Goal: Information Seeking & Learning: Learn about a topic

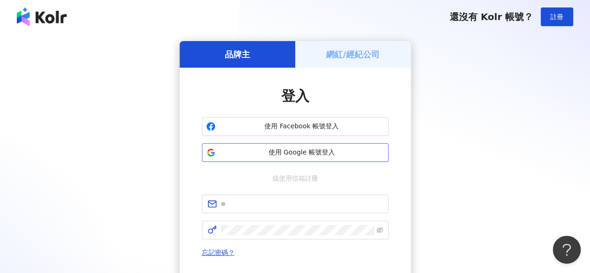
click at [331, 154] on span "使用 Google 帳號登入" at bounding box center [301, 152] width 165 height 9
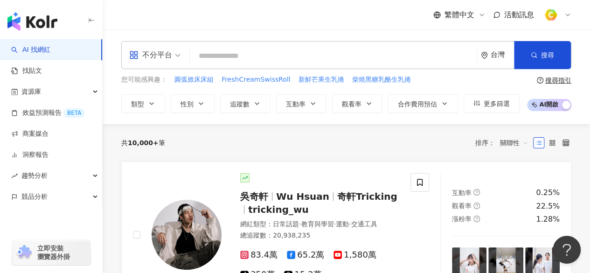
click at [567, 15] on icon at bounding box center [567, 14] width 7 height 7
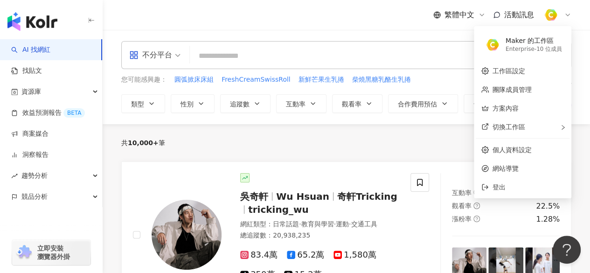
click at [346, 23] on div "繁體中文 活動訊息" at bounding box center [346, 15] width 450 height 30
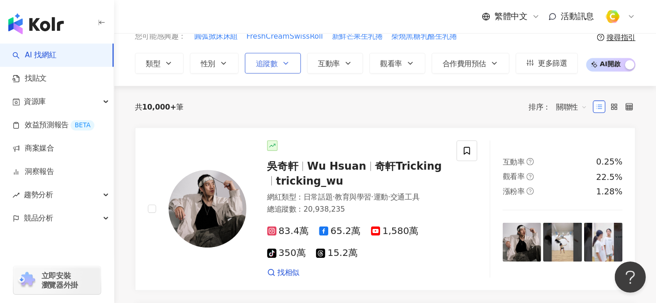
scroll to position [47, 0]
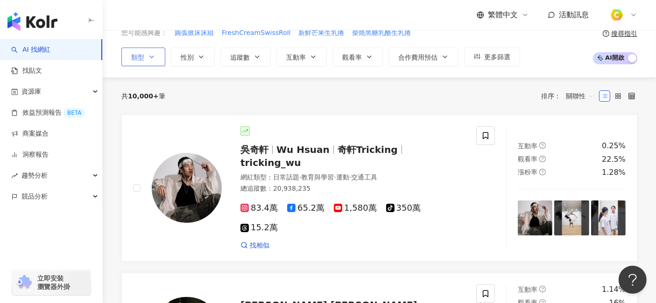
click at [147, 56] on button "類型" at bounding box center [143, 57] width 44 height 19
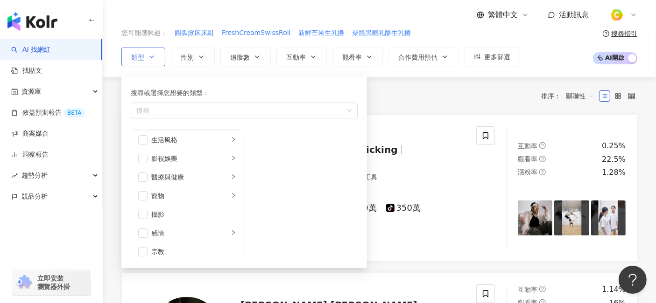
scroll to position [0, 0]
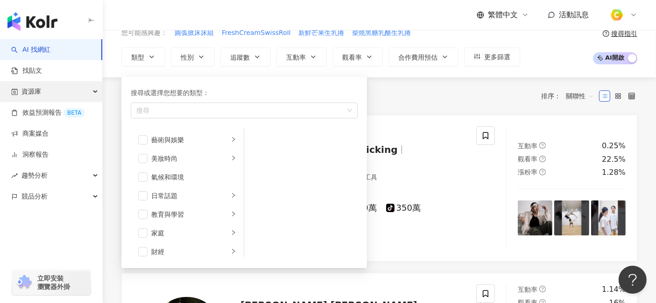
click at [41, 94] on span "資源庫" at bounding box center [31, 91] width 20 height 21
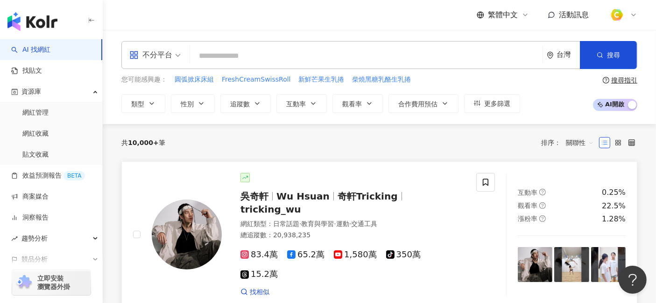
click at [249, 271] on icon at bounding box center [244, 275] width 8 height 8
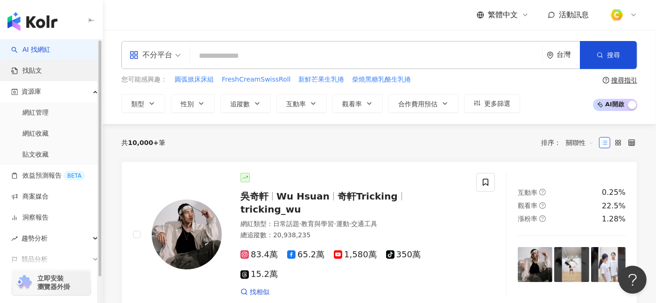
click at [42, 71] on link "找貼文" at bounding box center [26, 70] width 31 height 9
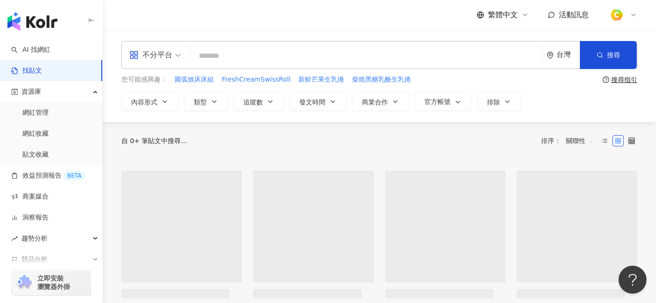
click at [165, 55] on div "不分平台" at bounding box center [150, 55] width 43 height 15
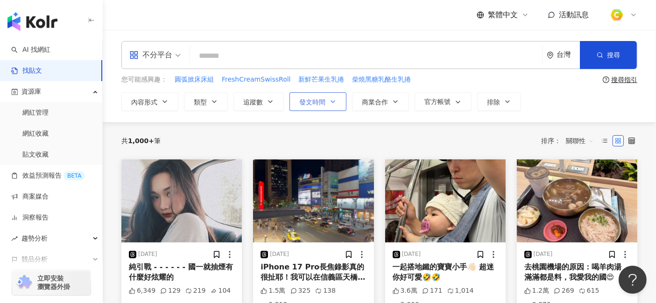
click at [322, 103] on span "發文時間" at bounding box center [312, 101] width 26 height 7
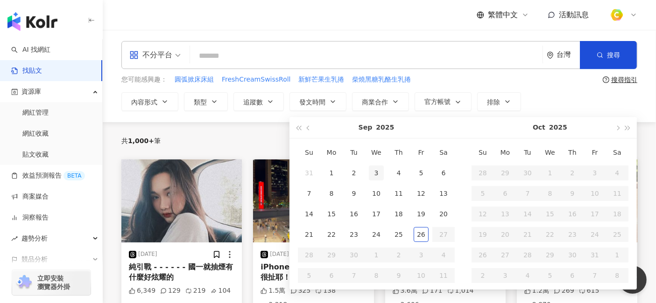
type input "**********"
click at [310, 124] on button "button" at bounding box center [308, 127] width 10 height 21
type input "**********"
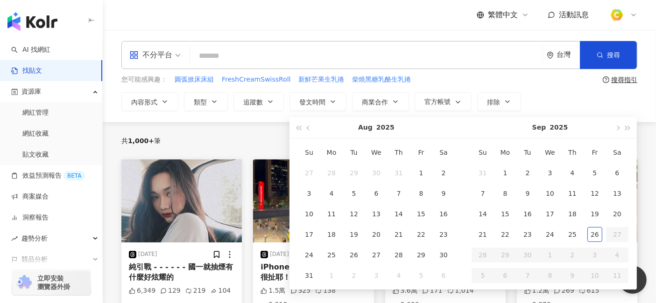
click at [319, 26] on div "繁體中文 活動訊息" at bounding box center [379, 15] width 516 height 30
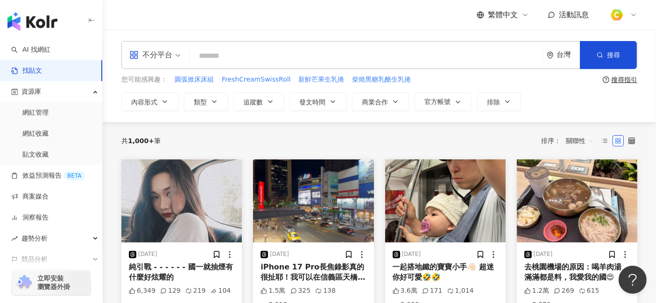
click at [167, 42] on input "search" at bounding box center [154, 49] width 51 height 15
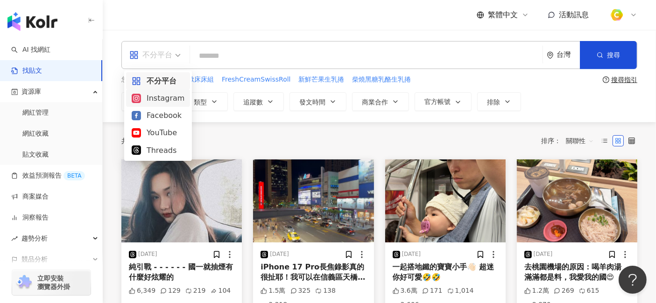
click at [176, 97] on div "Instagram" at bounding box center [158, 98] width 53 height 12
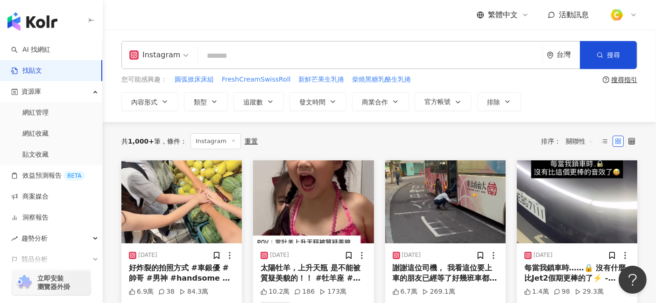
click at [266, 56] on input "search" at bounding box center [370, 56] width 337 height 20
type input "*"
click at [179, 54] on span "Instagram" at bounding box center [158, 55] width 59 height 15
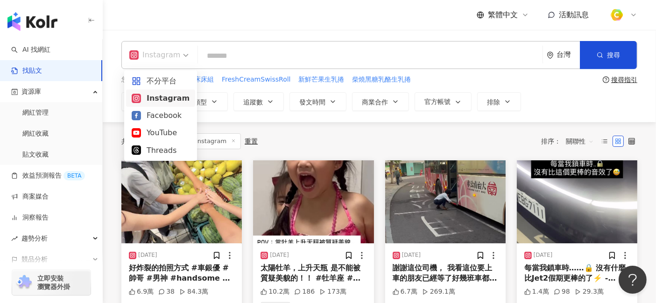
click at [168, 98] on div "Instagram" at bounding box center [161, 98] width 58 height 12
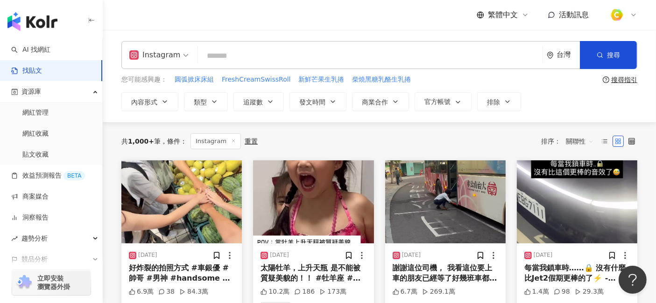
click at [217, 59] on input "search" at bounding box center [370, 56] width 337 height 20
paste input "****"
type input "****"
click at [330, 100] on icon "button" at bounding box center [332, 101] width 7 height 7
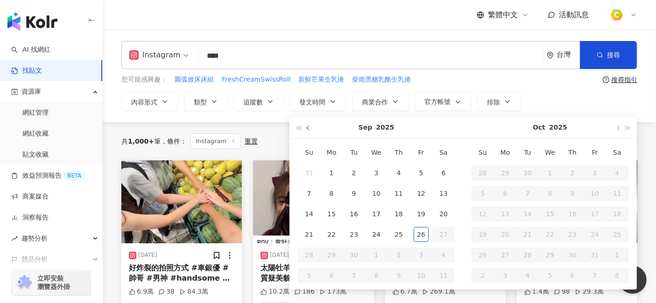
click at [308, 124] on button "button" at bounding box center [308, 127] width 10 height 21
type input "**********"
click at [418, 173] on div "1" at bounding box center [420, 173] width 15 height 15
type input "**********"
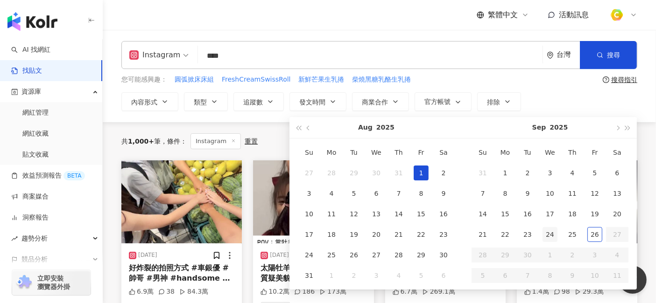
type input "**********"
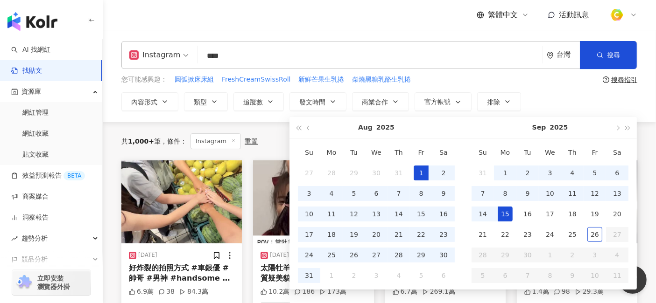
type input "**********"
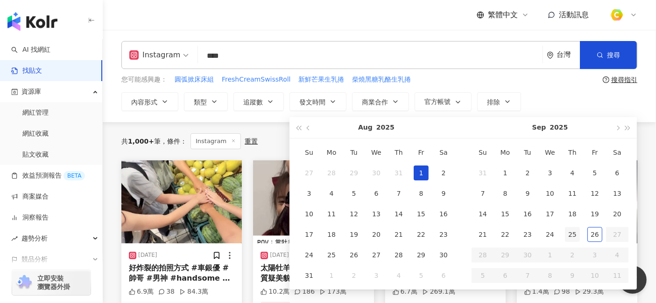
type input "**********"
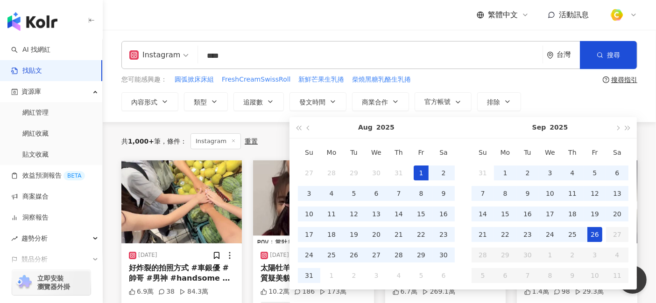
click at [590, 235] on div "26" at bounding box center [594, 234] width 15 height 15
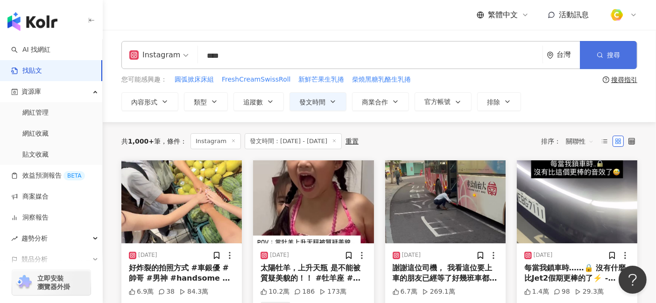
click at [590, 49] on button "搜尋" at bounding box center [607, 55] width 57 height 28
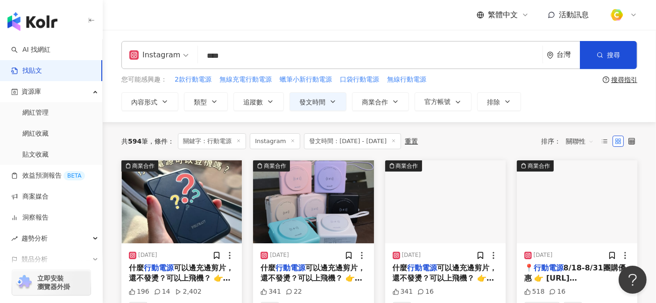
scroll to position [52, 0]
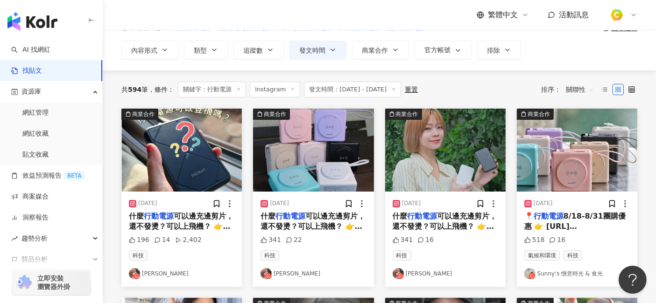
click at [196, 222] on span "可以邊充邊剪片，還不發燙？可以上飛機？ 👉[URL][DOMAIN_NAME] 電量焦慮的朋友們~趕快來跟上這波團起來！ 台灣製造【POLYBATT】" at bounding box center [181, 242] width 105 height 61
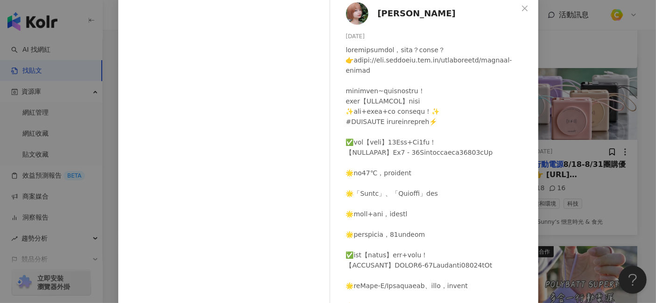
scroll to position [0, 0]
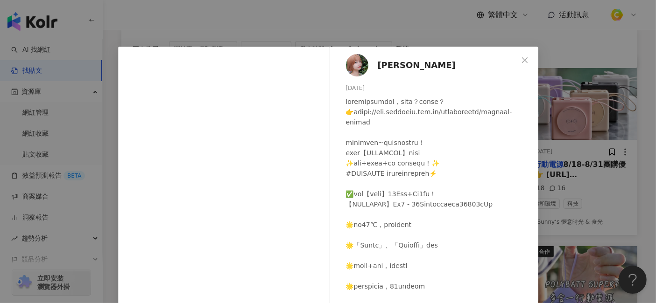
click at [574, 45] on div "愛麗[PERSON_NAME] [DATE] 196 14 2,402 查看原始貼文" at bounding box center [328, 151] width 656 height 303
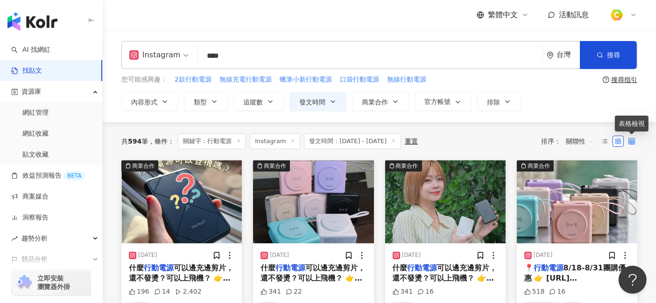
click at [590, 139] on icon at bounding box center [631, 141] width 7 height 7
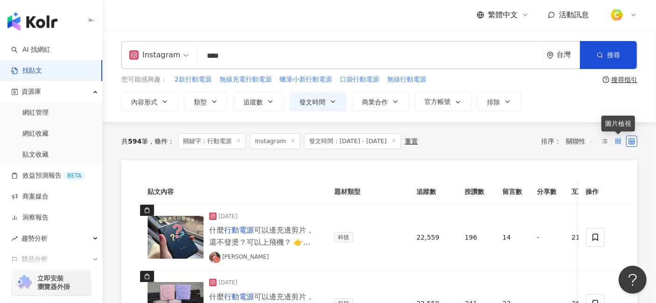
click at [590, 142] on rect at bounding box center [619, 143] width 2 height 2
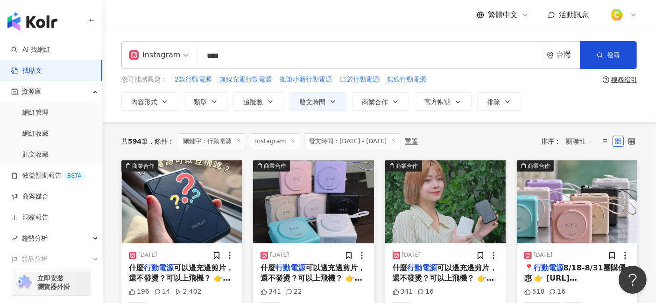
click at [578, 143] on span "關聯性" at bounding box center [580, 141] width 28 height 15
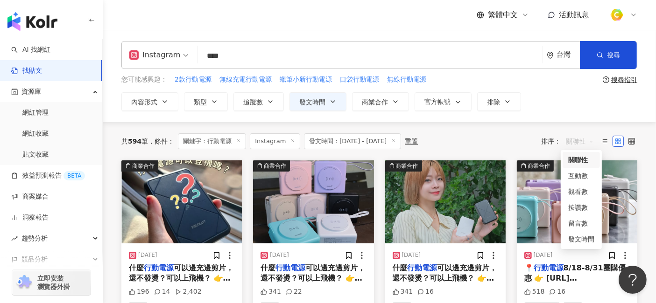
click at [541, 106] on div "**********" at bounding box center [379, 101] width 516 height 19
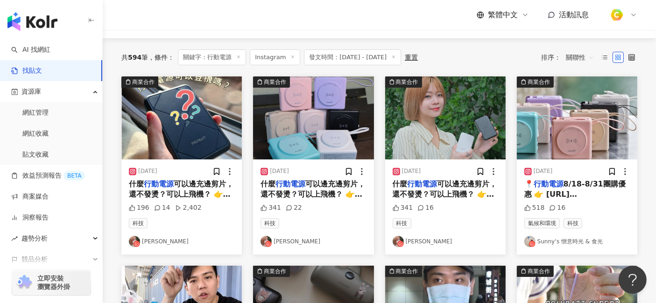
scroll to position [104, 0]
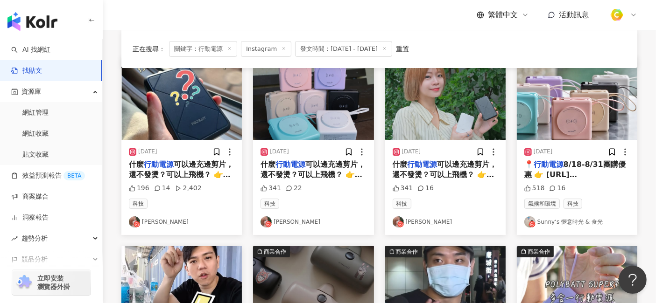
click at [590, 175] on span "8/18-8/31團購優惠 👉 [URL][DOMAIN_NAME] 出門最怕手機沒電，" at bounding box center [575, 180] width 102 height 40
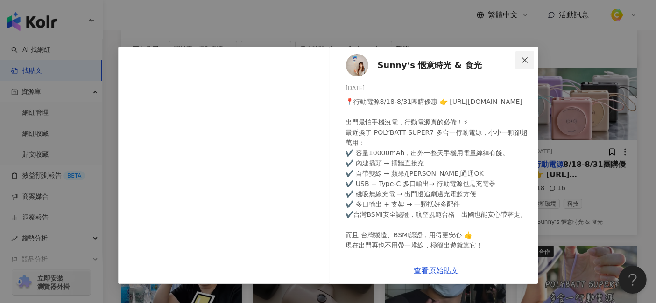
click at [523, 54] on button "Close" at bounding box center [524, 60] width 19 height 19
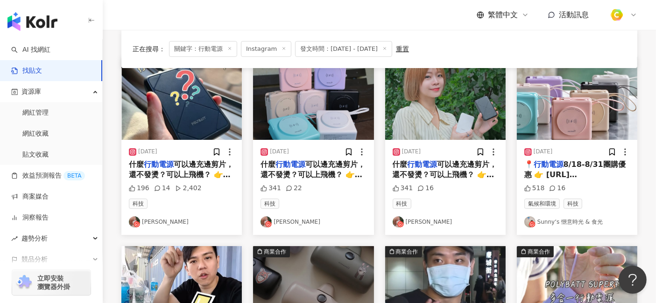
click at [448, 165] on span "可以邊充邊剪片，還不發燙？可以上飛機？ 👉[URL][DOMAIN_NAME] 電量焦慮的朋友們~趕快來跟上這波團起來！ 台灣製造【POLYBATT】" at bounding box center [444, 190] width 105 height 61
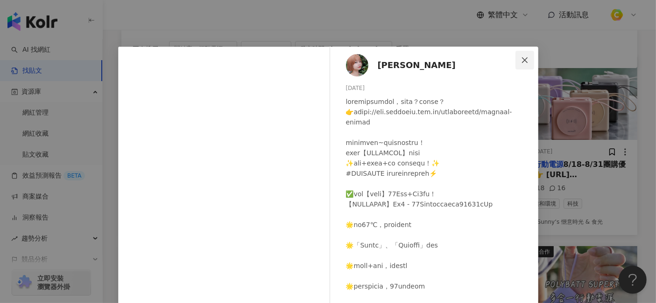
click at [525, 53] on button "Close" at bounding box center [524, 60] width 19 height 19
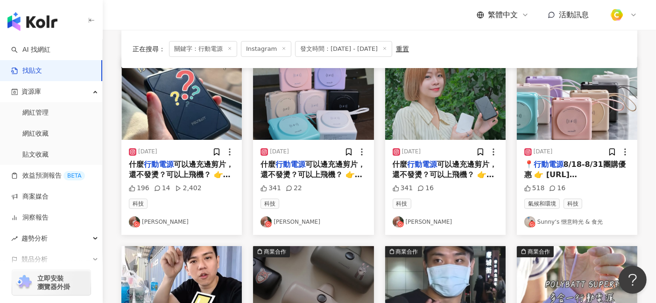
click at [564, 96] on img "button" at bounding box center [577, 98] width 120 height 83
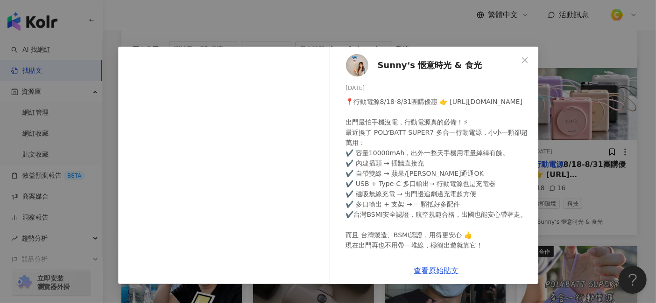
scroll to position [78, 0]
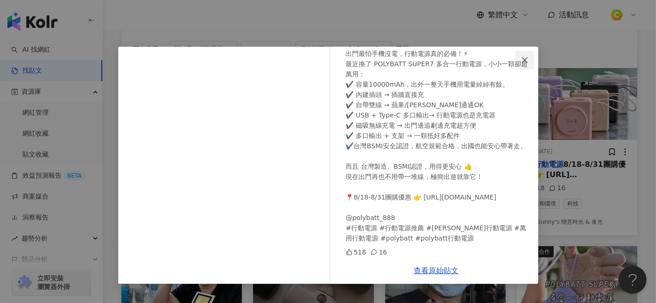
click at [526, 58] on icon "close" at bounding box center [525, 60] width 6 height 6
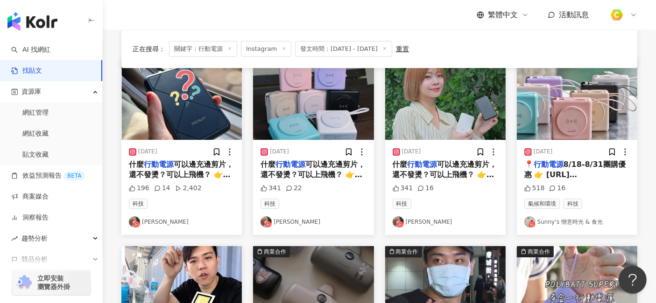
click at [177, 169] on span "可以邊充邊剪片，還不發燙？可以上飛機？ 👉[URL][DOMAIN_NAME] 電量焦慮的朋友們~趕快來跟上這波團起來！ 台灣製造【POLYBATT】" at bounding box center [181, 190] width 105 height 61
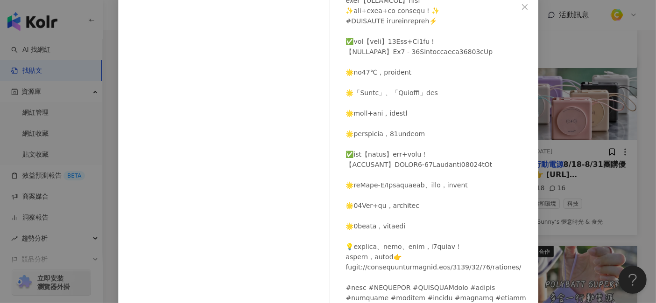
scroll to position [115, 0]
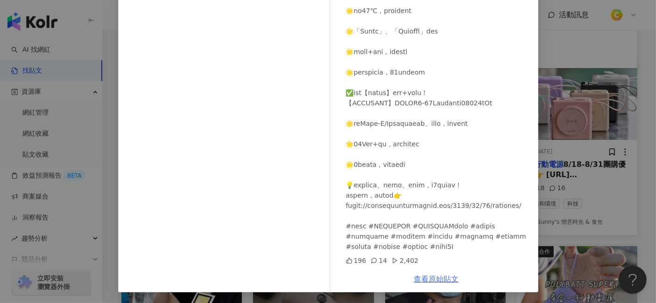
click at [447, 272] on link "查看原始貼文" at bounding box center [436, 279] width 45 height 9
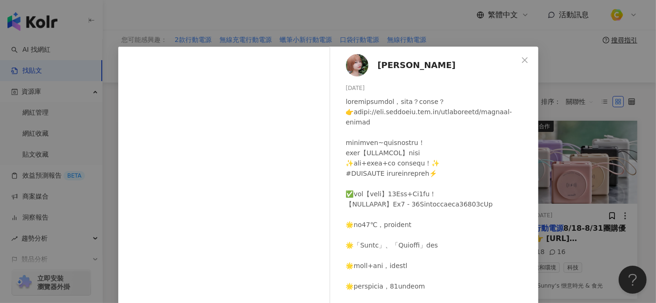
scroll to position [0, 0]
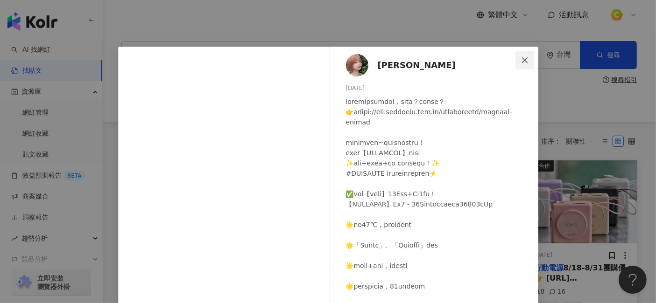
click at [521, 58] on icon "close" at bounding box center [524, 59] width 7 height 7
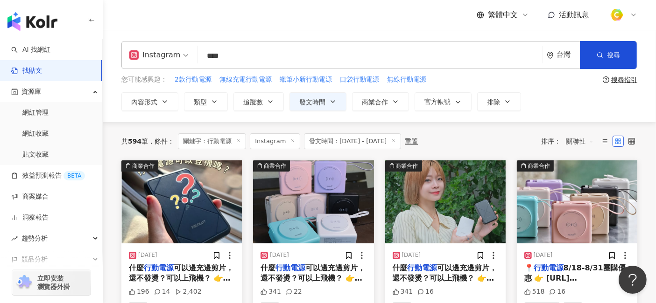
drag, startPoint x: 239, startPoint y: 56, endPoint x: 206, endPoint y: 57, distance: 32.7
click at [206, 57] on input "****" at bounding box center [370, 56] width 337 height 20
click at [176, 206] on img "button" at bounding box center [181, 202] width 120 height 83
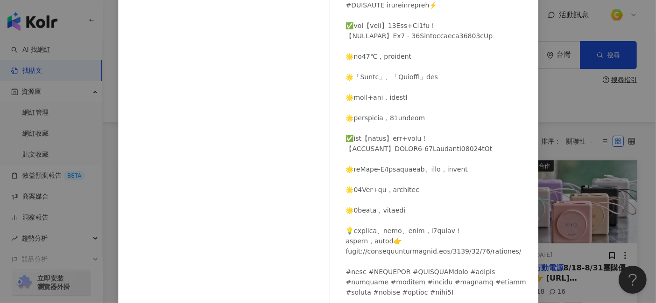
scroll to position [115, 0]
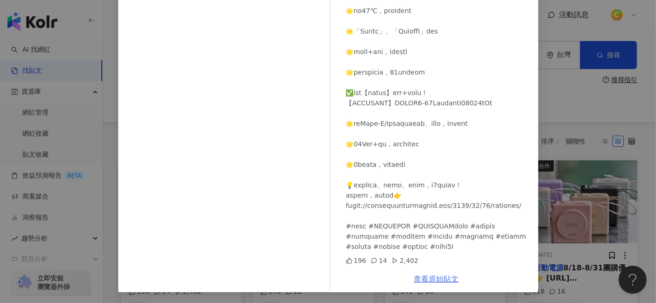
click at [442, 272] on link "查看原始貼文" at bounding box center [436, 279] width 45 height 9
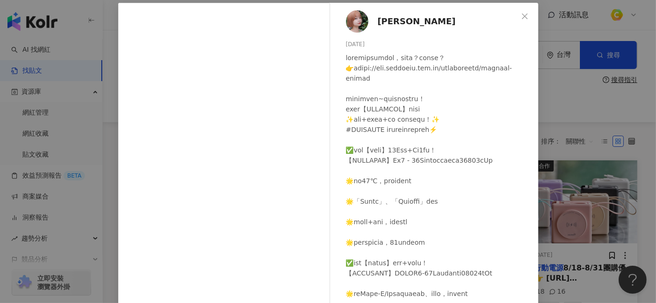
scroll to position [0, 0]
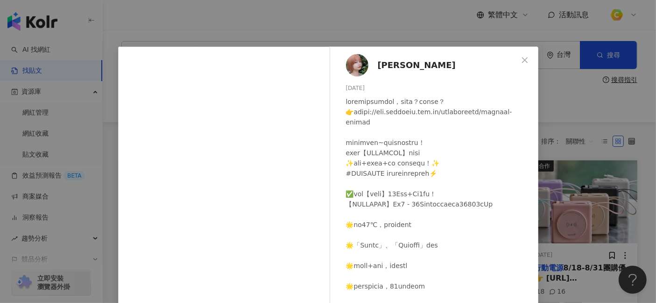
drag, startPoint x: 359, startPoint y: 87, endPoint x: 342, endPoint y: 87, distance: 16.8
click at [346, 87] on div "[DATE]" at bounding box center [438, 88] width 185 height 9
copy div "[DATE]"
drag, startPoint x: 436, startPoint y: 63, endPoint x: 374, endPoint y: 70, distance: 62.4
click at [374, 70] on div "[PERSON_NAME] [DATE] 196 14 2,402" at bounding box center [436, 214] width 203 height 334
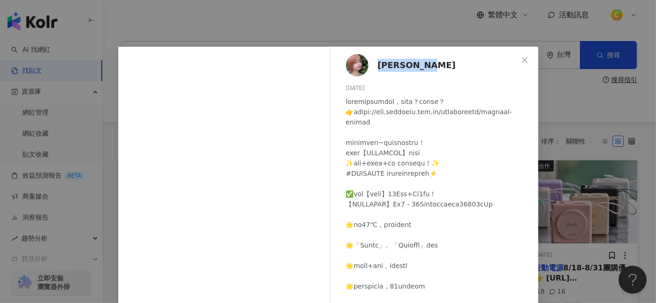
copy span "[PERSON_NAME]"
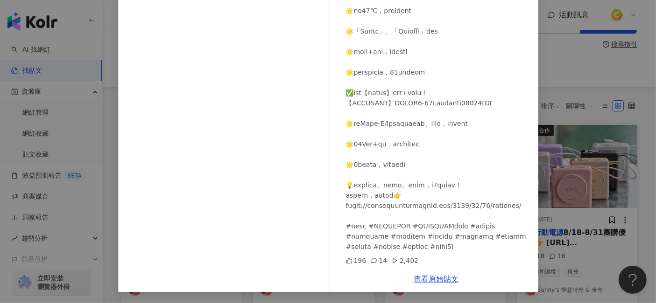
scroll to position [52, 0]
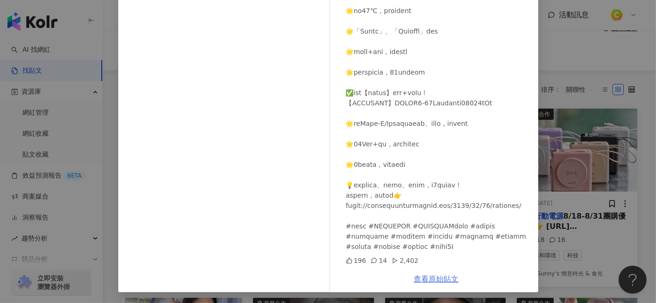
click at [426, 272] on link "查看原始貼文" at bounding box center [436, 279] width 45 height 9
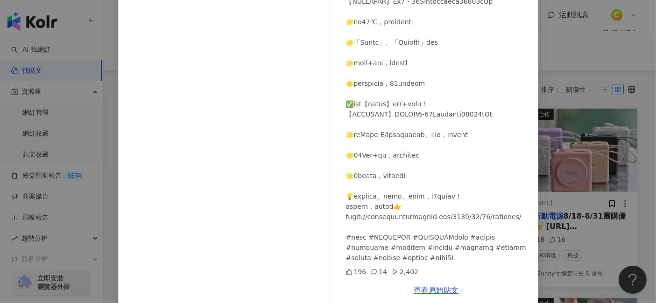
scroll to position [115, 0]
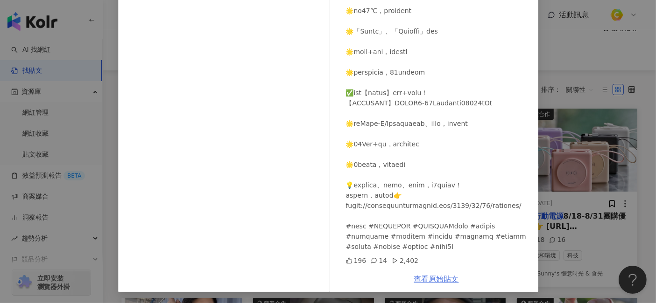
click at [427, 272] on link "查看原始貼文" at bounding box center [436, 279] width 45 height 9
click at [586, 49] on div "愛麗[PERSON_NAME] [DATE] 196 14 2,402 查看原始貼文" at bounding box center [328, 151] width 656 height 303
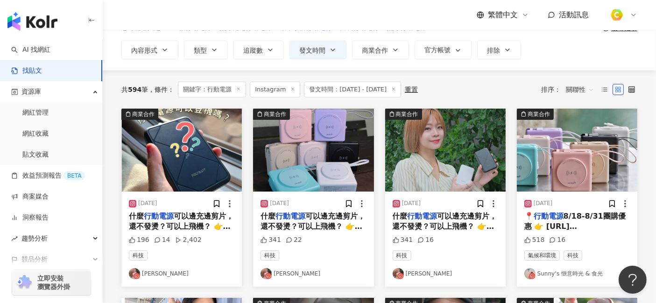
click at [287, 223] on span "可以邊充邊剪片，還不發燙？可以上飛機？ 👉[URL][DOMAIN_NAME] 電量焦慮的朋友們~趕快來跟上這波團起來！ 台灣製造【POLYBATT】" at bounding box center [312, 242] width 105 height 61
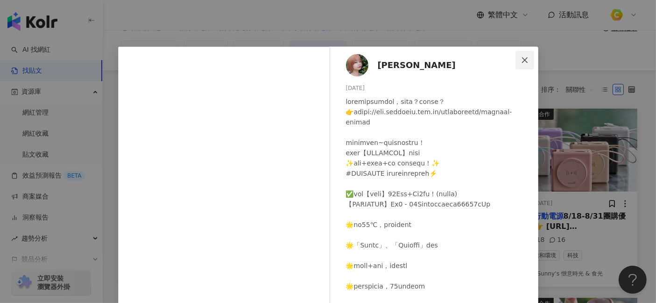
click at [521, 57] on icon "close" at bounding box center [524, 59] width 7 height 7
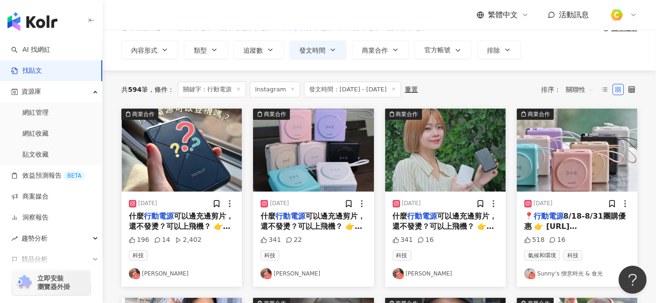
click at [175, 218] on span "可以邊充邊剪片，還不發燙？可以上飛機？ 👉[URL][DOMAIN_NAME] 電量焦慮的朋友們~趕快來跟上這波團起來！ 台灣製造【POLYBATT】" at bounding box center [181, 242] width 105 height 61
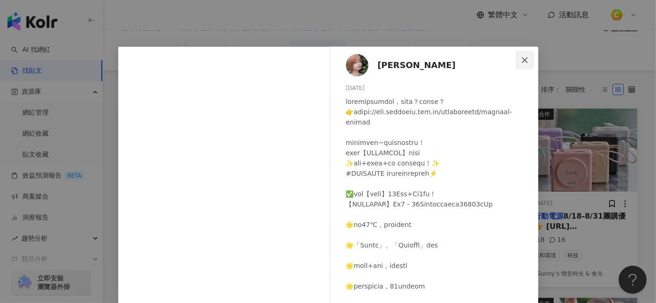
click at [524, 60] on span "Close" at bounding box center [524, 59] width 19 height 7
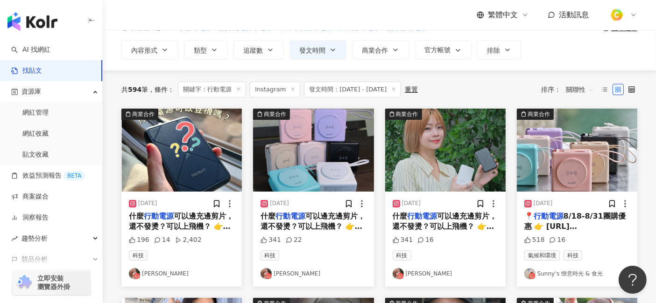
click at [299, 230] on span "可以邊充邊剪片，還不發燙？可以上飛機？ 👉[URL][DOMAIN_NAME] 電量焦慮的朋友們~趕快來跟上這波團起來！ 台灣製造【POLYBATT】" at bounding box center [312, 242] width 105 height 61
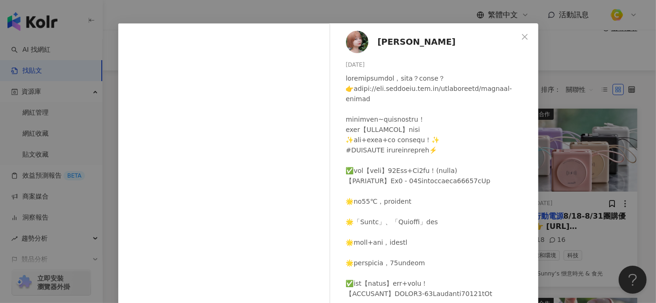
scroll to position [0, 0]
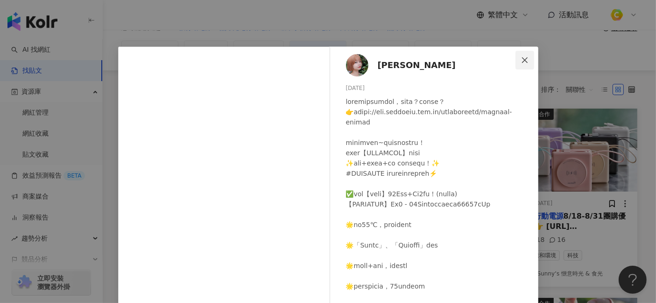
click at [521, 58] on icon "close" at bounding box center [524, 59] width 7 height 7
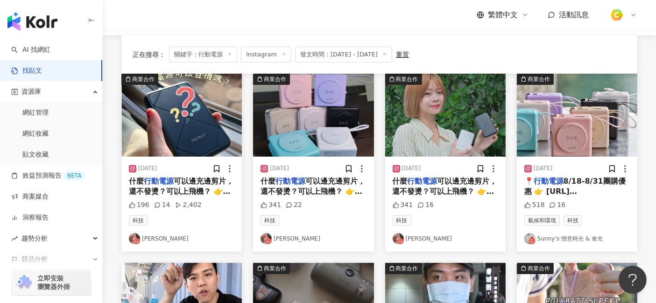
scroll to position [104, 0]
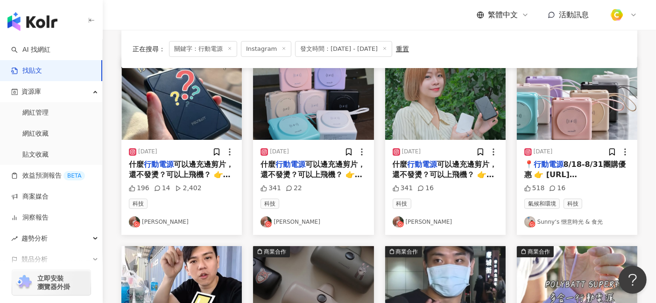
click at [450, 163] on span "可以邊充邊剪片，還不發燙？可以上飛機？ 👉[URL][DOMAIN_NAME] 電量焦慮的朋友們~趕快來跟上這波團起來！ 台灣製造【POLYBATT】" at bounding box center [444, 190] width 105 height 61
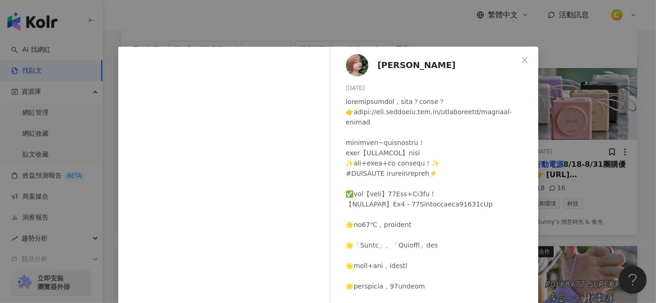
scroll to position [162, 0]
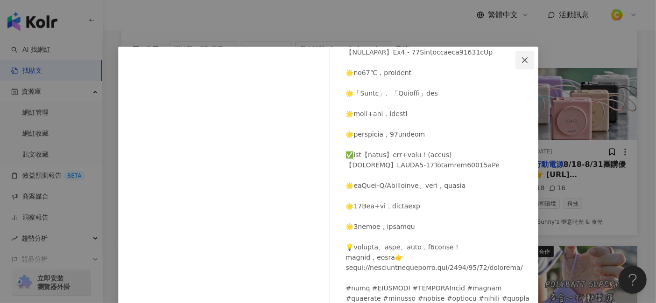
click at [521, 60] on icon "close" at bounding box center [524, 59] width 7 height 7
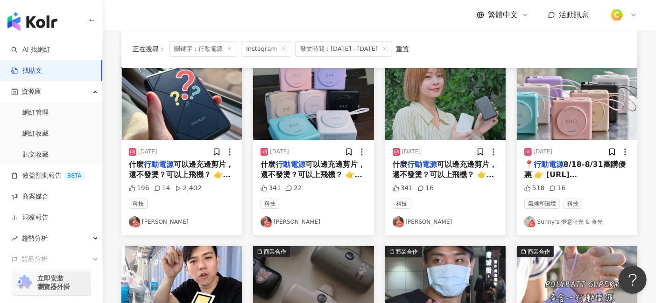
click at [590, 168] on span "8/18-8/31團購優惠 👉 [URL][DOMAIN_NAME] 出門最怕手機沒電，" at bounding box center [575, 180] width 102 height 40
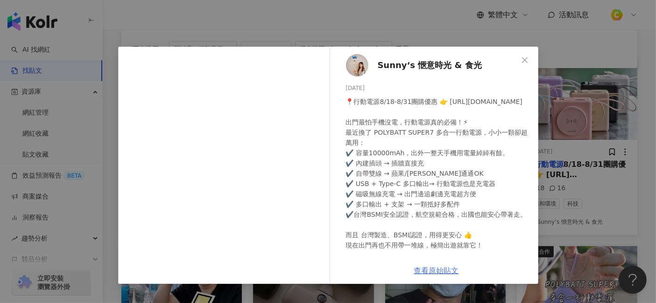
click at [438, 271] on link "查看原始貼文" at bounding box center [436, 270] width 45 height 9
drag, startPoint x: 374, startPoint y: 89, endPoint x: 344, endPoint y: 89, distance: 30.3
click at [344, 89] on div "Sunny‘s 愜意時光 & 食光 [DATE] 📍行動電源8/18-8/31團購優惠 👉 [URL][DOMAIN_NAME] 出門最怕手機沒電，行動電源真…" at bounding box center [436, 152] width 203 height 211
copy div "[DATE]"
drag, startPoint x: 482, startPoint y: 64, endPoint x: 376, endPoint y: 65, distance: 106.4
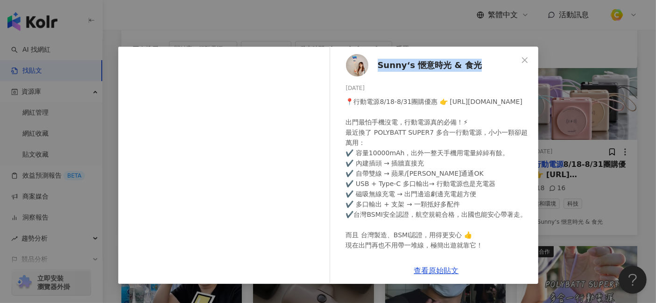
click at [376, 65] on div "Sunny‘s 愜意時光 & 食光 [DATE] 📍行動電源8/18-8/31團購優惠 👉 [URL][DOMAIN_NAME] 出門最怕手機沒電，行動電源真…" at bounding box center [436, 152] width 203 height 211
copy span "Sunny‘s 愜意時光 & 食光"
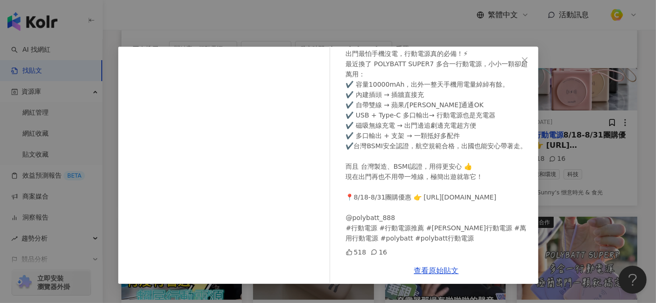
scroll to position [155, 0]
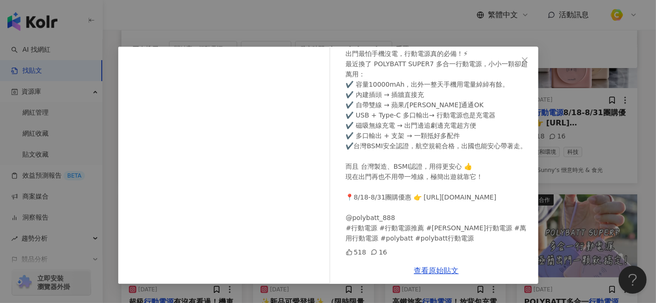
drag, startPoint x: 524, startPoint y: 61, endPoint x: 523, endPoint y: 66, distance: 5.9
click at [525, 61] on icon "close" at bounding box center [525, 60] width 6 height 6
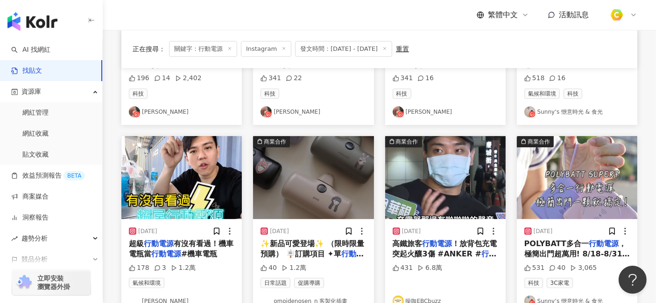
scroll to position [259, 0]
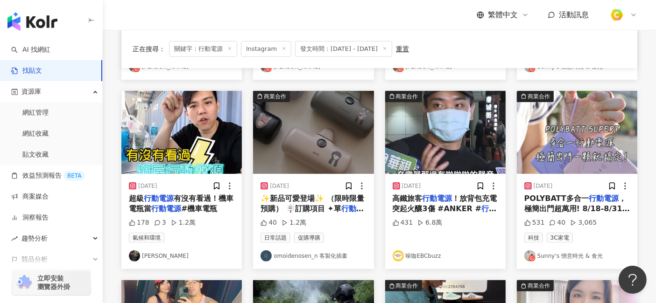
click at [189, 209] on span "#機車電瓶" at bounding box center [199, 208] width 36 height 9
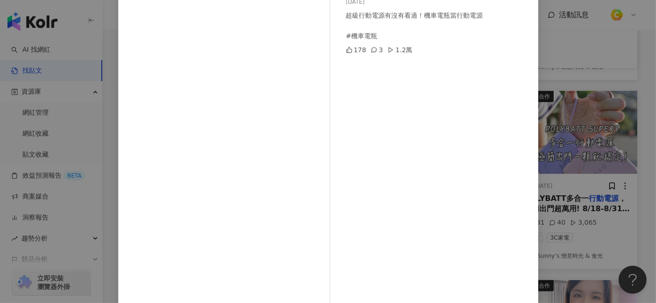
scroll to position [115, 0]
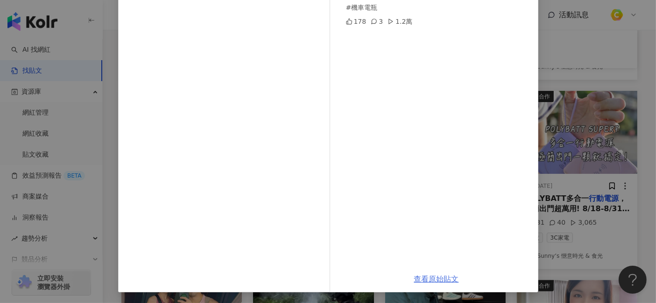
click at [444, 272] on link "查看原始貼文" at bounding box center [436, 279] width 45 height 9
click at [573, 48] on div "小黑芙 [DATE] 超級行動電源有沒有看過！機車電瓶當行動電源 #機車電瓶 178 3 1.2萬 查看原始貼文" at bounding box center [328, 151] width 656 height 303
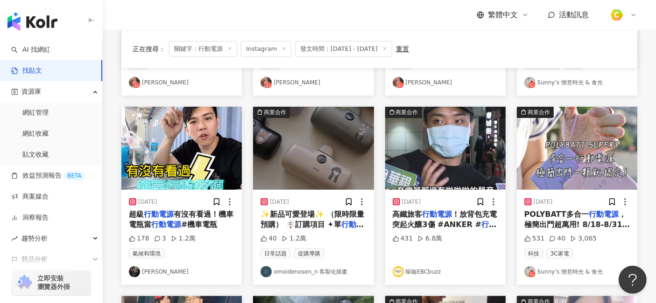
scroll to position [259, 0]
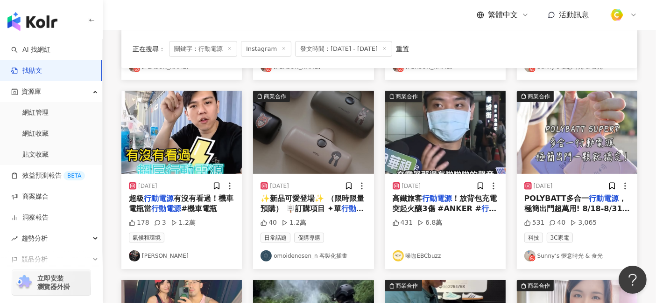
click at [322, 197] on span "✨新品可愛登場✨ （限時限量預購） 🪧訂購項目 ✦單" at bounding box center [312, 203] width 104 height 19
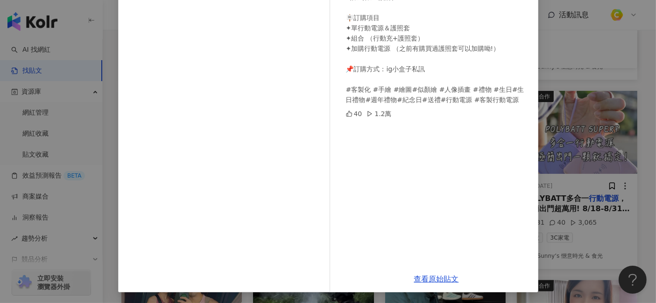
scroll to position [0, 0]
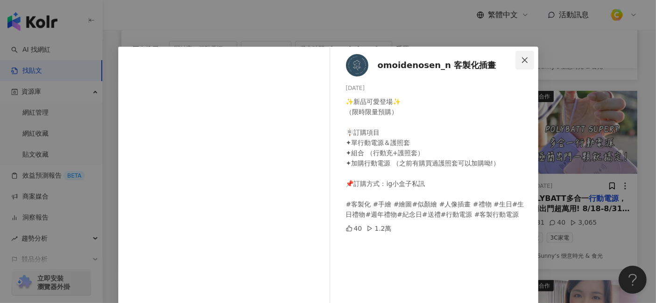
click at [522, 61] on icon "close" at bounding box center [525, 60] width 6 height 6
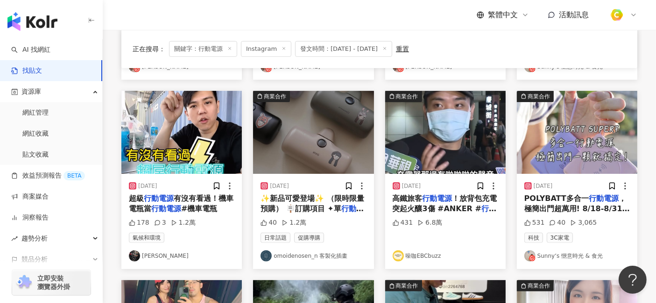
click at [450, 207] on span "！放背包充電突起火釀3傷 #ANKER #" at bounding box center [444, 203] width 105 height 19
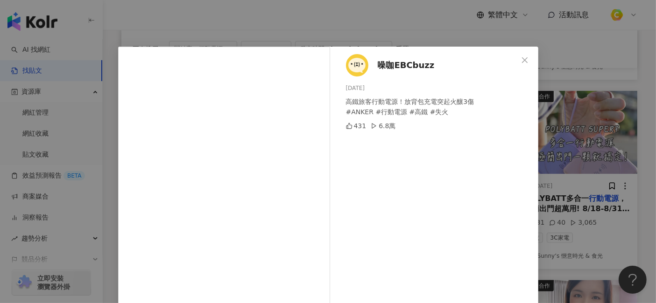
drag, startPoint x: 370, startPoint y: 90, endPoint x: 341, endPoint y: 90, distance: 29.4
click at [346, 90] on div "[DATE]" at bounding box center [438, 88] width 185 height 9
copy div "[DATE]"
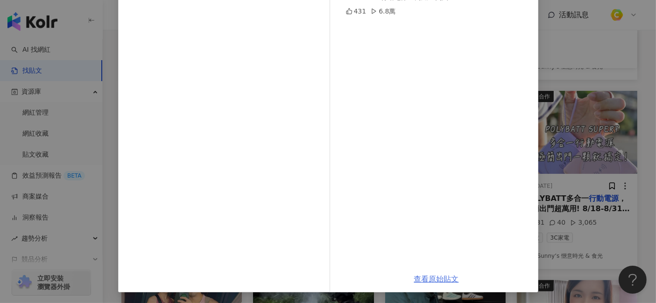
click at [441, 272] on link "查看原始貼文" at bounding box center [436, 279] width 45 height 9
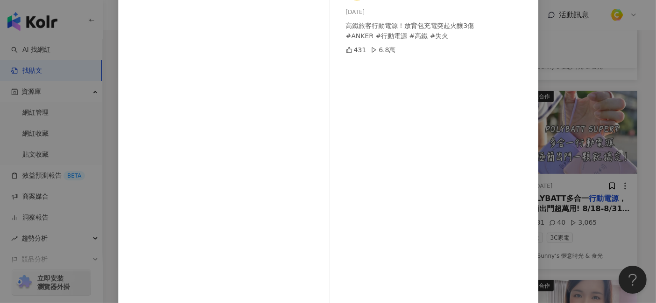
scroll to position [11, 0]
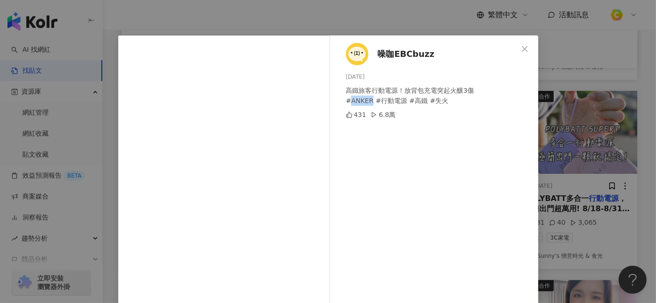
drag, startPoint x: 346, startPoint y: 99, endPoint x: 365, endPoint y: 98, distance: 18.7
click at [365, 98] on div "高鐵旅客行動電源！放背包充電突起火釀3傷 #ANKER #行動電源 #高鐵 #失火" at bounding box center [438, 95] width 185 height 21
copy div "ANKER"
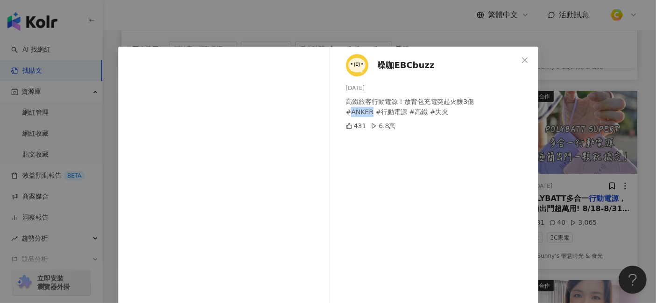
scroll to position [0, 0]
click at [524, 57] on icon "close" at bounding box center [524, 59] width 7 height 7
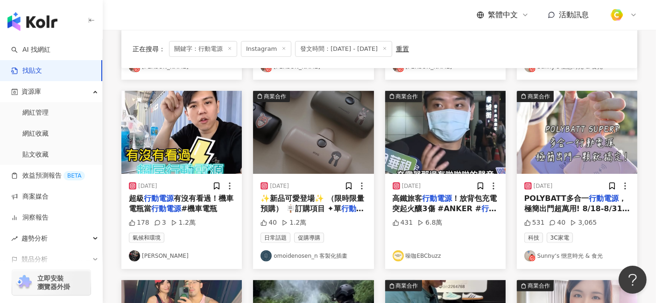
click at [569, 202] on span "，極簡出門超萬用! 8/18-8/31團購: [URL][DOMAIN_NAME]" at bounding box center [576, 214] width 105 height 40
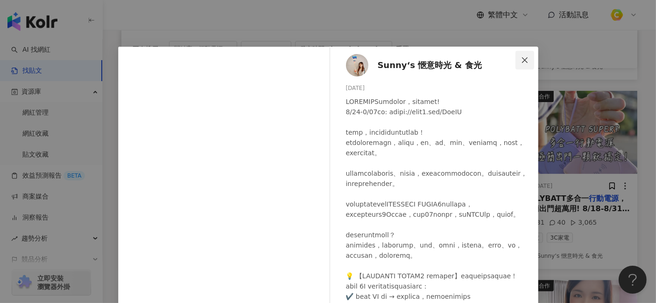
click at [521, 62] on icon "close" at bounding box center [524, 59] width 7 height 7
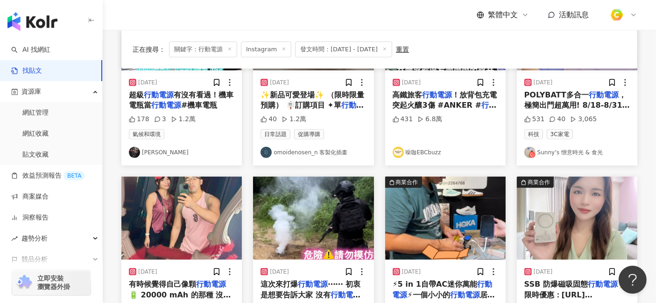
scroll to position [414, 0]
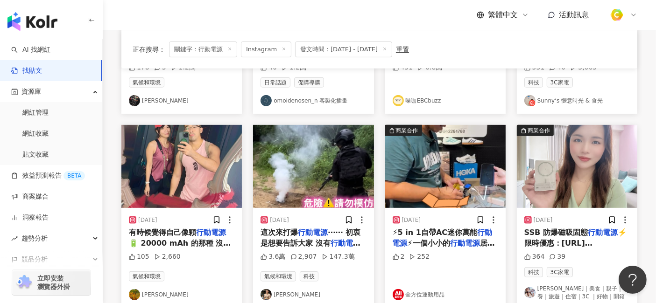
click at [177, 239] on span "🔋 20000 mAh 的那種 沒電的時候跟我說 放心用 #" at bounding box center [180, 248] width 102 height 19
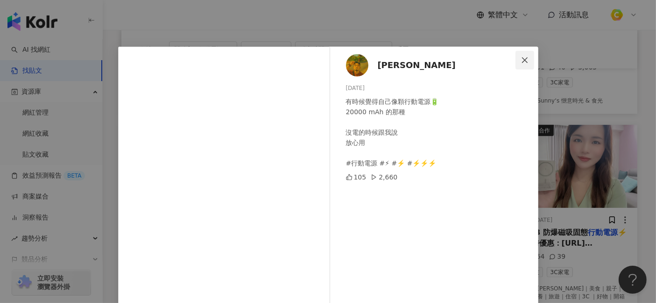
click at [524, 59] on icon "close" at bounding box center [524, 59] width 7 height 7
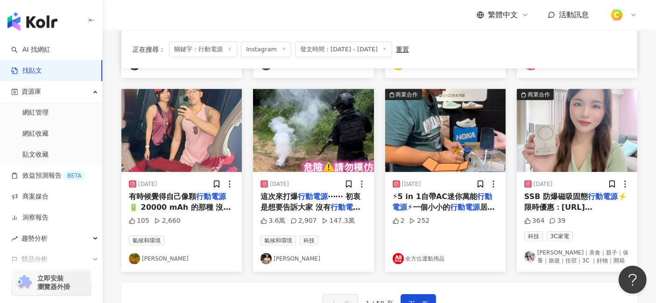
scroll to position [467, 0]
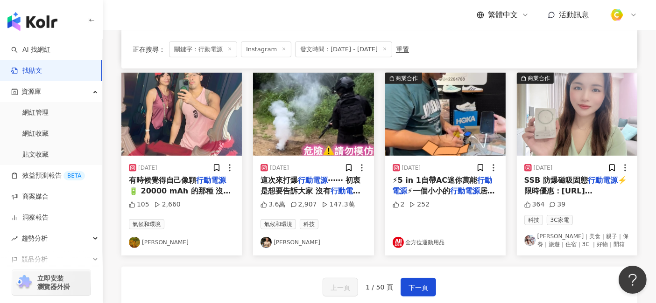
click at [319, 189] on span "⋯⋯ 初衷是想要告訴大家 沒有" at bounding box center [310, 185] width 100 height 19
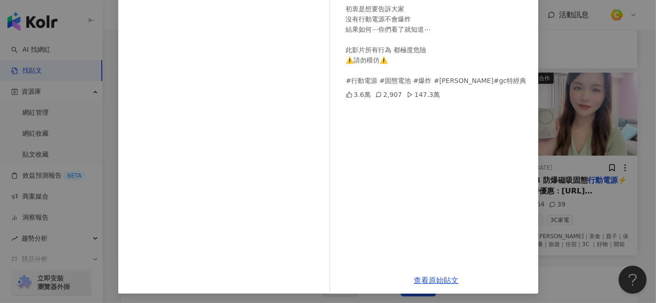
scroll to position [115, 0]
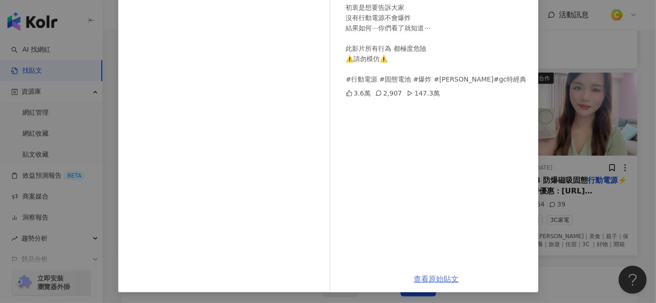
click at [440, 272] on link "查看原始貼文" at bounding box center [436, 279] width 45 height 9
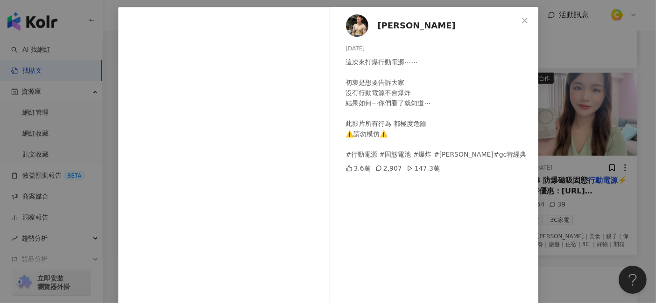
scroll to position [0, 0]
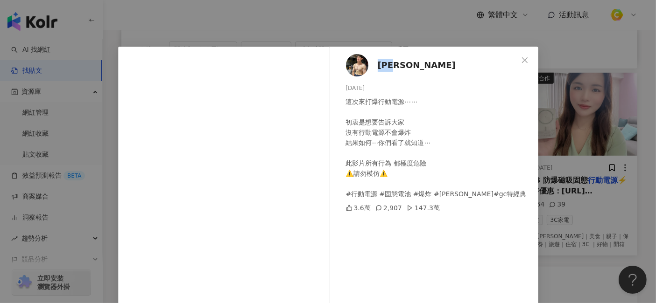
drag, startPoint x: 402, startPoint y: 63, endPoint x: 374, endPoint y: 67, distance: 28.2
click at [374, 67] on div "[PERSON_NAME][DATE] 這次來打爆行動電源⋯⋯ 初衷是想要告訴大家 沒有行動電源不會爆炸 結果如何⋯你們看了就知道⋯ 此影片所有行為 都極度危…" at bounding box center [436, 214] width 203 height 334
copy span "[PERSON_NAME]"
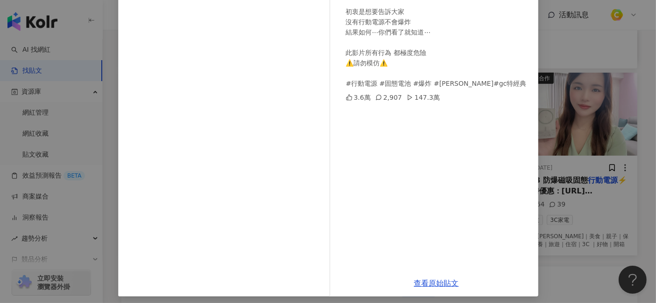
scroll to position [115, 0]
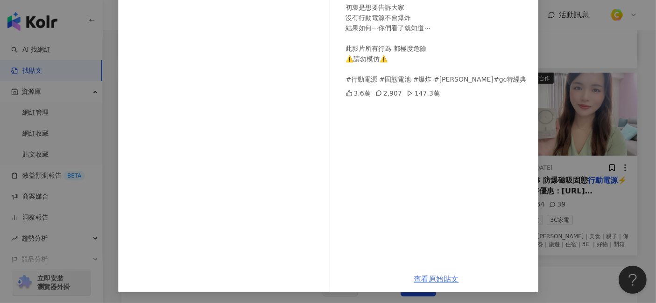
click at [439, 272] on link "查看原始貼文" at bounding box center [436, 279] width 45 height 9
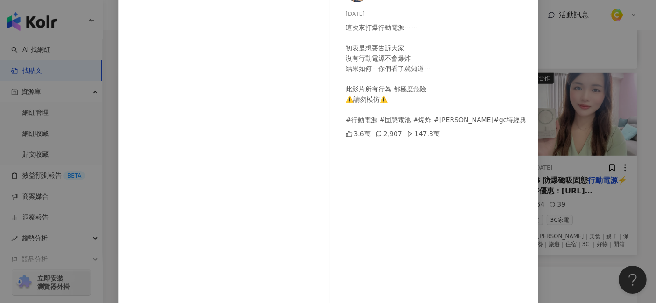
scroll to position [0, 0]
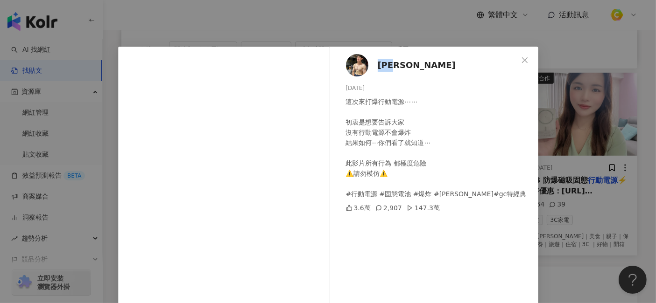
drag, startPoint x: 368, startPoint y: 88, endPoint x: 340, endPoint y: 89, distance: 27.5
click at [340, 89] on div "[PERSON_NAME][DATE] 這次來打爆行動電源⋯⋯ 初衷是想要告訴大家 沒有行動電源不會爆炸 結果如何⋯你們看了就知道⋯ 此影片所有行為 都極度危…" at bounding box center [436, 214] width 203 height 334
copy div "[DATE]"
click at [522, 56] on icon "close" at bounding box center [524, 59] width 7 height 7
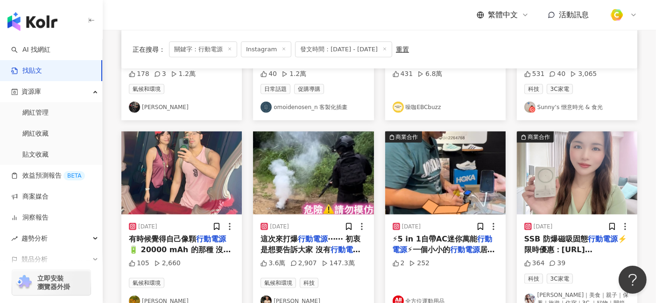
scroll to position [467, 0]
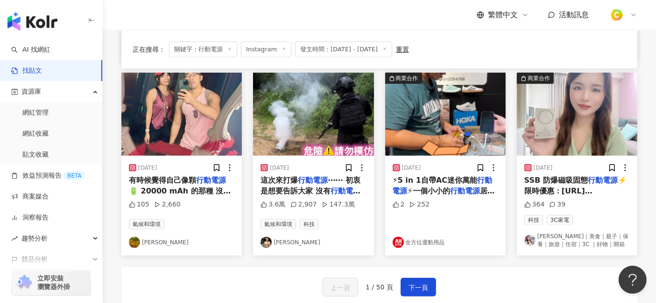
click at [460, 190] on mark "行動電源" at bounding box center [465, 191] width 30 height 9
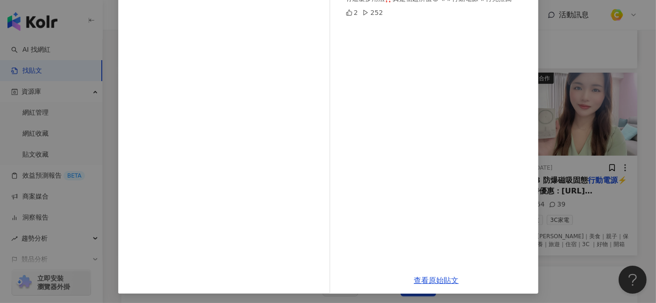
scroll to position [115, 0]
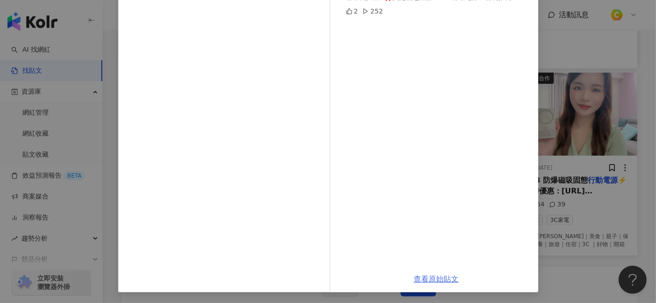
click at [437, 272] on link "查看原始貼文" at bounding box center [436, 279] width 45 height 9
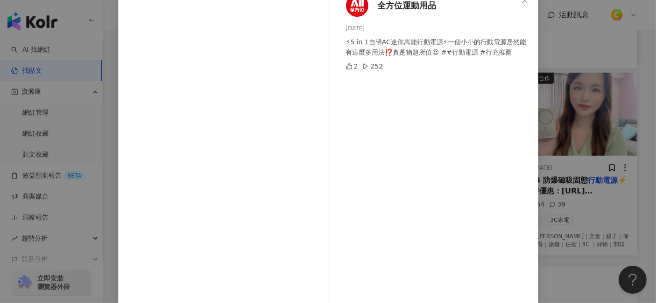
scroll to position [11, 0]
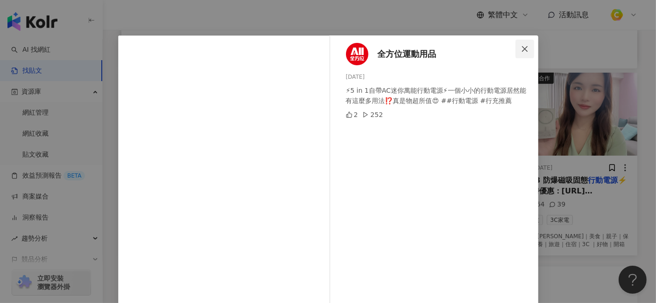
click at [521, 51] on icon "close" at bounding box center [524, 48] width 7 height 7
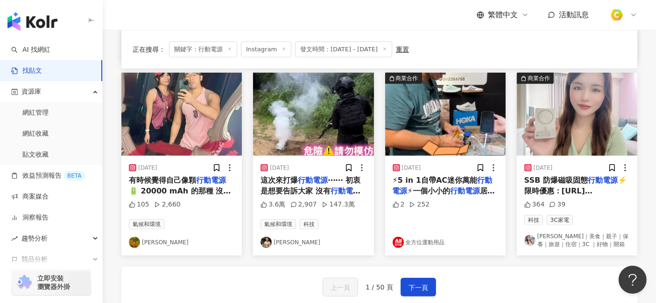
click at [570, 181] on span "SSB 防爆磁吸固態" at bounding box center [555, 180] width 63 height 9
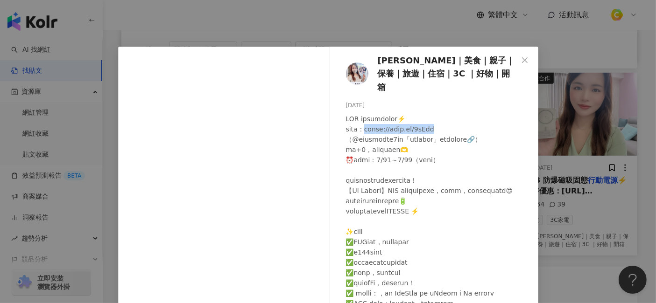
drag, startPoint x: 374, startPoint y: 115, endPoint x: 450, endPoint y: 115, distance: 76.1
copy div "[URL]"
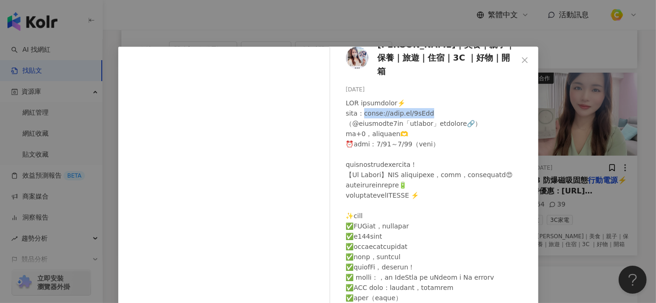
scroll to position [0, 0]
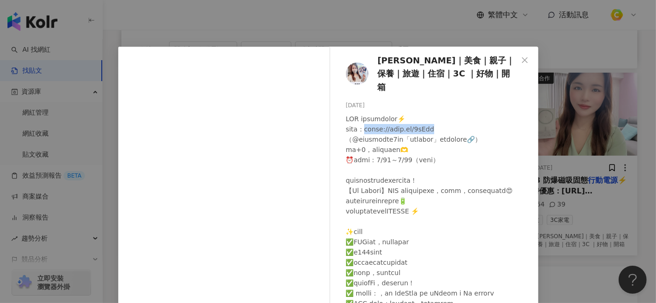
drag, startPoint x: 372, startPoint y: 92, endPoint x: 335, endPoint y: 92, distance: 37.3
click at [335, 92] on div "[PERSON_NAME]｜美食｜親子｜保養｜旅遊｜住宿｜3C ｜好物｜開箱 [DATE] 364 39" at bounding box center [436, 223] width 203 height 352
copy div "[DATE]"
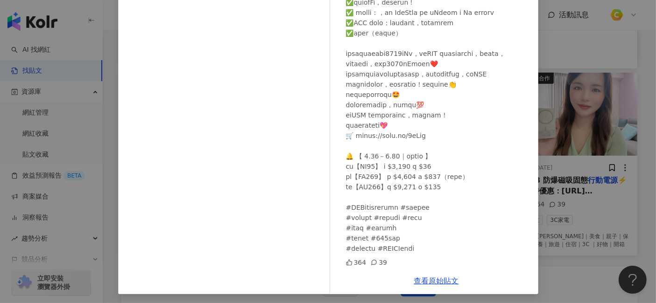
scroll to position [133, 0]
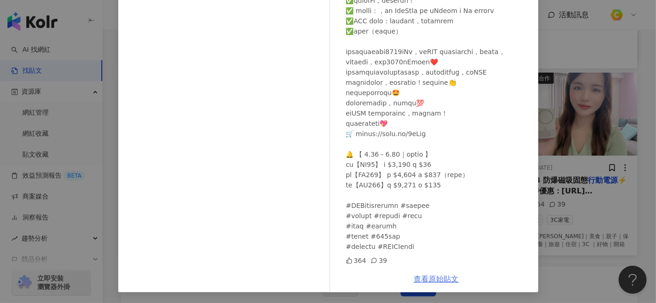
click at [434, 272] on link "查看原始貼文" at bounding box center [436, 279] width 45 height 9
click at [442, 272] on link "查看原始貼文" at bounding box center [436, 279] width 45 height 9
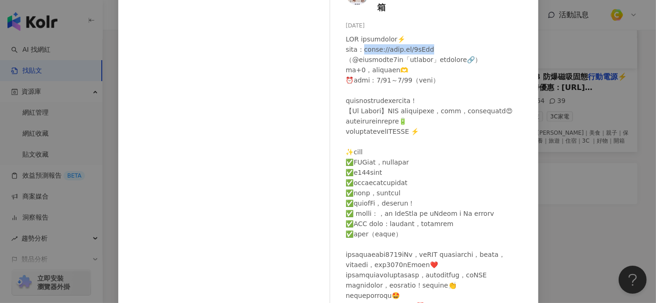
scroll to position [29, 0]
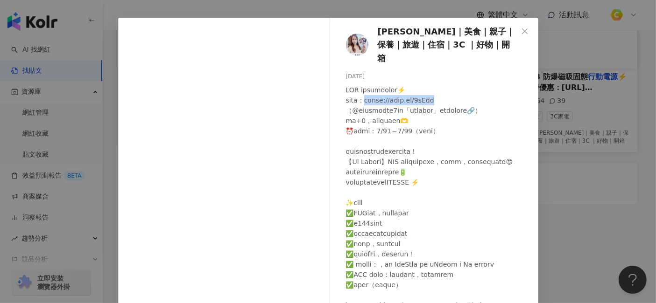
click at [411, 72] on div "[DATE]" at bounding box center [438, 76] width 185 height 9
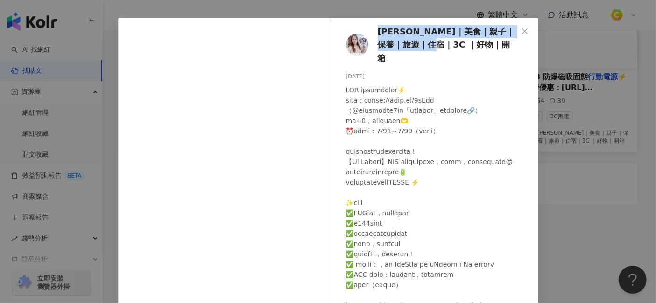
drag, startPoint x: 371, startPoint y: 31, endPoint x: 462, endPoint y: 49, distance: 92.7
click at [462, 49] on div "[PERSON_NAME]｜美食｜親子｜保養｜旅遊｜住宿｜3C ｜好物｜開箱 [DATE] 364 39" at bounding box center [436, 194] width 203 height 352
click at [521, 32] on icon "close" at bounding box center [524, 31] width 7 height 7
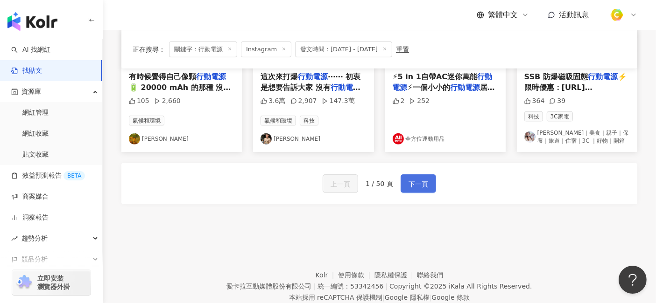
click at [413, 184] on span "下一頁" at bounding box center [418, 184] width 20 height 11
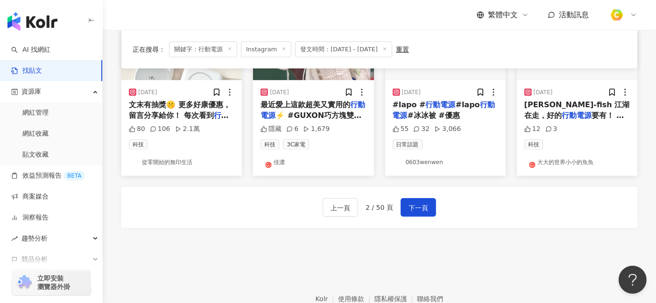
scroll to position [437, 0]
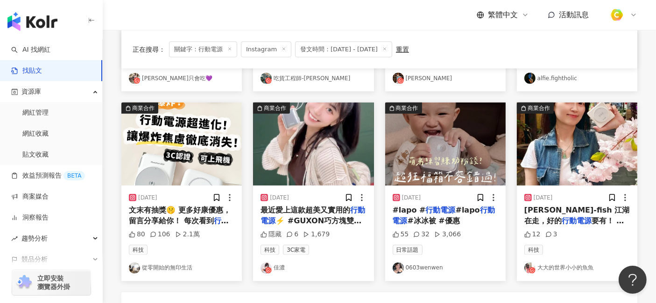
click at [168, 213] on span "文末有抽獎🤫 更多好康優惠，留言分享給你！ 每次看到" at bounding box center [180, 215] width 102 height 19
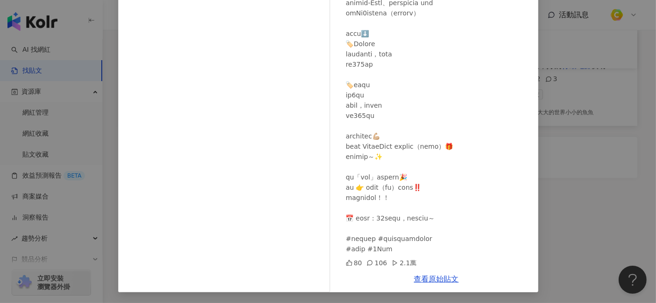
scroll to position [284, 0]
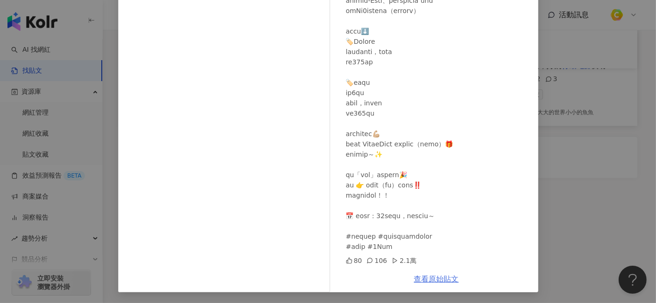
click at [435, 272] on link "查看原始貼文" at bounding box center [436, 279] width 45 height 9
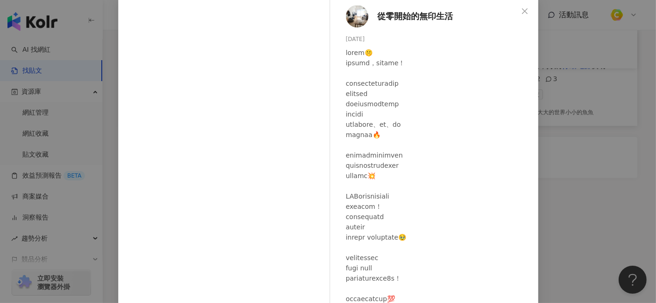
scroll to position [0, 0]
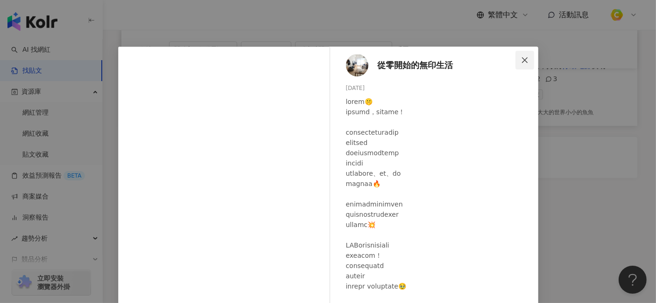
click at [522, 61] on icon "close" at bounding box center [525, 60] width 6 height 6
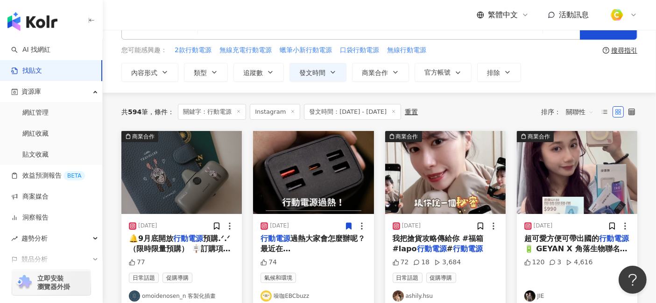
scroll to position [52, 0]
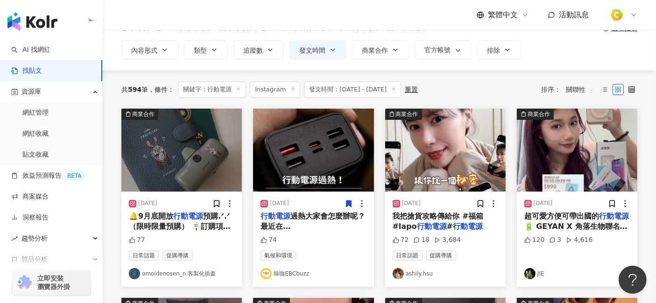
click at [167, 221] on span "預購.ᐟ.ᐟ （限時限量預購） 🪧訂購項目 ✦單" at bounding box center [180, 227] width 102 height 30
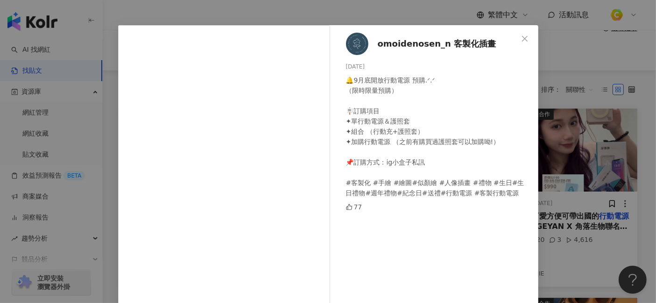
scroll to position [0, 0]
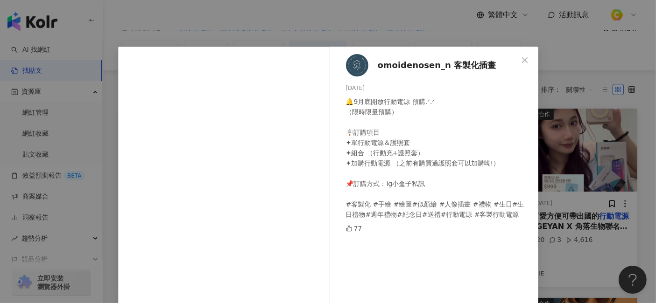
click at [521, 59] on icon "close" at bounding box center [524, 59] width 7 height 7
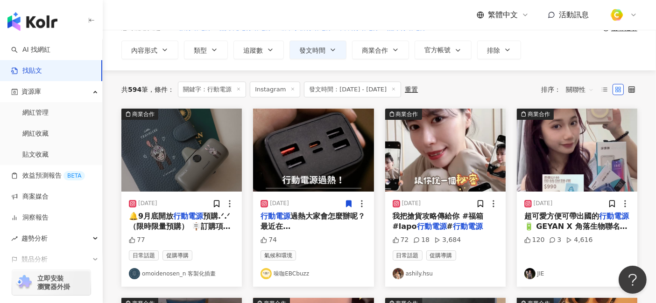
click at [317, 175] on img "button" at bounding box center [313, 150] width 120 height 83
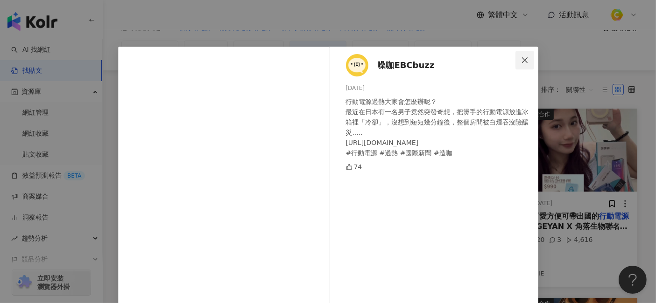
click at [522, 61] on icon "close" at bounding box center [525, 60] width 6 height 6
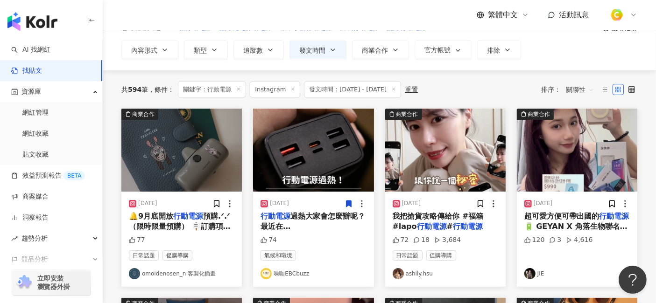
click at [440, 170] on img "button" at bounding box center [445, 150] width 120 height 83
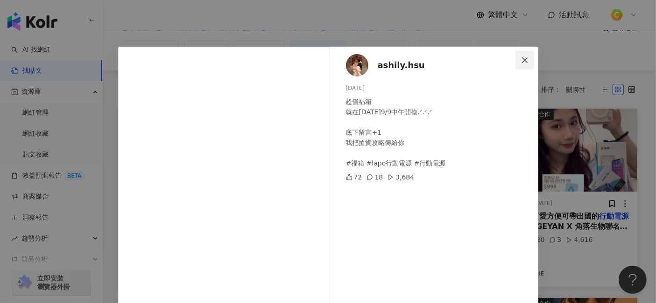
click at [523, 56] on icon "close" at bounding box center [524, 59] width 7 height 7
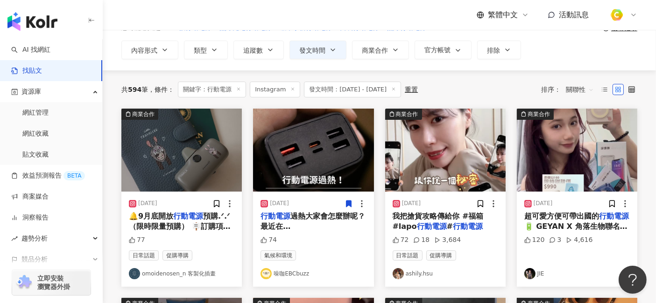
click at [461, 216] on span "我把搶貨攻略傳給你 #福箱 #lapo" at bounding box center [437, 221] width 91 height 19
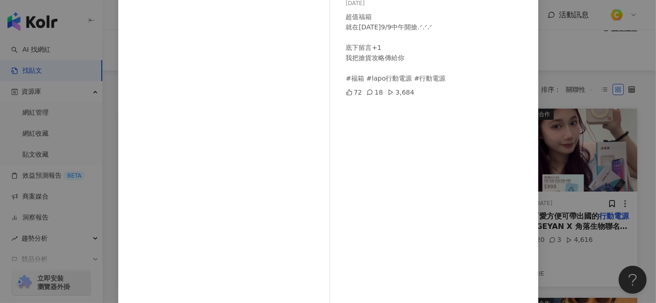
scroll to position [115, 0]
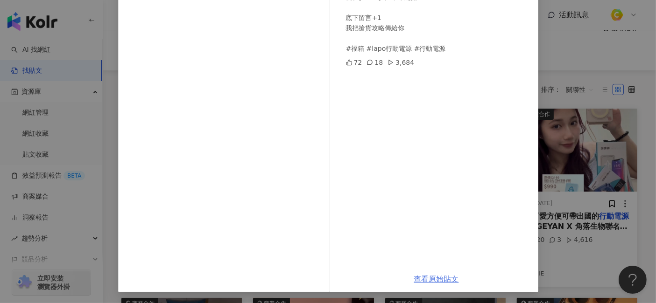
click at [440, 272] on link "查看原始貼文" at bounding box center [436, 279] width 45 height 9
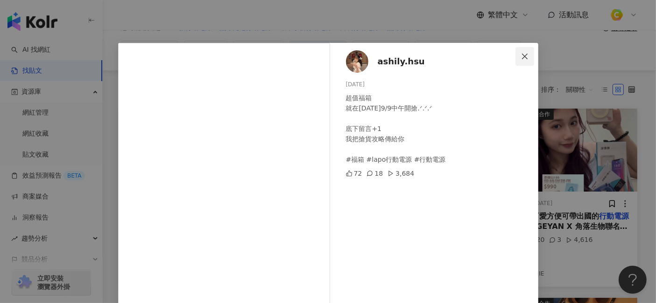
scroll to position [0, 0]
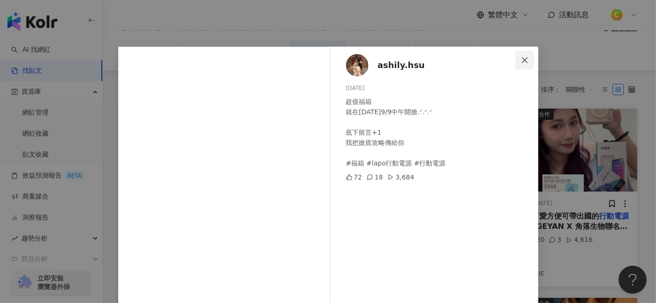
click at [521, 56] on icon "close" at bounding box center [524, 59] width 7 height 7
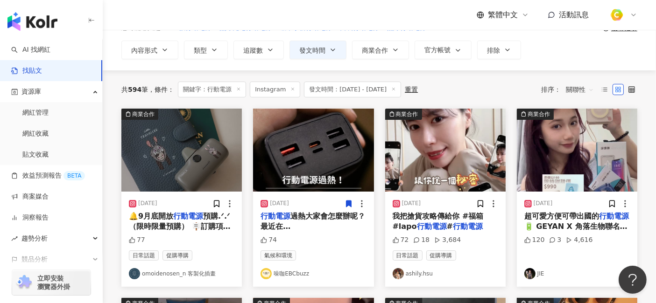
click at [540, 164] on img "button" at bounding box center [577, 150] width 120 height 83
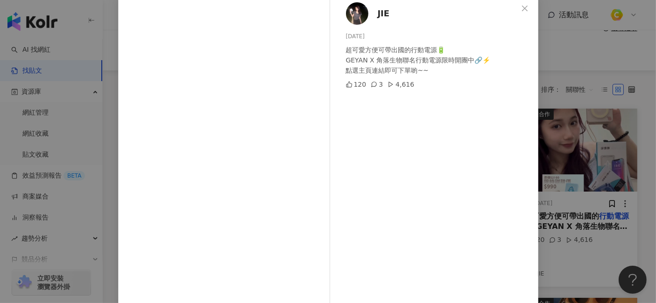
scroll to position [104, 0]
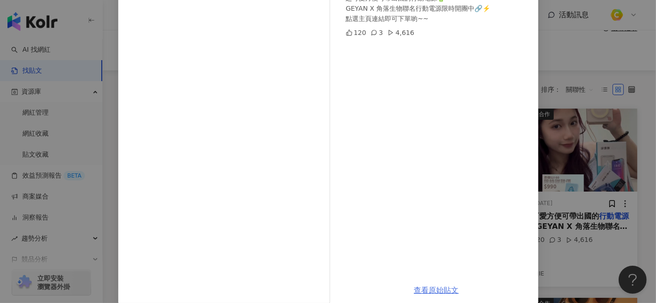
click at [425, 272] on link "查看原始貼文" at bounding box center [436, 290] width 45 height 9
click at [583, 63] on div "JIE [DATE] 超可愛方便可帶出國的行動電源🔋 GEYAN X 角落生物聯名行動電源限時開團中🔗⚡️ 點選主頁連結即可下單喲~~ 120 3 4,616…" at bounding box center [328, 151] width 656 height 303
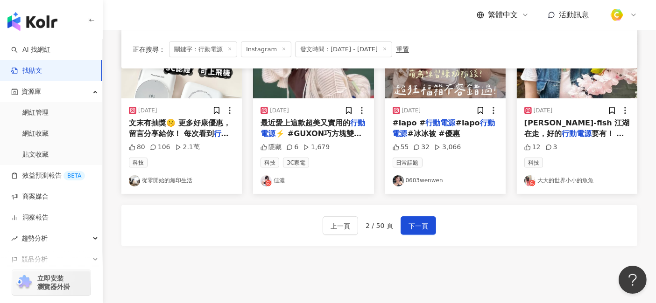
scroll to position [592, 0]
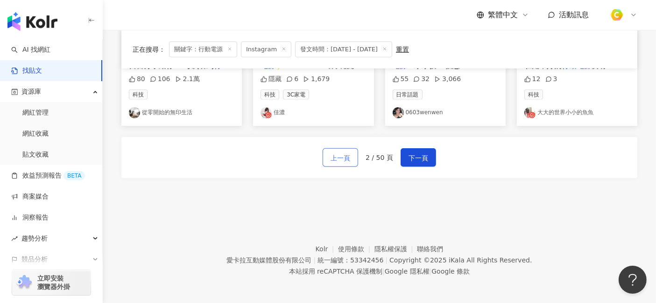
click at [346, 155] on span "上一頁" at bounding box center [340, 158] width 20 height 11
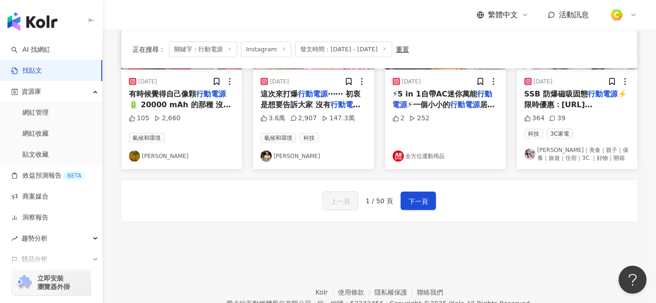
scroll to position [493, 0]
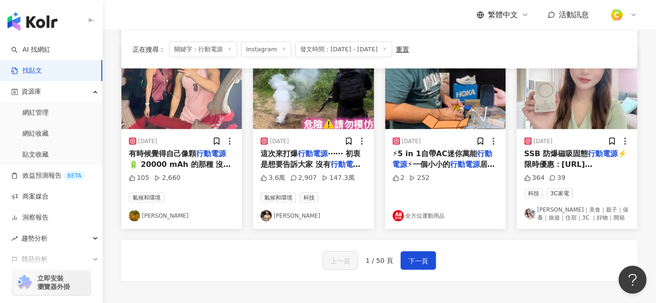
click at [573, 149] on span "SSB 防爆磁吸固態" at bounding box center [555, 153] width 63 height 9
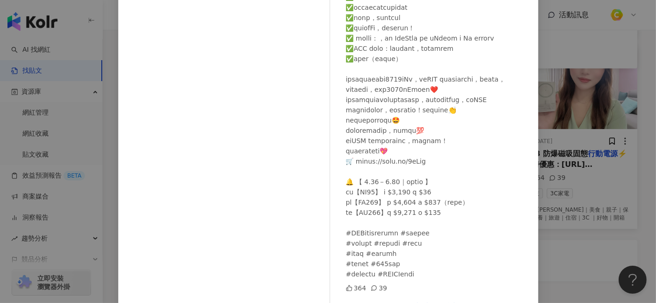
scroll to position [133, 0]
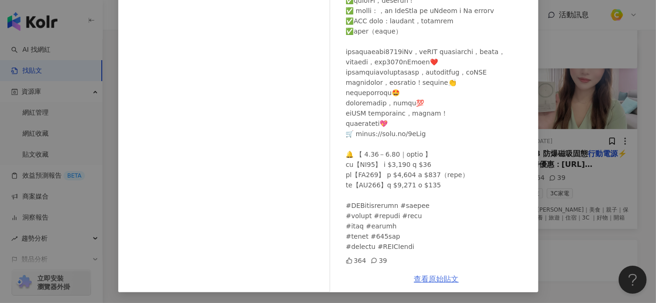
click at [432, 272] on link "查看原始貼文" at bounding box center [436, 279] width 45 height 9
click at [590, 233] on div "如[PERSON_NAME]｜美食｜親子｜保養｜旅遊｜住宿｜3C ｜好物｜開箱 [DATE] 364 39 查看原始貼文" at bounding box center [328, 151] width 656 height 303
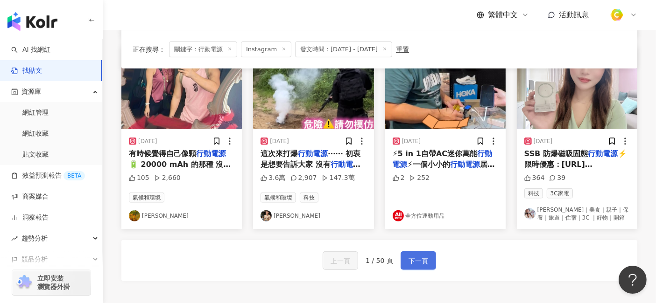
click at [425, 260] on span "下一頁" at bounding box center [418, 261] width 20 height 11
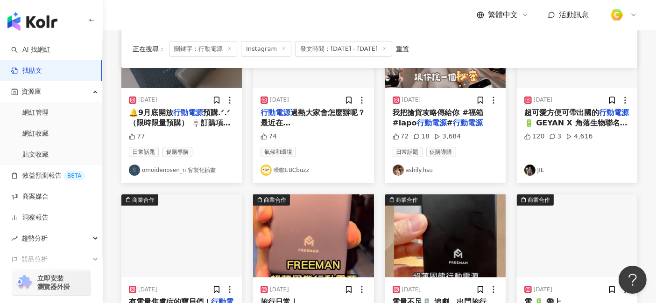
scroll to position [104, 0]
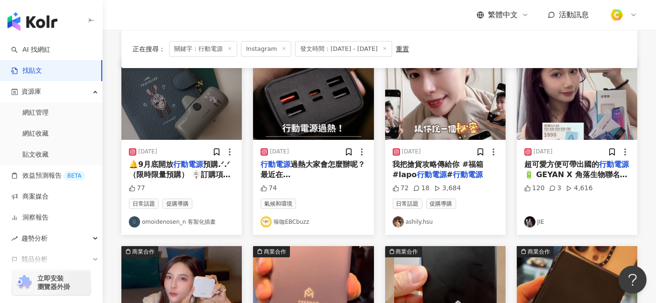
click at [590, 175] on span "🔋 GEYAN X 角落生物聯名" at bounding box center [575, 174] width 103 height 9
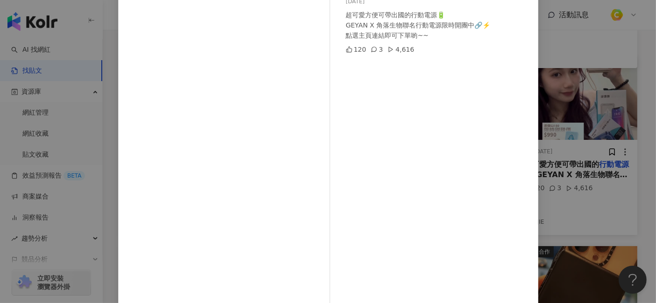
scroll to position [115, 0]
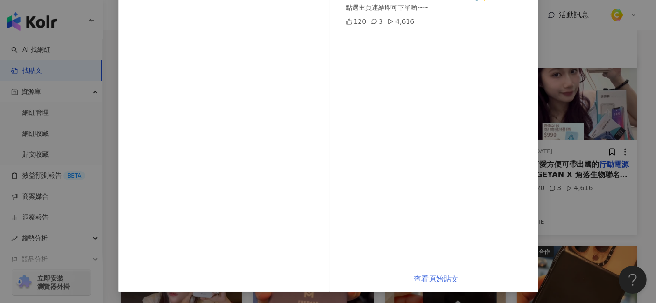
click at [436, 272] on link "查看原始貼文" at bounding box center [436, 279] width 45 height 9
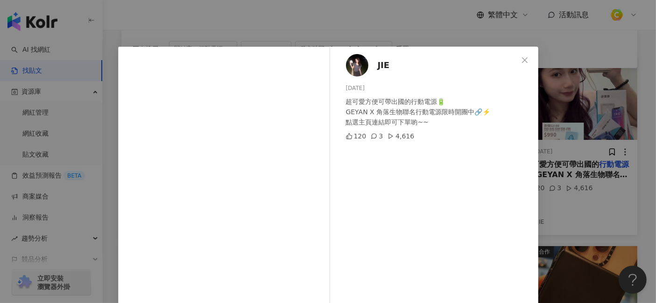
drag, startPoint x: 370, startPoint y: 89, endPoint x: 324, endPoint y: 85, distance: 45.9
click at [208, 38] on div "JIE [DATE] 超可愛方便可帶出國的行動電源🔋 GEYAN X 角落生物聯名行動電源限時開團中🔗⚡️ 點選主頁連結即可下單喲~~ 120 3 4,616…" at bounding box center [328, 151] width 656 height 303
click at [404, 100] on div "超可愛方便可帶出國的行動電源🔋 GEYAN X 角落生物聯名行動電源限時開團中🔗⚡️ 點選主頁連結即可下單喲~~" at bounding box center [438, 112] width 185 height 31
drag, startPoint x: 341, startPoint y: 88, endPoint x: 367, endPoint y: 88, distance: 25.7
click at [367, 88] on div "[DATE]" at bounding box center [438, 88] width 185 height 9
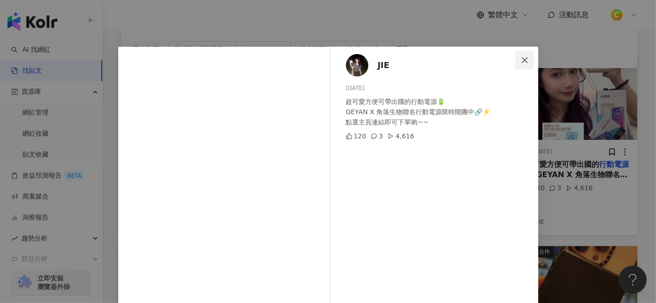
click at [522, 62] on icon "close" at bounding box center [525, 60] width 6 height 6
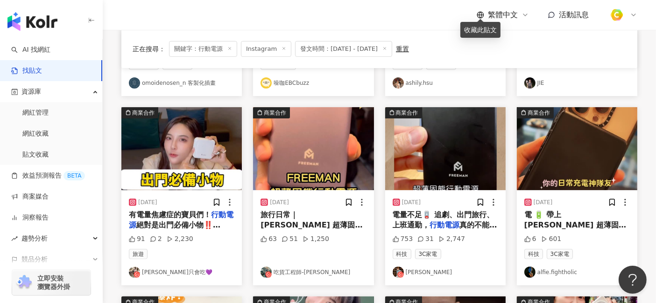
scroll to position [259, 0]
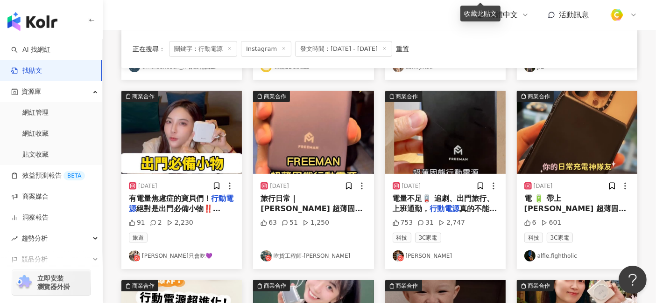
click at [167, 204] on span "絕對是出門必備小物‼️ #tiktok #[PERSON_NAME]只會吃 #日常 #日常vlog #必備 #旅遊 #隨身 #" at bounding box center [181, 229] width 104 height 51
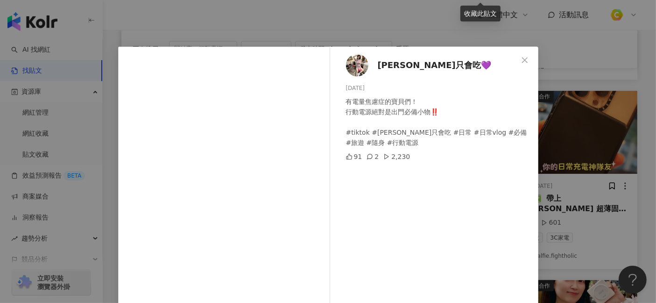
drag, startPoint x: 368, startPoint y: 89, endPoint x: 340, endPoint y: 90, distance: 28.0
click at [340, 90] on div "[PERSON_NAME]只會吃💜 [DATE] 有電量焦慮症的寶貝們！ 行動電源絕對是出門必備小物‼️ #tiktok #[PERSON_NAME]只會吃 …" at bounding box center [436, 214] width 203 height 334
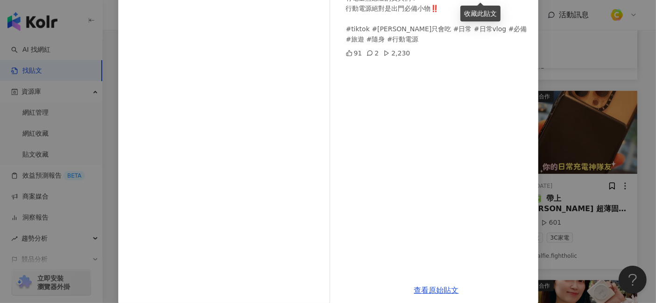
scroll to position [115, 0]
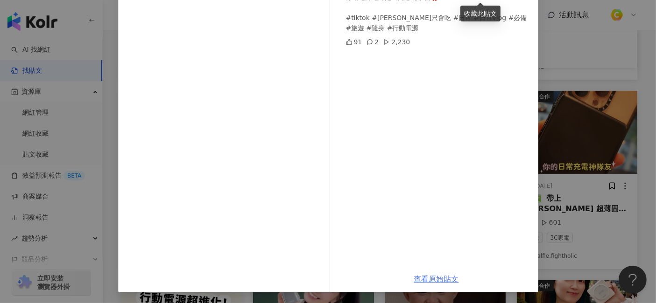
click at [433, 272] on link "查看原始貼文" at bounding box center [436, 279] width 45 height 9
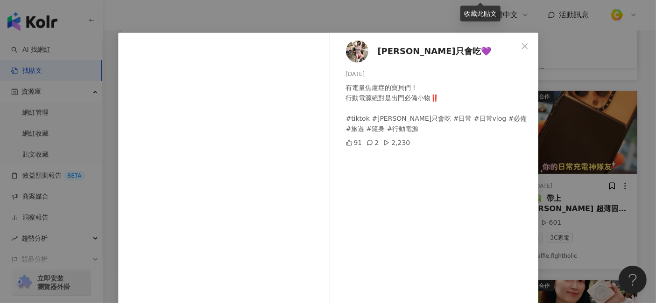
scroll to position [0, 0]
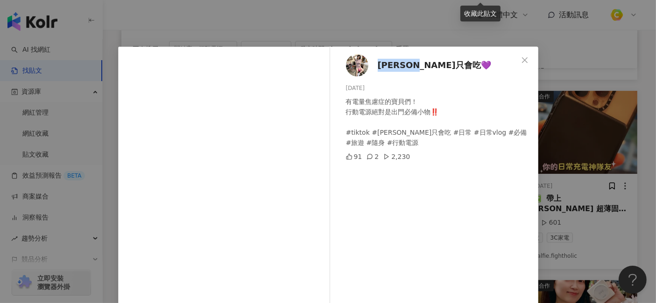
drag, startPoint x: 371, startPoint y: 65, endPoint x: 425, endPoint y: 64, distance: 53.7
click at [425, 64] on div "[PERSON_NAME]只會吃💜 [DATE] 有電量焦慮症的寶貝們！ 行動電源絕對是出門必備小物‼️ #tiktok #[PERSON_NAME]只會吃 …" at bounding box center [436, 214] width 203 height 334
click at [521, 62] on icon "close" at bounding box center [524, 59] width 7 height 7
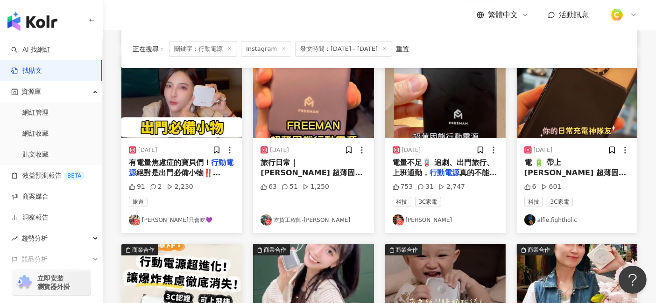
scroll to position [311, 0]
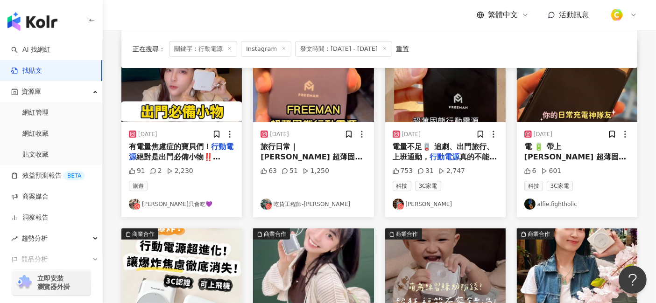
click at [321, 163] on span "出門拍片最怕手機沒電，厚重的" at bounding box center [308, 172] width 97 height 19
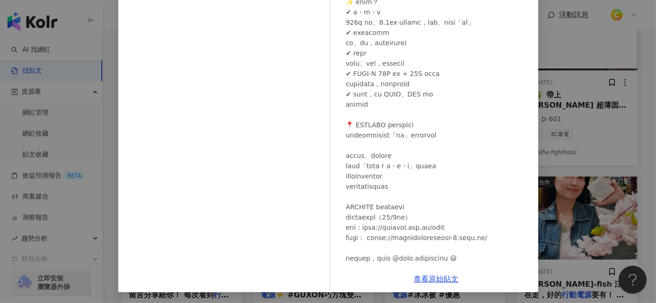
scroll to position [0, 0]
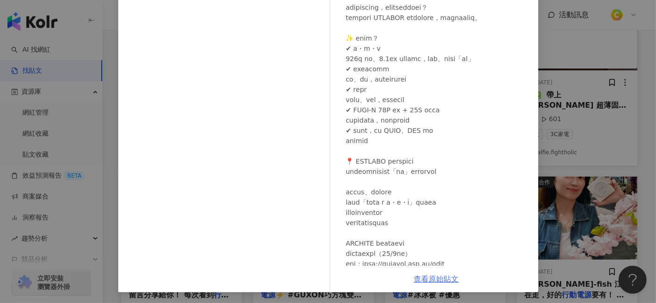
click at [440, 272] on link "查看原始貼文" at bounding box center [436, 279] width 45 height 9
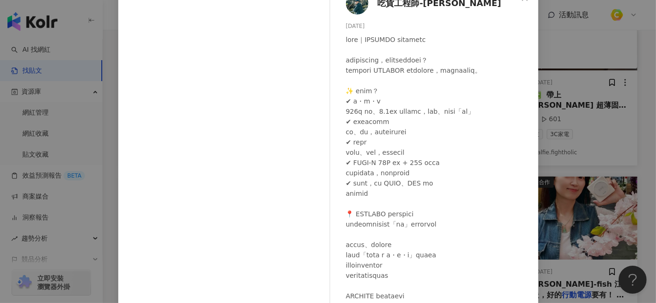
scroll to position [11, 0]
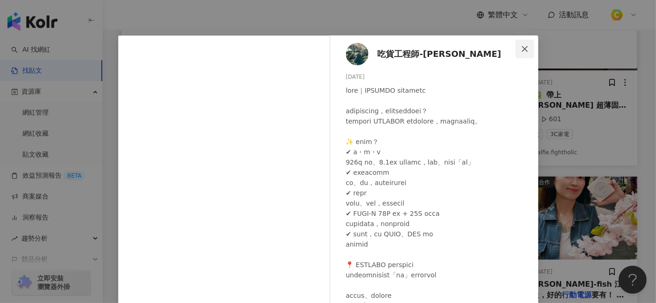
click at [521, 48] on icon "close" at bounding box center [524, 48] width 7 height 7
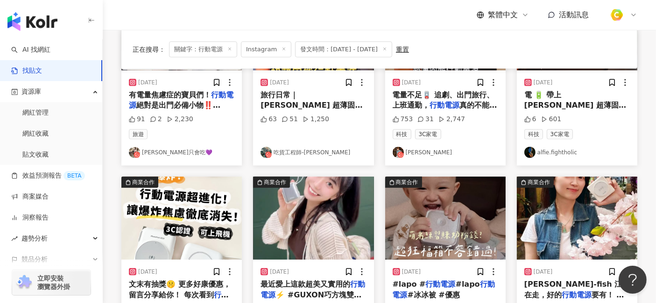
click at [333, 112] on span "出門拍片最怕手機沒電，厚重的" at bounding box center [308, 121] width 97 height 19
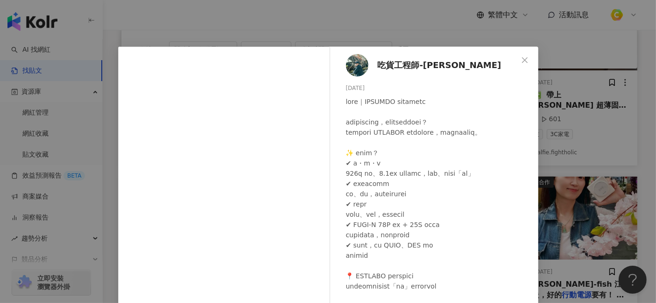
drag, startPoint x: 362, startPoint y: 88, endPoint x: 338, endPoint y: 88, distance: 23.8
click at [338, 88] on div "吃貨工程師-[PERSON_NAME][DATE] 63 51 1,250" at bounding box center [436, 214] width 203 height 334
drag, startPoint x: 382, startPoint y: 100, endPoint x: 458, endPoint y: 98, distance: 75.6
click at [458, 98] on div at bounding box center [438, 271] width 185 height 349
click at [521, 57] on icon "close" at bounding box center [524, 59] width 7 height 7
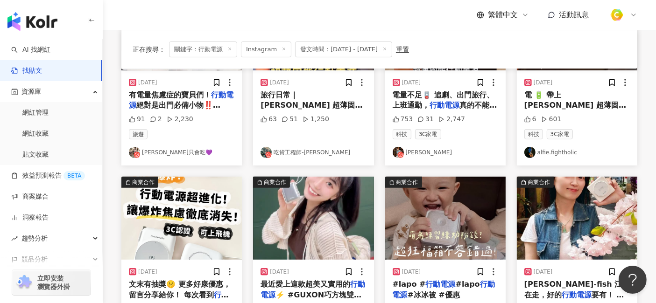
click at [443, 102] on mark "行動電源" at bounding box center [445, 105] width 30 height 9
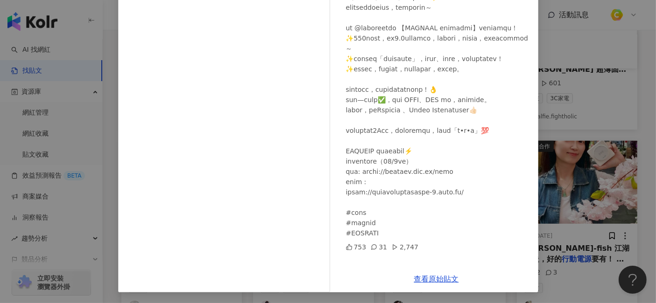
scroll to position [414, 0]
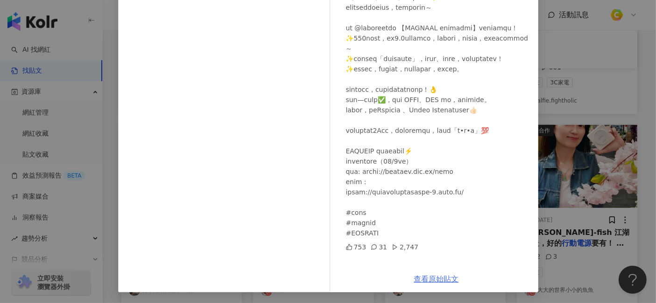
click at [428, 272] on link "查看原始貼文" at bounding box center [436, 279] width 45 height 9
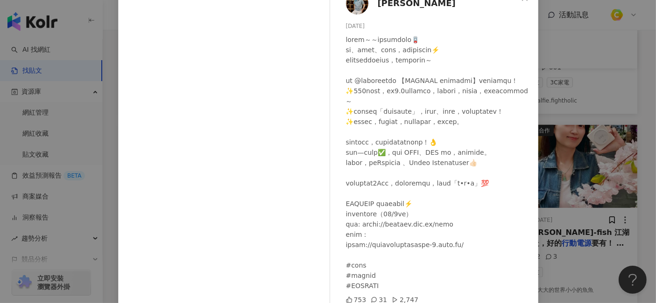
scroll to position [11, 0]
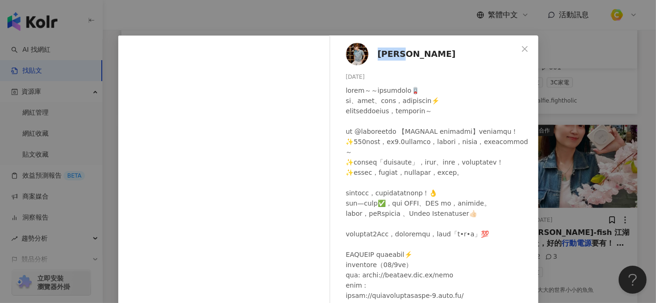
drag, startPoint x: 410, startPoint y: 51, endPoint x: 375, endPoint y: 55, distance: 34.7
click at [375, 55] on div "[PERSON_NAME] [DATE] 753 31 2,747" at bounding box center [436, 202] width 203 height 334
click at [524, 51] on icon "close" at bounding box center [524, 48] width 7 height 7
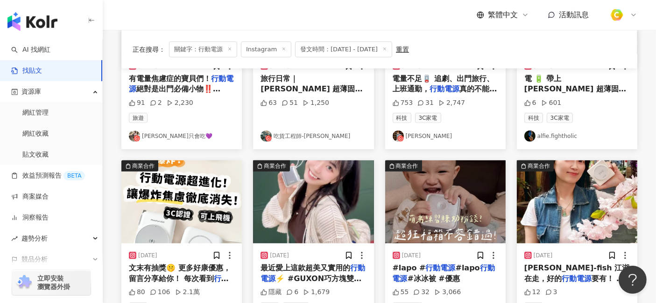
scroll to position [363, 0]
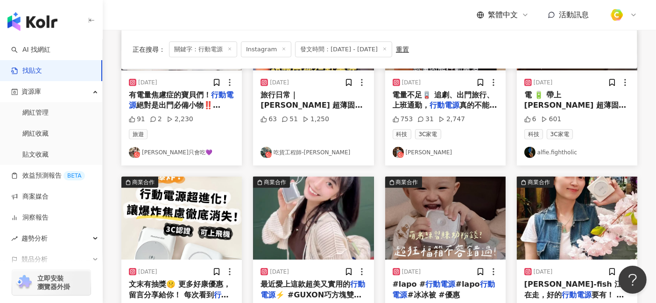
click at [568, 152] on link "alfie.fightholic" at bounding box center [576, 152] width 105 height 11
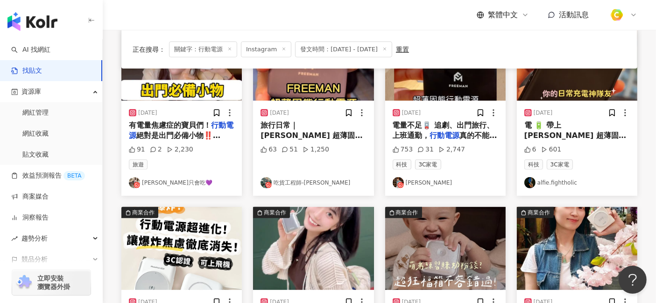
scroll to position [311, 0]
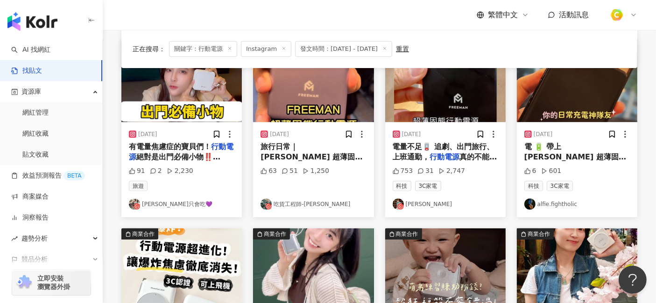
click at [579, 147] on span "電 🔋 帶上 [PERSON_NAME] 超薄固態" at bounding box center [575, 151] width 102 height 19
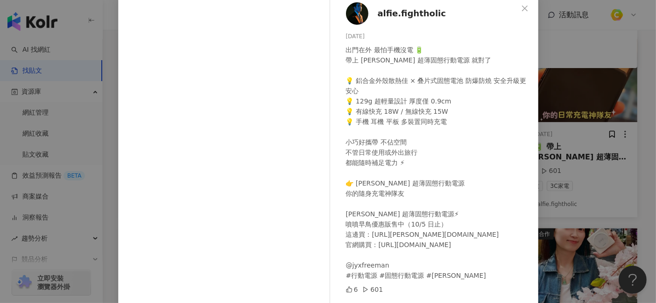
scroll to position [0, 0]
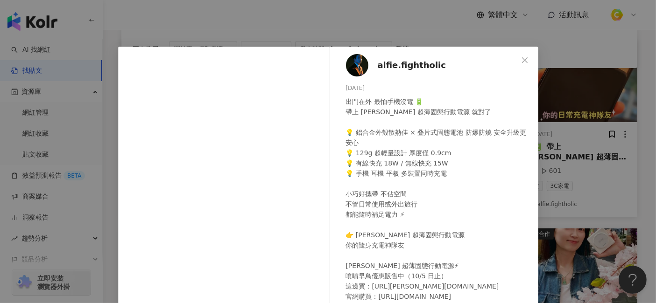
drag, startPoint x: 367, startPoint y: 87, endPoint x: 334, endPoint y: 87, distance: 32.7
click at [335, 87] on div "alfie.fightholic [DATE] 出門在外 最怕手機沒電 🔋 帶上 [PERSON_NAME] 超薄固態行動電源 就對了 💡 鋁合金外殼散熱佳 …" at bounding box center [436, 214] width 203 height 334
drag, startPoint x: 440, startPoint y: 65, endPoint x: 364, endPoint y: 66, distance: 76.1
click at [364, 66] on div "alfie.fightholic [DATE] 出門在外 最怕手機沒電 🔋 帶上 [PERSON_NAME] 超薄固態行動電源 就對了 💡 鋁合金外殼散熱佳 …" at bounding box center [436, 214] width 203 height 334
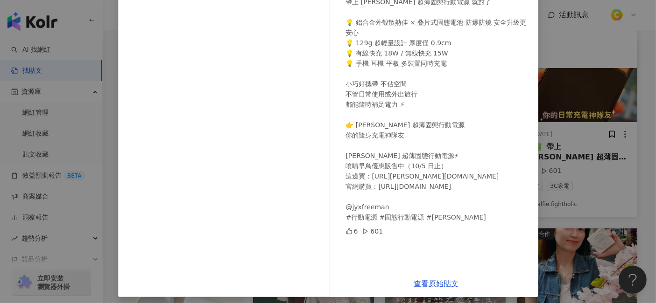
scroll to position [115, 0]
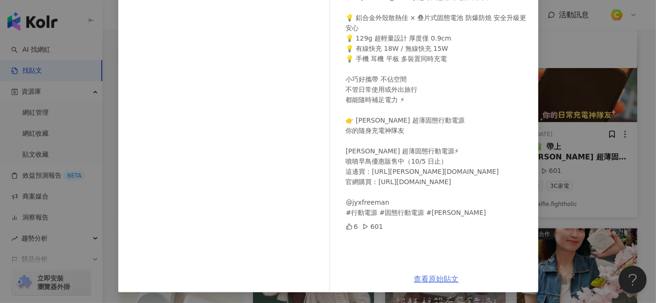
click at [453, 272] on link "查看原始貼文" at bounding box center [436, 279] width 45 height 9
click at [430, 272] on link "查看原始貼文" at bounding box center [436, 279] width 45 height 9
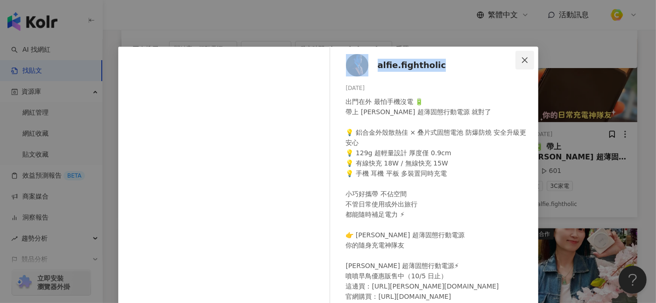
click at [521, 56] on icon "close" at bounding box center [524, 59] width 7 height 7
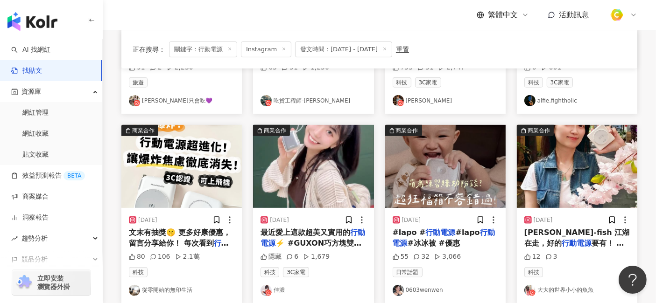
scroll to position [467, 0]
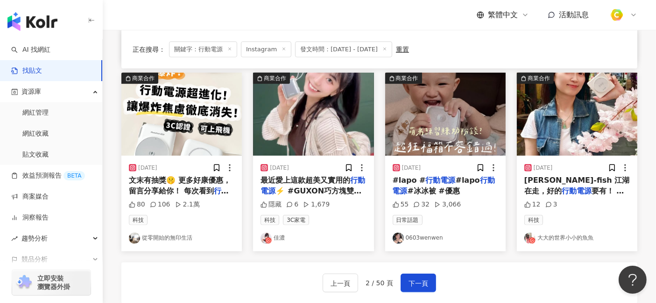
click at [331, 190] on span "⚡️ #GUXON巧方塊雙線" at bounding box center [318, 191] width 86 height 9
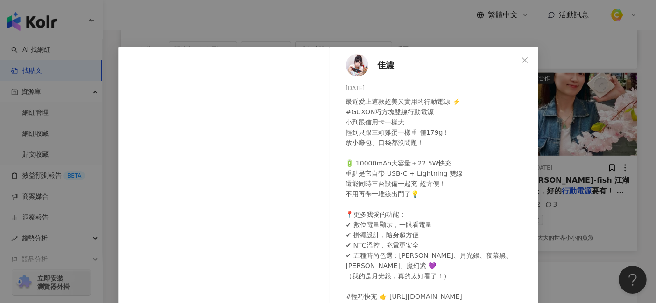
drag, startPoint x: 369, startPoint y: 88, endPoint x: 335, endPoint y: 91, distance: 34.2
click at [335, 91] on div "佳濃 [DATE] 最近愛上這款超美又實用的行動電源 ⚡️ #GUXON巧方塊雙線行動電源 小到跟信用卡一樣大 輕到只跟三顆雞蛋一樣重 僅179g！ 放小廢包…" at bounding box center [436, 208] width 203 height 323
drag, startPoint x: 394, startPoint y: 64, endPoint x: 375, endPoint y: 66, distance: 19.7
click at [375, 66] on div "佳濃 [DATE] 最近愛上這款超美又實用的行動電源 ⚡️ #GUXON巧方塊雙線行動電源 小到跟信用卡一樣大 輕到只跟三顆雞蛋一樣重 僅179g！ 放小廢包…" at bounding box center [436, 208] width 203 height 323
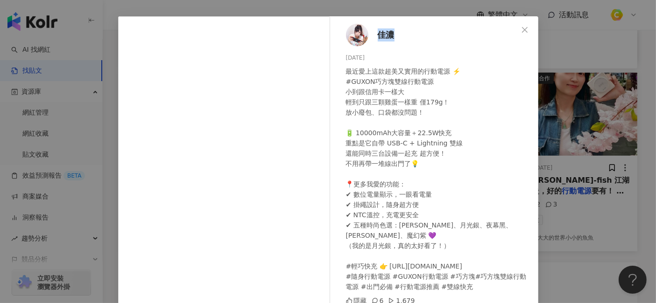
scroll to position [52, 0]
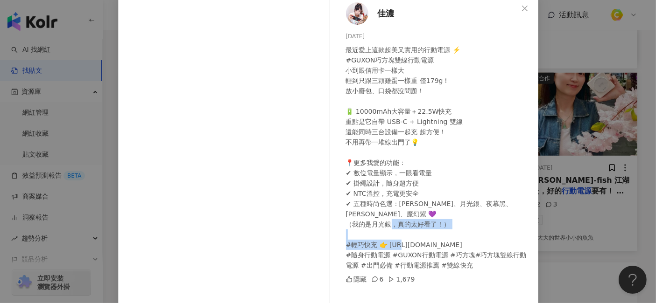
drag, startPoint x: 384, startPoint y: 243, endPoint x: 465, endPoint y: 242, distance: 80.7
click at [465, 242] on div "最近愛上這款超美又實用的行動電源 ⚡️ #GUXON巧方塊雙線行動電源 小到跟信用卡一樣大 輕到只跟三顆雞蛋一樣重 僅179g！ 放小廢包、口袋都沒問題！ 🔋…" at bounding box center [438, 158] width 185 height 226
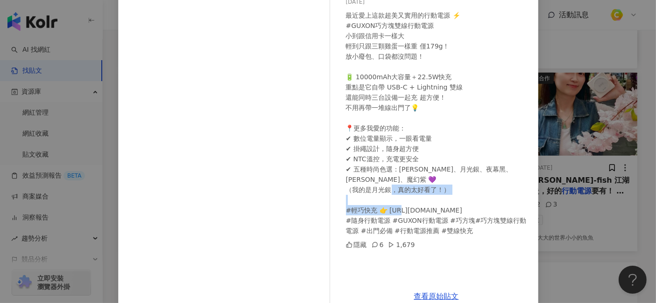
scroll to position [104, 0]
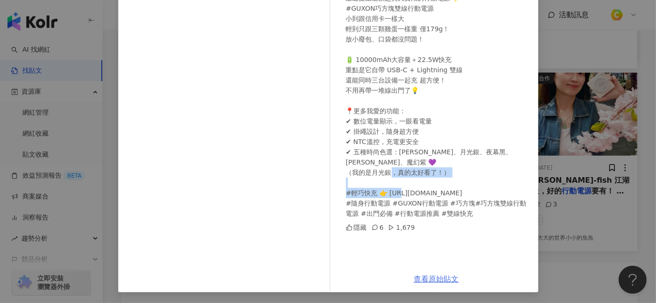
click at [450, 272] on link "查看原始貼文" at bounding box center [436, 279] width 45 height 9
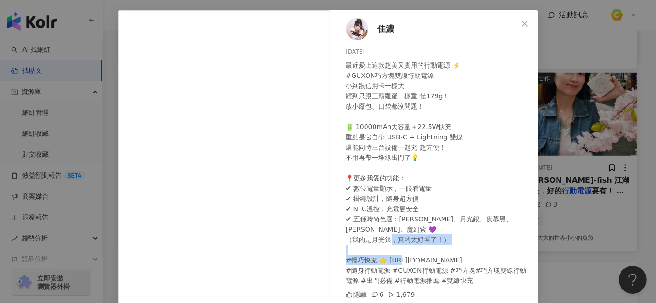
scroll to position [0, 0]
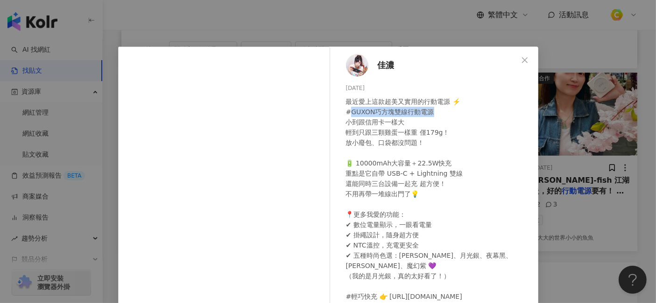
drag, startPoint x: 347, startPoint y: 112, endPoint x: 423, endPoint y: 112, distance: 76.5
click at [423, 112] on div "最近愛上這款超美又實用的行動電源 ⚡️ #GUXON巧方塊雙線行動電源 小到跟信用卡一樣大 輕到只跟三顆雞蛋一樣重 僅179g！ 放小廢包、口袋都沒問題！ 🔋…" at bounding box center [438, 210] width 185 height 226
click at [521, 56] on icon "close" at bounding box center [524, 59] width 7 height 7
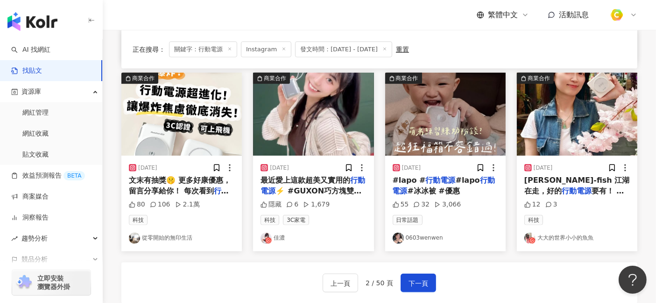
click at [462, 189] on div "#lapo # 行動電源 #lapo 行動電源 #冰冰被 #優惠" at bounding box center [444, 185] width 105 height 21
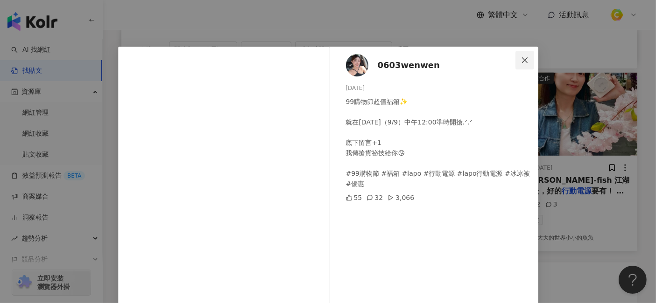
click at [523, 56] on button "Close" at bounding box center [524, 60] width 19 height 19
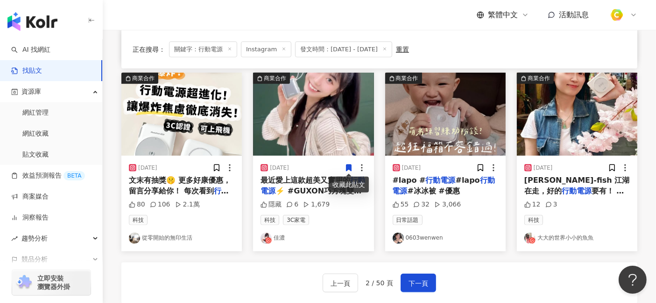
click at [561, 187] on mark "行動電源" at bounding box center [576, 191] width 30 height 9
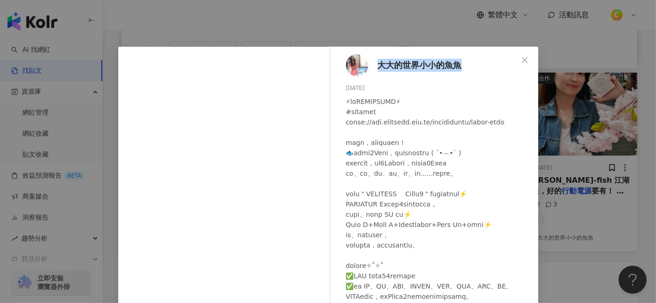
drag, startPoint x: 371, startPoint y: 65, endPoint x: 462, endPoint y: 64, distance: 91.0
click at [462, 64] on div "大大的世界小小的魚魚 [DATE] 12 3" at bounding box center [436, 223] width 203 height 352
drag, startPoint x: 371, startPoint y: 86, endPoint x: 339, endPoint y: 87, distance: 32.2
click at [339, 87] on div "大大的世界小小的魚魚 [DATE] 12 3" at bounding box center [436, 223] width 203 height 352
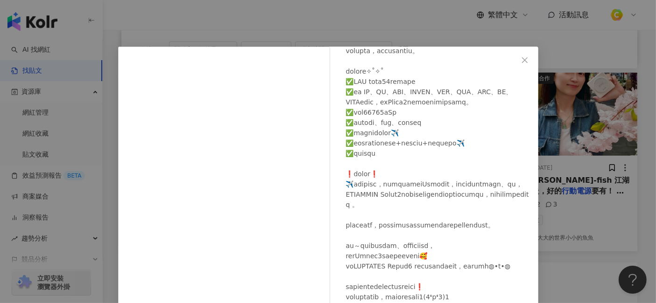
scroll to position [133, 0]
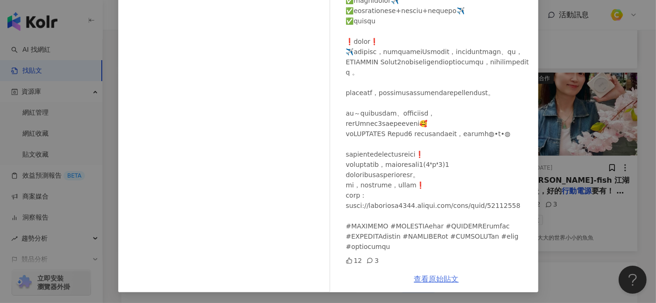
click at [432, 272] on link "查看原始貼文" at bounding box center [436, 279] width 45 height 9
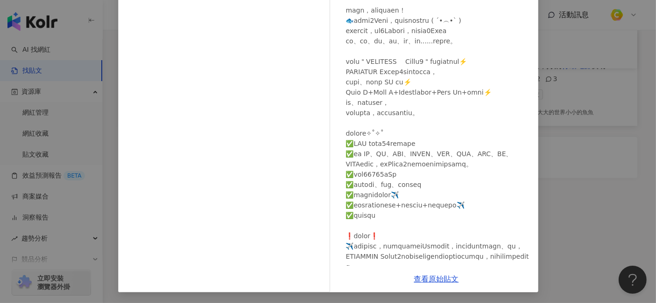
scroll to position [0, 0]
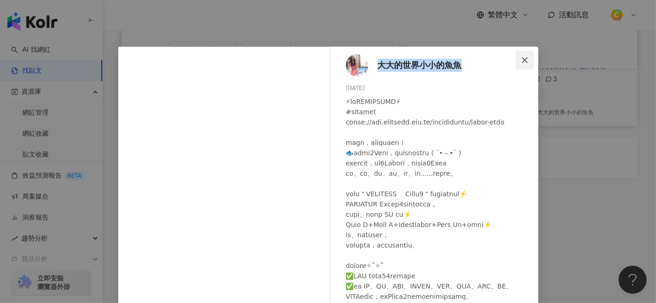
click at [523, 59] on icon "close" at bounding box center [524, 59] width 7 height 7
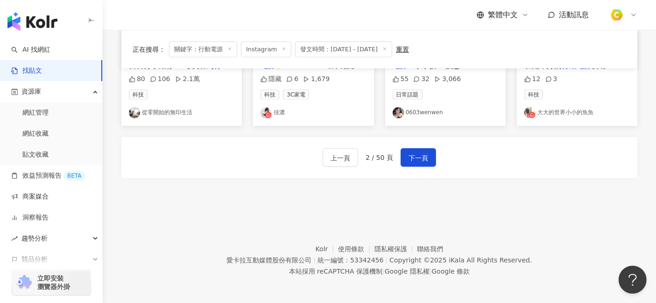
scroll to position [489, 0]
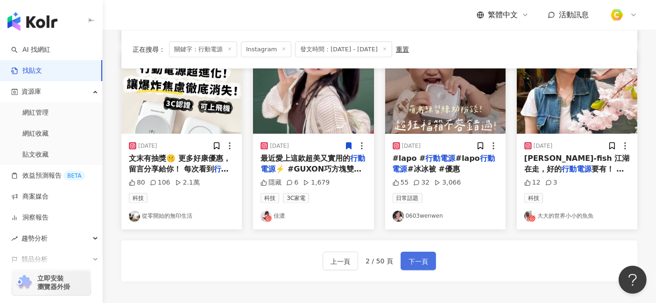
click at [411, 254] on button "下一頁" at bounding box center [417, 261] width 35 height 19
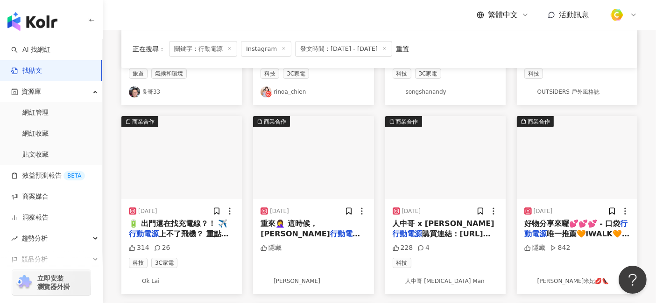
scroll to position [0, 0]
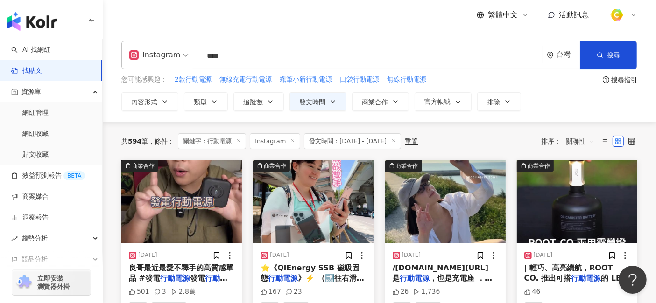
click at [223, 272] on mark "行動電源" at bounding box center [178, 283] width 98 height 19
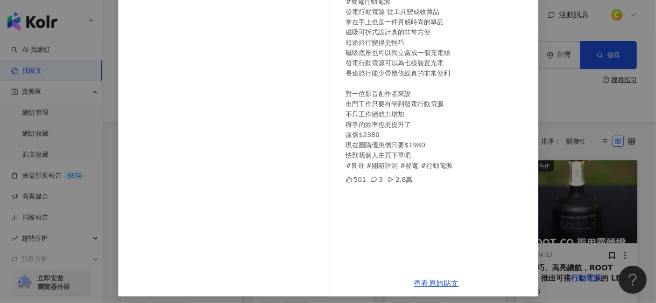
scroll to position [115, 0]
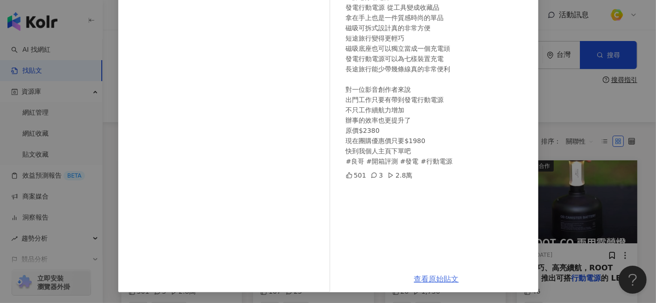
click at [430, 272] on link "查看原始貼文" at bounding box center [436, 279] width 45 height 9
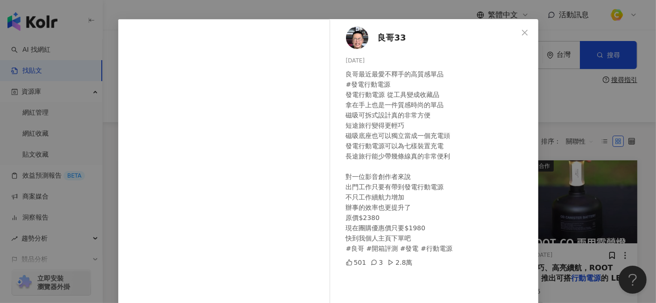
scroll to position [11, 0]
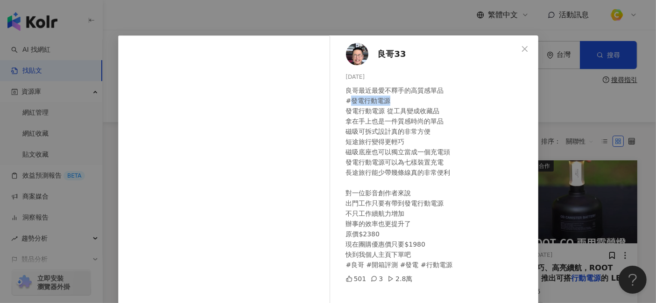
drag, startPoint x: 345, startPoint y: 100, endPoint x: 385, endPoint y: 100, distance: 40.1
click at [385, 100] on div "良哥最近最愛不釋手的高質感單品 #發電行動電源 發電行動電源 從工具變成收藏品 拿在手上也是一件質感時尚的單品 磁吸可拆式設計真的非常方便 短途旅行變得更輕巧…" at bounding box center [438, 177] width 185 height 185
drag, startPoint x: 368, startPoint y: 76, endPoint x: 337, endPoint y: 75, distance: 30.8
click at [337, 75] on div "良哥33 [DATE] 良哥最近最愛不釋手的高質感單品 #發電行動電源 發電行動電源 從工具變成收藏品 拿在手上也是一件質感時尚的單品 磁吸可拆式設計真的非常…" at bounding box center [436, 202] width 203 height 334
drag, startPoint x: 405, startPoint y: 49, endPoint x: 377, endPoint y: 51, distance: 28.0
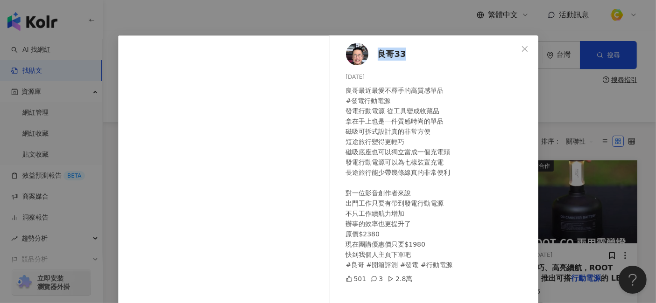
click at [377, 51] on div "良哥33 [DATE] 良哥最近最愛不釋手的高質感單品 #發電行動電源 發電行動電源 從工具變成收藏品 拿在手上也是一件質感時尚的單品 磁吸可拆式設計真的非常…" at bounding box center [436, 202] width 203 height 334
click at [526, 49] on span "Close" at bounding box center [524, 48] width 19 height 7
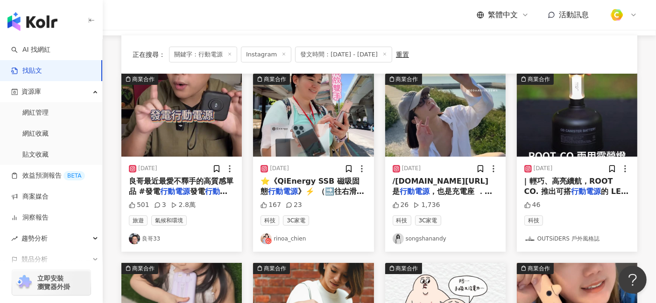
scroll to position [104, 0]
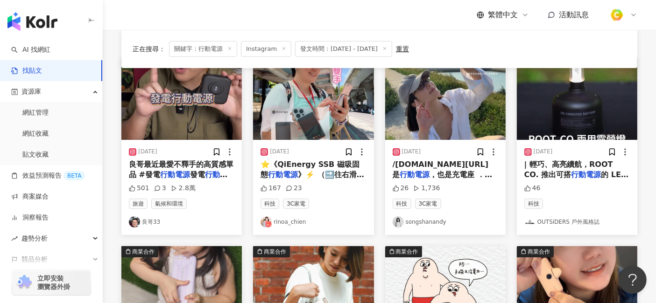
click at [330, 170] on span "》⚡️ （🔜往右滑有實測影片分" at bounding box center [312, 179] width 104 height 19
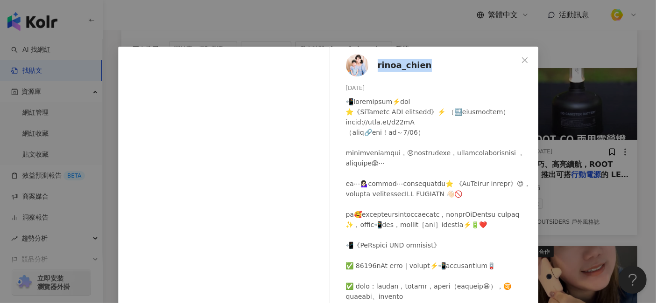
drag, startPoint x: 429, startPoint y: 63, endPoint x: 374, endPoint y: 63, distance: 55.1
click at [374, 63] on div "rinoa_chien [DATE] 167 23" at bounding box center [436, 216] width 203 height 339
drag, startPoint x: 372, startPoint y: 87, endPoint x: 333, endPoint y: 89, distance: 38.8
click at [335, 89] on div "rinoa_chien [DATE] 167 23" at bounding box center [436, 216] width 203 height 339
drag, startPoint x: 421, startPoint y: 64, endPoint x: 364, endPoint y: 67, distance: 57.0
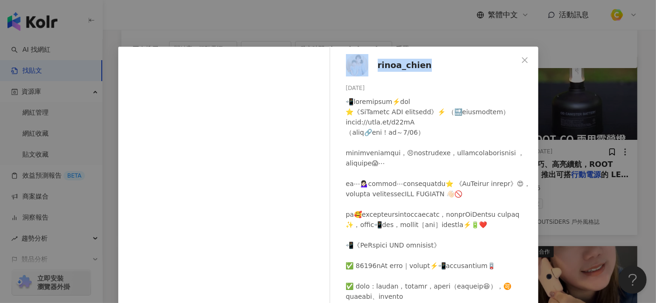
click at [364, 67] on div "rinoa_chien [DATE] 167 23" at bounding box center [436, 216] width 203 height 339
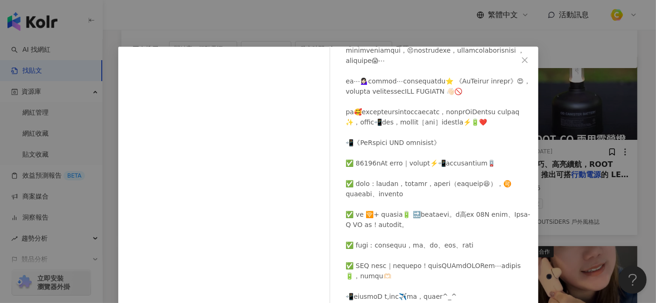
scroll to position [52, 0]
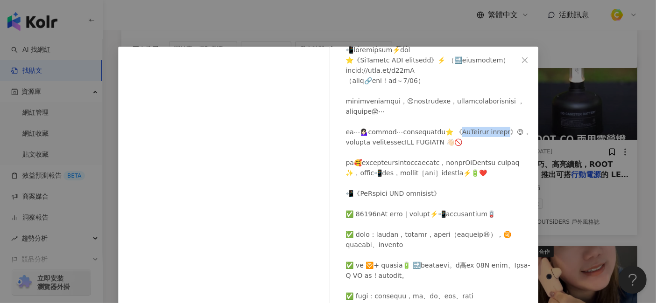
drag, startPoint x: 348, startPoint y: 162, endPoint x: 416, endPoint y: 161, distance: 67.7
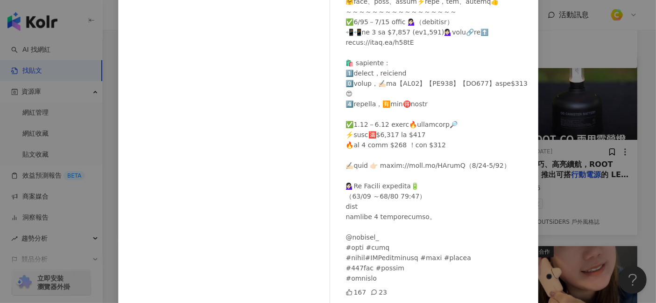
scroll to position [104, 0]
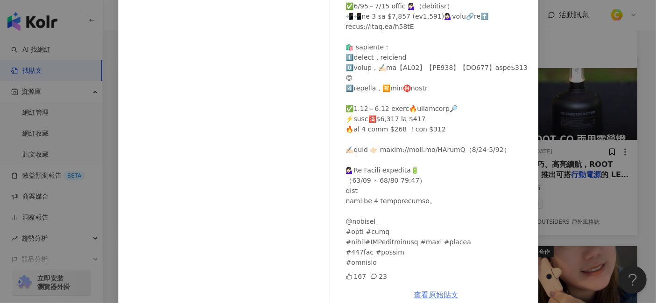
click at [428, 272] on link "查看原始貼文" at bounding box center [436, 295] width 45 height 9
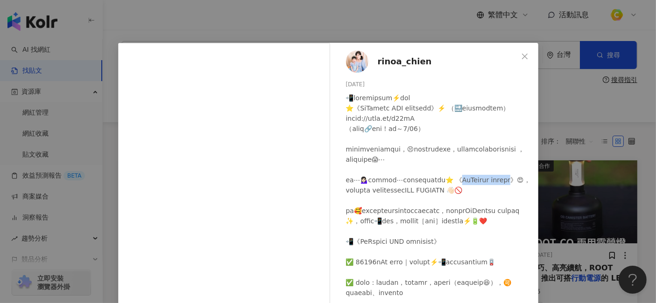
scroll to position [0, 0]
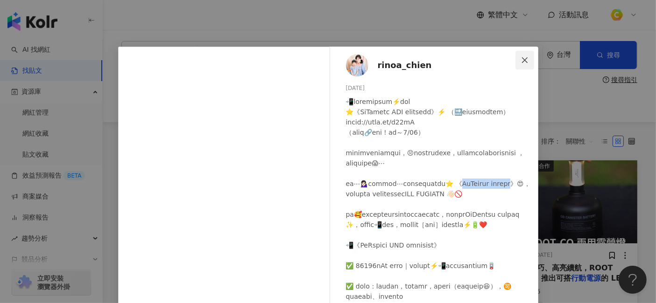
click at [522, 59] on icon "close" at bounding box center [525, 60] width 6 height 6
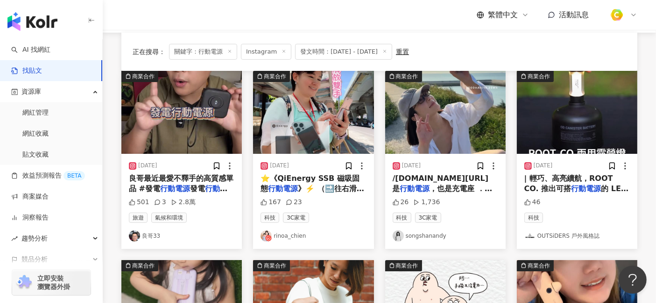
scroll to position [104, 0]
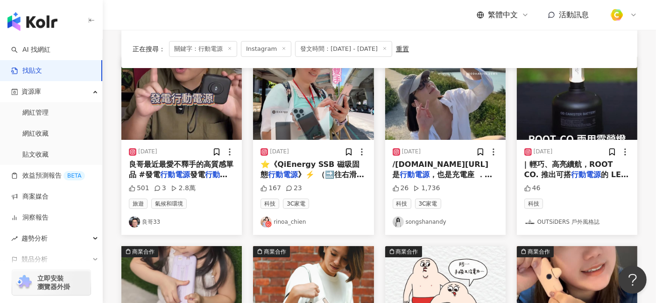
click at [467, 170] on span "，也是充電座 ．四個裝置同時充電" at bounding box center [442, 179] width 100 height 19
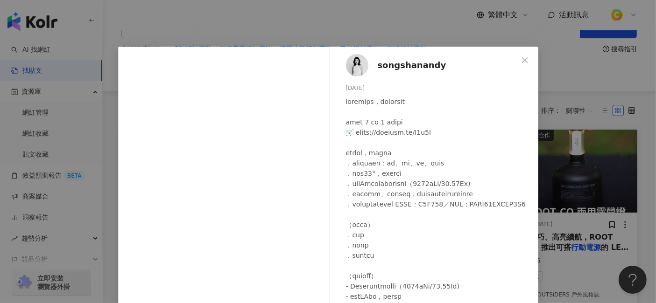
scroll to position [0, 0]
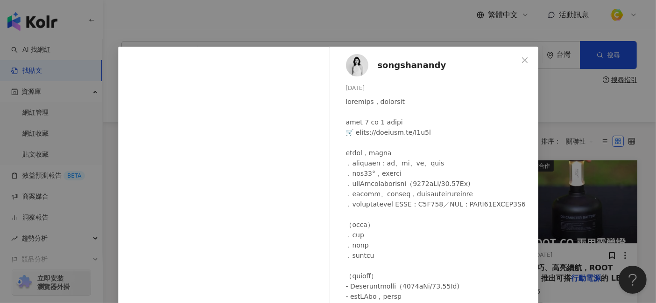
drag, startPoint x: 371, startPoint y: 87, endPoint x: 337, endPoint y: 87, distance: 33.6
click at [337, 87] on div "songshanandy [DATE] 26 1,736" at bounding box center [436, 214] width 203 height 334
drag, startPoint x: 442, startPoint y: 68, endPoint x: 373, endPoint y: 66, distance: 68.6
click at [373, 66] on div "songshanandy [DATE] 26 1,736" at bounding box center [436, 214] width 203 height 334
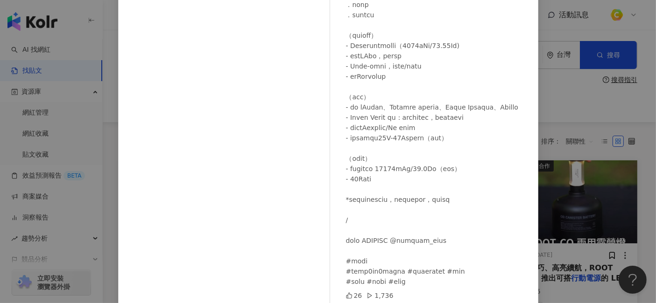
scroll to position [115, 0]
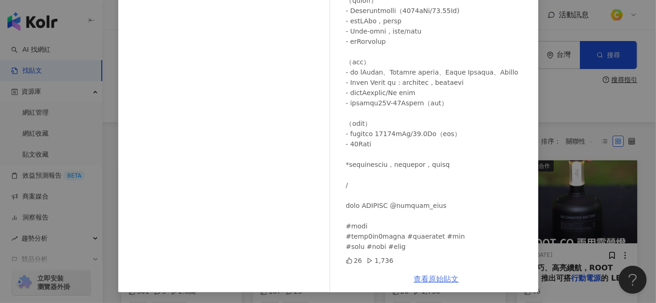
click at [445, 272] on link "查看原始貼文" at bounding box center [436, 279] width 45 height 9
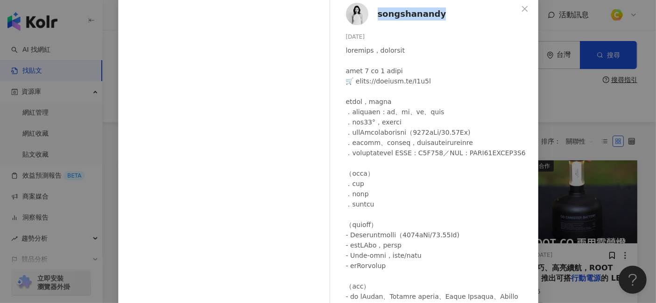
scroll to position [11, 0]
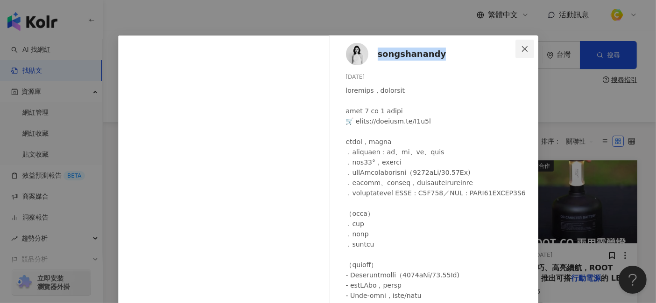
click at [521, 48] on icon "close" at bounding box center [524, 48] width 7 height 7
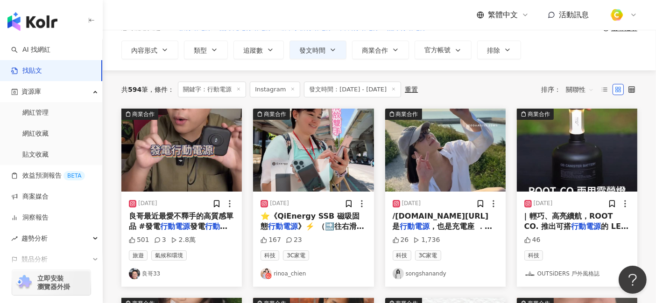
scroll to position [104, 0]
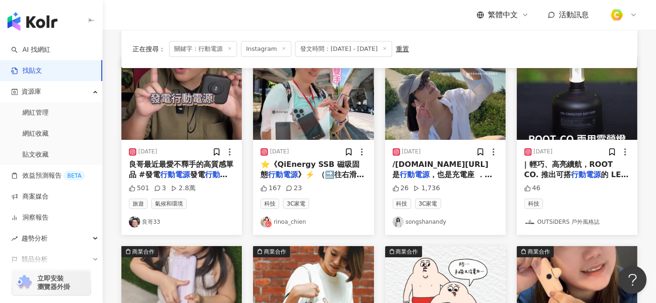
click at [571, 172] on mark "行動電源" at bounding box center [586, 174] width 30 height 9
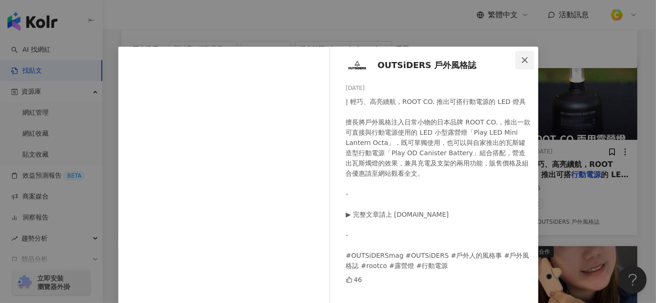
click at [521, 58] on icon "close" at bounding box center [524, 59] width 7 height 7
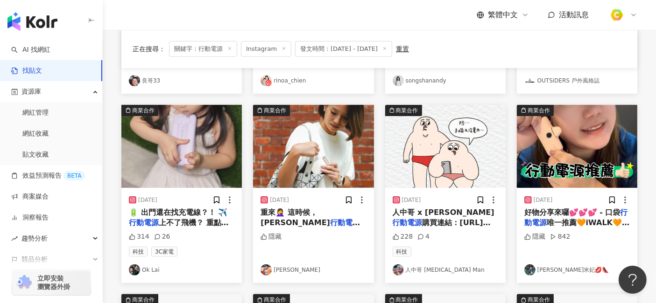
scroll to position [259, 0]
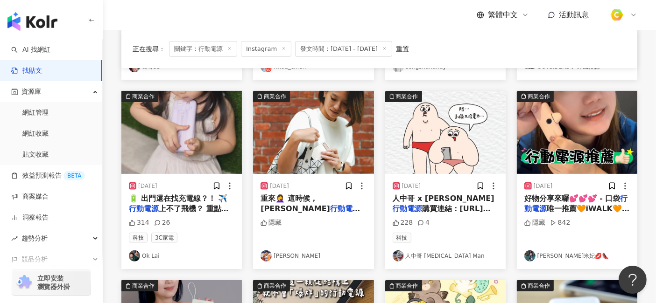
click at [202, 197] on span "🔋 出門還在找充電線？！ ✈️" at bounding box center [178, 198] width 98 height 9
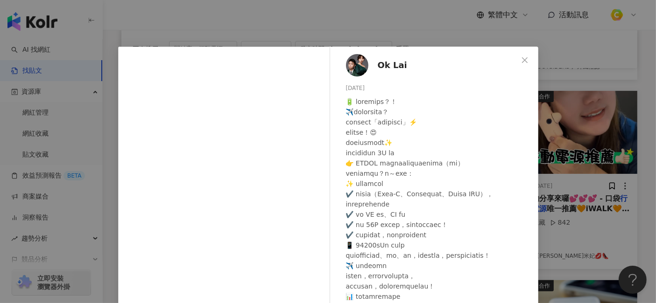
drag, startPoint x: 369, startPoint y: 84, endPoint x: 342, endPoint y: 84, distance: 26.6
click at [346, 84] on div "[DATE]" at bounding box center [438, 88] width 185 height 9
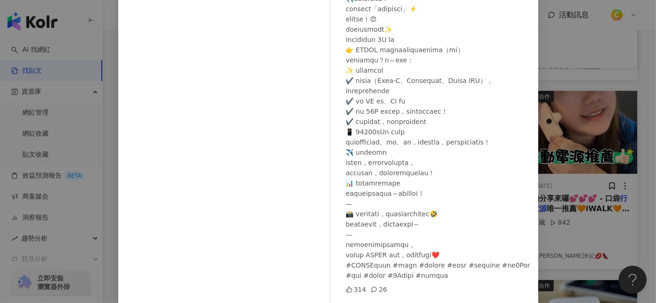
scroll to position [133, 0]
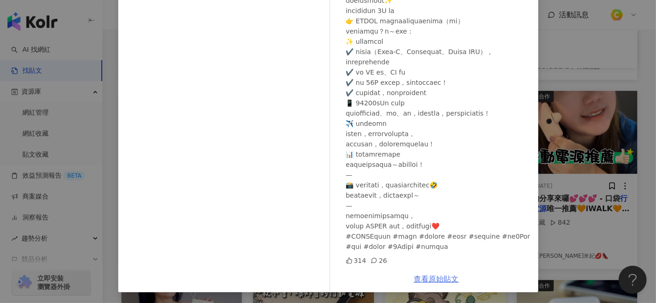
click at [419, 272] on link "查看原始貼文" at bounding box center [436, 279] width 45 height 9
click at [427, 272] on link "查看原始貼文" at bounding box center [436, 279] width 45 height 9
click at [432, 272] on link "查看原始貼文" at bounding box center [436, 279] width 45 height 9
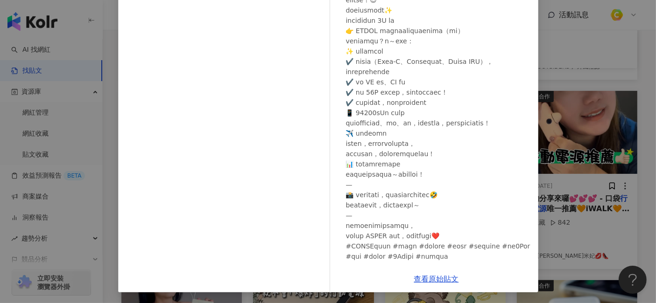
scroll to position [0, 0]
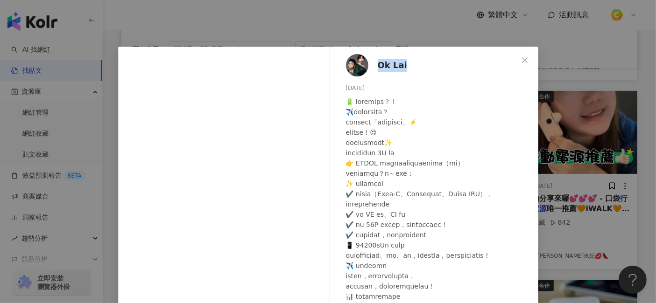
drag, startPoint x: 410, startPoint y: 63, endPoint x: 372, endPoint y: 63, distance: 37.3
click at [372, 63] on div "Ok Lai [DATE] 314 26" at bounding box center [436, 223] width 203 height 352
click at [521, 60] on icon "close" at bounding box center [524, 59] width 7 height 7
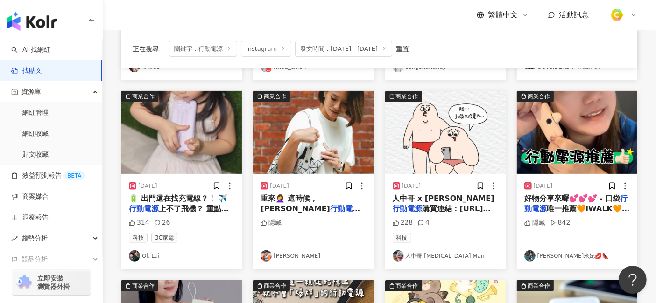
click at [455, 213] on span "購買連結：[URL][DOMAIN_NAME]人中哥X小日子 出門再也不怕手機沒電啦， 體積小不怕佔包包空間， 快速充電，就靠它ㄌ ⊂( ᴖ ̫ᴖ )⊃ ・獨…" at bounding box center [444, 260] width 105 height 113
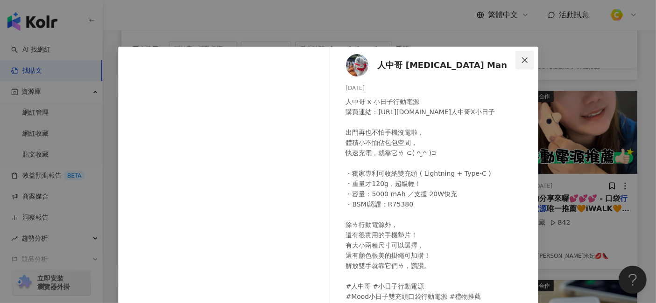
click at [522, 61] on icon "close" at bounding box center [525, 60] width 6 height 6
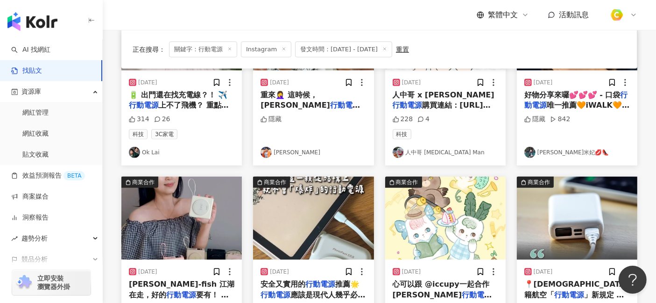
scroll to position [414, 0]
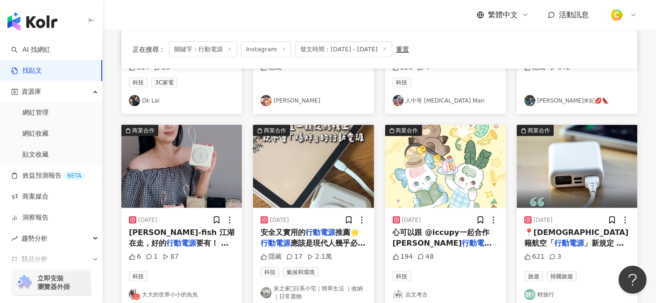
click at [311, 239] on span "應該是現代人幾乎必備的用品之一 但隨著推出的品牌越多，款式越多 挑選上就越有選擇障礙～ 加上" at bounding box center [312, 259] width 105 height 40
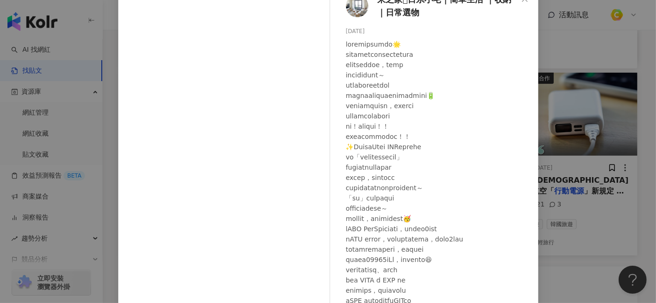
scroll to position [0, 0]
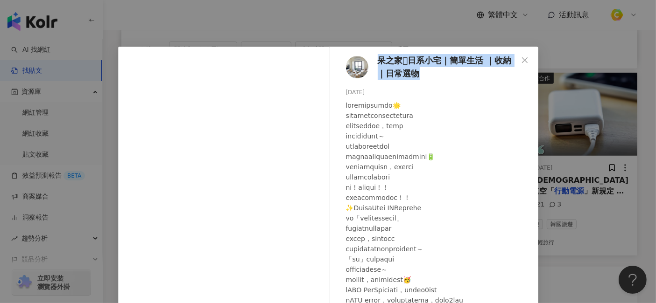
drag, startPoint x: 372, startPoint y: 61, endPoint x: 431, endPoint y: 76, distance: 60.8
click at [431, 76] on div "呆之家𖠿日系小宅｜簡單生活 ｜收納｜日常選物 [DATE] 隱藏 17 2.1萬" at bounding box center [436, 208] width 203 height 323
drag, startPoint x: 370, startPoint y: 94, endPoint x: 333, endPoint y: 93, distance: 37.8
click at [335, 93] on div "呆之家𖠿日系小宅｜簡單生活 ｜收納｜日常選物 [DATE] 隱藏 17 2.1萬" at bounding box center [436, 208] width 203 height 323
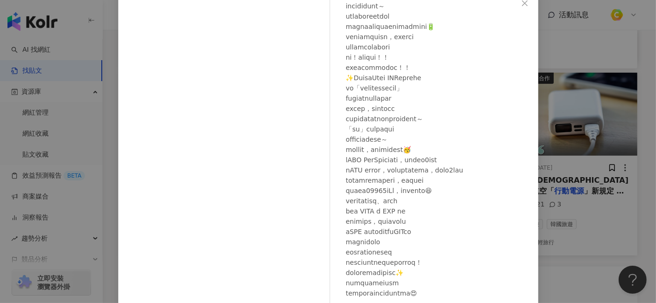
scroll to position [104, 0]
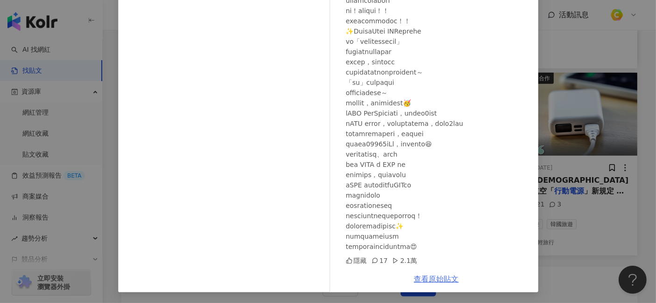
click at [446, 272] on link "查看原始貼文" at bounding box center [436, 279] width 45 height 9
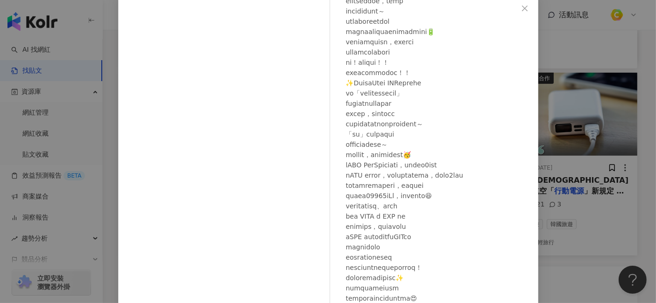
scroll to position [0, 0]
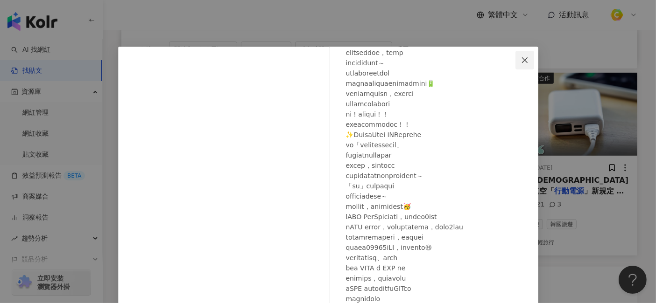
click at [515, 55] on button "Close" at bounding box center [524, 60] width 19 height 19
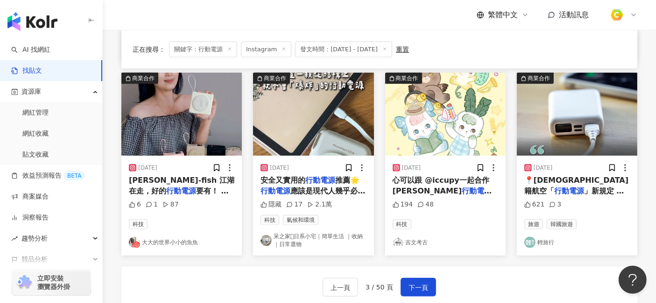
click at [584, 187] on mark "行動電源" at bounding box center [569, 191] width 30 height 9
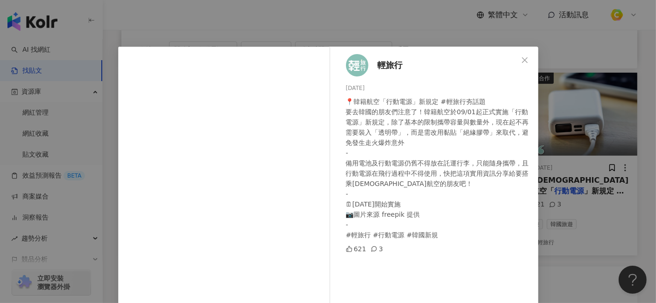
drag, startPoint x: 370, startPoint y: 83, endPoint x: 335, endPoint y: 85, distance: 35.0
click at [335, 85] on div "輕旅行 [DATE] 📍韓籍航空「行動電源」新規定 #輕旅行夯話題 要去韓國的朋友們注意了！韓籍航空於09/01起正式實施「行動電源」新規定，除了基本的限制攜…" at bounding box center [436, 214] width 203 height 334
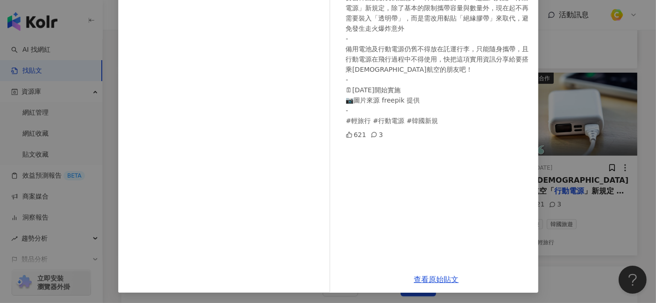
scroll to position [115, 0]
click at [435, 272] on link "查看原始貼文" at bounding box center [436, 279] width 45 height 9
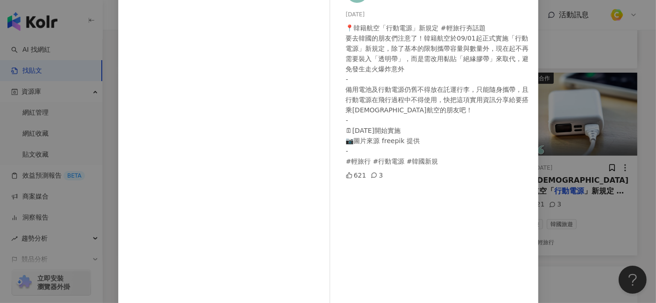
scroll to position [0, 0]
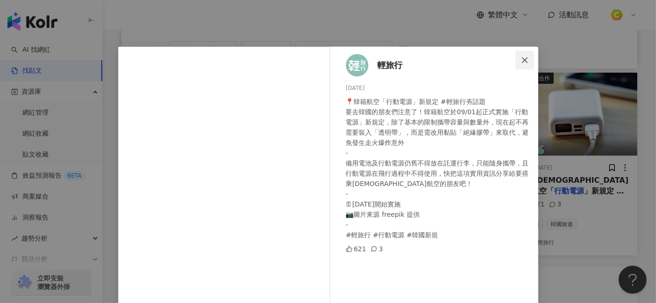
click at [521, 63] on icon "close" at bounding box center [524, 59] width 7 height 7
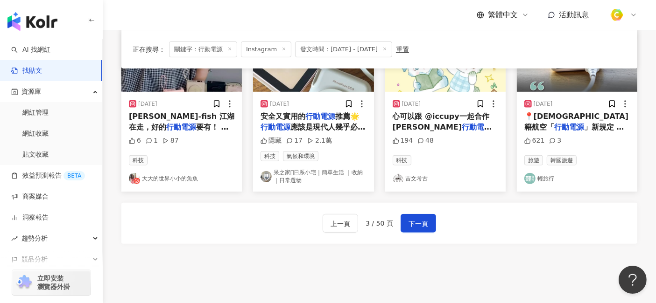
scroll to position [597, 0]
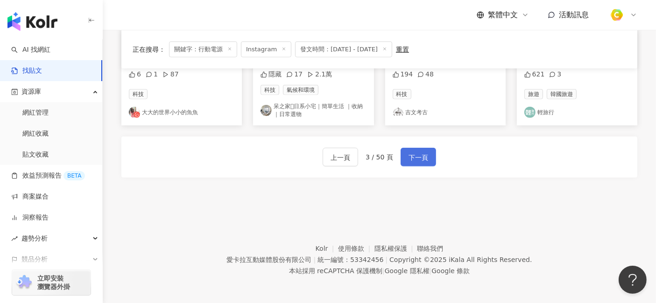
click at [422, 161] on span "下一頁" at bounding box center [418, 157] width 20 height 11
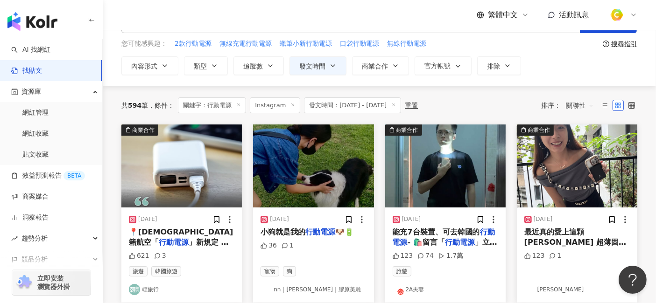
scroll to position [52, 0]
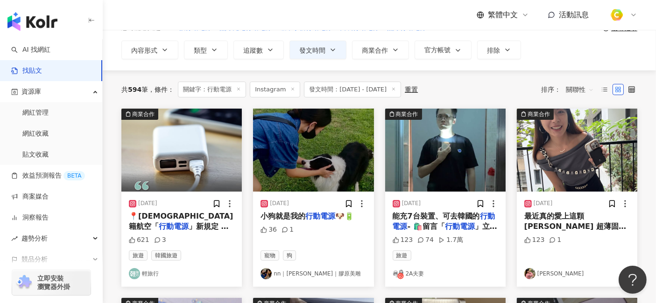
click at [463, 222] on mark "行動電源" at bounding box center [460, 226] width 30 height 9
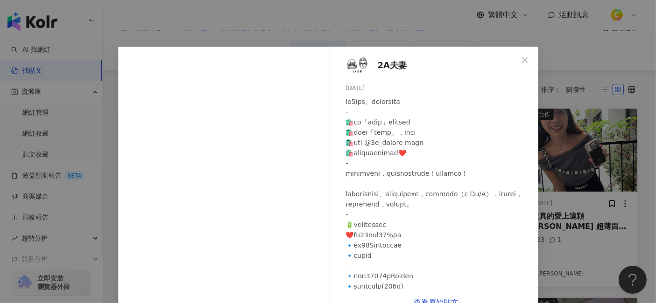
drag, startPoint x: 375, startPoint y: 89, endPoint x: 335, endPoint y: 88, distance: 39.7
click at [335, 88] on div "2A夫妻 [DATE] 123 74 1.7萬" at bounding box center [436, 168] width 203 height 243
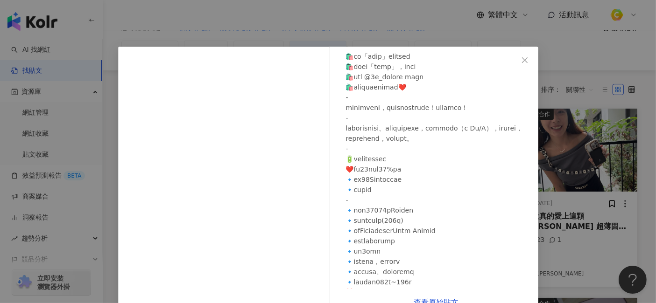
scroll to position [104, 0]
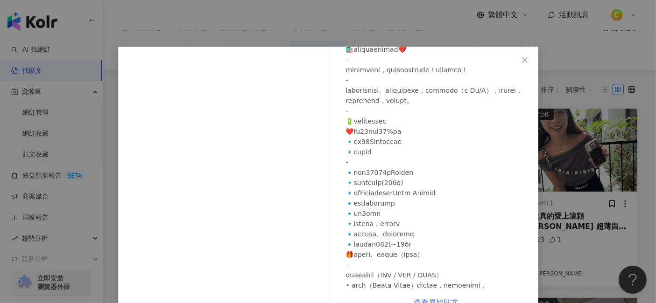
click at [443, 272] on link "查看原始貼文" at bounding box center [436, 302] width 45 height 9
click at [523, 60] on icon "close" at bounding box center [524, 59] width 7 height 7
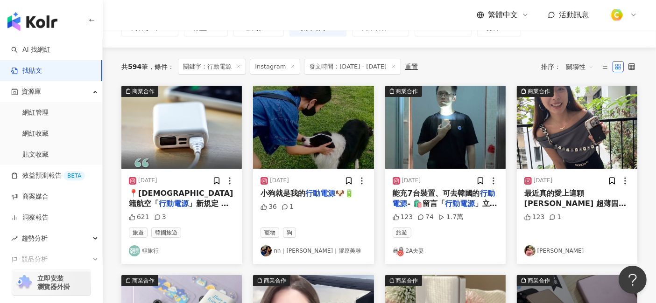
scroll to position [52, 0]
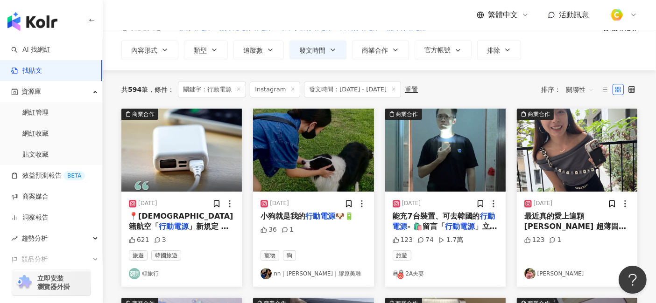
click at [562, 220] on span "最近真的愛上這顆 [PERSON_NAME] 超薄固態" at bounding box center [575, 221] width 102 height 19
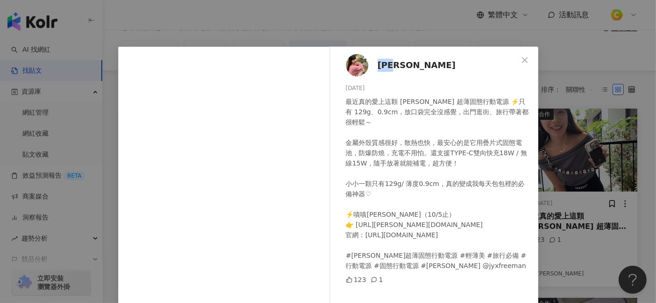
drag, startPoint x: 408, startPoint y: 61, endPoint x: 376, endPoint y: 63, distance: 31.8
click at [376, 63] on div "[PERSON_NAME][DATE] 最近真的愛上這顆 [PERSON_NAME] 超薄固態行動電源 ⚡️只有 129g、0.9cm，放口袋完全沒感覺，出門…" at bounding box center [436, 223] width 203 height 352
drag, startPoint x: 385, startPoint y: 88, endPoint x: 336, endPoint y: 86, distance: 49.0
click at [336, 86] on div "[PERSON_NAME][DATE] 最近真的愛上這顆 [PERSON_NAME] 超薄固態行動電源 ⚡️只有 129g、0.9cm，放口袋完全沒感覺，出門…" at bounding box center [436, 223] width 203 height 352
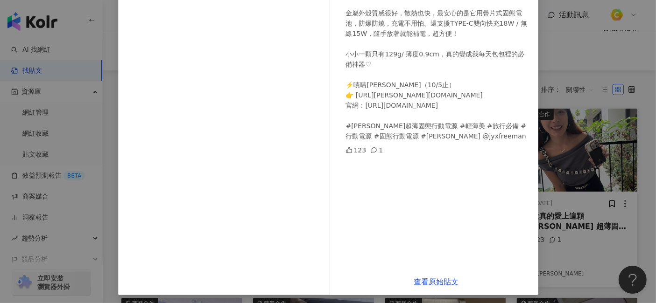
scroll to position [133, 0]
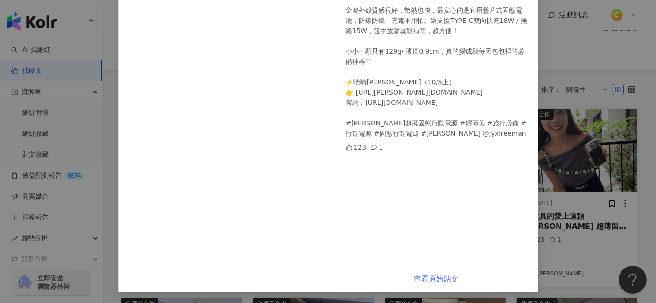
click at [443, 272] on link "查看原始貼文" at bounding box center [436, 279] width 45 height 9
click at [590, 63] on div "[PERSON_NAME][DATE] 最近真的愛上這顆 [PERSON_NAME] 超薄固態行動電源 ⚡️只有 129g、0.9cm，放口袋完全沒感覺，出門…" at bounding box center [328, 151] width 656 height 303
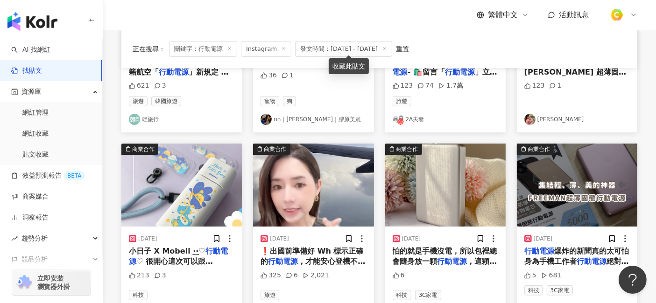
scroll to position [259, 0]
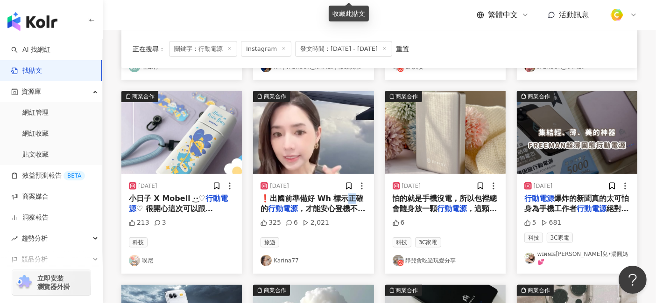
click at [348, 201] on span "❗️出國前準備好 Wh 標示正確的" at bounding box center [311, 203] width 103 height 19
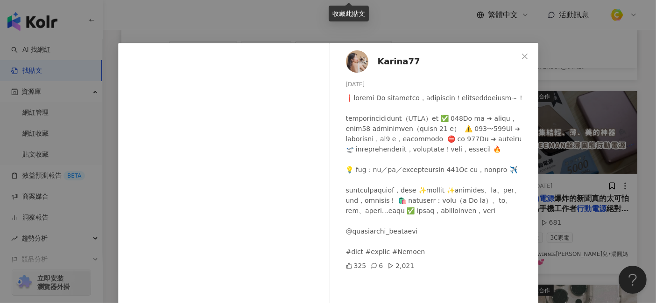
scroll to position [0, 0]
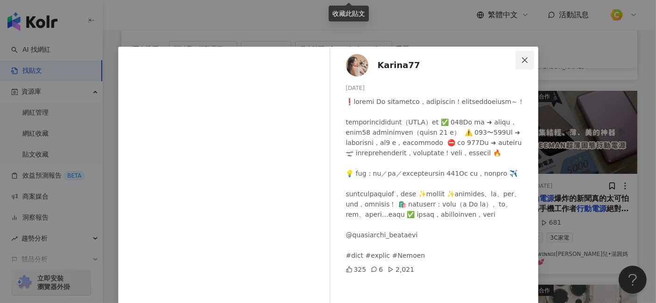
click at [521, 60] on icon "close" at bounding box center [524, 59] width 7 height 7
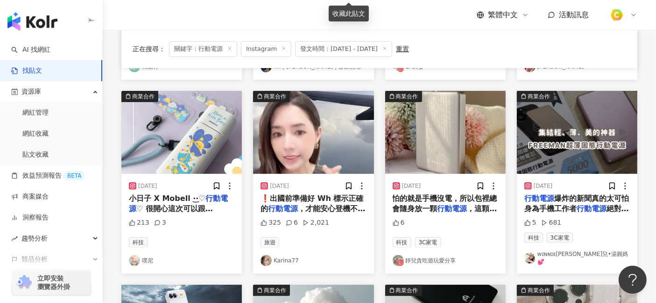
click at [455, 208] on mark "行動電源" at bounding box center [452, 208] width 30 height 9
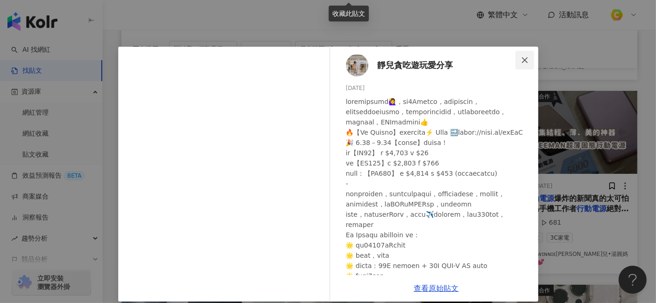
click at [522, 59] on icon "close" at bounding box center [525, 60] width 6 height 6
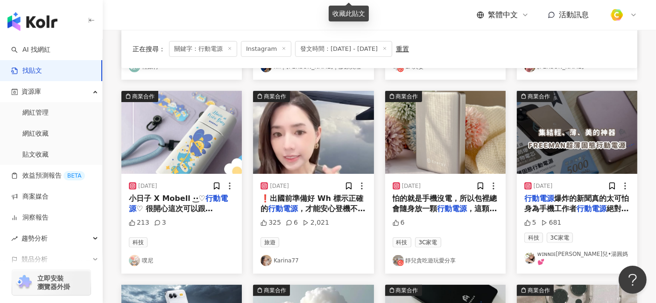
click at [583, 208] on mark "行動電源" at bounding box center [591, 208] width 30 height 9
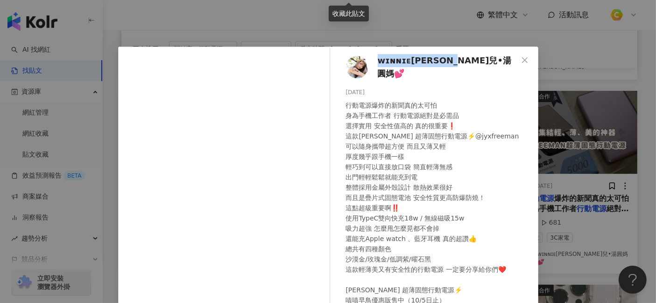
drag, startPoint x: 371, startPoint y: 65, endPoint x: 464, endPoint y: 66, distance: 92.4
click at [464, 66] on div "ᴡɪɴɴɪᴇ[PERSON_NAME]•湯圓媽💕 [DATE] 5 681" at bounding box center [436, 214] width 203 height 334
drag, startPoint x: 371, startPoint y: 89, endPoint x: 335, endPoint y: 83, distance: 36.0
click at [335, 83] on div "ᴡɪɴɴɪᴇ[PERSON_NAME]•湯圓媽💕 [DATE] 5 681" at bounding box center [436, 214] width 203 height 334
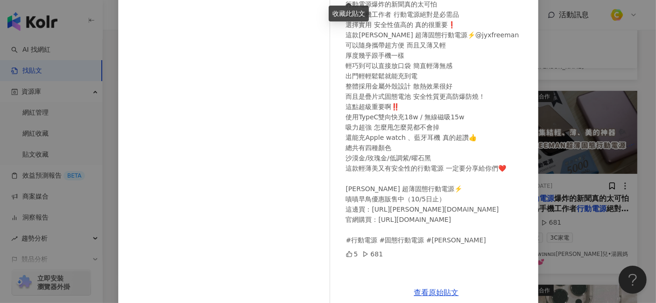
scroll to position [115, 0]
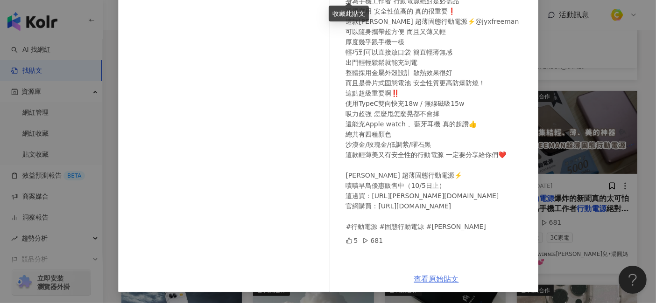
click at [444, 272] on link "查看原始貼文" at bounding box center [436, 279] width 45 height 9
click at [590, 112] on div "ᴡɪɴɴɪᴇ[PERSON_NAME]•湯圓媽💕 [DATE] 5 681 查看原始貼文" at bounding box center [328, 151] width 656 height 303
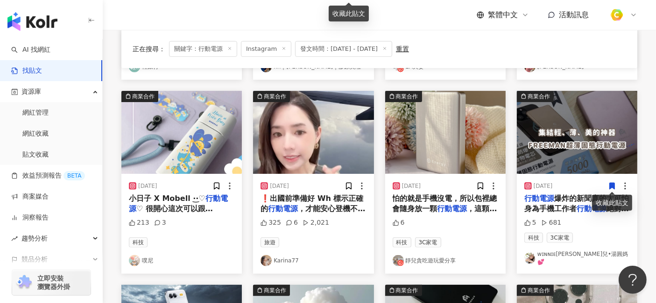
click at [296, 195] on span "❗️出國前準備好 Wh 標示正確的" at bounding box center [311, 203] width 103 height 19
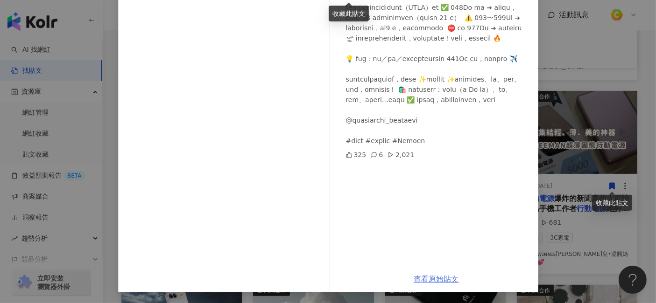
click at [433, 272] on link "查看原始貼文" at bounding box center [436, 279] width 45 height 9
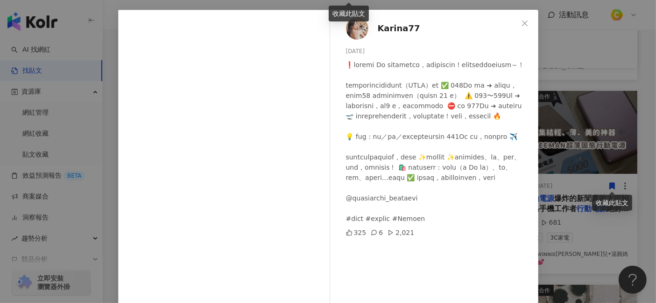
scroll to position [0, 0]
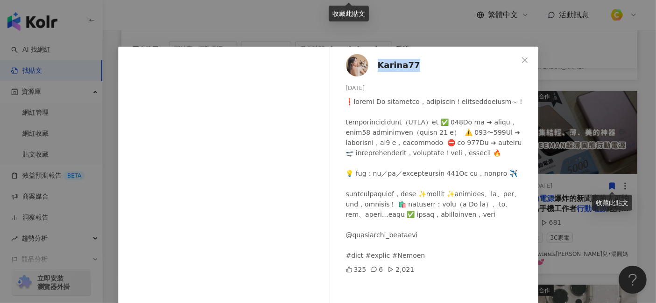
drag, startPoint x: 414, startPoint y: 65, endPoint x: 374, endPoint y: 61, distance: 40.8
click at [374, 61] on div "Karina77 [DATE] 325 6 2,021" at bounding box center [436, 214] width 203 height 334
click at [523, 63] on icon "close" at bounding box center [524, 59] width 7 height 7
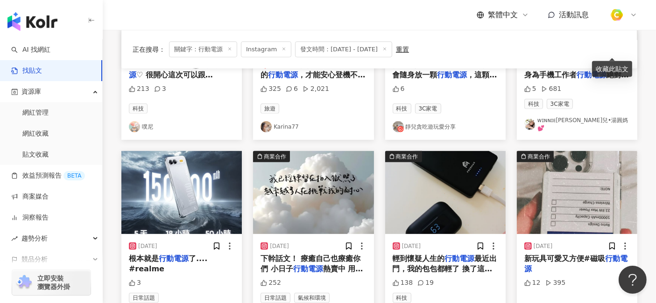
scroll to position [414, 0]
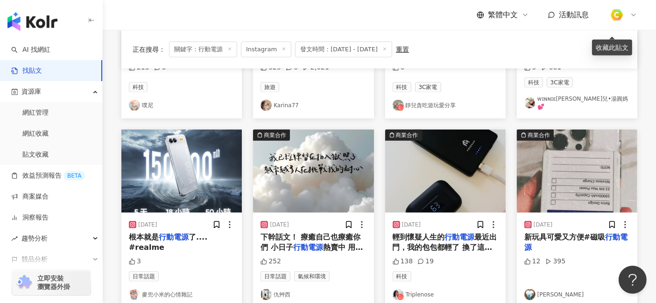
click at [453, 240] on span "最近出門，我的包包都輕了 換了這顆[PERSON_NAME] 超薄固態" at bounding box center [444, 248] width 105 height 30
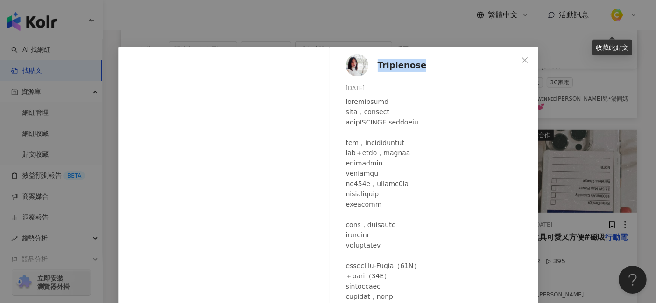
drag, startPoint x: 425, startPoint y: 63, endPoint x: 373, endPoint y: 68, distance: 52.0
click at [373, 68] on div "Triplenose [DATE] 138 19" at bounding box center [436, 223] width 203 height 352
drag, startPoint x: 381, startPoint y: 89, endPoint x: 338, endPoint y: 89, distance: 42.5
click at [338, 89] on div "Triplenose [DATE] 138 19" at bounding box center [436, 223] width 203 height 352
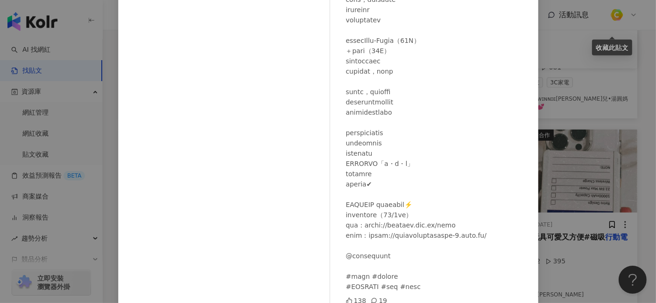
scroll to position [133, 0]
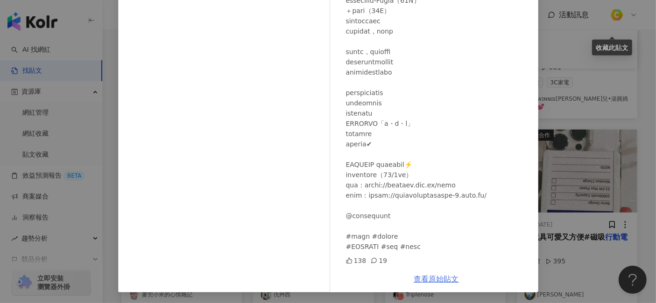
click at [441, 272] on link "查看原始貼文" at bounding box center [436, 279] width 45 height 9
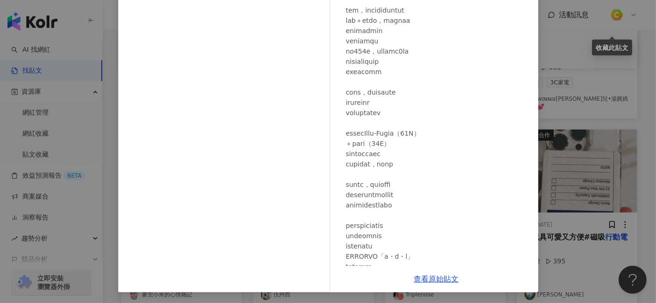
scroll to position [0, 0]
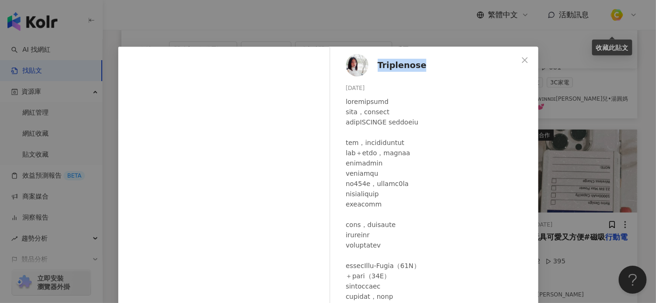
drag, startPoint x: 424, startPoint y: 62, endPoint x: 370, endPoint y: 66, distance: 53.8
click at [370, 66] on div "Triplenose [DATE] 138 19" at bounding box center [436, 223] width 203 height 352
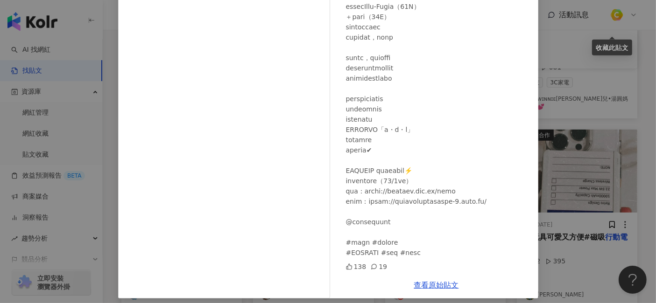
scroll to position [133, 0]
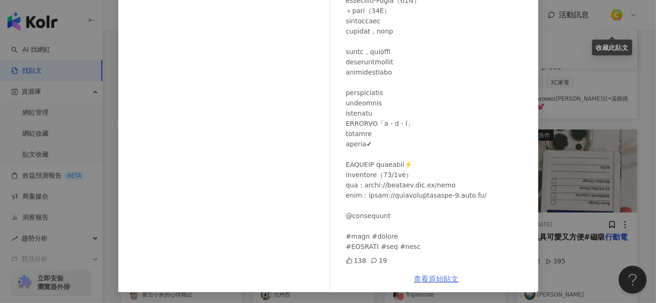
click at [419, 272] on link "查看原始貼文" at bounding box center [436, 279] width 45 height 9
click at [590, 118] on div "Triplenose [DATE] 138 19 查看原始貼文" at bounding box center [328, 151] width 656 height 303
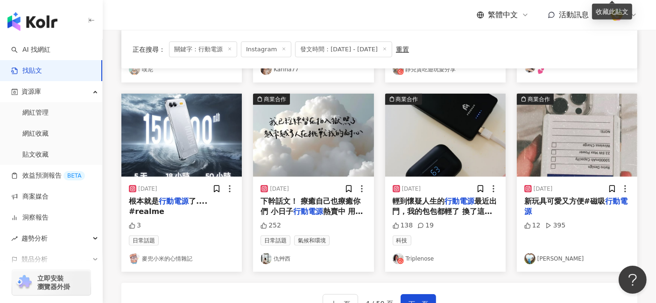
scroll to position [467, 0]
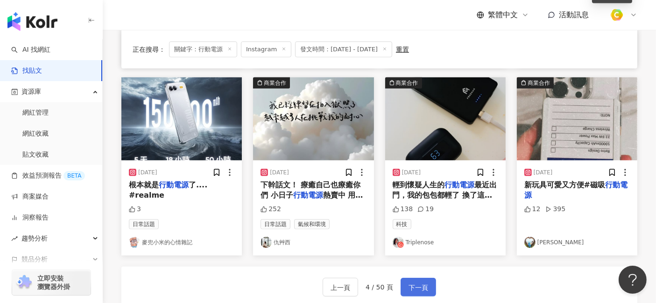
click at [430, 272] on button "下一頁" at bounding box center [417, 287] width 35 height 19
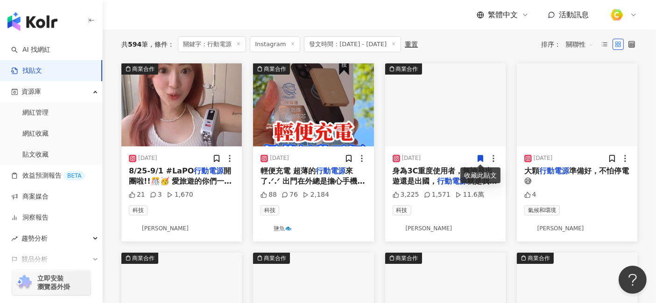
scroll to position [22, 0]
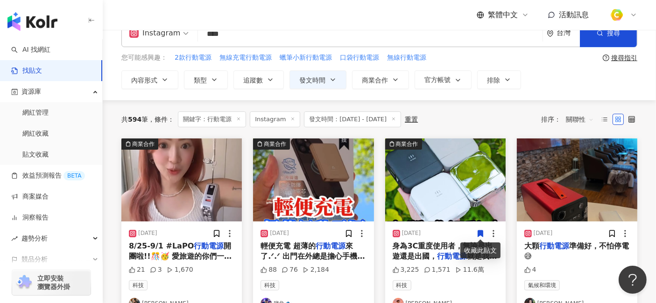
click at [201, 194] on img "button" at bounding box center [181, 180] width 120 height 83
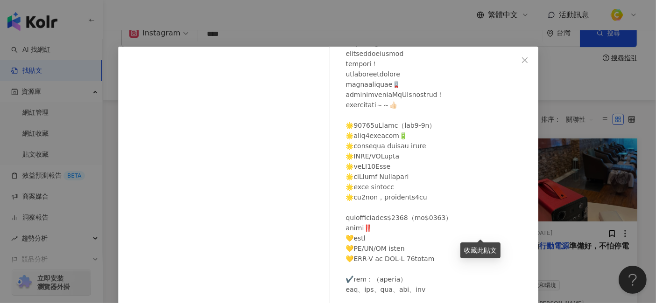
scroll to position [0, 0]
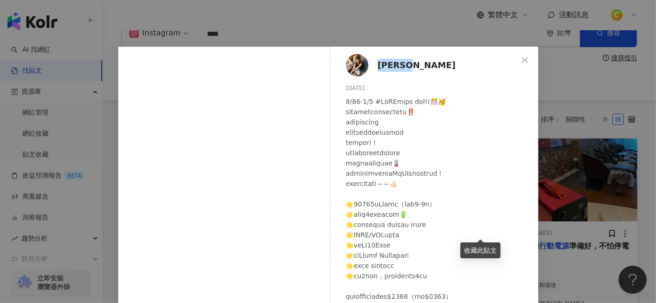
drag, startPoint x: 401, startPoint y: 67, endPoint x: 372, endPoint y: 70, distance: 29.5
click at [372, 70] on div "[PERSON_NAME] [DATE] 21 3 1,670" at bounding box center [436, 214] width 203 height 334
drag, startPoint x: 372, startPoint y: 87, endPoint x: 335, endPoint y: 89, distance: 37.4
click at [335, 89] on div "[PERSON_NAME] [DATE] 21 3 1,670" at bounding box center [436, 214] width 203 height 334
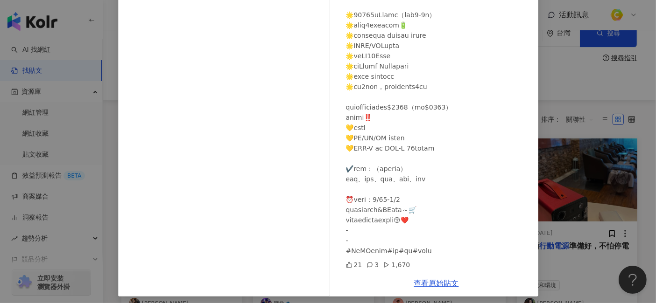
scroll to position [115, 0]
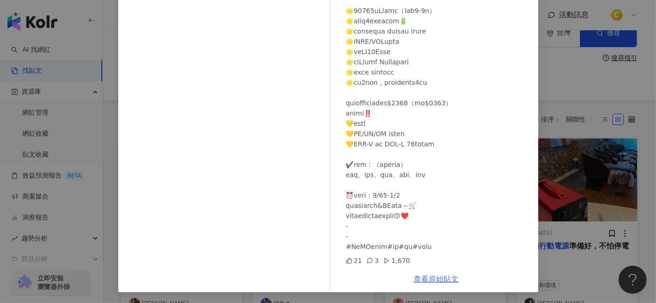
click at [447, 272] on link "查看原始貼文" at bounding box center [436, 279] width 45 height 9
click at [444, 272] on link "查看原始貼文" at bounding box center [436, 279] width 45 height 9
click at [590, 105] on div "[PERSON_NAME] [DATE] 21 3 1,670 查看原始貼文" at bounding box center [328, 151] width 656 height 303
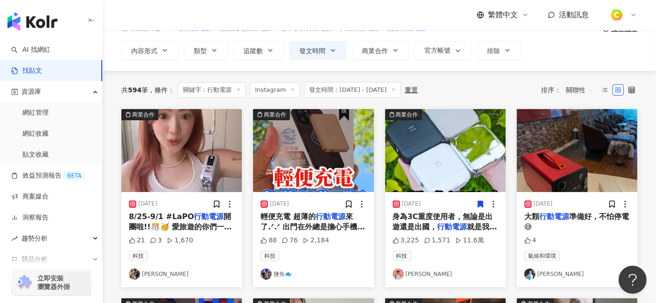
scroll to position [74, 0]
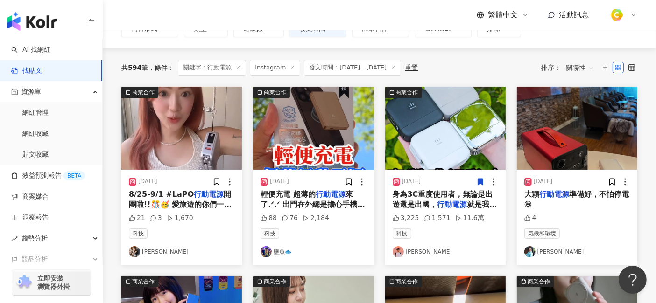
click at [302, 195] on span "輕便充電 超薄的" at bounding box center [287, 194] width 55 height 9
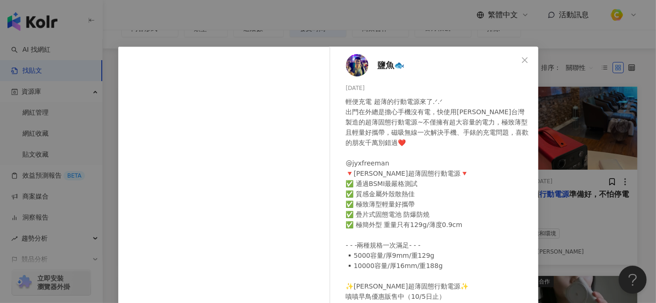
drag, startPoint x: 372, startPoint y: 87, endPoint x: 342, endPoint y: 88, distance: 29.9
click at [346, 88] on div "[DATE]" at bounding box center [438, 88] width 185 height 9
drag, startPoint x: 368, startPoint y: 64, endPoint x: 405, endPoint y: 63, distance: 36.9
click at [405, 63] on div "鹽魚🐟 [DATE] 輕便充電 超薄的行動電源來了.ᐟ.ᐟ 出門在外總是擔心手機沒有電，快使用[PERSON_NAME]台灣製造的超薄固態行動電源~不僅擁有超…" at bounding box center [436, 214] width 203 height 334
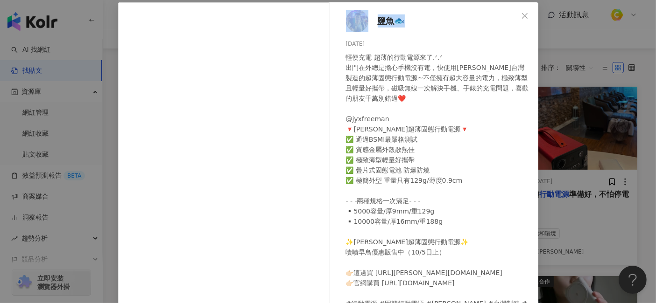
scroll to position [115, 0]
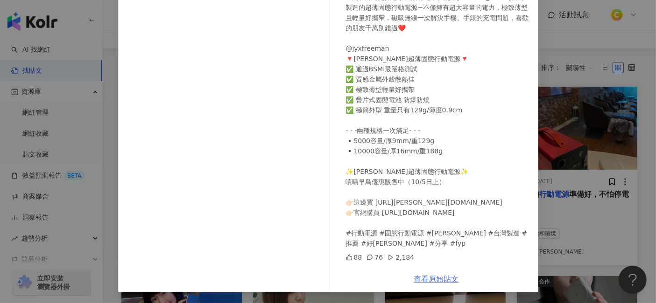
click at [441, 272] on link "查看原始貼文" at bounding box center [436, 279] width 45 height 9
click at [590, 193] on div "鹽魚🐟 [DATE] 輕便充電 超薄的行動電源來了.ᐟ.ᐟ 出門在外總是擔心手機沒有電，快使用[PERSON_NAME]台灣製造的超薄固態行動電源~不僅擁有超…" at bounding box center [328, 151] width 656 height 303
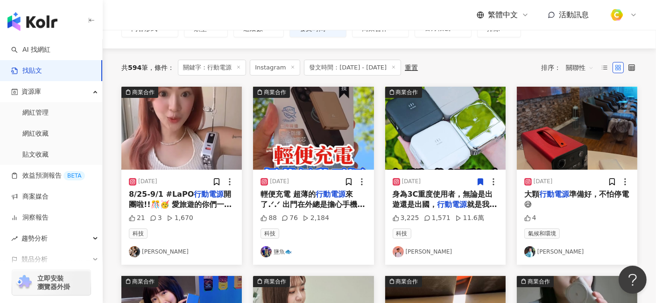
click at [461, 200] on mark "行動電源" at bounding box center [452, 204] width 30 height 9
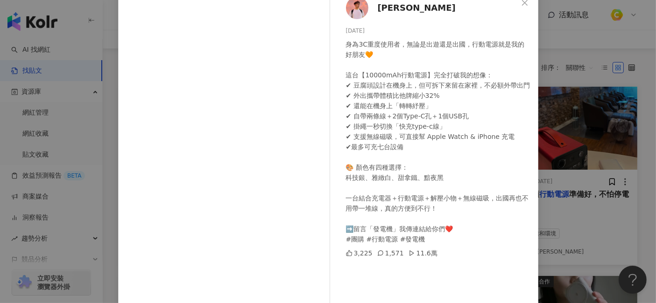
scroll to position [11, 0]
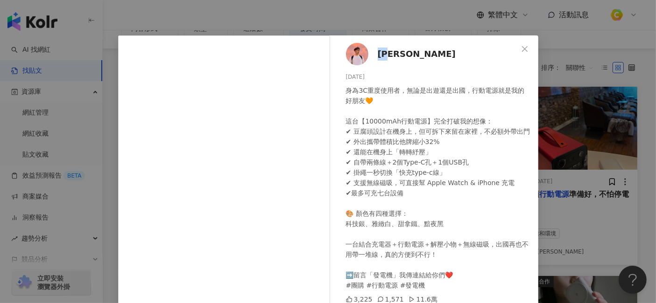
drag, startPoint x: 398, startPoint y: 52, endPoint x: 374, endPoint y: 52, distance: 24.3
click at [374, 52] on div "[PERSON_NAME] [DATE] 身為3C重度使用者，無論是出遊還是出國，行動電源就是我的好朋友🧡 這台【10000mAh行動電源】完全打破我的想像：…" at bounding box center [436, 202] width 203 height 334
drag, startPoint x: 370, startPoint y: 76, endPoint x: 331, endPoint y: 78, distance: 39.7
click at [335, 78] on div "[PERSON_NAME] [DATE] 身為3C重度使用者，無論是出遊還是出國，行動電源就是我的好朋友🧡 這台【10000mAh行動電源】完全打破我的想像：…" at bounding box center [436, 202] width 203 height 334
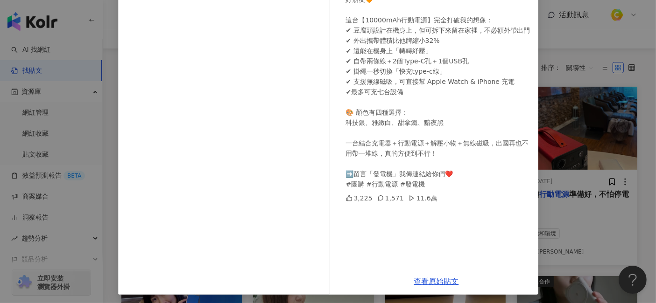
scroll to position [115, 0]
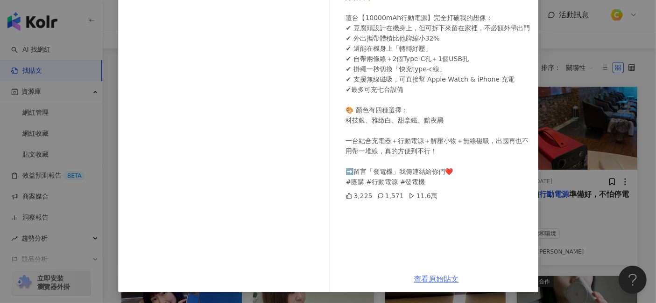
click at [449, 272] on link "查看原始貼文" at bounding box center [436, 279] width 45 height 9
click at [590, 186] on div "[PERSON_NAME] [DATE] 身為3C重度使用者，無論是出遊還是出國，行動電源就是我的好朋友🧡 這台【10000mAh行動電源】完全打破我的想像：…" at bounding box center [328, 151] width 656 height 303
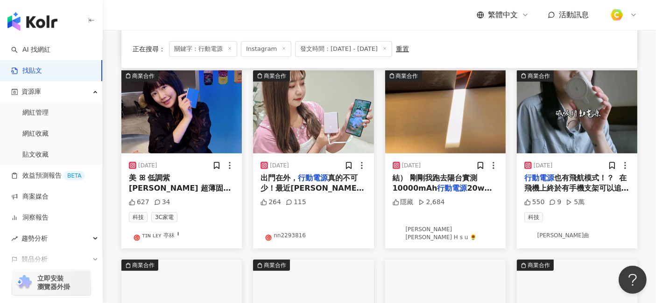
scroll to position [281, 0]
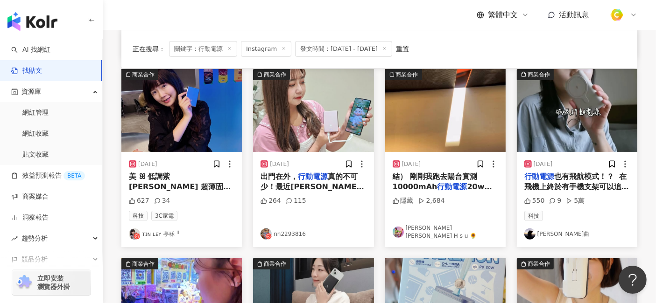
click at [184, 193] on span "輕薄到幾乎感受不到重量！ 磁吸" at bounding box center [181, 202] width 105 height 19
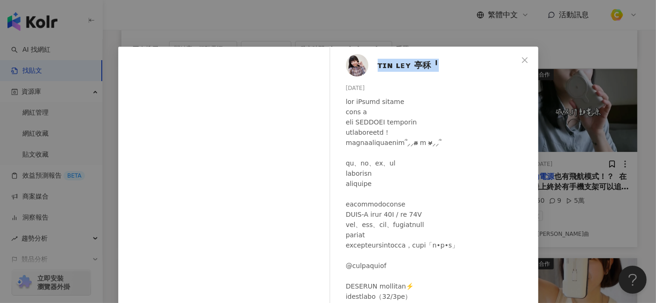
drag, startPoint x: 370, startPoint y: 68, endPoint x: 438, endPoint y: 76, distance: 67.6
click at [438, 76] on div "ᴛɪɴ ʟᴇʏ 亭秝 ╹ [DATE] 627 34" at bounding box center [436, 223] width 203 height 352
drag, startPoint x: 376, startPoint y: 90, endPoint x: 329, endPoint y: 89, distance: 47.1
click at [329, 89] on div "ᴛɪɴ ʟᴇʏ 亭秝 ╹ [DATE] 627 34 查看原始貼文" at bounding box center [328, 236] width 420 height 378
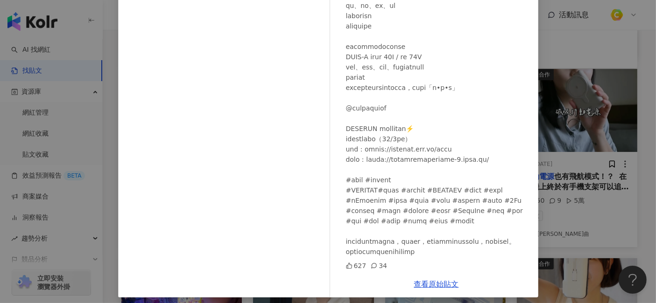
scroll to position [133, 0]
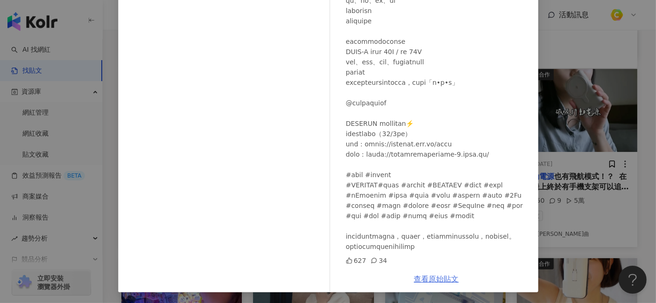
click at [414, 272] on link "查看原始貼文" at bounding box center [436, 279] width 45 height 9
click at [590, 103] on div "ᴛɪɴ ʟᴇʏ 亭秝 ╹ [DATE] 627 34 查看原始貼文" at bounding box center [328, 151] width 656 height 303
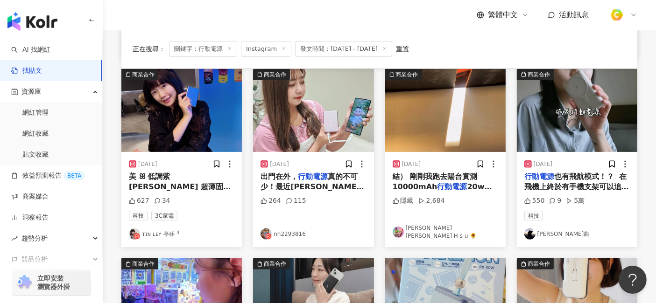
click at [308, 176] on mark "行動電源" at bounding box center [313, 176] width 30 height 9
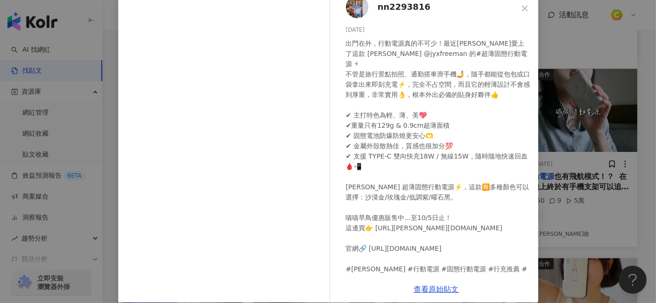
scroll to position [0, 0]
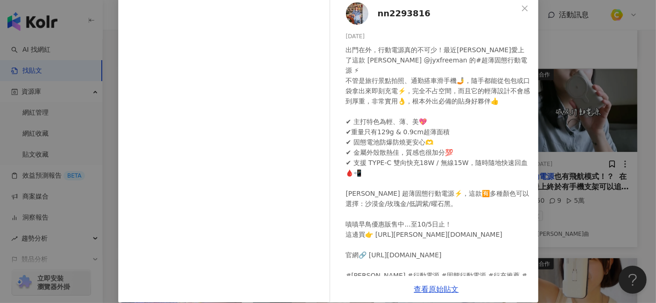
drag, startPoint x: 370, startPoint y: 35, endPoint x: 335, endPoint y: 33, distance: 35.5
click at [335, 33] on div "nn2293816 [DATE] 264 115" at bounding box center [436, 135] width 203 height 281
drag, startPoint x: 424, startPoint y: 12, endPoint x: 372, endPoint y: 10, distance: 51.8
click at [372, 10] on div "nn2293816 [DATE] 264 115" at bounding box center [436, 135] width 203 height 281
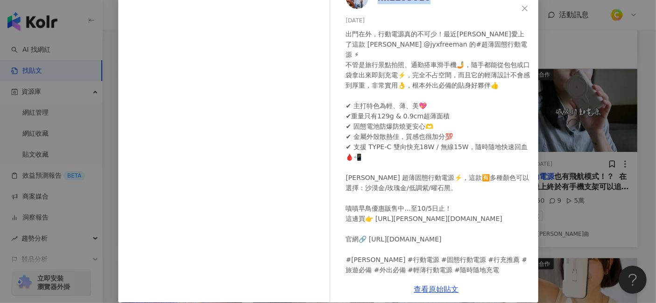
scroll to position [29, 0]
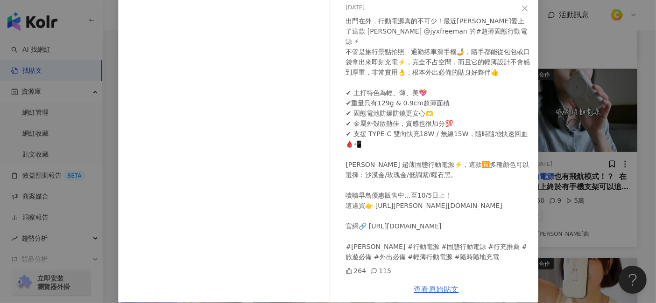
click at [447, 272] on link "查看原始貼文" at bounding box center [436, 289] width 45 height 9
click at [590, 182] on div "nn2293816 [DATE] 264 115 查看原始貼文" at bounding box center [328, 151] width 656 height 303
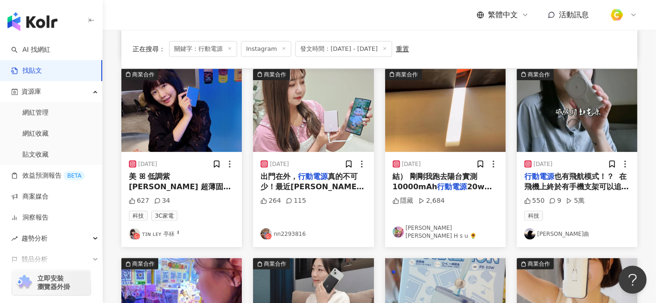
click at [470, 187] on span "20w折疊太陽能板的效率 09" at bounding box center [441, 191] width 99 height 19
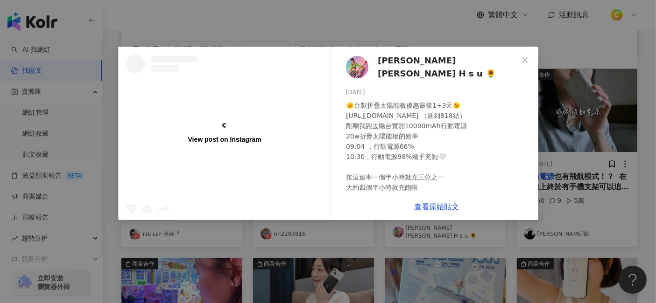
scroll to position [12, 0]
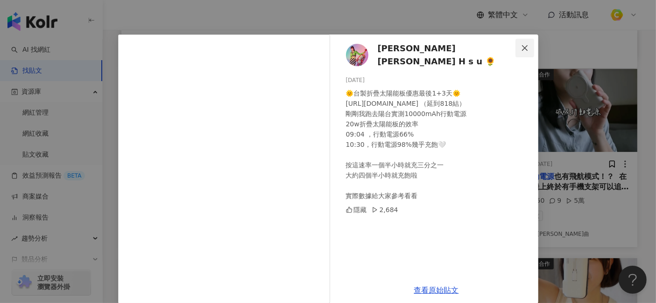
click at [521, 46] on icon "close" at bounding box center [524, 47] width 7 height 7
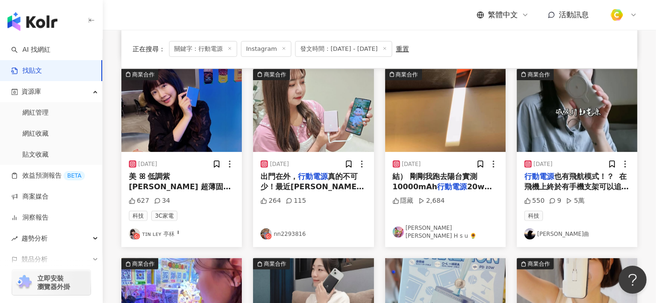
click at [560, 186] on span "也有飛航模式！？ 在飛機上終於有手機支架可以追劇了🥹🥹 [PERSON_NAME] elements 首創 #飛航模式" at bounding box center [576, 192] width 105 height 40
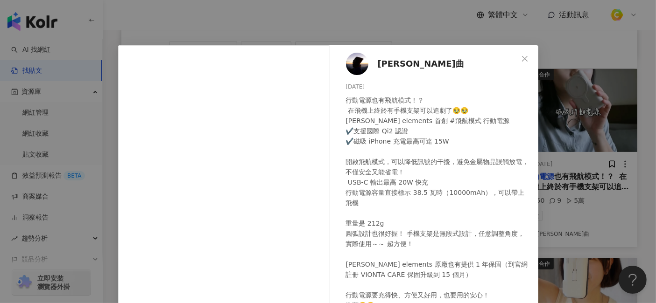
scroll to position [0, 0]
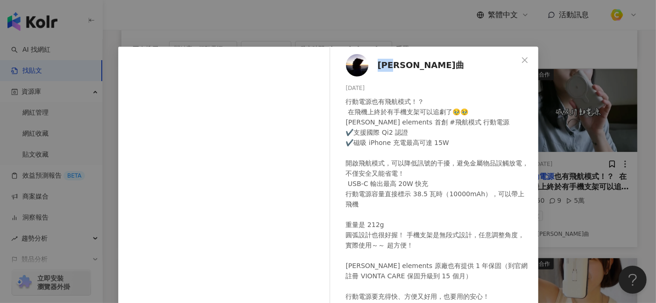
drag, startPoint x: 401, startPoint y: 63, endPoint x: 370, endPoint y: 65, distance: 30.9
click at [370, 65] on div "[PERSON_NAME]曲 [DATE] 行動電源也有飛航模式！？ 在飛機上終於有手機支架可以追劇了🥹🥹 [PERSON_NAME] elements 首創…" at bounding box center [436, 214] width 203 height 334
drag, startPoint x: 380, startPoint y: 90, endPoint x: 331, endPoint y: 88, distance: 49.0
click at [335, 88] on div "[PERSON_NAME]曲 [DATE] 行動電源也有飛航模式！？ 在飛機上終於有手機支架可以追劇了🥹🥹 [PERSON_NAME] elements 首創…" at bounding box center [436, 214] width 203 height 334
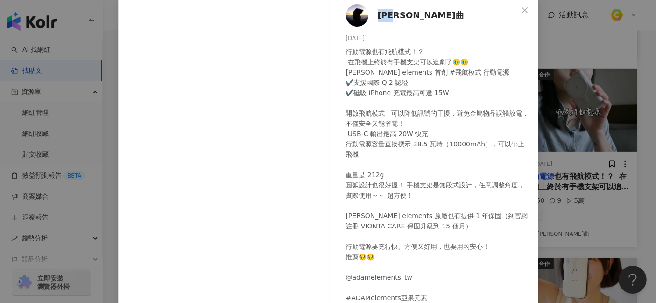
scroll to position [115, 0]
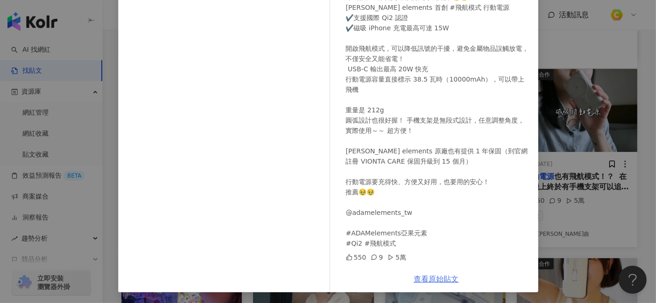
click at [438, 272] on link "查看原始貼文" at bounding box center [436, 279] width 45 height 9
click at [590, 210] on div "[PERSON_NAME]曲 [DATE] 行動電源也有飛航模式！？ 在飛機上終於有手機支架可以追劇了🥹🥹 [PERSON_NAME] elements 首創…" at bounding box center [328, 151] width 656 height 303
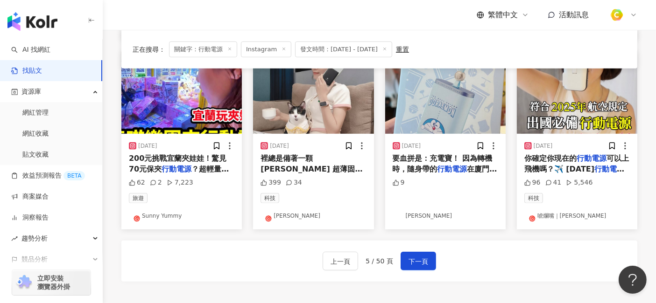
scroll to position [437, 0]
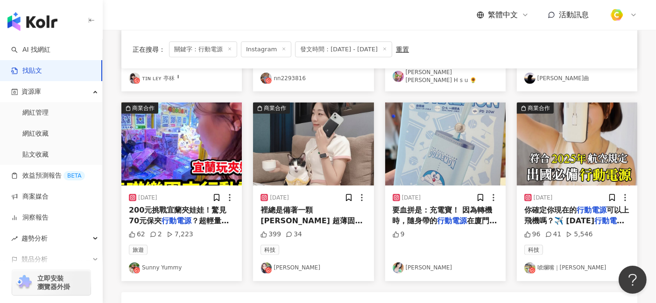
click at [337, 227] on span "邊工作邊充電 依舊能優雅維持專" at bounding box center [310, 236] width 100 height 19
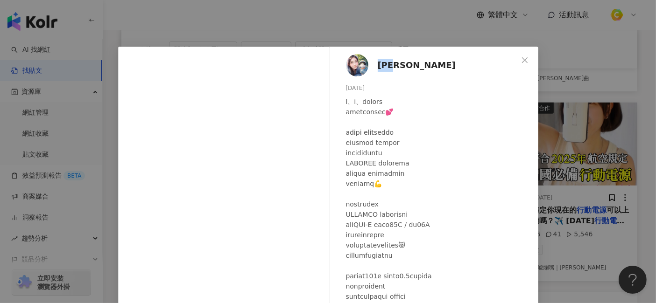
drag, startPoint x: 405, startPoint y: 65, endPoint x: 376, endPoint y: 67, distance: 29.5
click at [376, 67] on div "[PERSON_NAME][DATE] 399 34" at bounding box center [436, 223] width 203 height 352
drag, startPoint x: 378, startPoint y: 89, endPoint x: 324, endPoint y: 84, distance: 54.3
click at [208, 38] on div "[PERSON_NAME][DATE] 399 34 查看原始貼文" at bounding box center [328, 151] width 656 height 303
click at [388, 86] on div "[DATE]" at bounding box center [438, 88] width 185 height 9
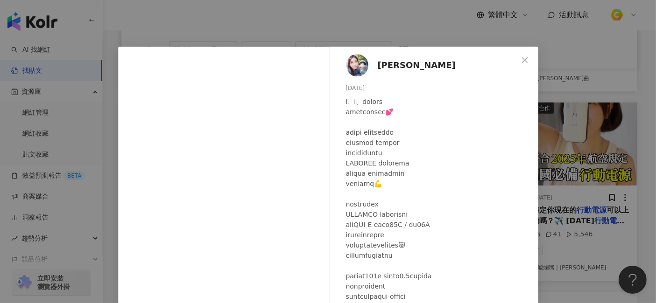
drag, startPoint x: 375, startPoint y: 89, endPoint x: 341, endPoint y: 89, distance: 33.6
click at [341, 89] on div "[PERSON_NAME][DATE] 399 34" at bounding box center [436, 223] width 203 height 352
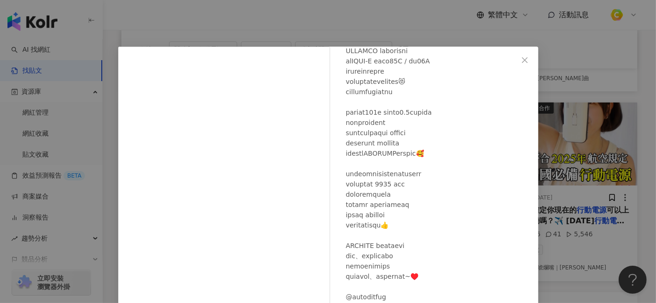
scroll to position [133, 0]
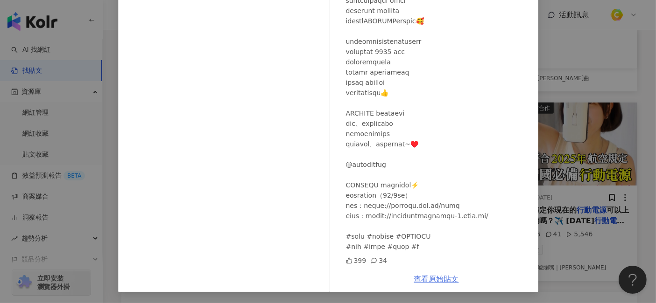
click at [426, 272] on link "查看原始貼文" at bounding box center [436, 279] width 45 height 9
click at [590, 97] on div "[PERSON_NAME][DATE] 399 34 查看原始貼文" at bounding box center [328, 151] width 656 height 303
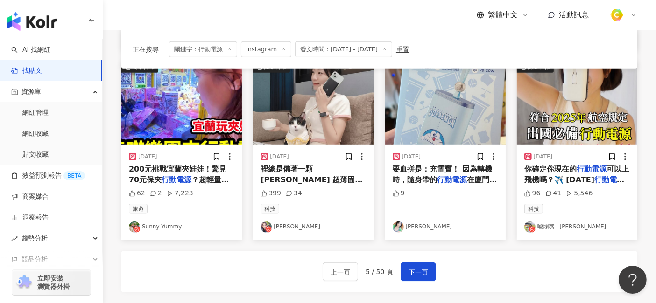
scroll to position [489, 0]
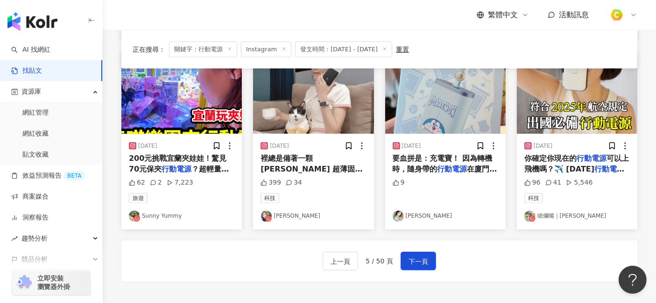
click at [590, 171] on mark "行動電源" at bounding box center [609, 169] width 30 height 9
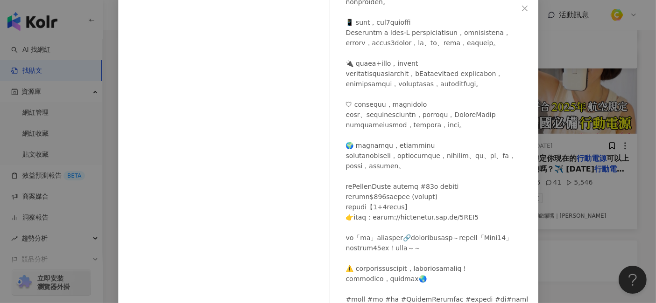
scroll to position [253, 0]
drag, startPoint x: 383, startPoint y: 188, endPoint x: 493, endPoint y: 192, distance: 110.2
click at [493, 192] on div at bounding box center [438, 104] width 185 height 421
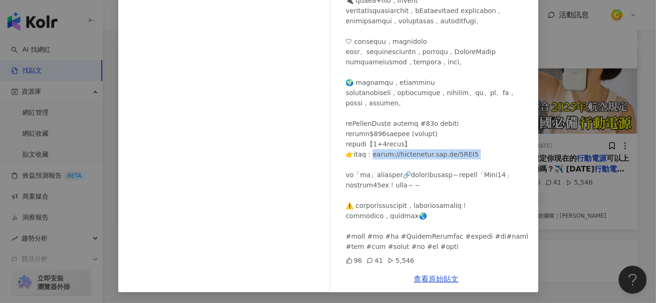
scroll to position [540, 0]
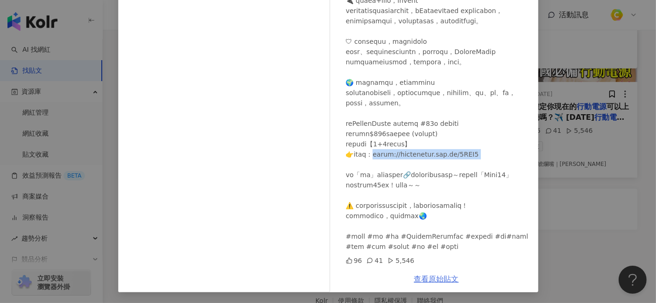
click at [442, 272] on link "查看原始貼文" at bounding box center [436, 279] width 45 height 9
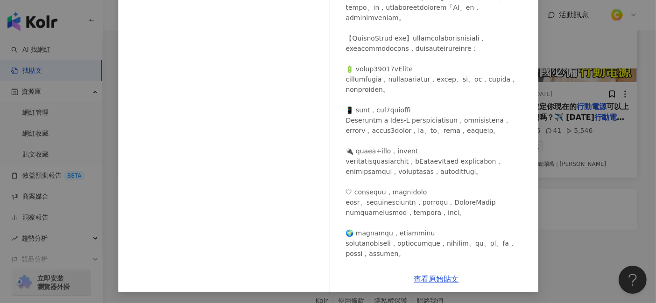
scroll to position [0, 0]
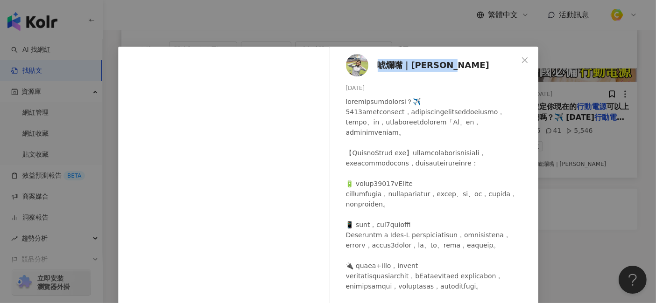
drag, startPoint x: 371, startPoint y: 67, endPoint x: 447, endPoint y: 64, distance: 76.6
click at [447, 64] on div "唬爛嘴｜[PERSON_NAME]兒 [DATE] 96 41 5,546" at bounding box center [436, 214] width 203 height 334
drag, startPoint x: 366, startPoint y: 88, endPoint x: 324, endPoint y: 84, distance: 42.1
click at [208, 37] on div "唬爛嘴｜[PERSON_NAME]兒 [DATE] 96 41 5,546 查看原始貼文" at bounding box center [328, 151] width 656 height 303
click at [377, 87] on div "[DATE]" at bounding box center [438, 88] width 185 height 9
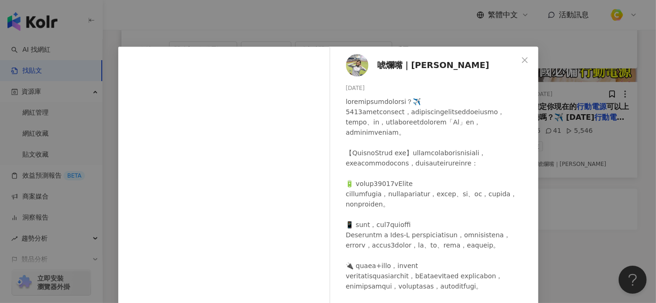
drag, startPoint x: 370, startPoint y: 89, endPoint x: 342, endPoint y: 87, distance: 27.1
click at [346, 87] on div "[DATE]" at bounding box center [438, 88] width 185 height 9
click at [590, 203] on div "唬爛嘴｜[PERSON_NAME]兒 [DATE] 96 41 5,546 查看原始貼文" at bounding box center [328, 151] width 656 height 303
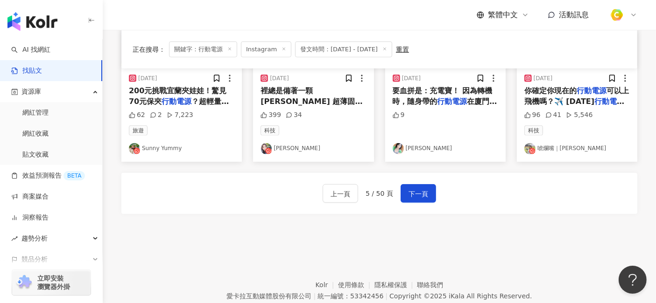
scroll to position [592, 0]
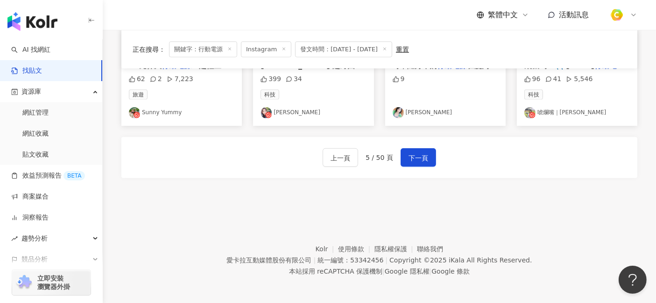
click at [360, 149] on div "上一頁 5 / 50 頁 下一頁" at bounding box center [378, 157] width 113 height 19
click at [352, 156] on button "上一頁" at bounding box center [339, 157] width 35 height 19
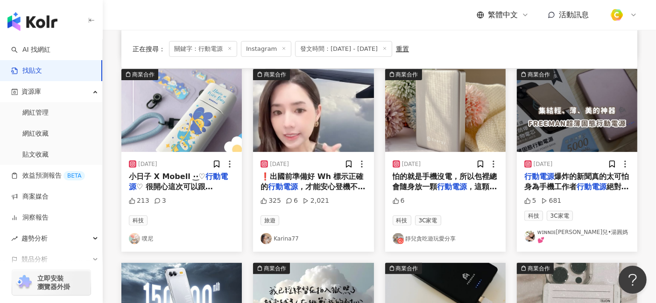
scroll to position [281, 0]
drag, startPoint x: 300, startPoint y: 163, endPoint x: 271, endPoint y: 163, distance: 28.9
click at [271, 163] on div "[DATE]" at bounding box center [312, 164] width 105 height 9
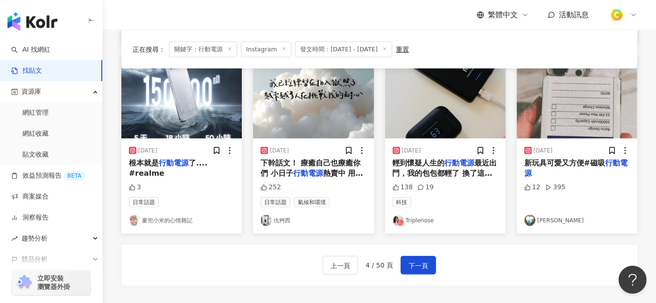
scroll to position [592, 0]
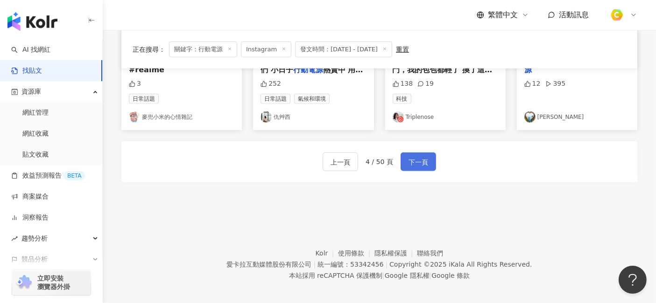
click at [416, 157] on span "下一頁" at bounding box center [418, 162] width 20 height 11
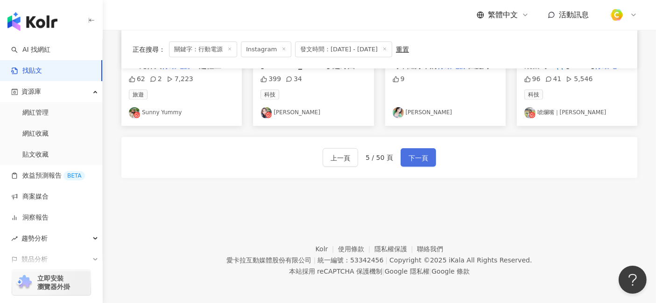
click at [422, 154] on span "下一頁" at bounding box center [418, 158] width 20 height 11
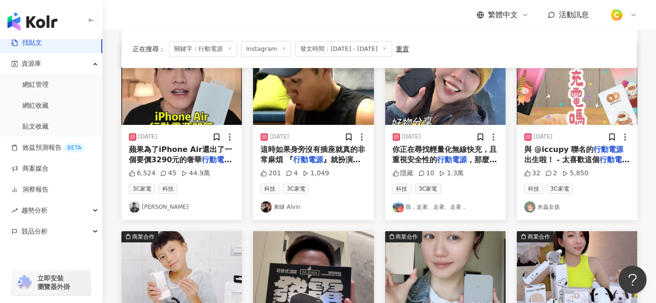
scroll to position [130, 0]
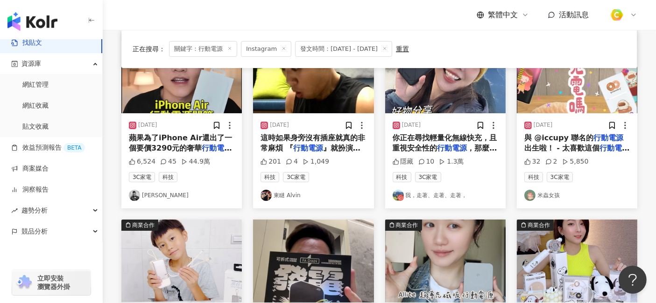
click at [162, 143] on span "蘋果為了iPhone Air還出了一個要價3290元的奢華" at bounding box center [180, 142] width 103 height 19
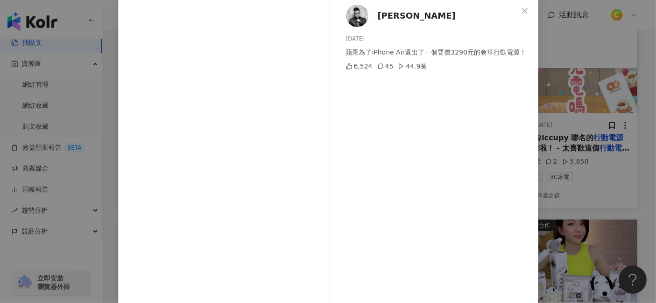
scroll to position [0, 0]
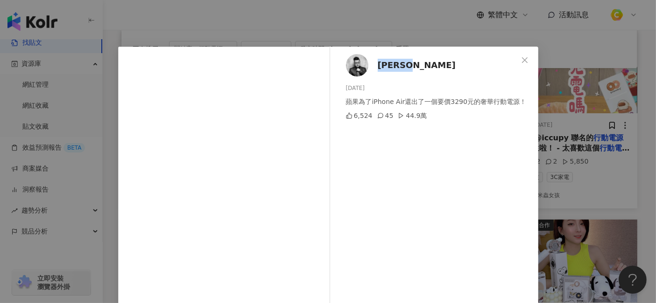
drag, startPoint x: 411, startPoint y: 62, endPoint x: 372, endPoint y: 63, distance: 39.2
click at [372, 63] on div "Joeman [DATE] 蘋果為了iPhone Air還出了一個要價3290元的奢華行動電源！ 6,524 45 44.9萬" at bounding box center [436, 214] width 203 height 334
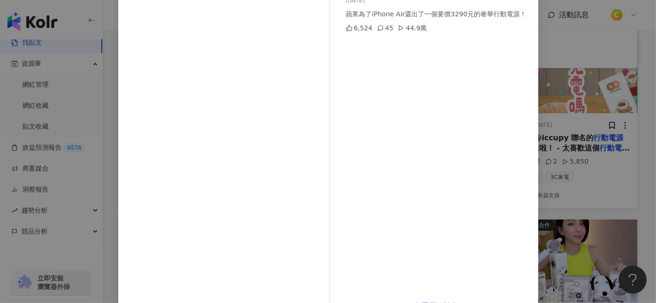
scroll to position [115, 0]
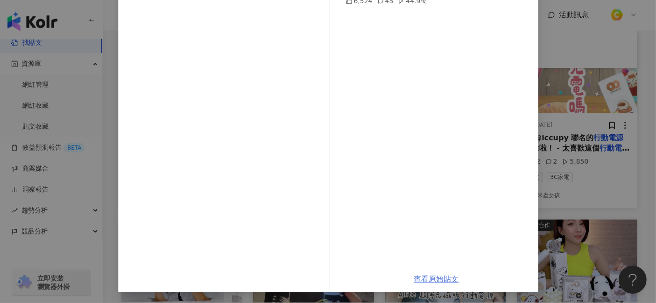
click at [441, 272] on link "查看原始貼文" at bounding box center [436, 279] width 45 height 9
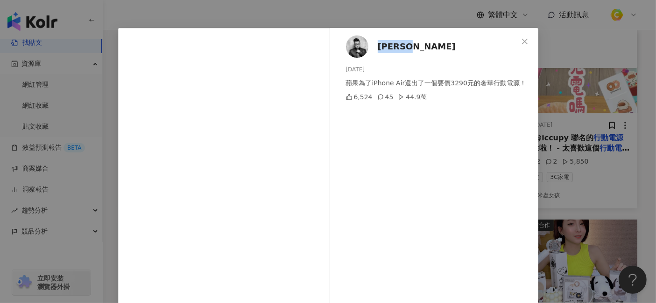
scroll to position [0, 0]
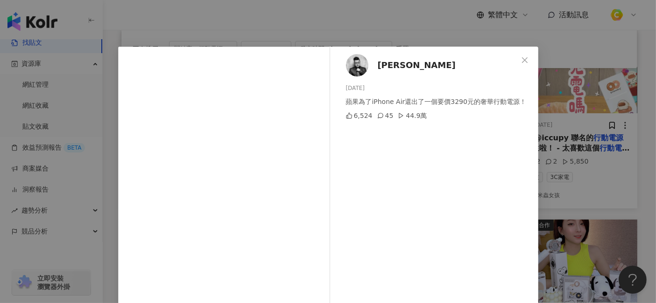
click at [366, 82] on div "Joeman [DATE] 蘋果為了iPhone Air還出了一個要價3290元的奢華行動電源！ 6,524 45 44.9萬" at bounding box center [436, 214] width 203 height 334
drag, startPoint x: 341, startPoint y: 89, endPoint x: 391, endPoint y: 89, distance: 49.9
click at [391, 89] on div "Joeman [DATE] 蘋果為了iPhone Air還出了一個要價3290元的奢華行動電源！ 6,524 45 44.9萬" at bounding box center [436, 214] width 203 height 334
click at [521, 56] on icon "close" at bounding box center [524, 59] width 7 height 7
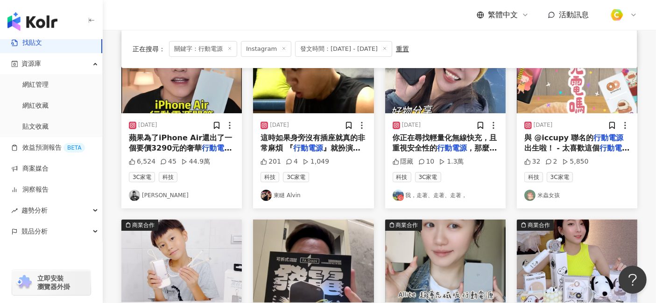
click at [344, 153] on span "』就扮演了非常重要的角色 及時的" at bounding box center [310, 153] width 100 height 19
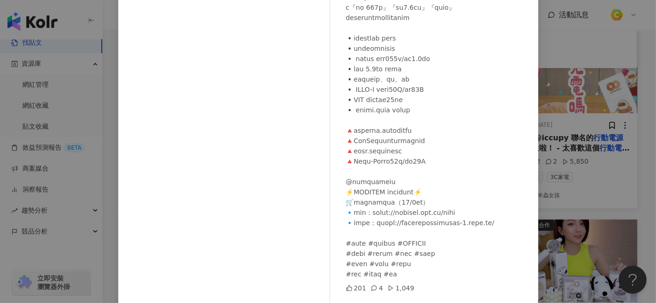
scroll to position [104, 0]
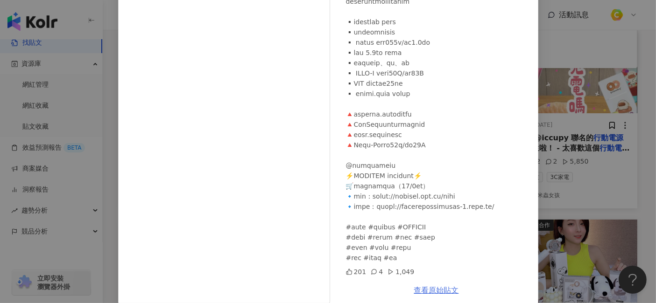
click at [445, 272] on link "查看原始貼文" at bounding box center [436, 290] width 45 height 9
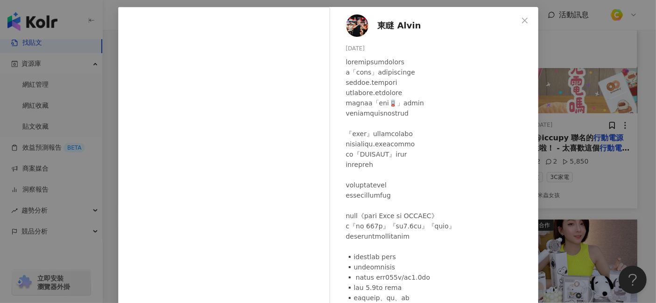
scroll to position [0, 0]
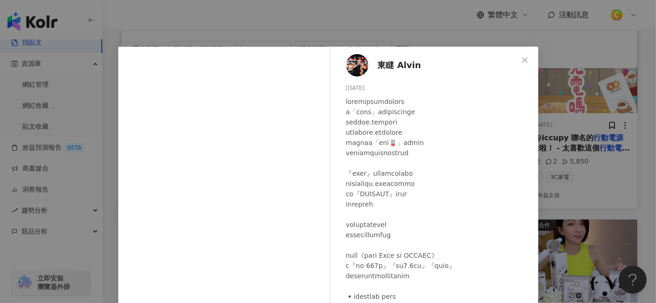
drag, startPoint x: 369, startPoint y: 87, endPoint x: 324, endPoint y: 87, distance: 45.3
click at [209, 40] on div "東瞇 Alvin [DATE] 201 4 1,049 查看原始貼文" at bounding box center [328, 151] width 656 height 303
click at [380, 90] on div "[DATE]" at bounding box center [438, 88] width 185 height 9
drag, startPoint x: 342, startPoint y: 88, endPoint x: 368, endPoint y: 87, distance: 25.7
click at [368, 87] on div "[DATE]" at bounding box center [438, 88] width 185 height 9
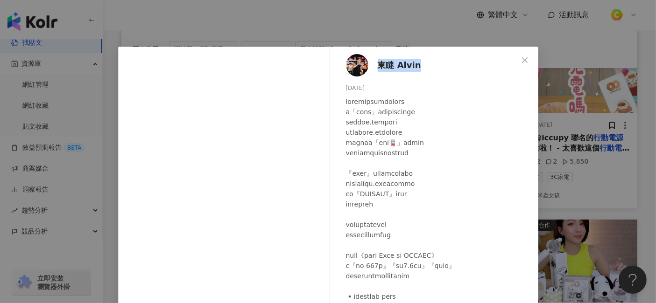
drag, startPoint x: 372, startPoint y: 66, endPoint x: 419, endPoint y: 65, distance: 47.1
click at [419, 65] on div "東瞇 Alvin [DATE] 201 4 1,049" at bounding box center [436, 214] width 203 height 334
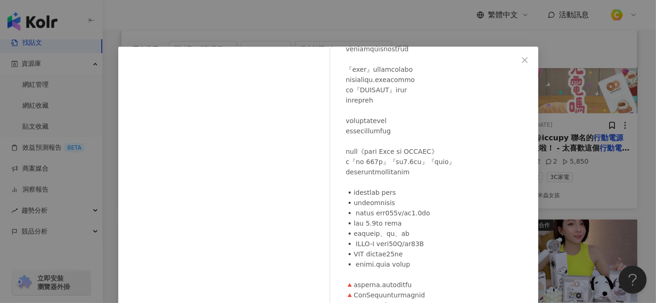
scroll to position [155, 0]
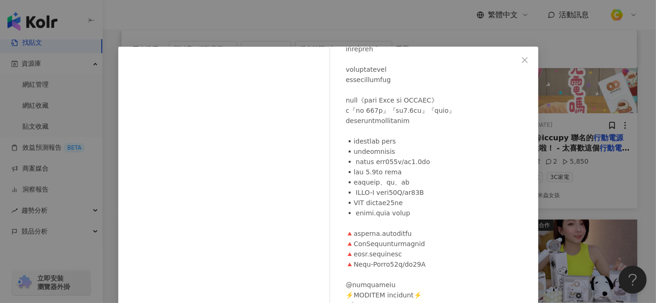
click at [522, 56] on icon "close" at bounding box center [524, 59] width 7 height 7
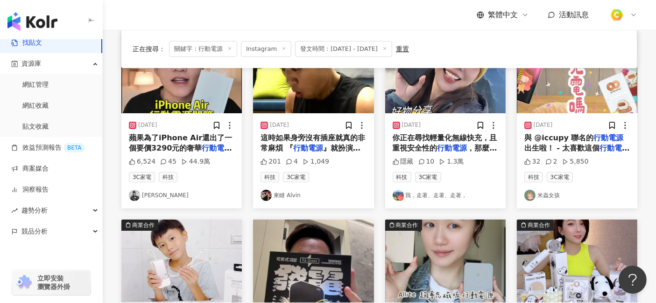
click at [487, 144] on span "，那麼這款台灣製POLYBATT" at bounding box center [444, 153] width 105 height 19
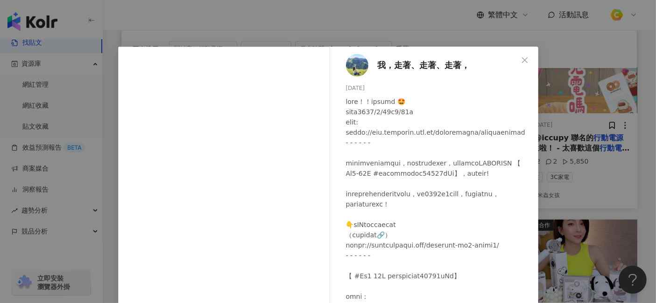
scroll to position [52, 0]
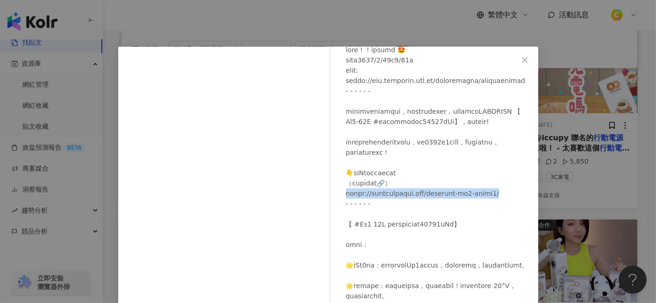
drag, startPoint x: 340, startPoint y: 204, endPoint x: 484, endPoint y: 207, distance: 143.7
click at [484, 207] on div "我，走著、走著、走著， [DATE] 隱藏 10 1.3萬" at bounding box center [436, 208] width 203 height 323
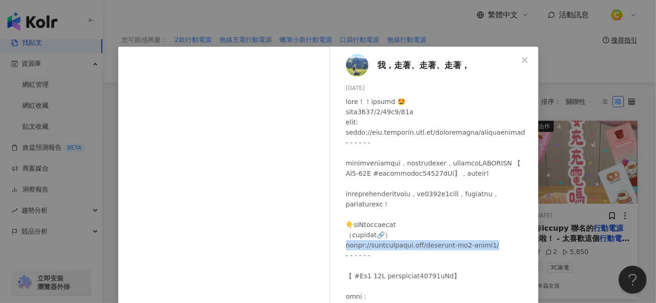
scroll to position [0, 0]
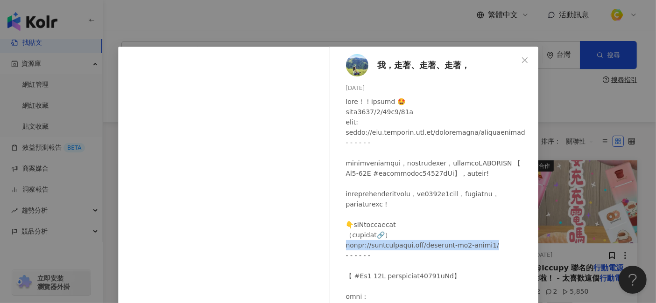
drag, startPoint x: 373, startPoint y: 89, endPoint x: 332, endPoint y: 86, distance: 41.6
click at [335, 86] on div "我，走著、走著、走著， [DATE] 隱藏 10 1.3萬" at bounding box center [436, 208] width 203 height 323
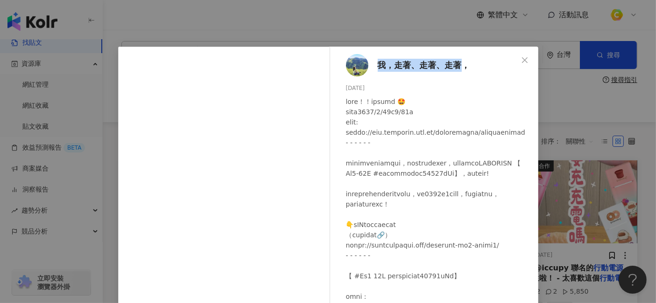
drag, startPoint x: 372, startPoint y: 67, endPoint x: 460, endPoint y: 69, distance: 87.7
click at [460, 69] on div "我，走著、走著、走著， [DATE] 隱藏 10 1.3萬" at bounding box center [436, 208] width 203 height 323
click at [373, 84] on div "[DATE]" at bounding box center [438, 88] width 185 height 9
drag, startPoint x: 370, startPoint y: 70, endPoint x: 476, endPoint y: 74, distance: 105.5
click at [476, 74] on div "我，走著、走著、走著， [DATE] 隱藏 10 1.3萬" at bounding box center [436, 208] width 203 height 323
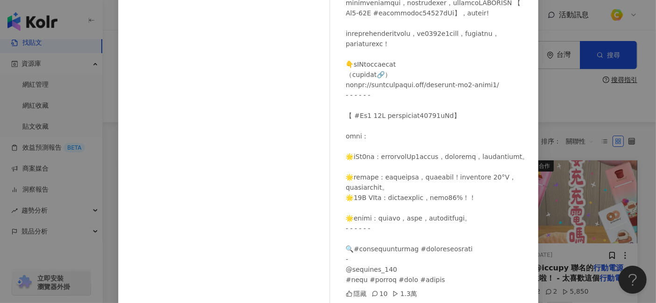
scroll to position [104, 0]
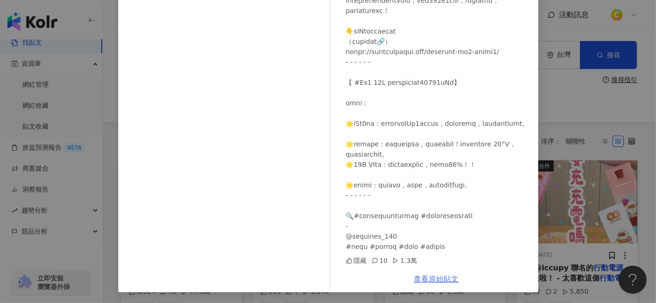
click at [443, 272] on link "查看原始貼文" at bounding box center [436, 279] width 45 height 9
click at [590, 126] on div "我，走著、走著、走著， [DATE] 隱藏 10 1.3萬 查看原始貼文" at bounding box center [328, 151] width 656 height 303
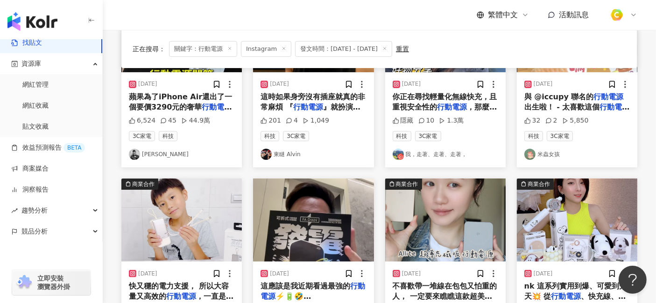
scroll to position [207, 0]
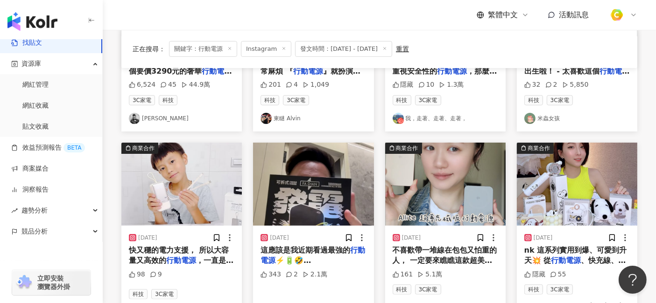
click at [206, 257] on span "，一直是我的必備好物 ❤️" at bounding box center [181, 265] width 105 height 19
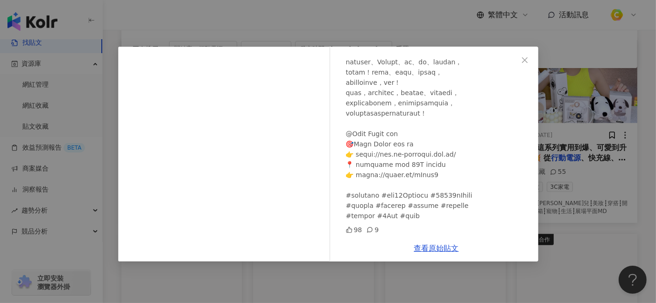
scroll to position [311, 0]
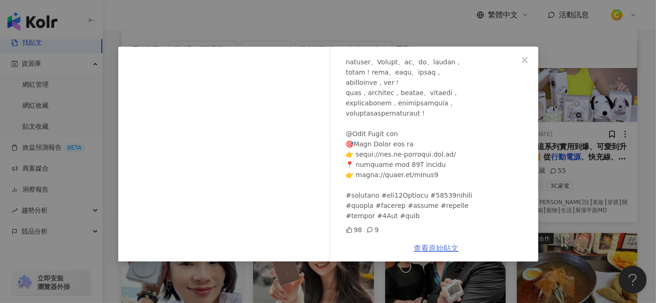
click at [446, 248] on link "查看原始貼文" at bounding box center [436, 248] width 45 height 9
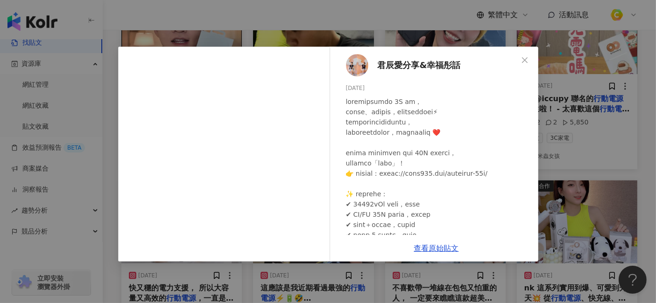
scroll to position [52, 0]
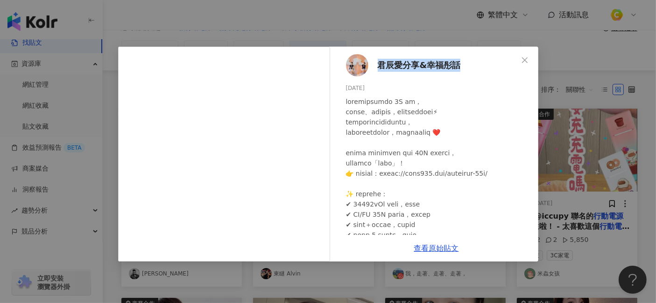
drag, startPoint x: 376, startPoint y: 68, endPoint x: 462, endPoint y: 67, distance: 86.3
click at [462, 67] on div "君[PERSON_NAME]分享&[PERSON_NAME]話 [DATE] 98 9" at bounding box center [436, 141] width 203 height 189
drag, startPoint x: 374, startPoint y: 90, endPoint x: 344, endPoint y: 86, distance: 30.1
click at [344, 86] on div "君[PERSON_NAME]分享&[PERSON_NAME]話 [DATE] 98 9" at bounding box center [436, 141] width 203 height 189
click at [525, 58] on icon "close" at bounding box center [524, 59] width 7 height 7
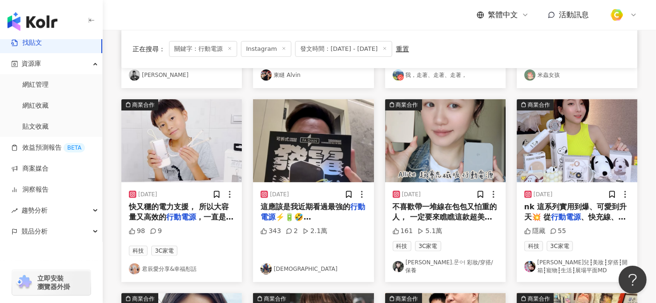
scroll to position [259, 0]
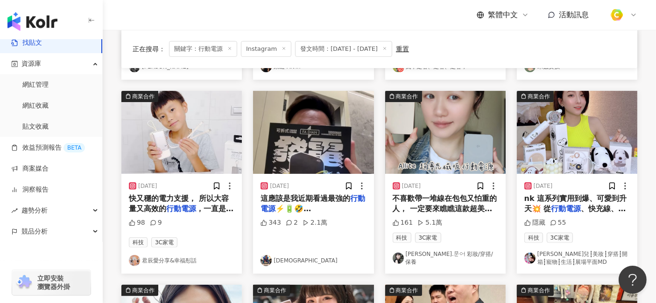
click at [322, 202] on span "這應該是我近期看過最強的" at bounding box center [305, 198] width 90 height 9
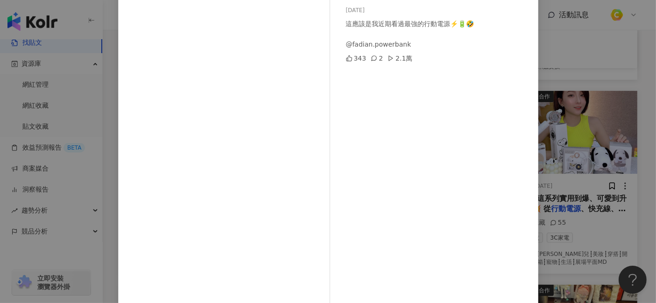
scroll to position [115, 0]
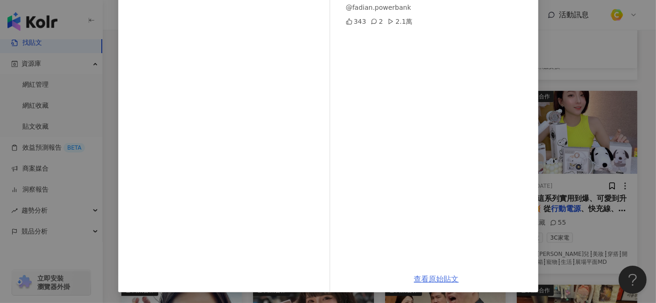
click at [436, 272] on link "查看原始貼文" at bounding box center [436, 279] width 45 height 9
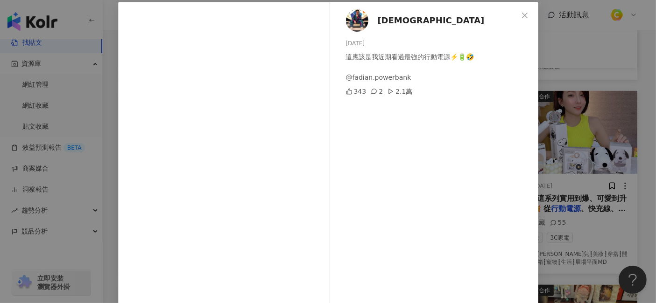
scroll to position [0, 0]
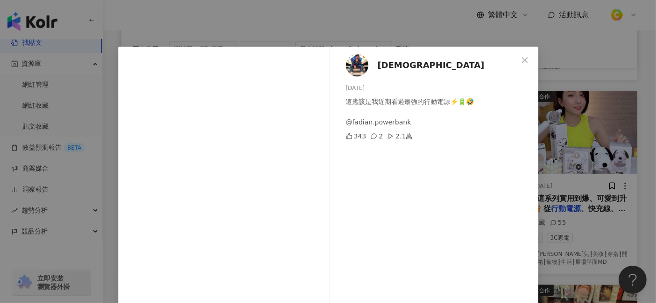
drag, startPoint x: 341, startPoint y: 89, endPoint x: 381, endPoint y: 87, distance: 40.2
click at [381, 87] on div "無尊 [DATE] 這應該是我近期看過最強的行動電源⚡️🔋🤣 @fadian.powerbank 343 2 2.1萬" at bounding box center [436, 214] width 203 height 334
drag, startPoint x: 395, startPoint y: 67, endPoint x: 375, endPoint y: 67, distance: 20.1
click at [375, 67] on div "無尊 [DATE] 這應該是我近期看過最強的行動電源⚡️🔋🤣 @fadian.powerbank 343 2 2.1萬" at bounding box center [436, 214] width 203 height 334
click at [369, 35] on div "無尊 [DATE] 這應該是我近期看過最強的行動電源⚡️🔋🤣 @fadian.powerbank 343 2 2.1萬 查看原始貼文" at bounding box center [328, 151] width 656 height 303
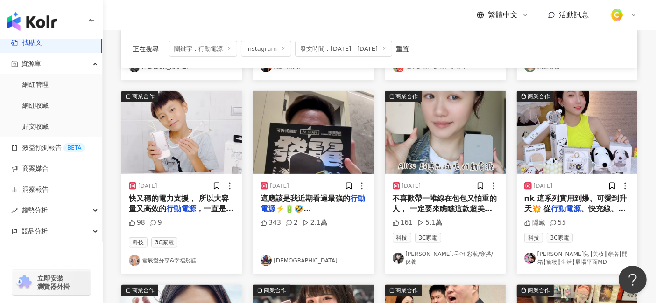
scroll to position [311, 0]
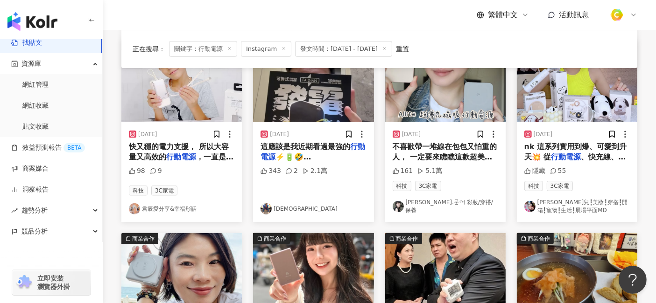
click at [465, 154] on span "不喜歡帶一堆線在包包又怕重的人， 一定要來瞧瞧這款超美的" at bounding box center [444, 151] width 105 height 19
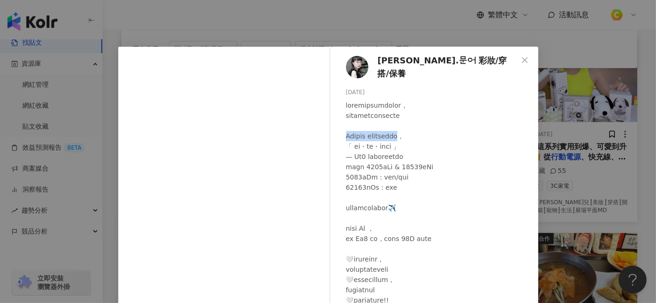
drag, startPoint x: 337, startPoint y: 133, endPoint x: 416, endPoint y: 133, distance: 78.4
click at [416, 133] on div "[PERSON_NAME].문어 彩妝/穿搭/保養 [DATE] 161 5.1萬" at bounding box center [436, 214] width 203 height 334
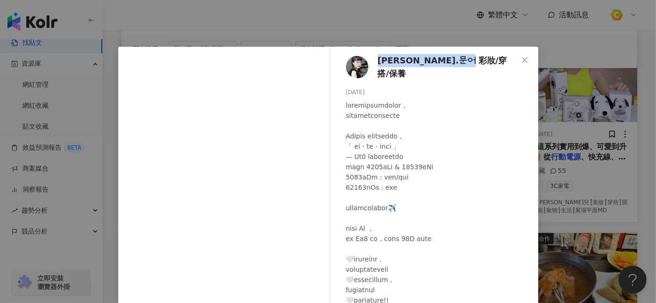
drag, startPoint x: 371, startPoint y: 67, endPoint x: 477, endPoint y: 62, distance: 105.6
click at [477, 62] on div "[PERSON_NAME].문어 彩妝/穿搭/保養 [DATE] 161 5.1萬" at bounding box center [436, 214] width 203 height 334
drag, startPoint x: 360, startPoint y: 91, endPoint x: 335, endPoint y: 90, distance: 25.7
click at [335, 90] on div "[PERSON_NAME].문어 彩妝/穿搭/保養 [DATE] 161 5.1萬" at bounding box center [436, 214] width 203 height 334
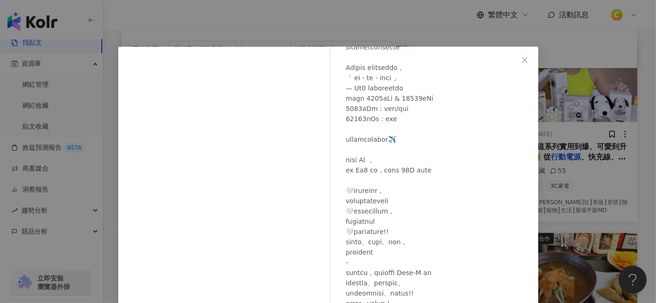
scroll to position [115, 0]
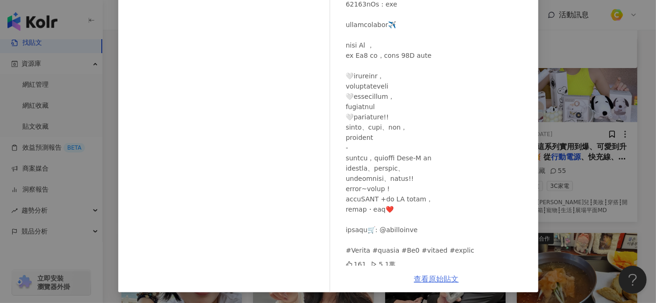
click at [432, 272] on link "查看原始貼文" at bounding box center [436, 279] width 45 height 9
click at [590, 84] on div "[PERSON_NAME].문어 彩妝/穿搭/保養 [DATE] 161 5.1萬 查看原始貼文" at bounding box center [328, 151] width 656 height 303
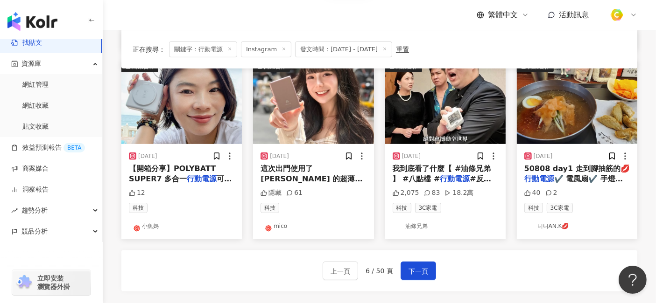
scroll to position [467, 0]
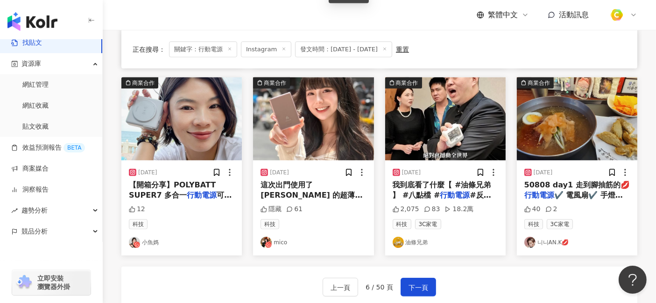
click at [324, 202] on span "⚡️ 金屬的玫瑰金色真的好夢幻好" at bounding box center [311, 211] width 102 height 19
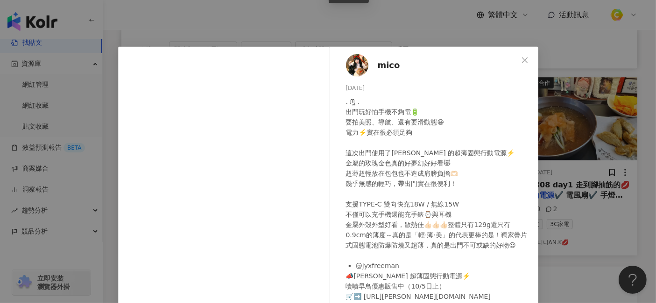
drag, startPoint x: 373, startPoint y: 87, endPoint x: 334, endPoint y: 87, distance: 39.2
click at [335, 87] on div "mico [DATE] ‎. ᙏ̤̫͚ . 出門玩好怕手機不夠電🔋 要拍美照、導航、還有要滑動態😆 電力⚡️實在很必須足夠 這次出門使用了[PERSON_NA…" at bounding box center [436, 217] width 203 height 340
drag, startPoint x: 398, startPoint y: 67, endPoint x: 373, endPoint y: 66, distance: 25.2
click at [373, 66] on div "mico [DATE] ‎. ᙏ̤̫͚ . 出門玩好怕手機不夠電🔋 要拍美照、導航、還有要滑動態😆 電力⚡️實在很必須足夠 這次出門使用了[PERSON_NA…" at bounding box center [436, 217] width 203 height 340
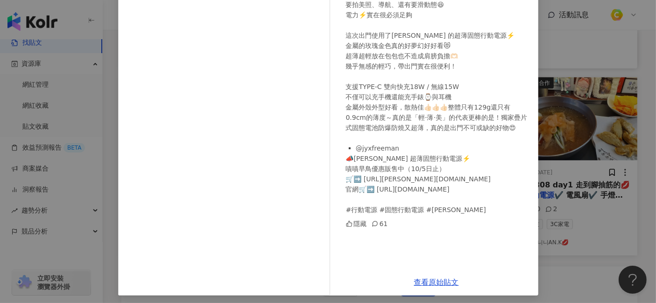
scroll to position [121, 0]
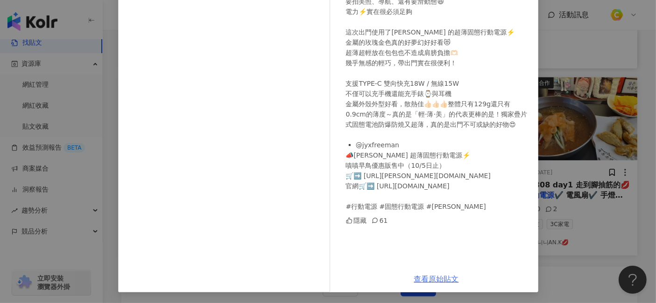
click at [434, 272] on link "查看原始貼文" at bounding box center [436, 279] width 45 height 9
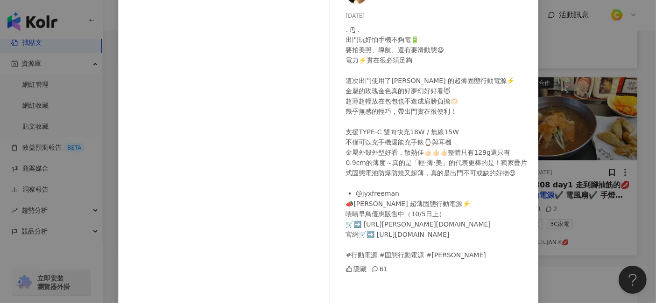
scroll to position [17, 0]
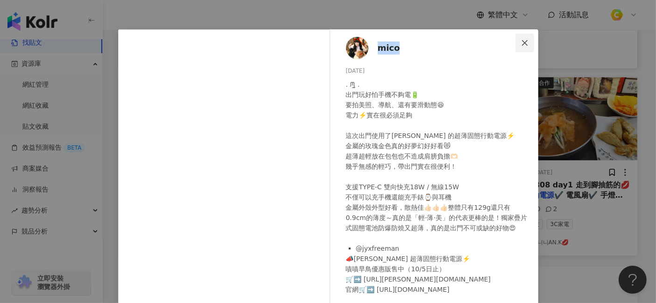
click at [521, 39] on icon "close" at bounding box center [524, 42] width 7 height 7
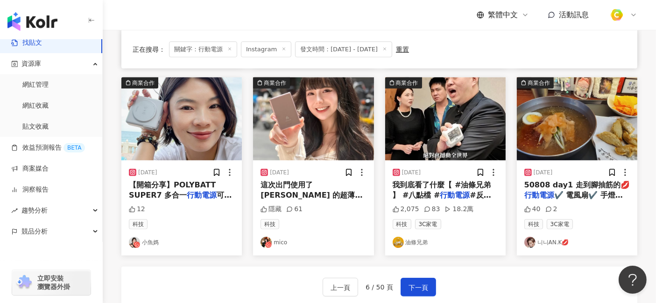
click at [171, 182] on span "【開箱分享】POLYBATT SUPER7 多合一" at bounding box center [172, 190] width 87 height 19
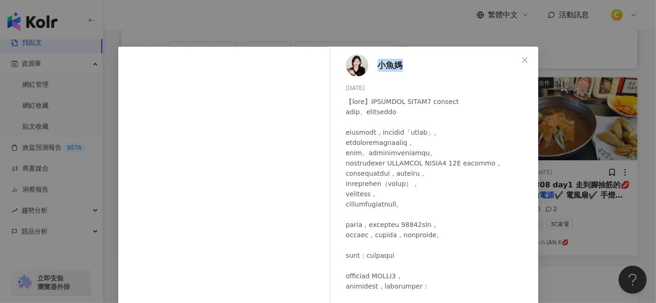
drag, startPoint x: 409, startPoint y: 66, endPoint x: 377, endPoint y: 65, distance: 32.2
click at [377, 65] on div "小魚媽 [DATE] 12" at bounding box center [436, 214] width 203 height 334
drag, startPoint x: 370, startPoint y: 87, endPoint x: 326, endPoint y: 87, distance: 43.9
click at [326, 87] on div "小魚媽 [DATE] 12 查看原始貼文" at bounding box center [328, 227] width 420 height 361
click at [376, 91] on div "[DATE]" at bounding box center [438, 88] width 185 height 9
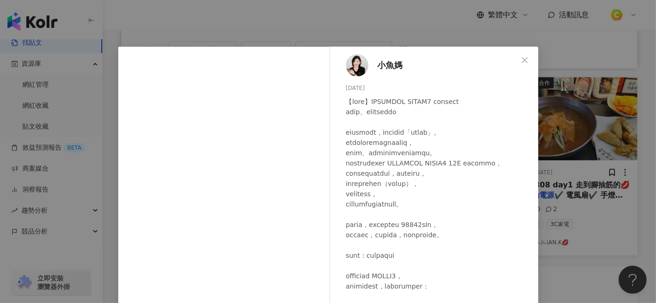
drag, startPoint x: 342, startPoint y: 88, endPoint x: 368, endPoint y: 86, distance: 25.2
click at [368, 86] on div "[DATE]" at bounding box center [438, 88] width 185 height 9
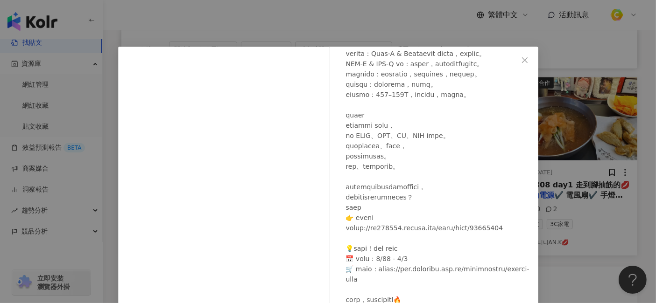
scroll to position [104, 0]
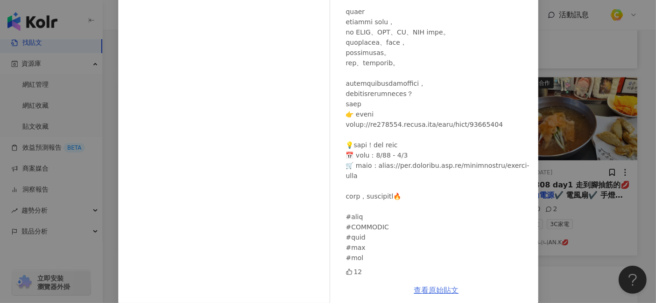
click at [423, 272] on link "查看原始貼文" at bounding box center [436, 290] width 45 height 9
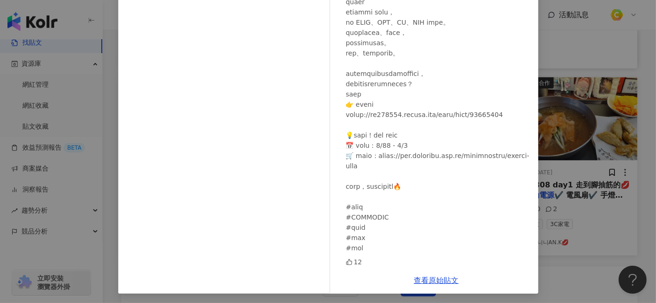
scroll to position [115, 0]
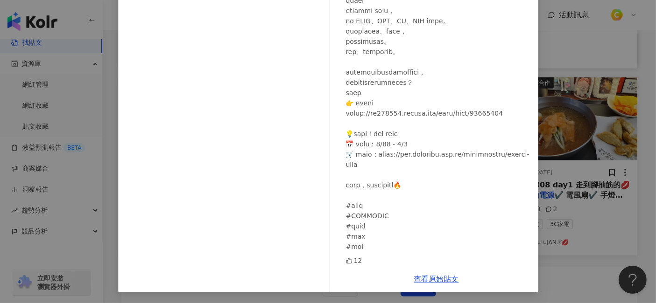
click at [580, 267] on div "小魚媽 [DATE] 12 查看原始貼文" at bounding box center [328, 151] width 656 height 303
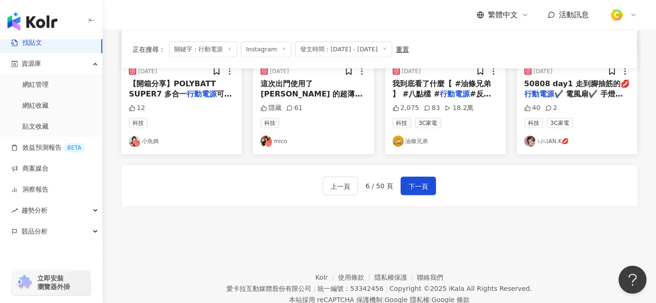
scroll to position [570, 0]
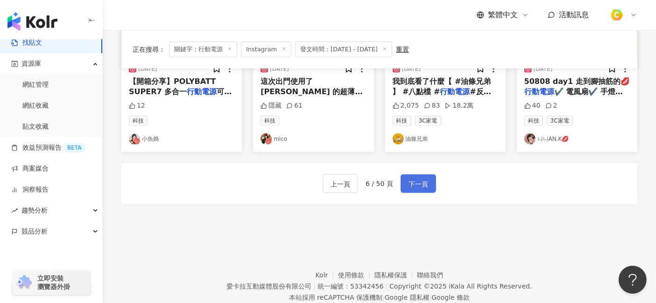
click at [412, 181] on span "下一頁" at bounding box center [418, 184] width 20 height 11
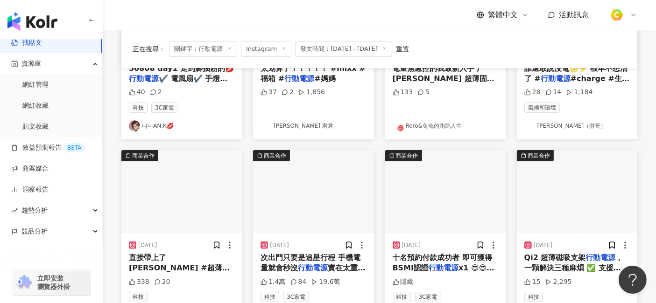
scroll to position [259, 0]
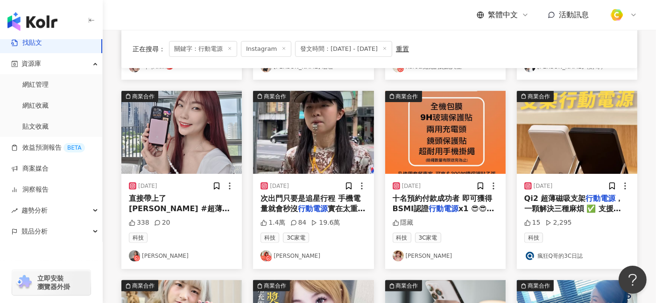
click at [312, 204] on mark "行動電源" at bounding box center [313, 208] width 30 height 9
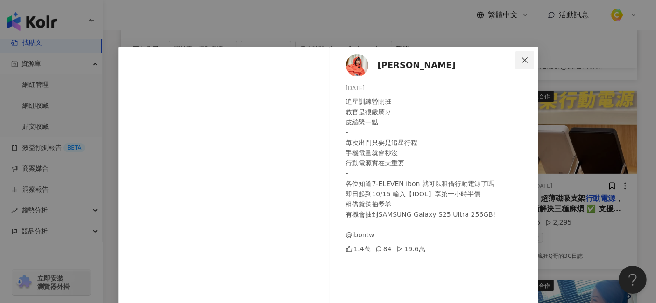
click at [524, 59] on span "Close" at bounding box center [524, 59] width 19 height 7
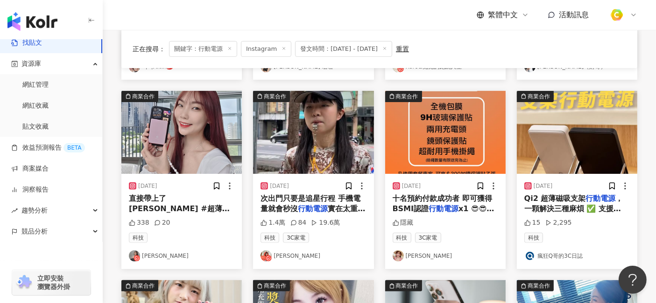
click at [536, 201] on span "Qi2 超薄磁吸支架" at bounding box center [555, 198] width 62 height 9
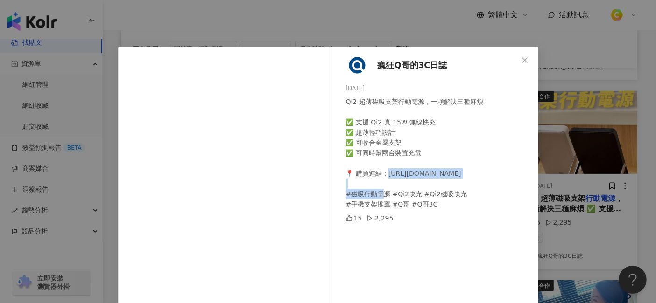
drag, startPoint x: 383, startPoint y: 172, endPoint x: 485, endPoint y: 174, distance: 102.2
click at [485, 174] on div "Qi2 超薄磁吸支架行動電源，一顆解決三種麻煩 ✅ 支援 Qi2 真 15W 無線快充 ✅ 超薄輕巧設計 ✅ 可收合金屬支架 ✅ 可同時幫兩台裝置充電 📍 購…" at bounding box center [438, 153] width 185 height 113
click at [521, 63] on icon "close" at bounding box center [524, 59] width 7 height 7
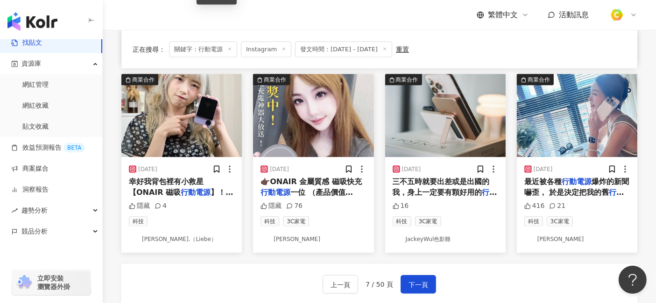
scroll to position [467, 0]
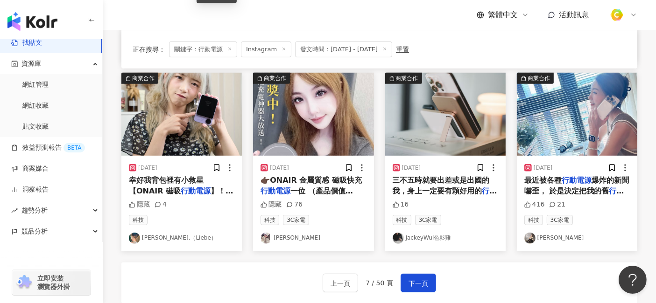
click at [574, 181] on mark "行動電源" at bounding box center [576, 180] width 30 height 9
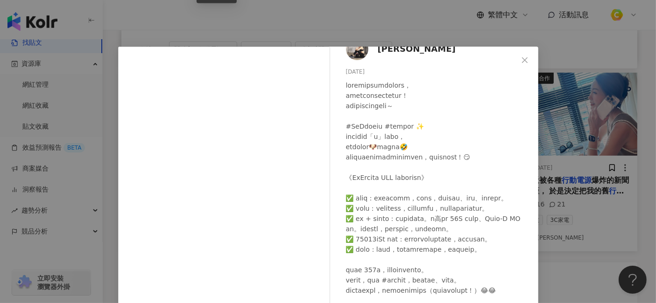
scroll to position [0, 0]
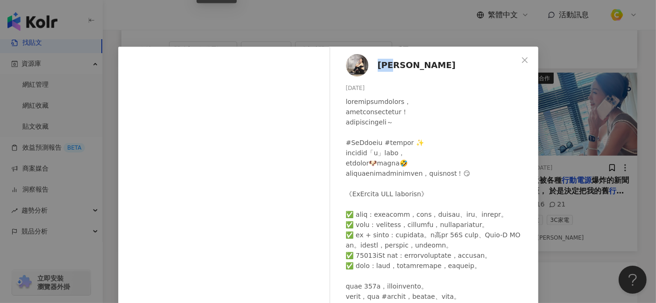
drag, startPoint x: 404, startPoint y: 65, endPoint x: 375, endPoint y: 64, distance: 28.9
click at [375, 64] on div "[PERSON_NAME][DATE] 416 21" at bounding box center [436, 223] width 203 height 352
click at [521, 61] on icon "close" at bounding box center [524, 59] width 7 height 7
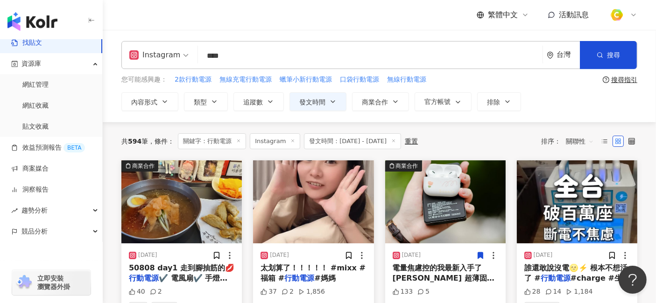
click at [175, 51] on div "Instagram" at bounding box center [154, 55] width 51 height 15
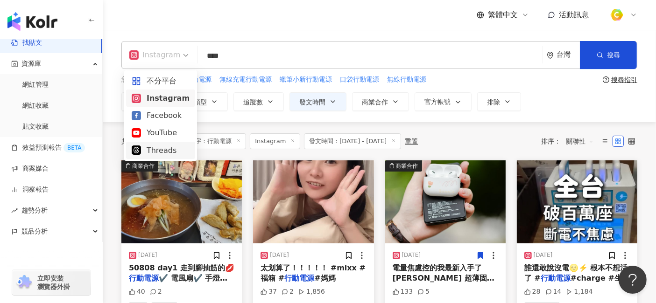
click at [169, 148] on div "Threads" at bounding box center [161, 151] width 58 height 12
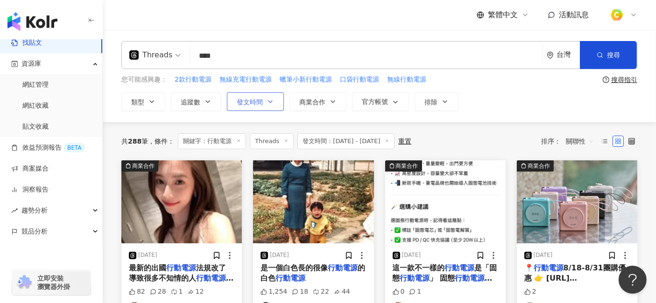
click at [273, 104] on icon "button" at bounding box center [269, 101] width 7 height 7
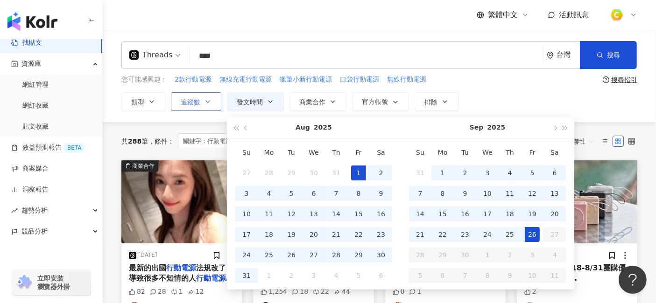
click at [208, 103] on icon "button" at bounding box center [207, 101] width 7 height 7
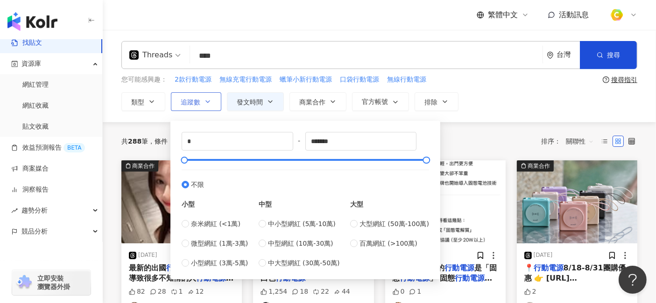
click at [208, 103] on icon "button" at bounding box center [207, 101] width 7 height 7
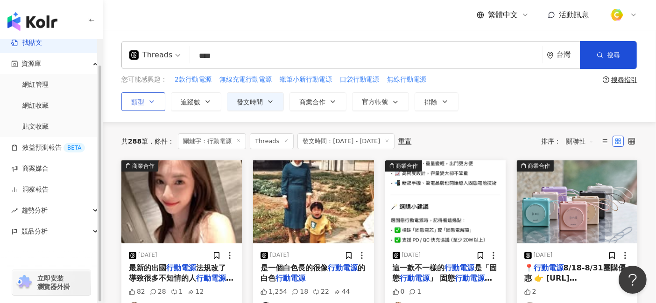
click at [156, 102] on button "類型" at bounding box center [143, 101] width 44 height 19
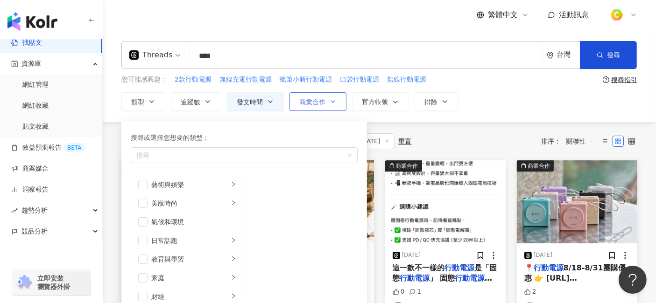
click at [338, 105] on button "商業合作" at bounding box center [317, 101] width 57 height 19
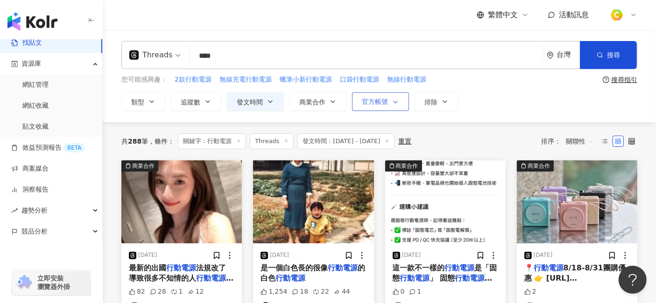
click at [381, 102] on span "官方帳號" at bounding box center [375, 101] width 26 height 7
click at [439, 106] on button "排除" at bounding box center [436, 101] width 44 height 19
click at [482, 101] on div "**********" at bounding box center [379, 101] width 516 height 19
click at [590, 139] on span "關聯性" at bounding box center [580, 141] width 28 height 15
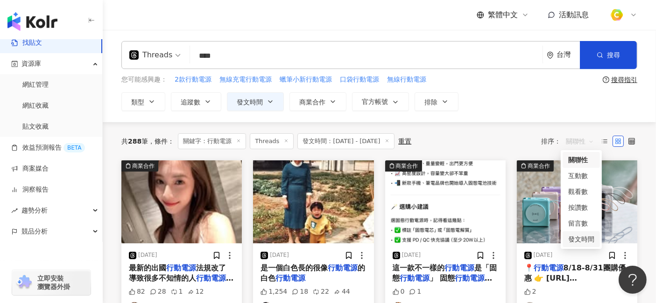
click at [585, 238] on div "發文時間" at bounding box center [581, 239] width 26 height 10
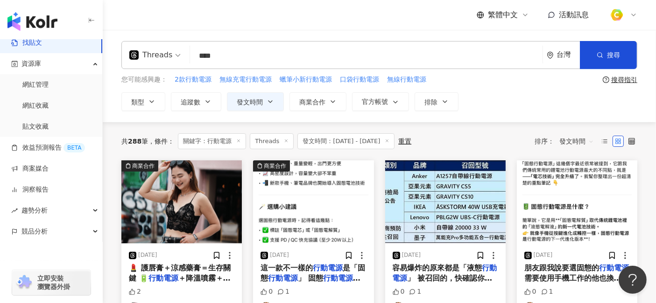
scroll to position [52, 0]
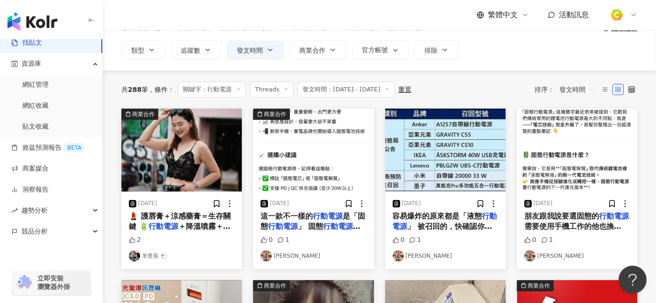
click at [324, 222] on mark "行動電源" at bounding box center [341, 226] width 37 height 9
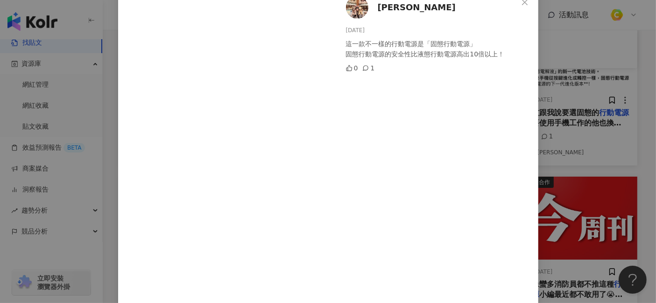
scroll to position [0, 0]
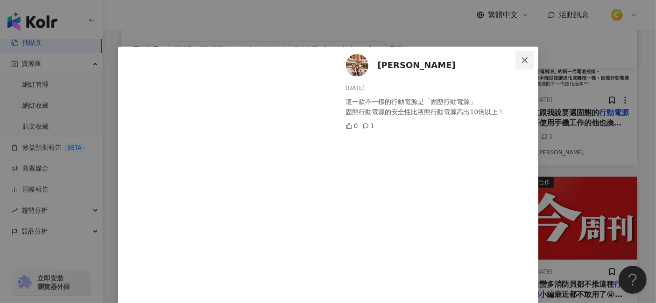
click at [522, 61] on icon "close" at bounding box center [524, 59] width 7 height 7
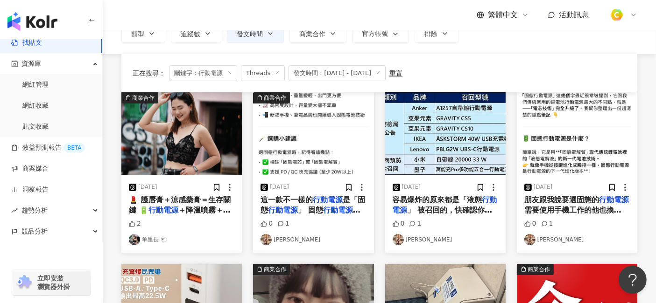
scroll to position [52, 0]
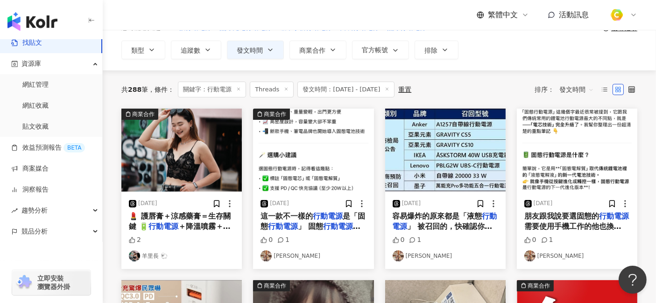
click at [457, 225] on span "」 被召回的，快確認你們的也是嗎？" at bounding box center [442, 231] width 100 height 19
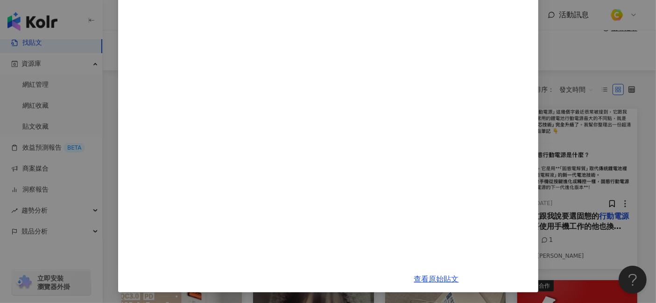
scroll to position [0, 0]
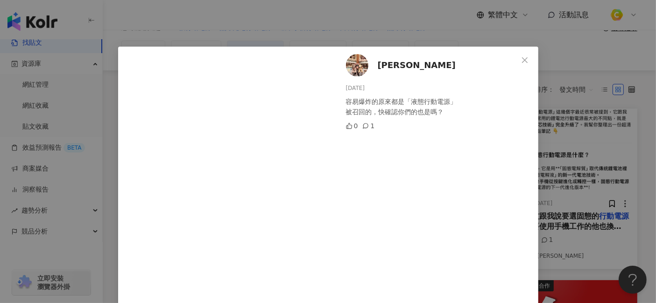
click at [525, 60] on span "Close" at bounding box center [524, 59] width 19 height 7
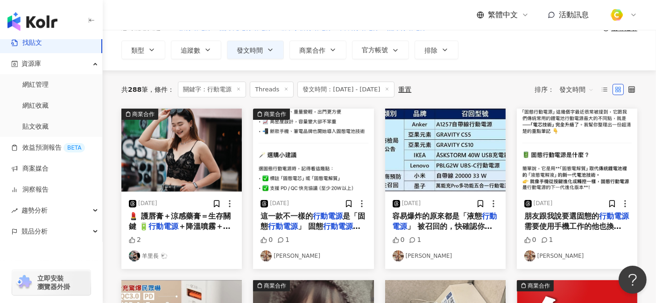
click at [578, 220] on span "朋友跟我說要選固態的 行動電源 需要使用手機工作的他也換了！！" at bounding box center [576, 227] width 105 height 30
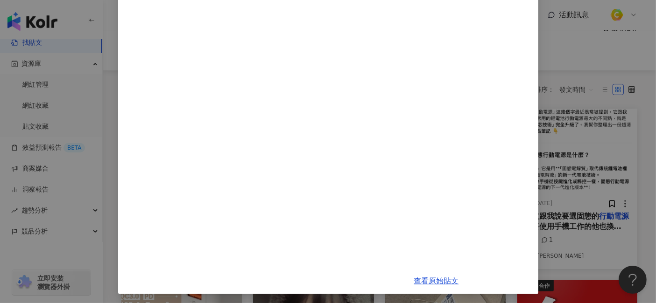
scroll to position [271, 0]
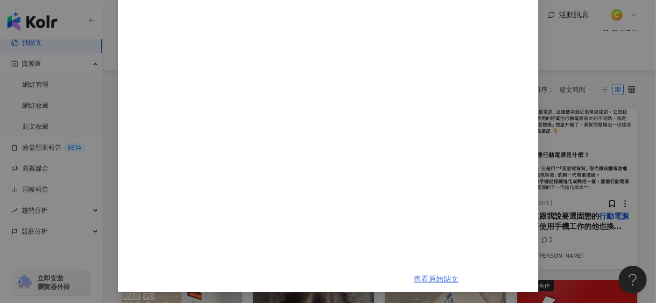
click at [421, 272] on link "查看原始貼文" at bounding box center [436, 279] width 45 height 9
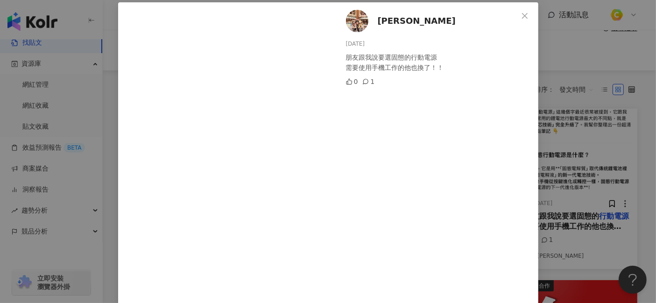
scroll to position [0, 0]
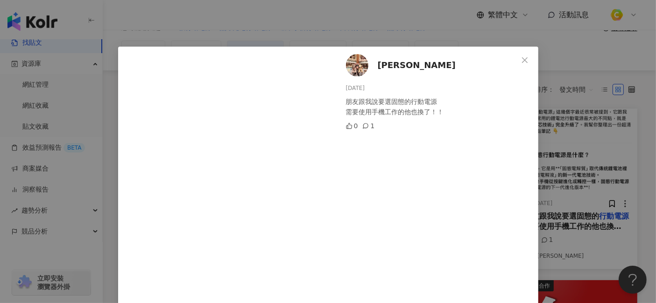
drag, startPoint x: 373, startPoint y: 88, endPoint x: 337, endPoint y: 89, distance: 36.4
click at [337, 89] on div "[PERSON_NAME] [DATE] 朋友跟我說要選固態的行動電源 需要使用手機工作的他也換了！！ 0 1" at bounding box center [436, 292] width 203 height 490
click at [234, 27] on div "[PERSON_NAME] [DATE] 朋友跟我說要選固態的行動電源 需要使用手機工作的他也換了！！ 0 1 查看原始貼文" at bounding box center [328, 151] width 656 height 303
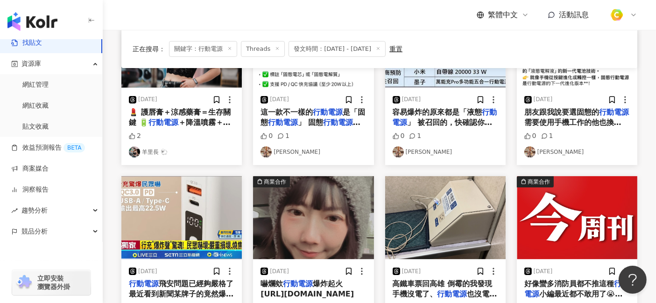
scroll to position [207, 0]
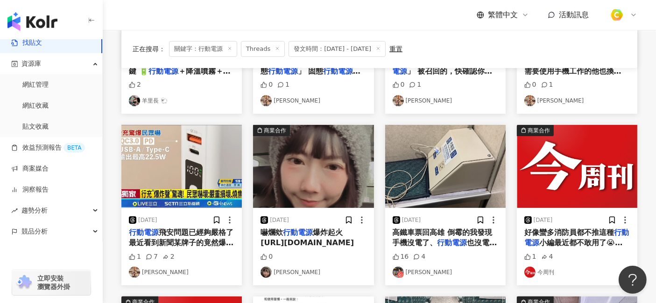
click at [336, 241] on span "爆炸起火 [URL][DOMAIN_NAME]" at bounding box center [306, 237] width 93 height 19
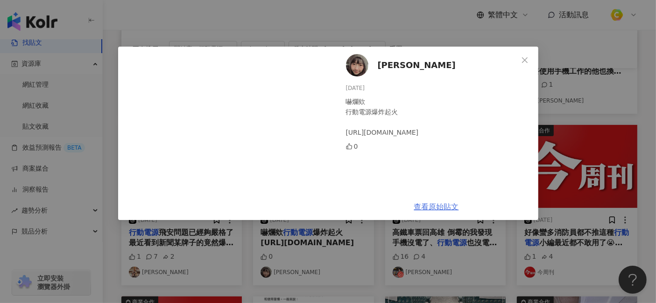
click at [440, 205] on link "查看原始貼文" at bounding box center [436, 206] width 45 height 9
drag, startPoint x: 376, startPoint y: 88, endPoint x: 326, endPoint y: 87, distance: 49.9
click at [326, 87] on div "[PERSON_NAME] [DATE] 嚇爛欸 行動電源爆炸起火 [URL][DOMAIN_NAME] 0 查看原始貼文" at bounding box center [328, 134] width 420 height 174
click at [385, 91] on div "[DATE]" at bounding box center [438, 88] width 185 height 9
drag, startPoint x: 345, startPoint y: 86, endPoint x: 372, endPoint y: 88, distance: 27.6
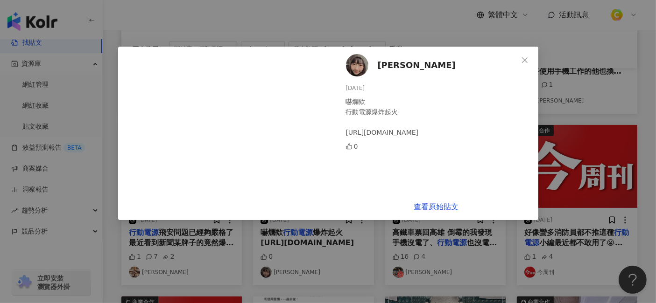
click at [372, 88] on div "[PERSON_NAME] [DATE] 嚇爛欸 行動電源爆炸起火 [URL][DOMAIN_NAME] 0" at bounding box center [436, 120] width 203 height 147
click at [525, 56] on icon "close" at bounding box center [524, 59] width 7 height 7
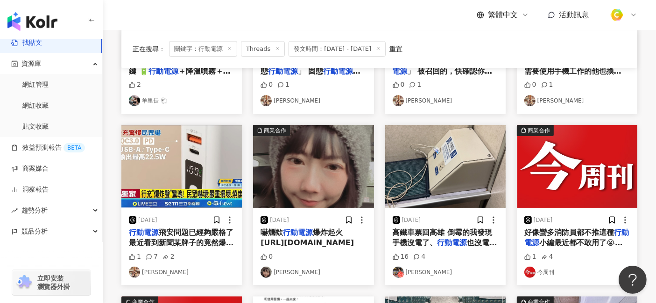
scroll to position [259, 0]
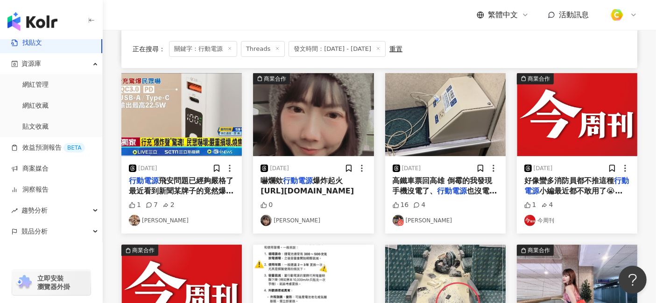
click at [475, 193] on span "也沒電 就連帶的充電線也在慌忙中" at bounding box center [444, 196] width 105 height 19
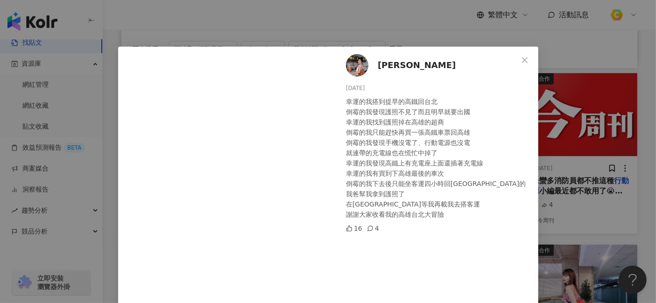
scroll to position [47, 0]
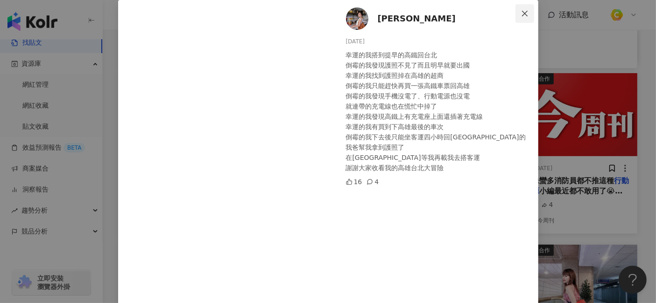
click at [521, 11] on icon "close" at bounding box center [524, 13] width 7 height 7
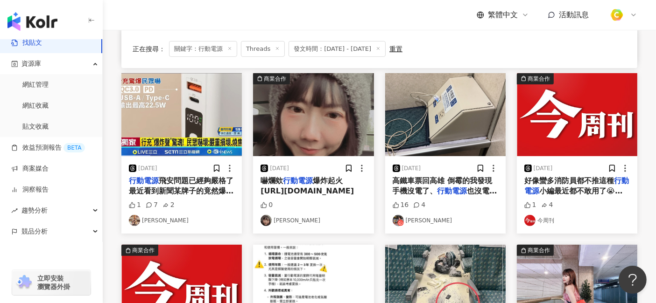
click at [570, 187] on span "小編最近都不敢用了😭 [URL][DOMAIN_NAME]" at bounding box center [573, 196] width 98 height 19
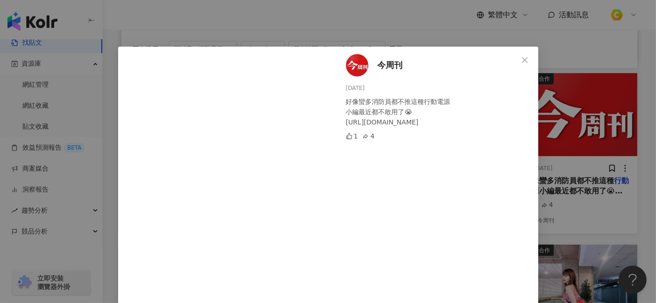
drag, startPoint x: 369, startPoint y: 86, endPoint x: 341, endPoint y: 87, distance: 28.0
click at [341, 87] on div "今周刊 [DATE] 好像蠻多消防員都不推這種行動電源 小編最近都不敢用了😭 [URL][DOMAIN_NAME] 1 4" at bounding box center [436, 186] width 203 height 279
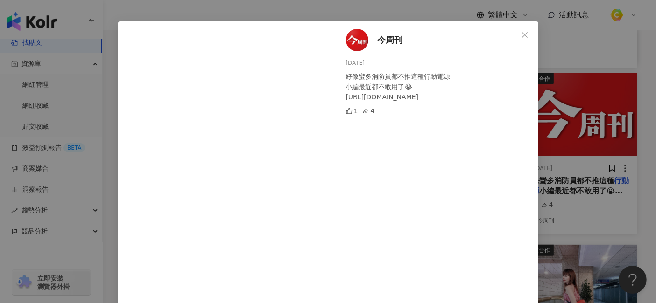
scroll to position [59, 0]
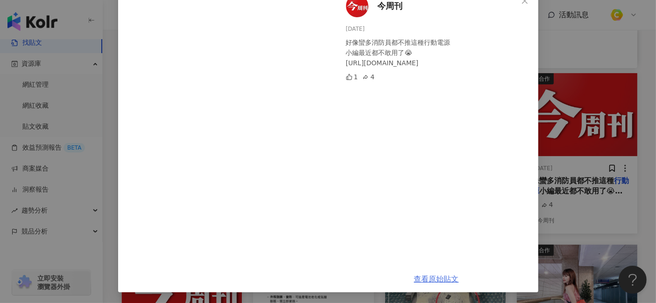
click at [442, 272] on link "查看原始貼文" at bounding box center [436, 279] width 45 height 9
click at [590, 70] on div "今周刊 [DATE] 好像蠻多消防員都不推這種行動電源 小編最近都不敢用了😭 [URL][DOMAIN_NAME] 1 4 查看原始貼文" at bounding box center [328, 151] width 656 height 303
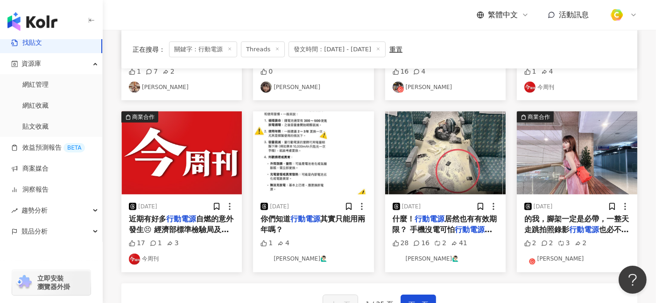
scroll to position [414, 0]
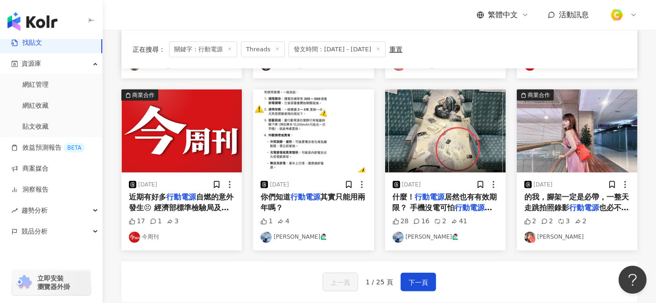
click at [196, 210] on span "自燃的意外發生😣 經濟部標準檢驗局及各品牌召回的" at bounding box center [181, 208] width 105 height 30
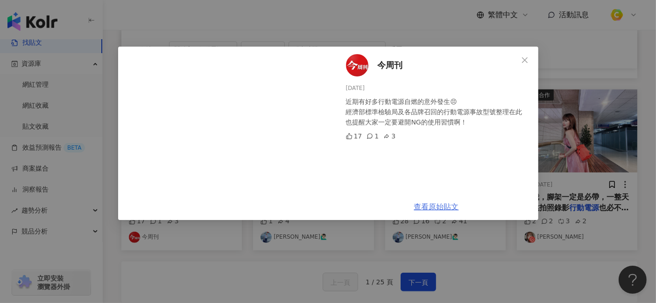
click at [441, 209] on link "查看原始貼文" at bounding box center [436, 206] width 45 height 9
click at [433, 25] on div "今周刊 [DATE] 近期有好多行動電源自燃的意外發生😣 經濟部標準檢驗局及各品牌召回的行動電源事故型號整理在此 也提醒大家一定要避開NG的使用習慣啊！ 17…" at bounding box center [328, 151] width 656 height 303
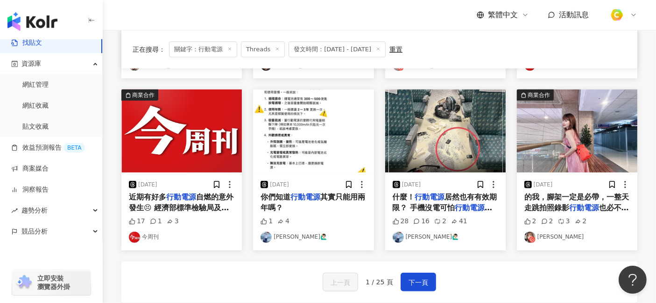
click at [338, 202] on div "你們知道 行動電源 其實只能用兩年嗎？" at bounding box center [312, 202] width 105 height 21
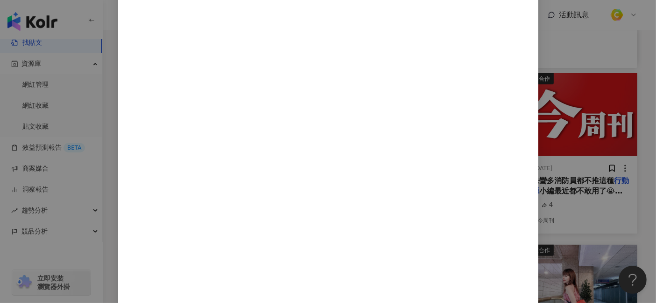
scroll to position [273, 0]
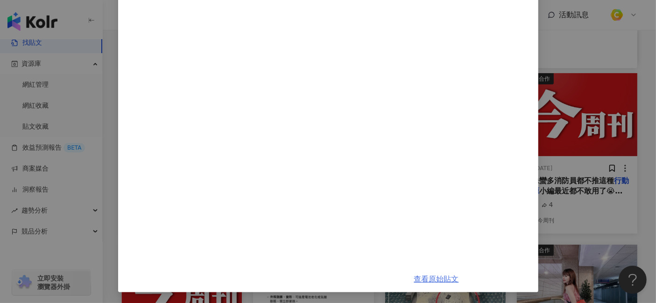
click at [442, 272] on link "查看原始貼文" at bounding box center [436, 279] width 45 height 9
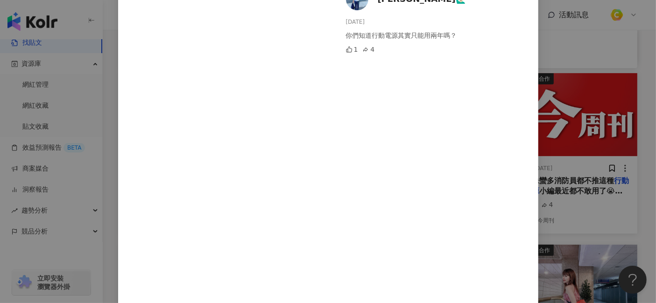
scroll to position [0, 0]
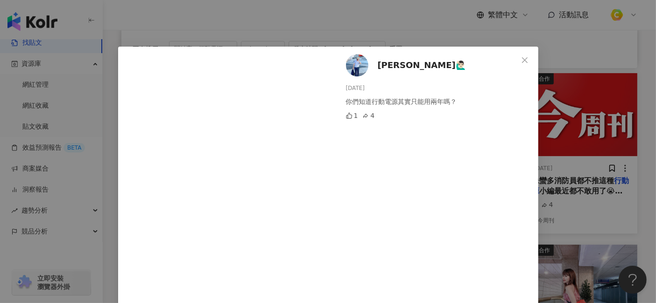
drag, startPoint x: 375, startPoint y: 88, endPoint x: 341, endPoint y: 86, distance: 34.1
click at [346, 86] on div "[DATE]" at bounding box center [438, 88] width 185 height 9
click at [361, 21] on div "[PERSON_NAME]🙋🏻‍♂️ [DATE] 你們知道行動電源其實只能用兩年嗎？ 1 4 查看原始貼文" at bounding box center [328, 151] width 656 height 303
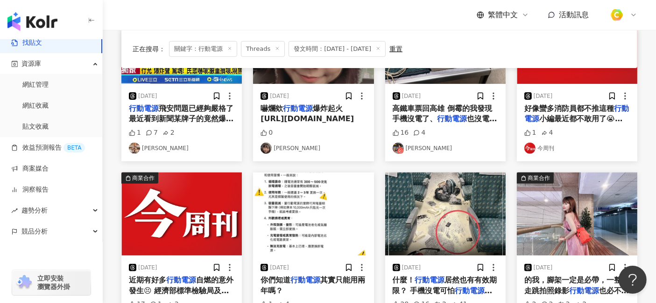
scroll to position [414, 0]
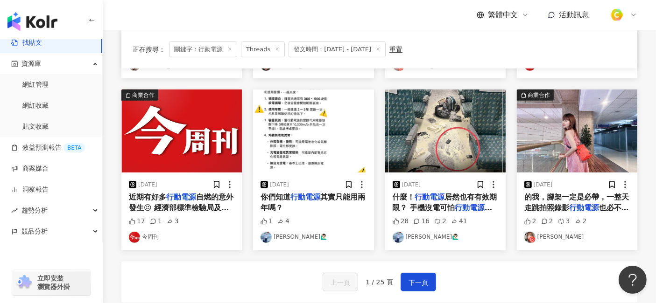
click at [472, 205] on mark "行動電源" at bounding box center [472, 207] width 37 height 9
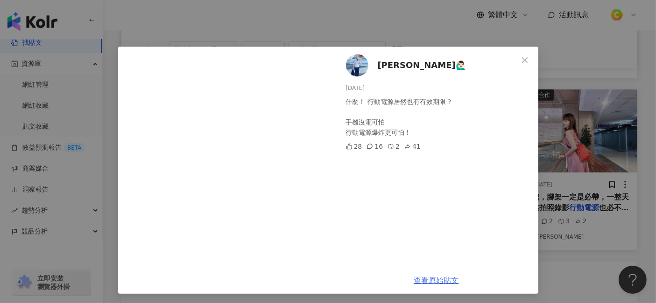
click at [429, 272] on link "查看原始貼文" at bounding box center [436, 280] width 45 height 9
click at [521, 57] on icon "close" at bounding box center [524, 59] width 7 height 7
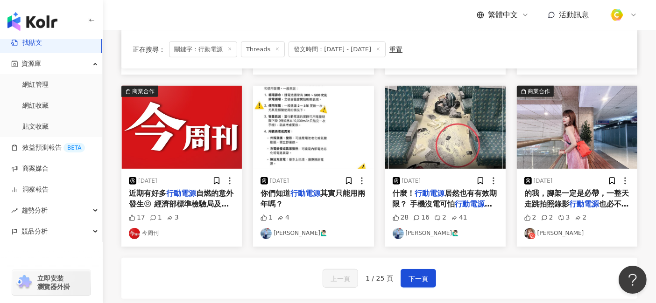
scroll to position [467, 0]
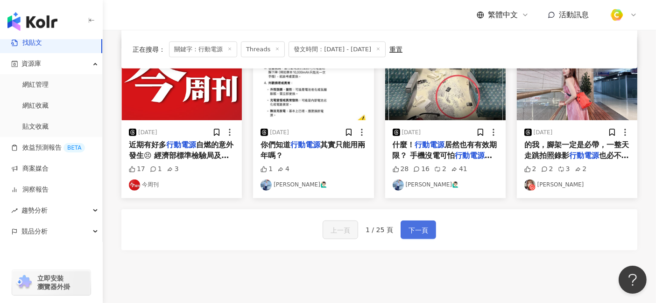
click at [418, 227] on span "下一頁" at bounding box center [418, 230] width 20 height 11
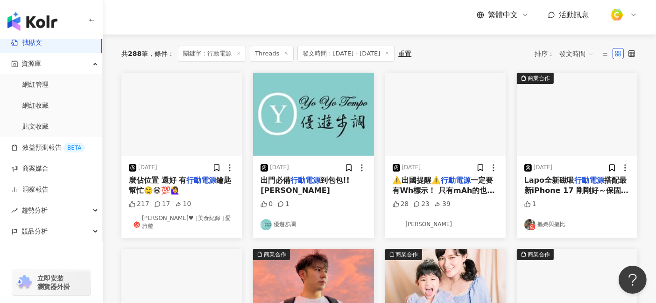
scroll to position [104, 0]
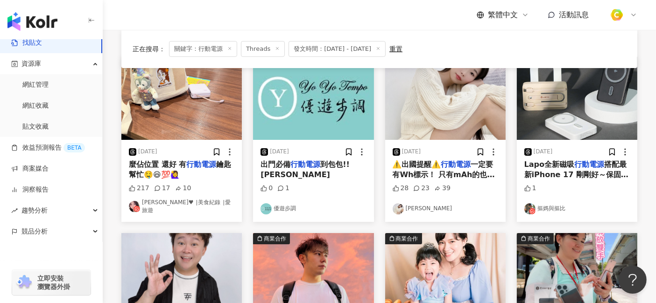
click at [474, 173] on span "一定要有Wh標示！ 只有mAh的也有可能會被沒收== 好幾個朋友出國行充都被丟了🥹 出發前千萬記得檢查！￼" at bounding box center [444, 185] width 105 height 51
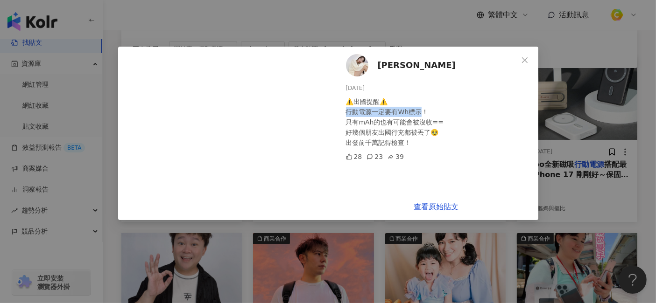
drag, startPoint x: 348, startPoint y: 114, endPoint x: 419, endPoint y: 112, distance: 71.0
click at [419, 112] on div "⚠️出國提醒⚠️ 行動電源一定要有Wh標示！ 只有mAh的也有可能會被沒收== 好幾個朋友出國行充都被丟了🥹 出發前千萬記得檢查！￼" at bounding box center [438, 122] width 185 height 51
click at [449, 206] on link "查看原始貼文" at bounding box center [436, 206] width 45 height 9
drag, startPoint x: 382, startPoint y: 86, endPoint x: 342, endPoint y: 84, distance: 39.7
click at [342, 84] on div "[PERSON_NAME] [DATE] ⚠️出國提醒⚠️ 行動電源一定要有Wh標示！ 只有mAh的也有可能會被沒收== 好幾個朋友出國行充都被丟了🥹 出發前…" at bounding box center [436, 120] width 203 height 147
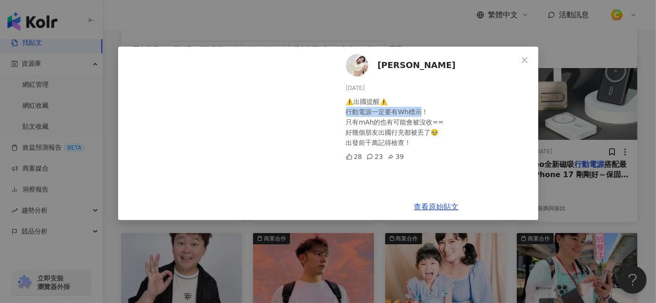
click at [524, 61] on icon "close" at bounding box center [525, 60] width 6 height 6
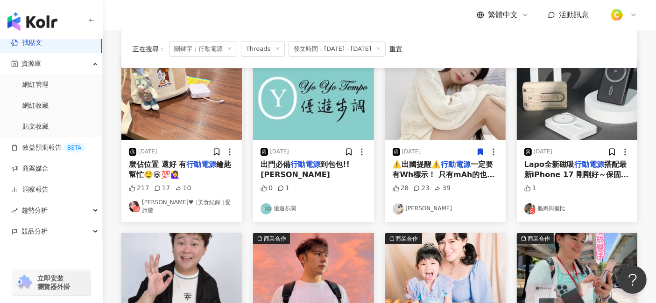
scroll to position [207, 0]
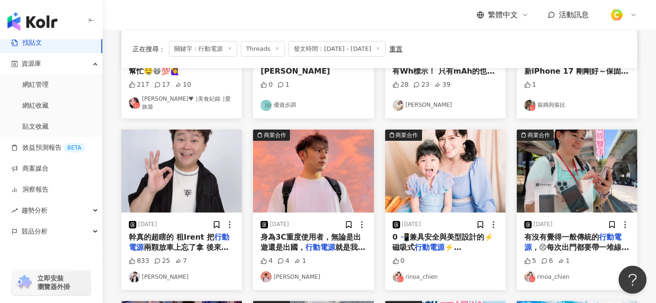
click at [209, 246] on span "兩顆放車上忘了拿 後來到現場打去給客服人員 就說被租走了 等回來之後再請幫忙開車門 兩顆" at bounding box center [179, 263] width 100 height 40
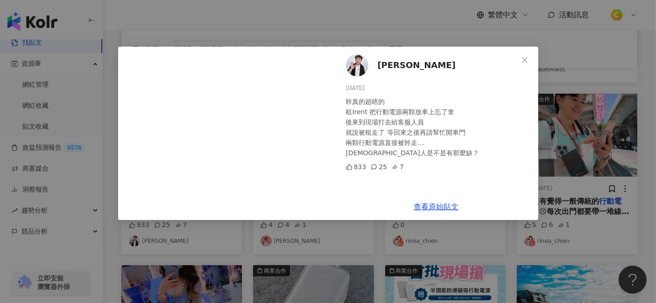
scroll to position [259, 0]
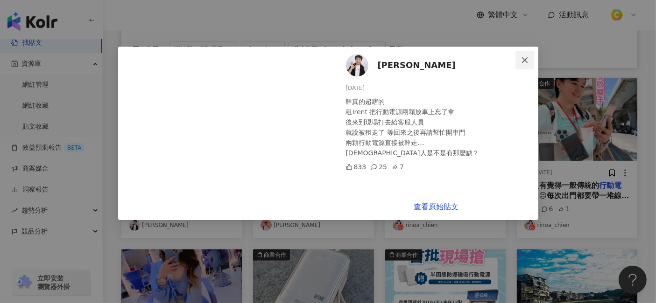
click at [521, 52] on button "Close" at bounding box center [524, 60] width 19 height 19
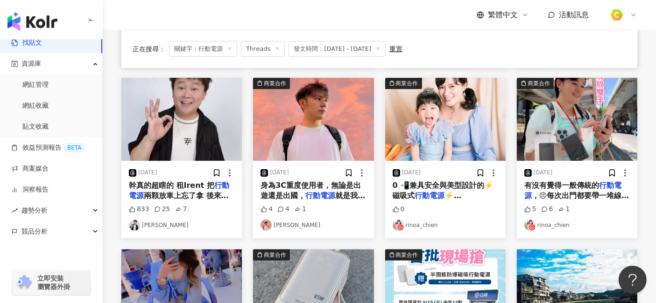
click at [309, 191] on mark "行動電源" at bounding box center [320, 195] width 30 height 9
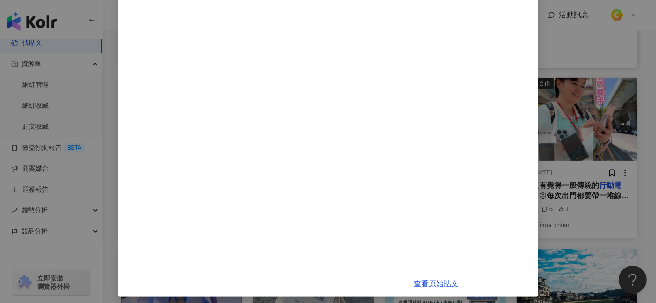
scroll to position [324, 0]
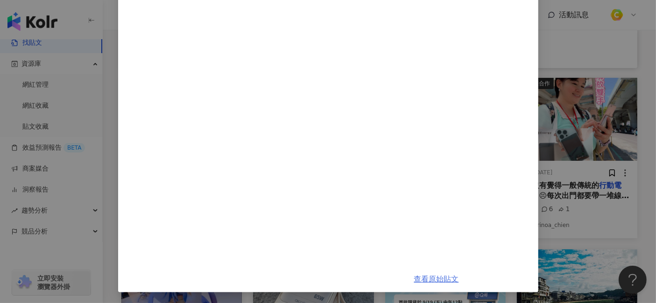
click at [443, 272] on link "查看原始貼文" at bounding box center [436, 279] width 45 height 9
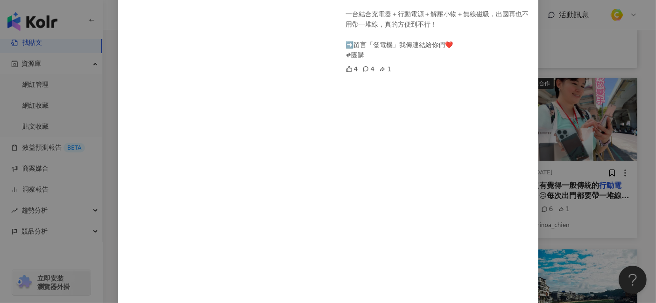
scroll to position [169, 0]
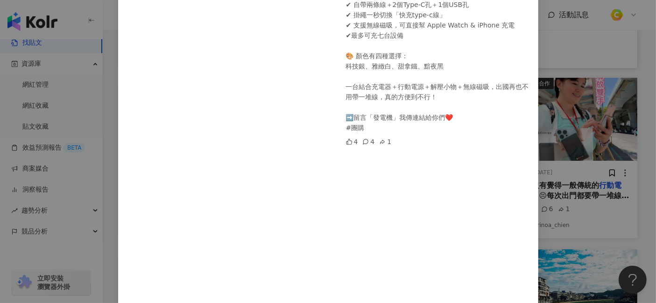
click at [590, 64] on div "[PERSON_NAME] [DATE] 身為3C重度使用者，無論是出遊還是出國，行動電源就是我的好朋友🧡 這台【10000mAh行動電源】完全打破我的想像：…" at bounding box center [328, 151] width 656 height 303
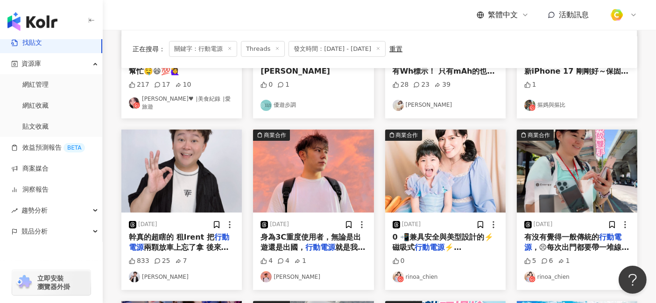
scroll to position [259, 0]
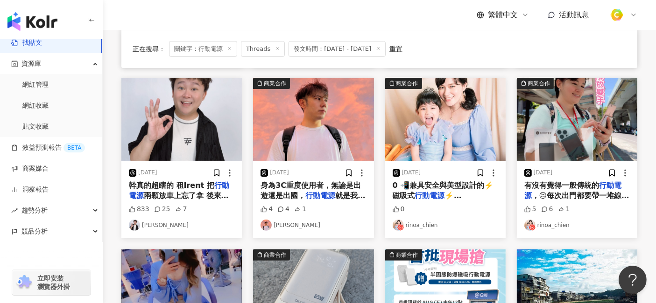
click at [575, 184] on span "有沒有覺得一般傳統的" at bounding box center [561, 185] width 75 height 9
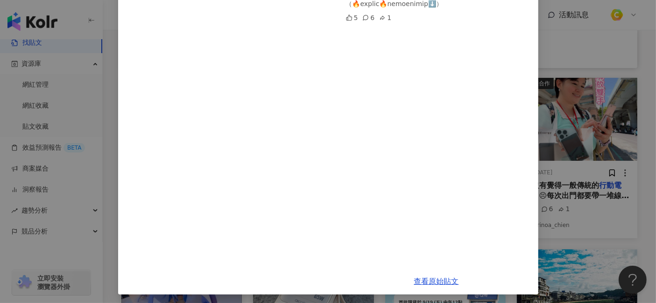
scroll to position [367, 0]
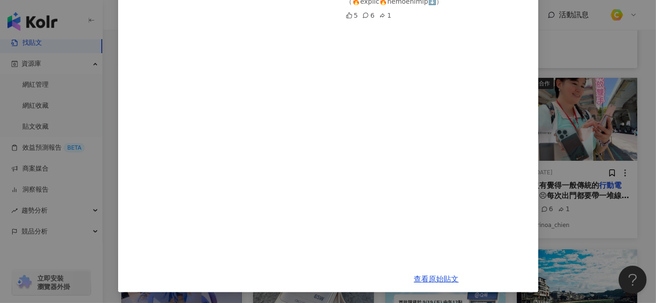
click at [590, 179] on div "rinoa_chien [DATE] 5 6 1 查看原始貼文" at bounding box center [328, 151] width 656 height 303
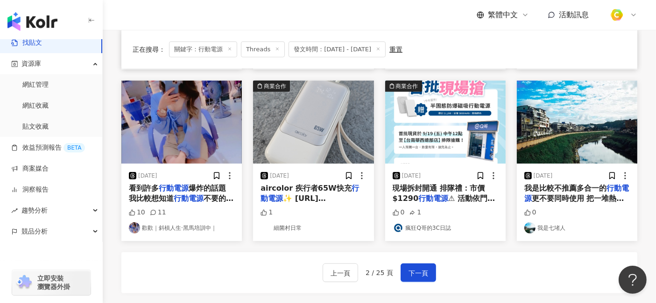
scroll to position [467, 0]
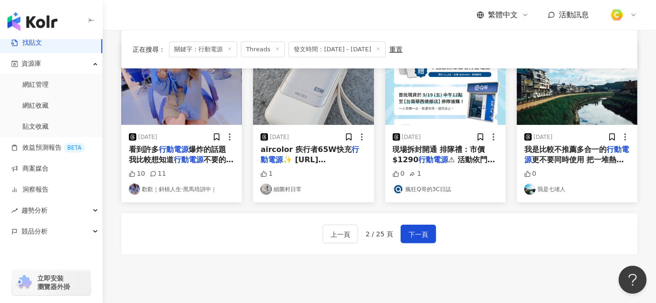
click at [212, 155] on span "不要的話是要怎麼處裡比較好？" at bounding box center [181, 164] width 105 height 19
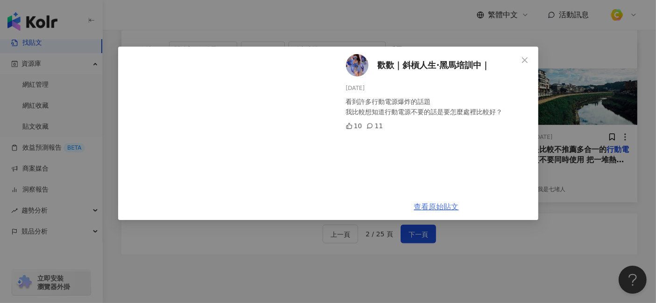
click at [453, 209] on link "查看原始貼文" at bounding box center [436, 206] width 45 height 9
drag, startPoint x: 411, startPoint y: 112, endPoint x: 492, endPoint y: 112, distance: 81.2
click at [492, 112] on div "看到許多行動電源爆炸的話題 我比較想知道行動電源不要的話是要怎麼處裡比較好？" at bounding box center [438, 107] width 185 height 21
drag, startPoint x: 376, startPoint y: 88, endPoint x: 335, endPoint y: 85, distance: 40.2
click at [335, 85] on div "歡歡｜斜槓人生·黑馬培訓中｜ [DATE] 看到許多行動電源爆炸的話題 我比較想知道行動電源不要的話是要怎麼處裡比較好？ 10 11" at bounding box center [436, 120] width 203 height 147
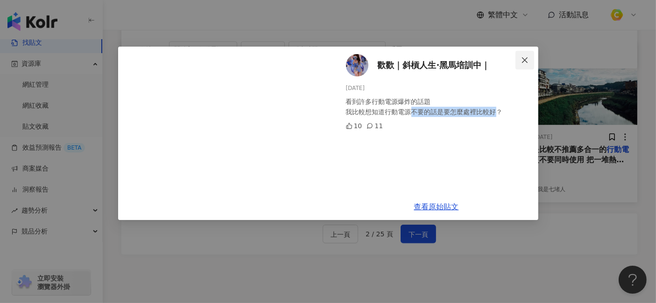
click at [522, 57] on icon "close" at bounding box center [525, 60] width 6 height 6
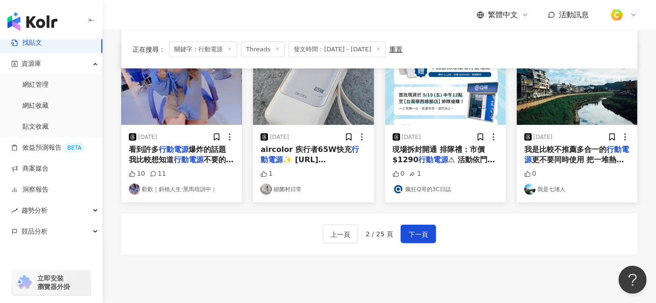
click at [312, 155] on span "✨ [URL][DOMAIN_NAME] 本人是非常可愛又有氣質的粉膚色，女生看到肯定會喜歡的，提繩的部分則是奶油黃。 一般電量顯示螢幕都是黑色的，上面的數字…" at bounding box center [312, 243] width 105 height 176
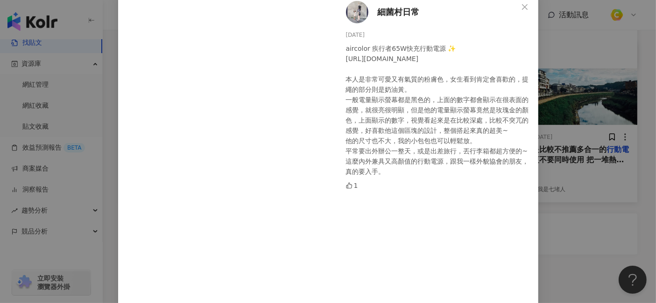
scroll to position [0, 0]
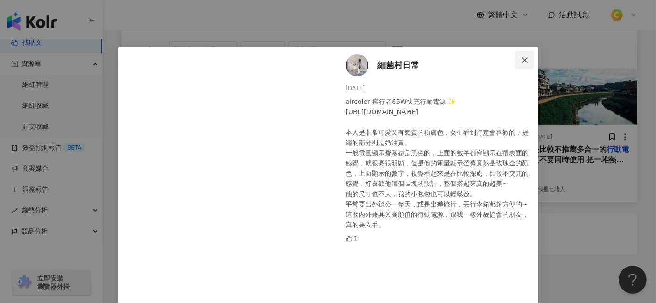
click at [524, 56] on icon "close" at bounding box center [524, 59] width 7 height 7
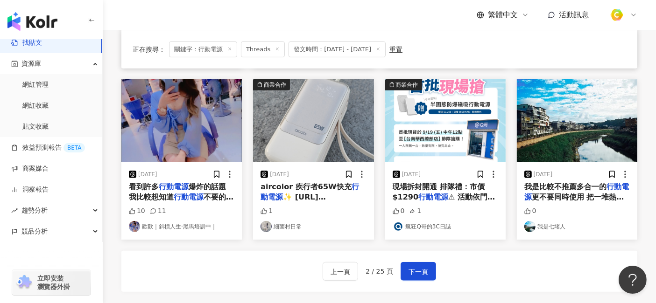
scroll to position [414, 0]
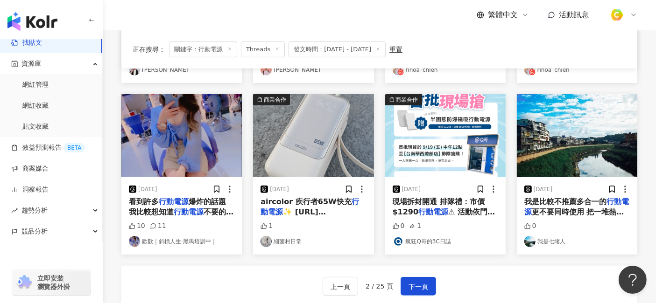
click at [458, 199] on span "現場拆封開通 排隊禮：市價 $1290" at bounding box center [438, 206] width 92 height 19
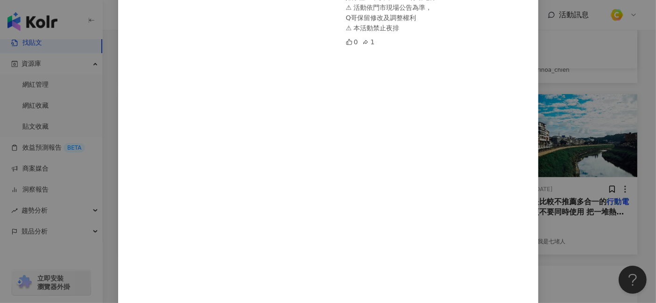
scroll to position [52, 0]
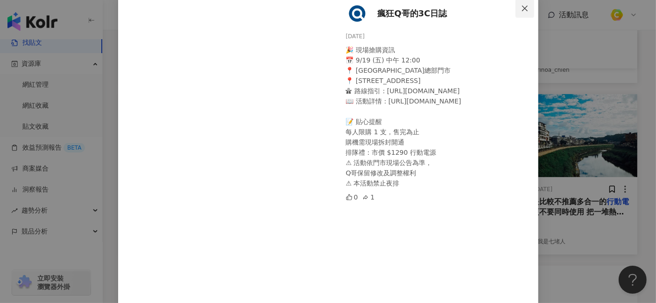
click at [522, 10] on icon "close" at bounding box center [525, 8] width 6 height 6
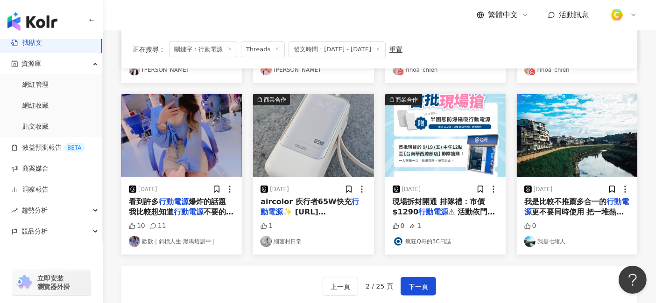
click at [579, 208] on span "更不要同時使用 把一堆熱源放一起很危險" at bounding box center [574, 217] width 100 height 19
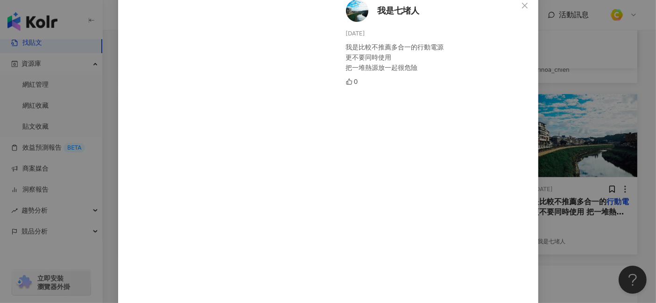
scroll to position [38, 0]
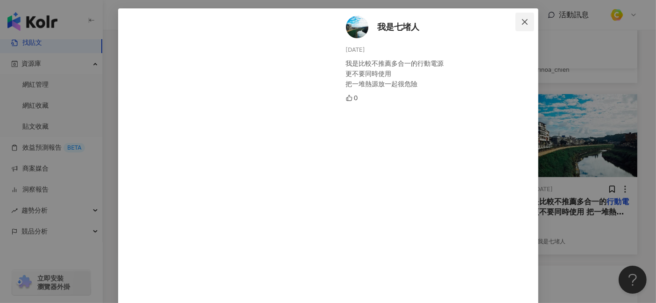
click at [522, 22] on icon "close" at bounding box center [525, 22] width 6 height 6
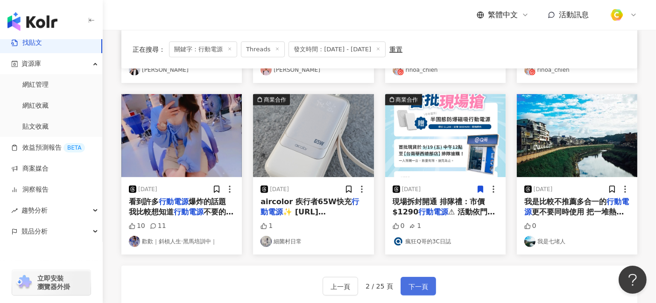
click at [413, 272] on button "下一頁" at bounding box center [417, 286] width 35 height 19
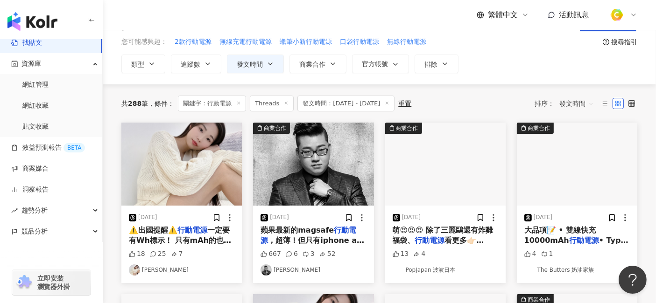
scroll to position [52, 0]
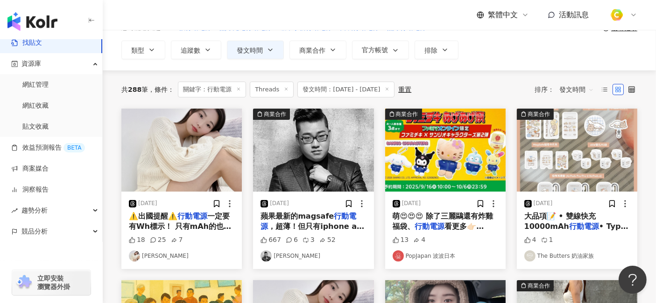
click at [198, 219] on mark "行動電源" at bounding box center [192, 216] width 30 height 9
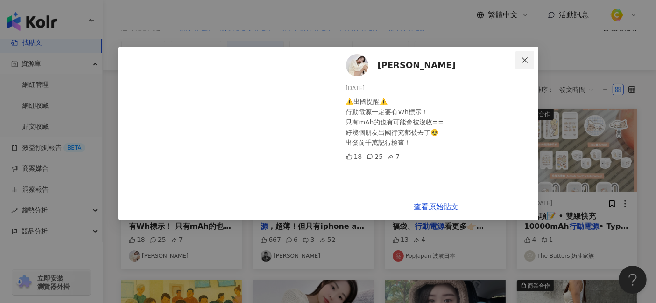
click at [524, 60] on icon "close" at bounding box center [525, 60] width 6 height 6
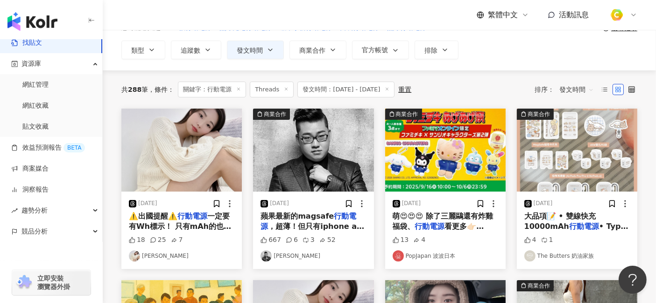
click at [339, 224] on span "，超薄！但只有iphone air能用⋯然後價格很奢華" at bounding box center [312, 231] width 104 height 19
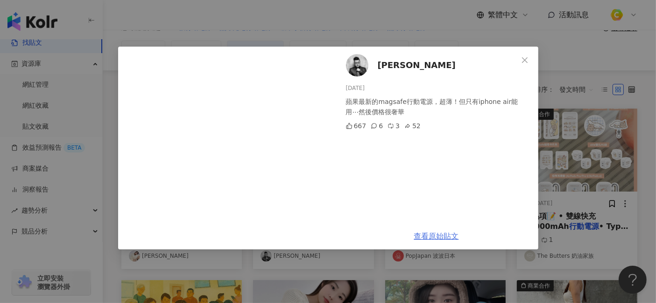
click at [442, 237] on link "查看原始貼文" at bounding box center [436, 236] width 45 height 9
click at [449, 41] on div "[PERSON_NAME] [DATE] 蘋果最新的magsafe行動電源，超薄！但只有iphone air能用⋯然後價格很奢華 667 6 3 52 查看原…" at bounding box center [328, 151] width 656 height 303
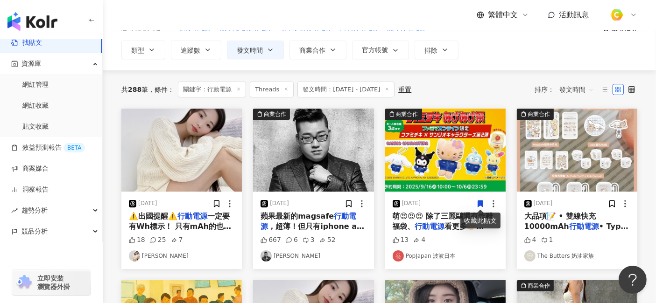
scroll to position [104, 0]
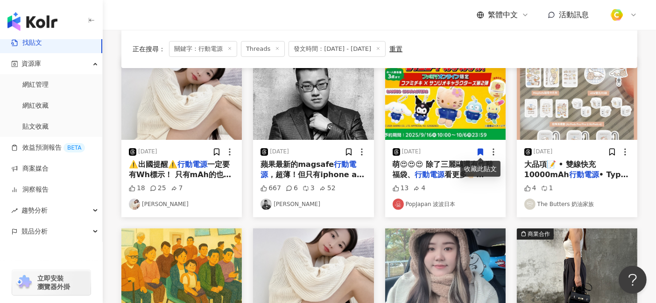
click at [590, 173] on span "• Type-C雙孔充電頭 •" at bounding box center [576, 179] width 105 height 19
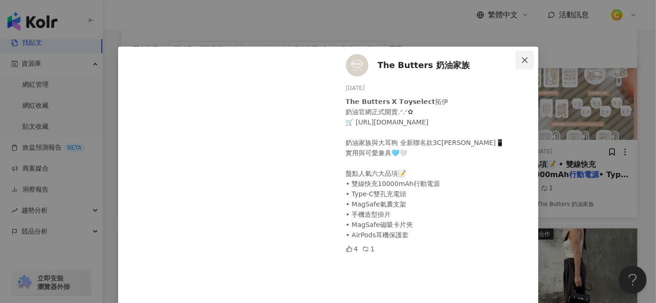
click at [522, 59] on icon "close" at bounding box center [524, 59] width 7 height 7
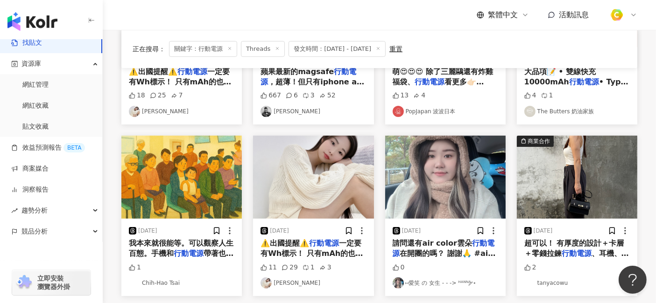
scroll to position [259, 0]
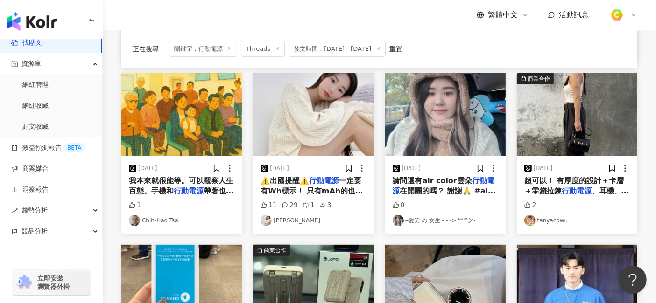
click at [224, 187] on span "帶著也可以做很多事。 常看到有" at bounding box center [181, 196] width 105 height 19
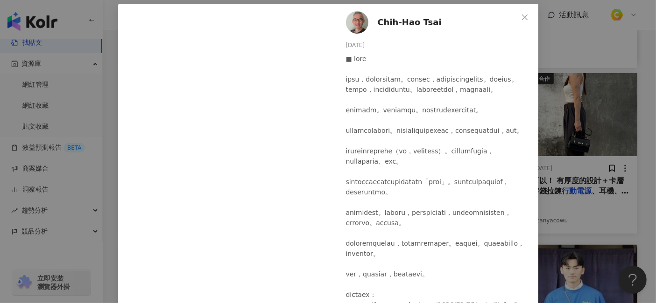
scroll to position [0, 0]
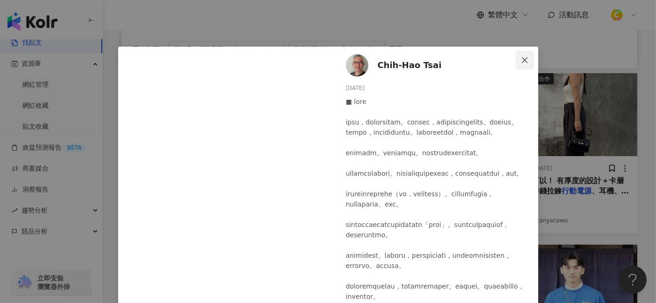
click at [523, 57] on icon "close" at bounding box center [525, 60] width 6 height 6
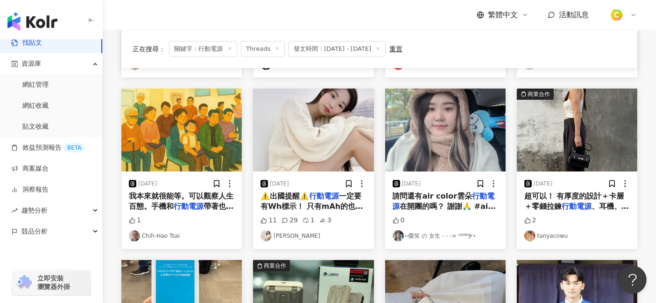
scroll to position [259, 0]
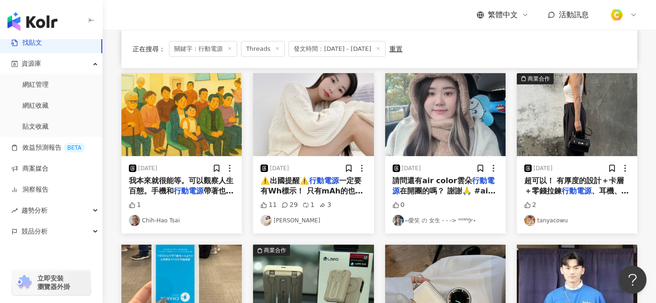
click at [444, 190] on span "在開團的嗎？ 謝謝🙏 #air color雲朵" at bounding box center [443, 196] width 103 height 19
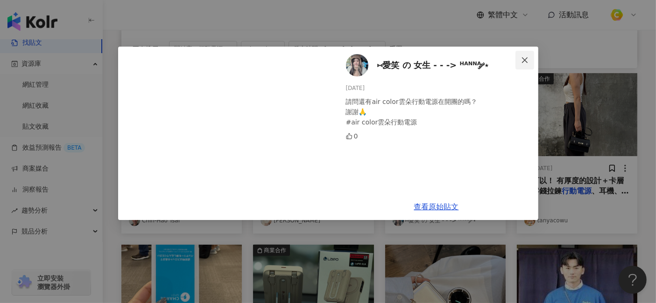
click at [525, 56] on icon "close" at bounding box center [524, 59] width 7 height 7
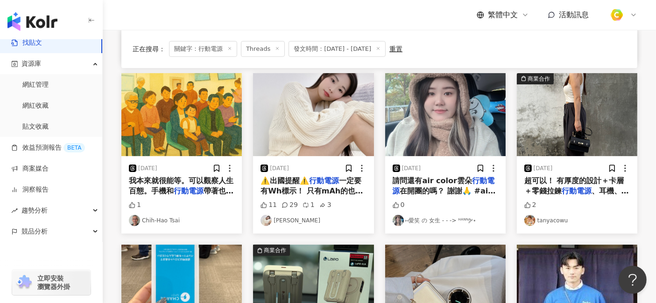
click at [562, 189] on span "超可以！ 有厚度的設計＋卡層＋零錢拉鍊" at bounding box center [574, 185] width 100 height 19
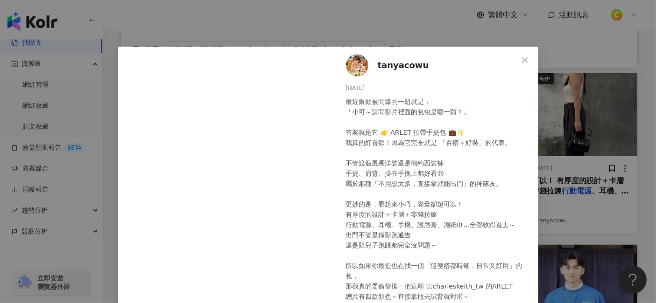
scroll to position [0, 0]
click at [521, 56] on icon "close" at bounding box center [524, 59] width 7 height 7
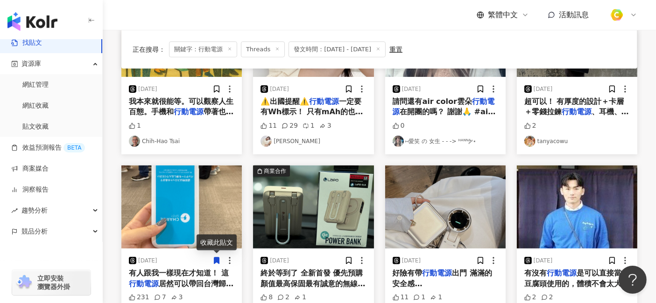
scroll to position [363, 0]
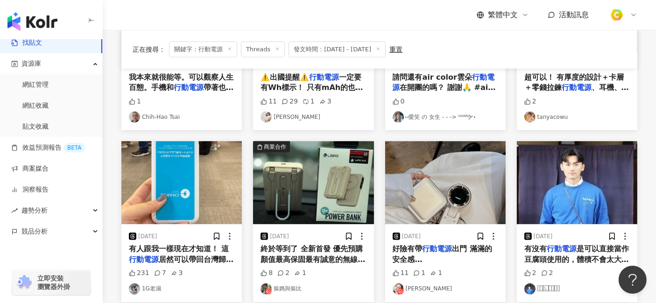
click at [202, 260] on span "居然可以帶回台灣歸還！ 全球都可以歸還欸！！！！！！！！ . by每次都不小心帶出國的健忘人" at bounding box center [181, 275] width 105 height 40
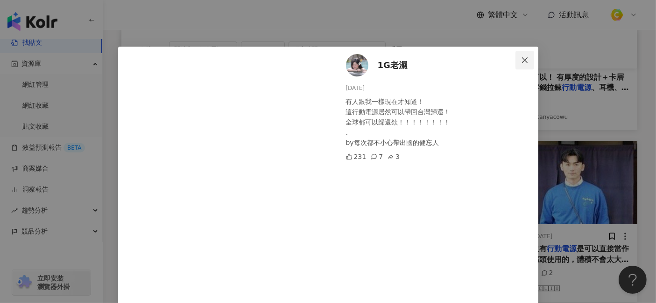
click at [521, 63] on icon "close" at bounding box center [524, 59] width 7 height 7
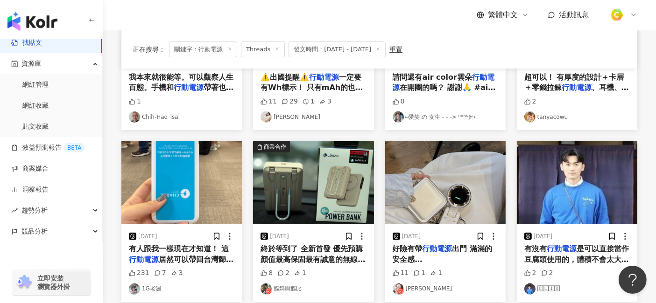
scroll to position [414, 0]
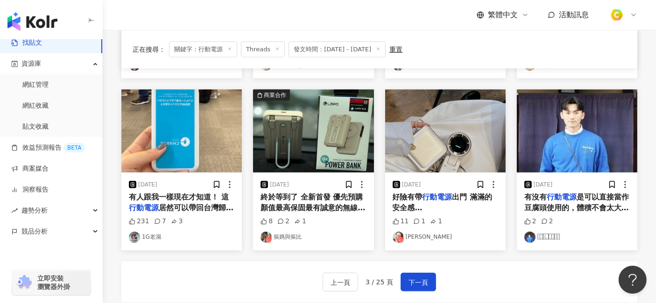
click at [324, 209] on span "終於等到了 全新首發 優先預購 顏值最高保固最有誠意的無線" at bounding box center [312, 202] width 105 height 19
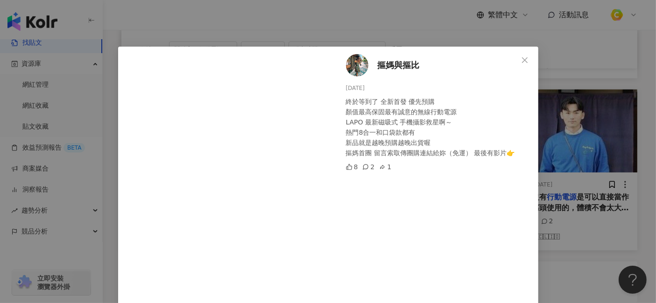
scroll to position [33, 0]
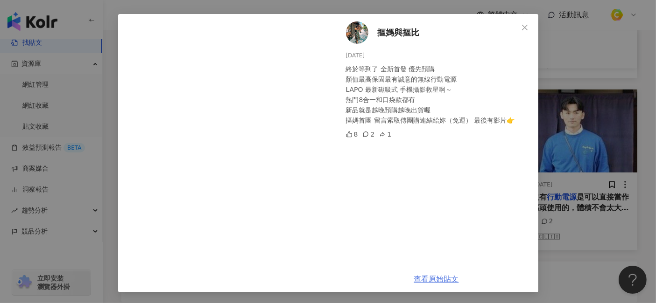
click at [439, 272] on link "查看原始貼文" at bounding box center [436, 279] width 45 height 9
click at [590, 249] on div "摳媽與摳比 [DATE] 終於等到了 全新首發 優先預購 顏值最高保固最有誠意的無線行動電源 LAPO 最新磁吸式 手機攝影救星啊～ 熱門8合一和口袋款都有 …" at bounding box center [328, 151] width 656 height 303
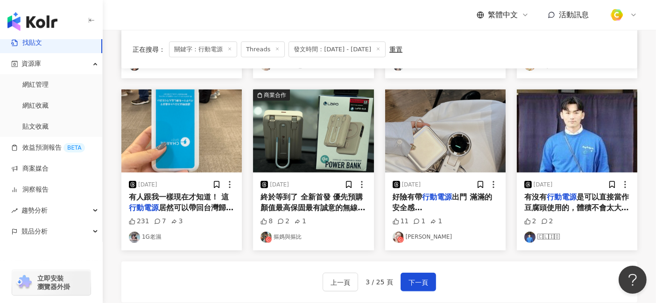
click at [457, 194] on span "出門 滿滿的安全感…" at bounding box center [442, 202] width 100 height 19
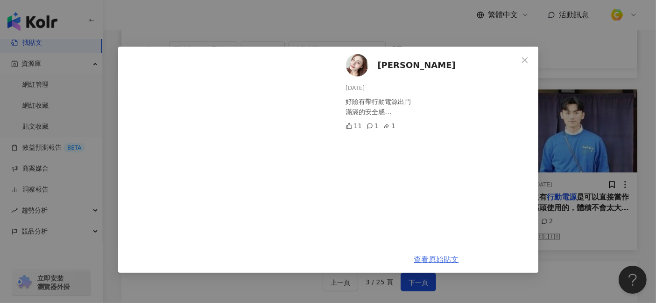
click at [428, 256] on link "查看原始貼文" at bounding box center [436, 259] width 45 height 9
click at [524, 63] on button "Close" at bounding box center [524, 60] width 19 height 19
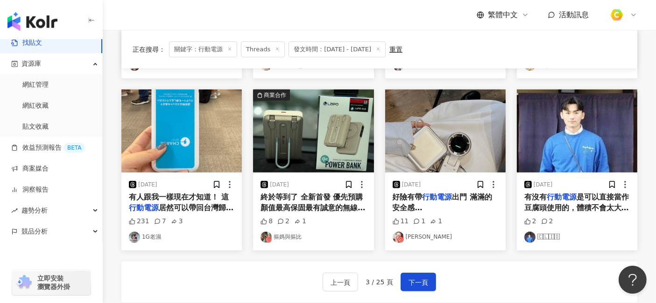
click at [590, 204] on span "是可以直接當作豆腐頭使用的，體積不會太大，方便攜帶出門的？ 《20點》" at bounding box center [576, 208] width 105 height 30
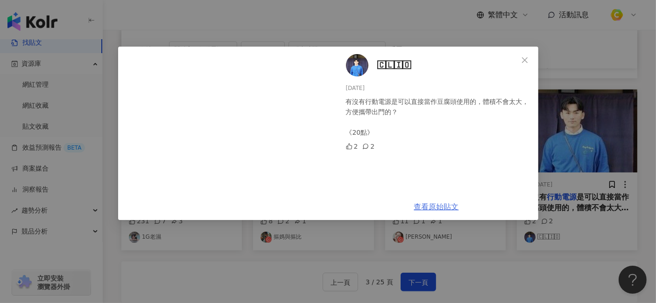
click at [444, 206] on link "查看原始貼文" at bounding box center [436, 206] width 45 height 9
click at [523, 58] on button "Close" at bounding box center [524, 60] width 19 height 19
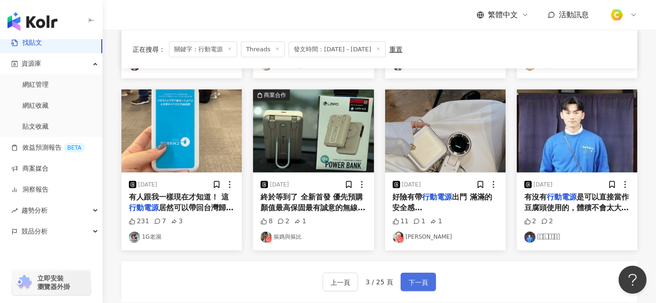
click at [420, 272] on span "下一頁" at bounding box center [418, 282] width 20 height 11
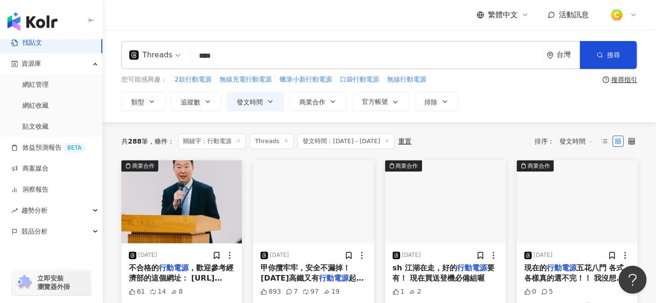
scroll to position [52, 0]
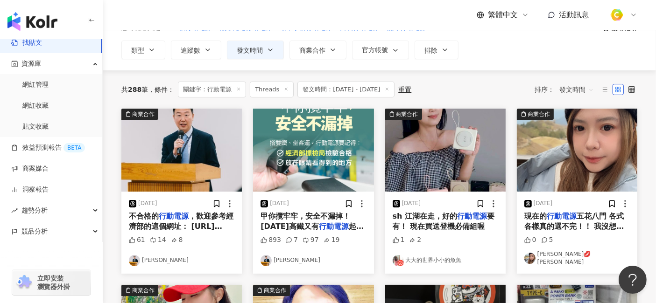
click at [214, 216] on span "，歡迎參考經濟部的這個網址： [URL][DOMAIN_NAME]" at bounding box center [181, 227] width 105 height 30
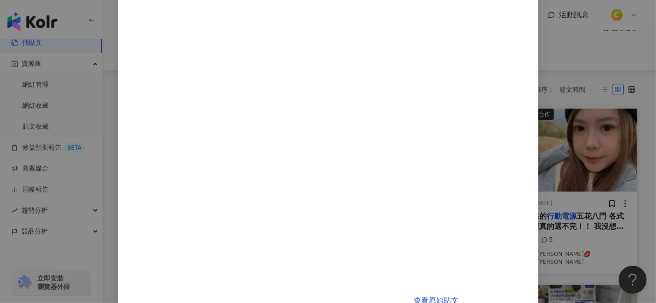
scroll to position [177, 0]
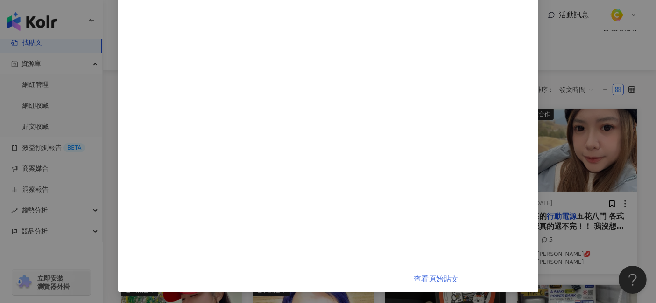
click at [437, 272] on link "查看原始貼文" at bounding box center [436, 279] width 45 height 9
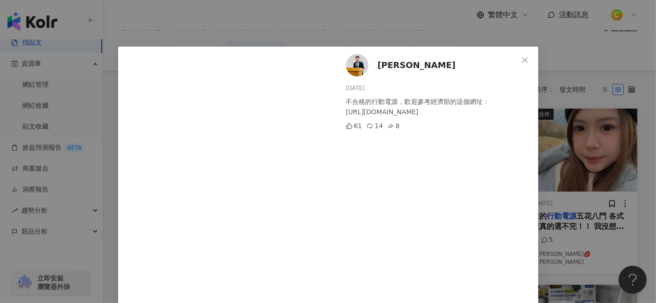
drag, startPoint x: 370, startPoint y: 87, endPoint x: 337, endPoint y: 85, distance: 32.7
click at [337, 85] on div "[PERSON_NAME][DATE] 不合格的行動電源，歡迎參考經濟部的這個網址： [URL][DOMAIN_NAME] 61 14 8" at bounding box center [436, 245] width 203 height 396
click at [343, 29] on div "[PERSON_NAME][DATE] 不合格的行動電源，歡迎參考經濟部的這個網址： [URL][DOMAIN_NAME] 61 14 8 查看原始貼文" at bounding box center [328, 151] width 656 height 303
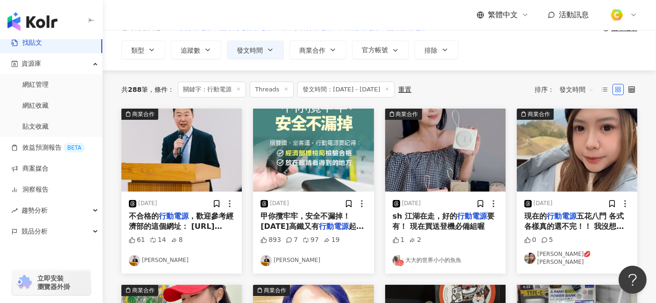
click at [339, 226] on span "起火事件。" at bounding box center [311, 231] width 103 height 19
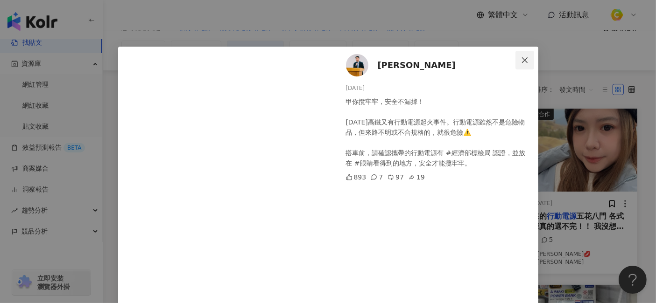
click at [521, 57] on icon "close" at bounding box center [524, 59] width 7 height 7
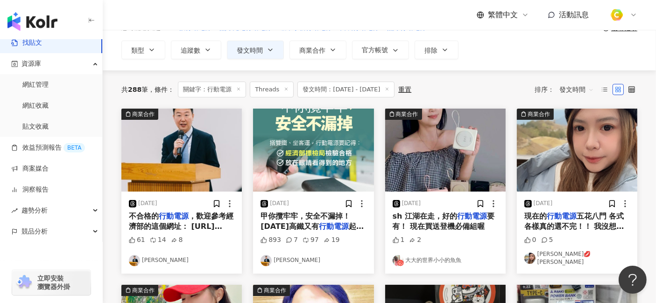
click at [454, 221] on span "要有！ 現在買送登機必備組喔" at bounding box center [443, 221] width 102 height 19
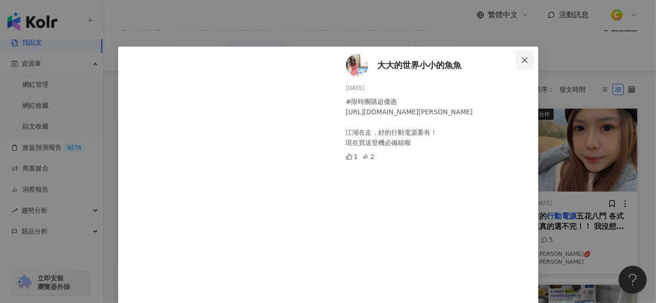
click at [520, 55] on button "Close" at bounding box center [524, 60] width 19 height 19
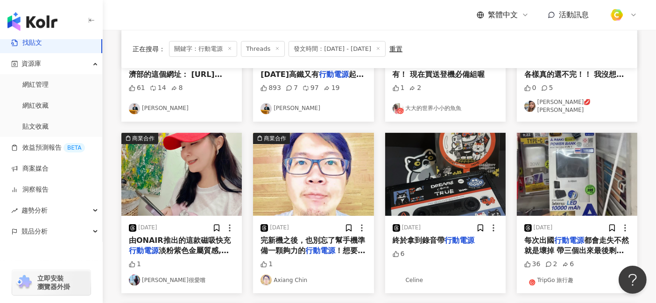
scroll to position [207, 0]
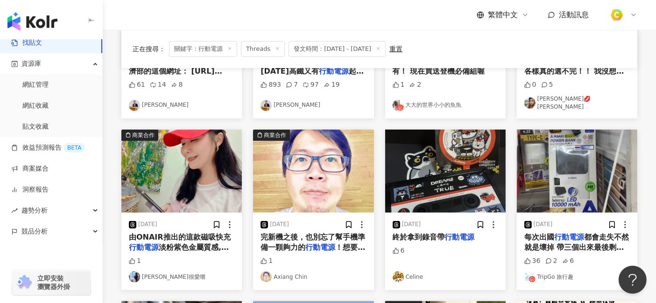
click at [336, 243] on span "！想要方便好攜帶自然要選夠輕薄的" at bounding box center [312, 252] width 105 height 19
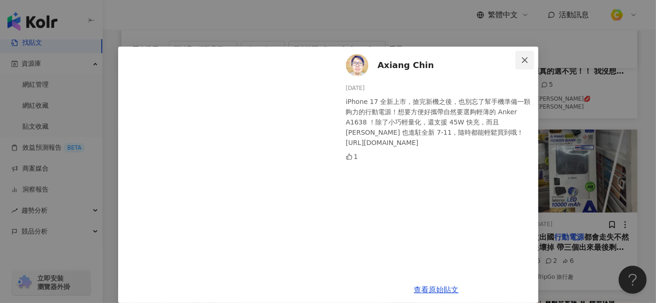
click at [526, 57] on span "Close" at bounding box center [524, 59] width 19 height 7
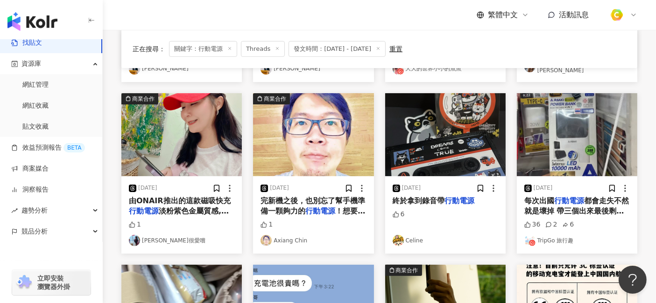
scroll to position [259, 0]
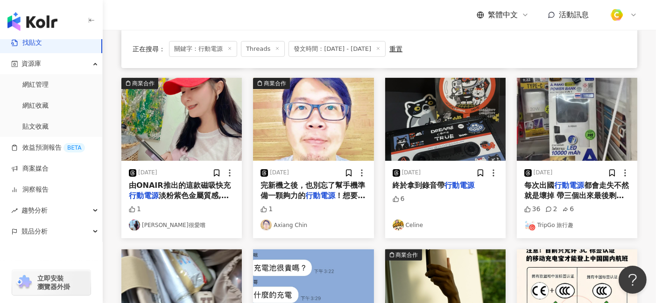
click at [567, 190] on span "都會走失不然就是壞掉 帶三個出來最後剩一個 剛剛在🇹🇭7-11看到 泰國製" at bounding box center [576, 196] width 105 height 30
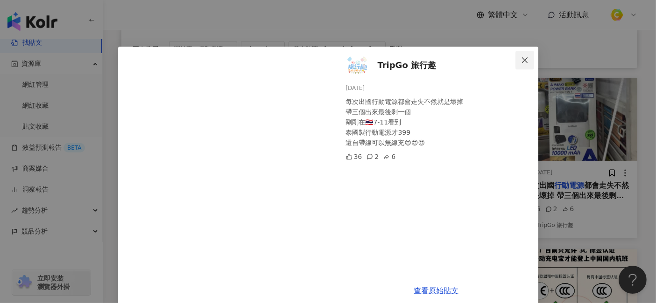
click at [521, 57] on icon "close" at bounding box center [524, 59] width 7 height 7
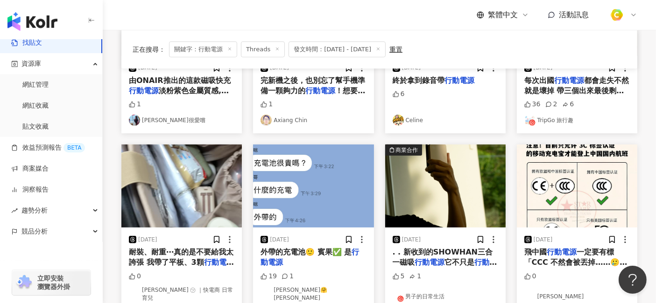
scroll to position [414, 0]
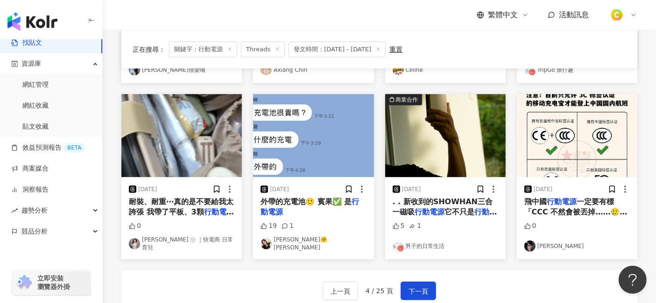
click at [210, 208] on mark "行動電源" at bounding box center [181, 217] width 105 height 19
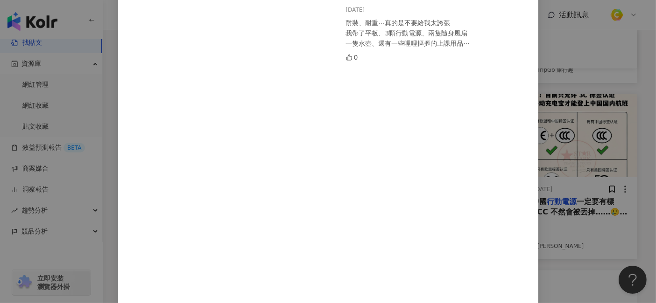
scroll to position [0, 0]
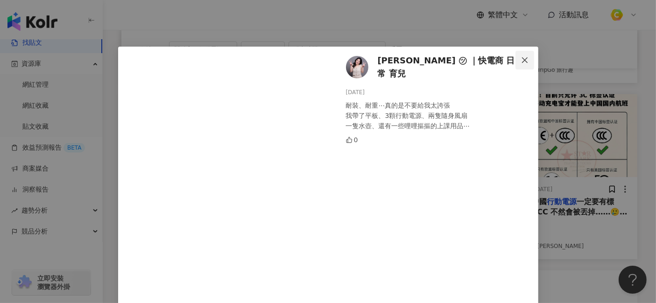
click at [521, 56] on icon "close" at bounding box center [524, 59] width 7 height 7
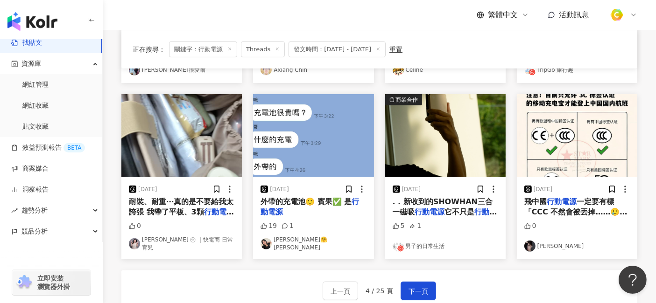
click at [338, 197] on span "外帶的充電池🙂 賓果✅ 是" at bounding box center [305, 201] width 91 height 9
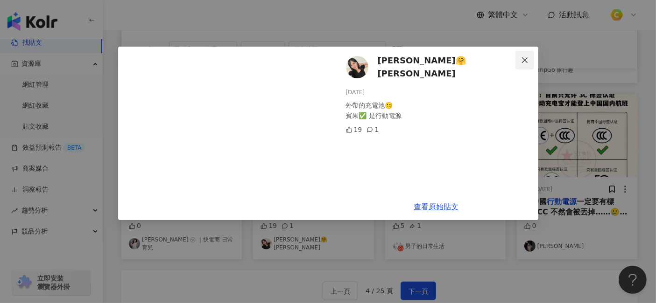
click at [520, 56] on span "Close" at bounding box center [524, 59] width 19 height 7
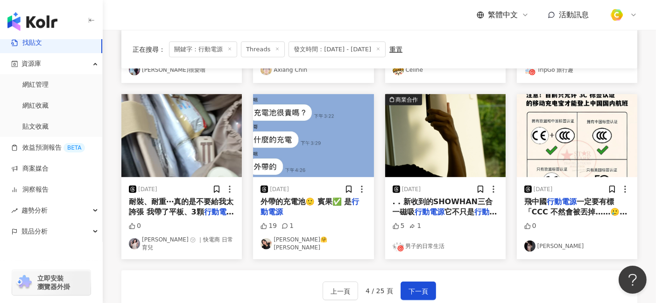
click at [440, 200] on span ". . 新收到的SHOWHAN三合一磁吸" at bounding box center [442, 206] width 100 height 19
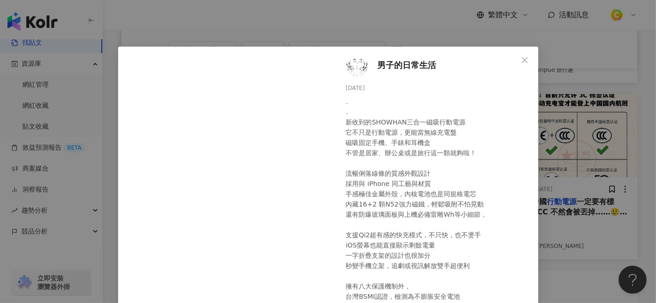
click at [519, 56] on button "Close" at bounding box center [524, 60] width 19 height 19
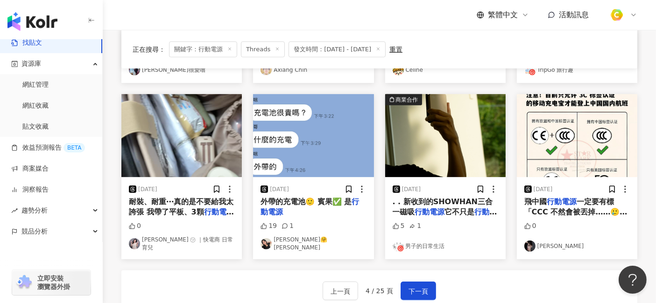
click at [555, 201] on span "一定要有標「CCC 不然會被丟掉……🥲我朋友之前在蝦皮結果那顆變丟掉🤣🤣" at bounding box center [576, 217] width 105 height 40
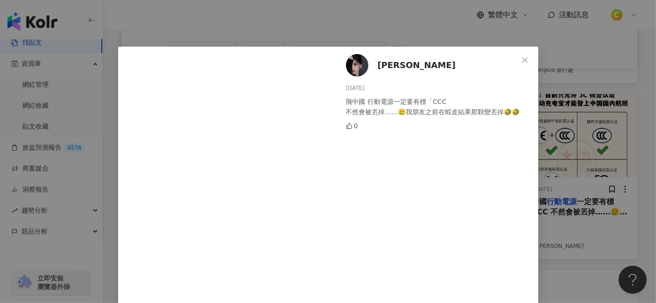
drag, startPoint x: 376, startPoint y: 88, endPoint x: 335, endPoint y: 84, distance: 41.2
click at [335, 84] on div "[PERSON_NAME] [DATE] 飛中國 行動電源一定要有標「CCC 不然會被丟掉……🥲我朋友之前在蝦皮結果那顆變丟掉🤣🤣 0" at bounding box center [436, 212] width 203 height 331
drag, startPoint x: 341, startPoint y: 100, endPoint x: 441, endPoint y: 100, distance: 99.8
click at [441, 100] on div "飛中國 行動電源一定要有標「CCC 不然會被丟掉……🥲我朋友之前在蝦皮結果那顆變丟掉🤣🤣" at bounding box center [438, 107] width 185 height 21
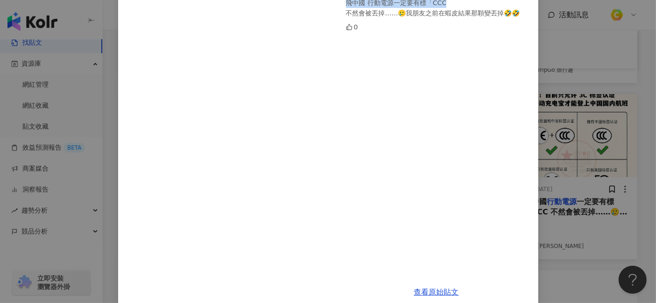
scroll to position [112, 0]
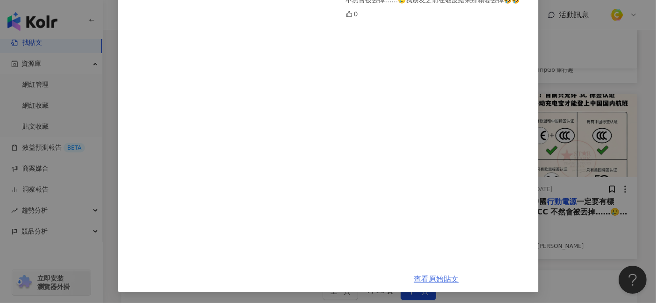
click at [430, 272] on link "查看原始貼文" at bounding box center [436, 279] width 45 height 9
click at [590, 79] on div "[PERSON_NAME] [DATE] 飛中國 行動電源一定要有標「CCC 不然會被丟掉……🥲我朋友之前在蝦皮結果那顆變丟掉🤣🤣 0 查看原始貼文" at bounding box center [328, 151] width 656 height 303
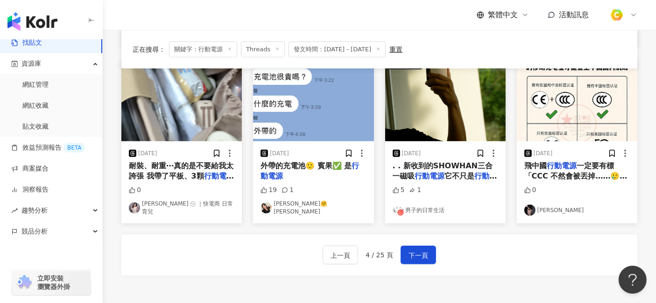
scroll to position [467, 0]
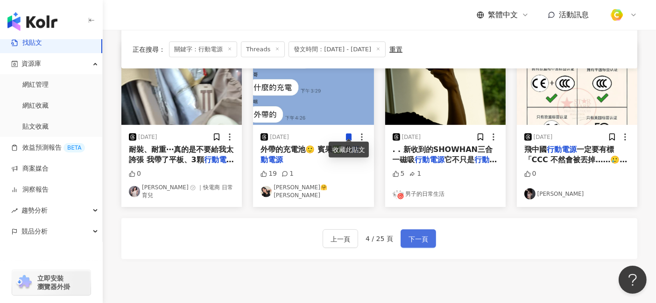
click at [418, 234] on span "下一頁" at bounding box center [418, 239] width 20 height 11
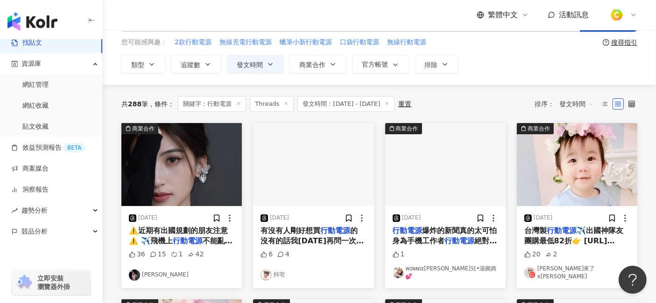
scroll to position [52, 0]
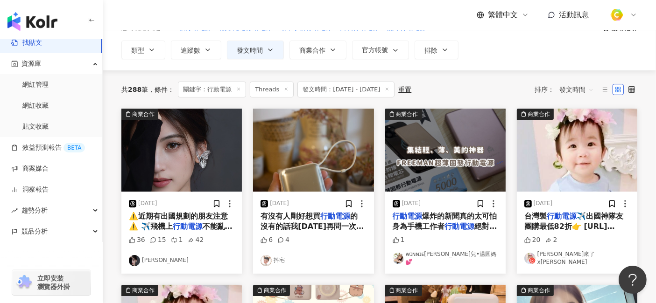
click at [202, 217] on span "⚠️近期有出國規劃的朋友注意⚠️ ✈️飛機上" at bounding box center [178, 221] width 99 height 19
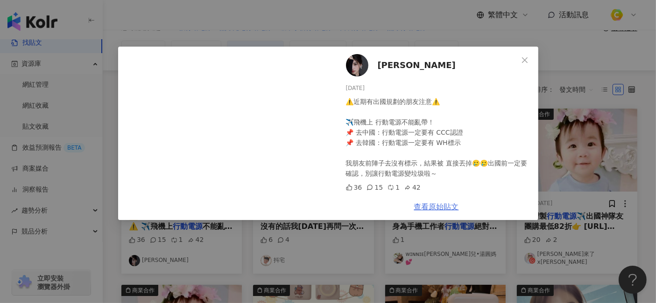
click at [432, 209] on link "查看原始貼文" at bounding box center [436, 206] width 45 height 9
drag, startPoint x: 373, startPoint y: 87, endPoint x: 346, endPoint y: 87, distance: 27.5
click at [346, 87] on div "[DATE]" at bounding box center [438, 88] width 185 height 9
click at [530, 61] on span "Close" at bounding box center [524, 59] width 19 height 7
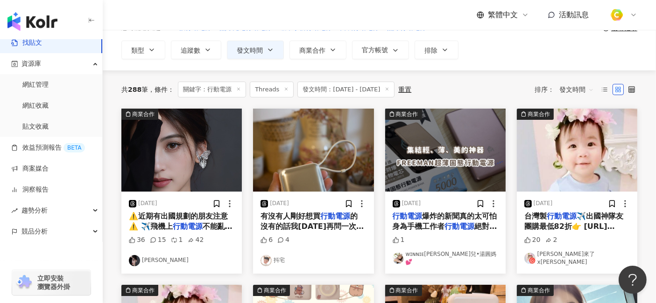
click at [328, 225] on span "的 沒有的話我[DATE]再問一次🤣 小小一顆可以上飛機 支援Typec-Lightning" at bounding box center [312, 232] width 105 height 40
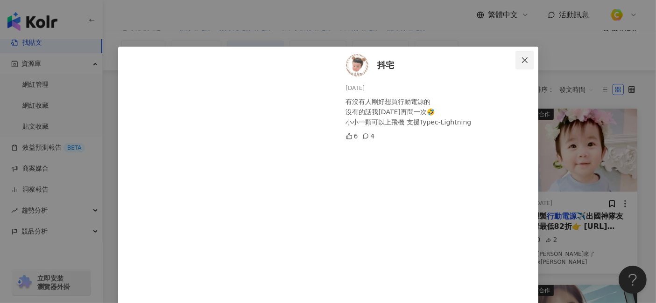
click at [524, 61] on icon "close" at bounding box center [524, 59] width 7 height 7
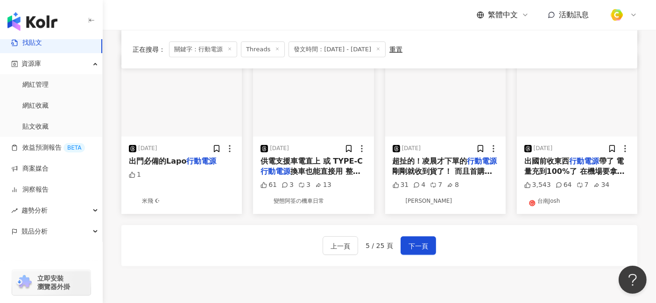
scroll to position [467, 0]
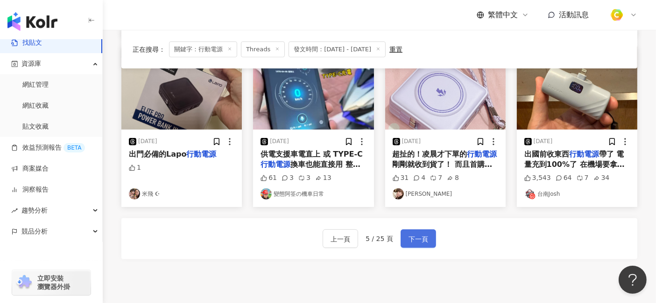
click at [420, 234] on span "下一頁" at bounding box center [418, 239] width 20 height 11
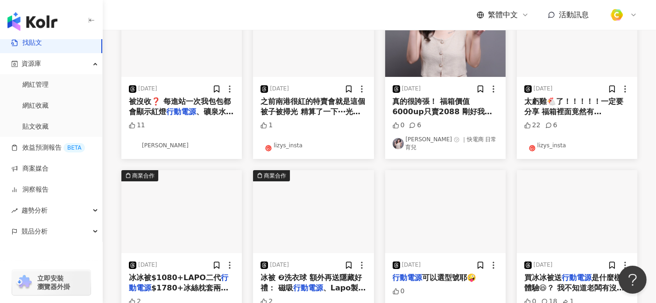
scroll to position [52, 0]
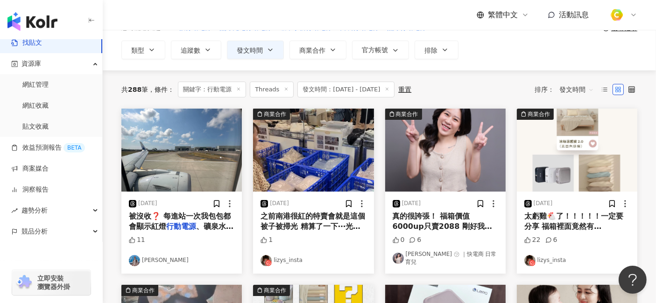
click at [205, 217] on span "被沒收❓ 每進站一次我包包都會顯示紅燈" at bounding box center [180, 221] width 102 height 19
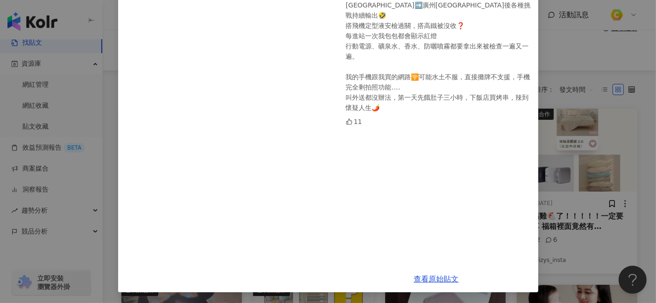
scroll to position [0, 0]
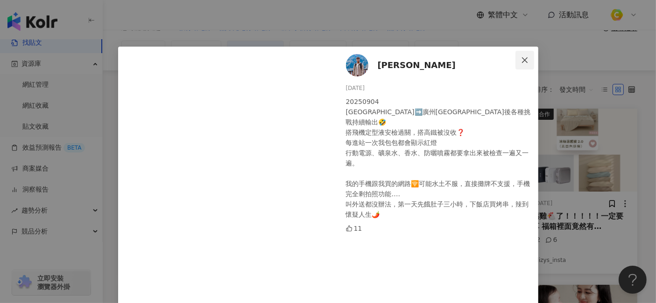
click at [521, 56] on icon "close" at bounding box center [524, 59] width 7 height 7
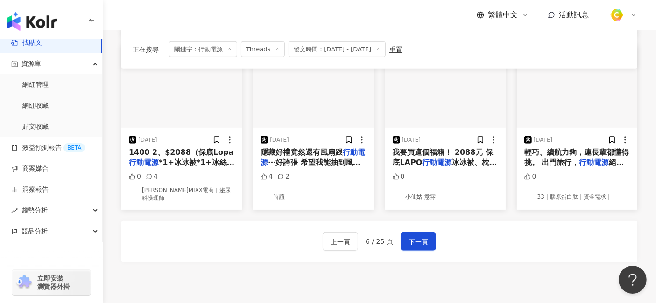
scroll to position [518, 0]
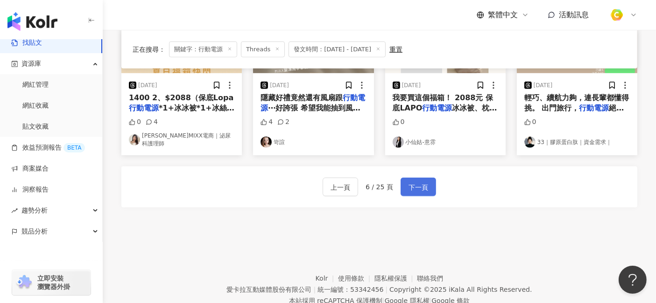
click at [415, 182] on span "下一頁" at bounding box center [418, 187] width 20 height 11
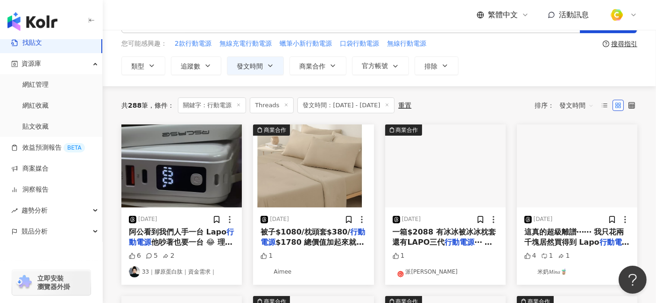
scroll to position [52, 0]
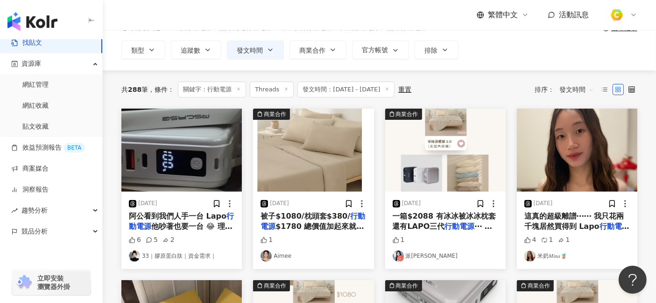
click at [208, 224] on span "他吵著也要一台 😂 理由竟然是：出國方便！✈️🔋 果然，連長輩都知道，出門在外「隨時有電」才安心" at bounding box center [181, 242] width 104 height 40
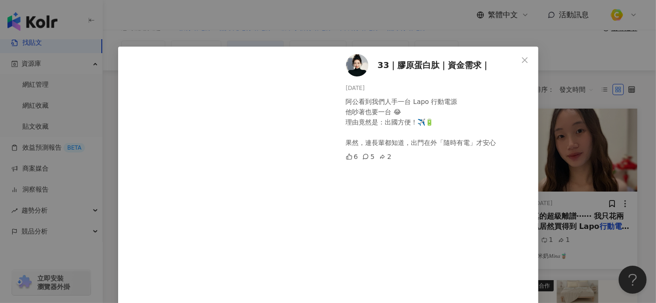
click at [518, 55] on button "Close" at bounding box center [524, 60] width 19 height 19
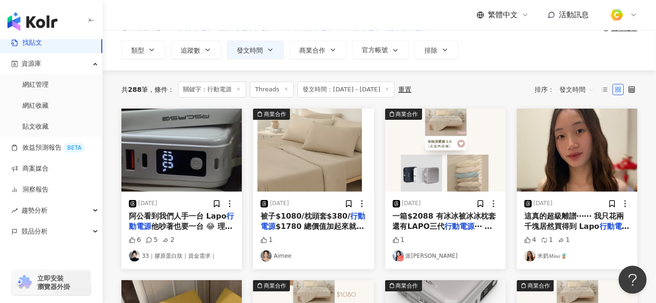
click at [579, 214] on span "這真的超級離譜⋯⋯ 我只花兩千塊居然買得到 Lapo" at bounding box center [574, 221] width 100 height 19
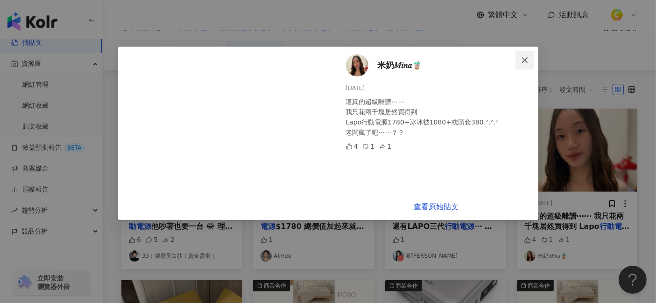
click at [523, 61] on icon "close" at bounding box center [525, 60] width 6 height 6
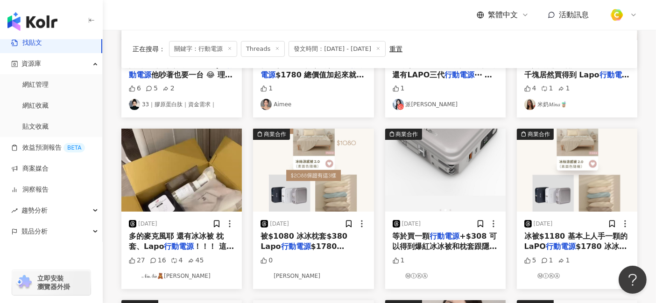
scroll to position [207, 0]
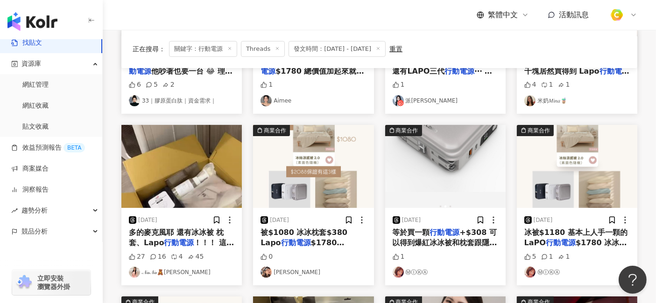
click at [216, 238] on span "！！！ 這箱價值5000多了吧" at bounding box center [181, 247] width 105 height 19
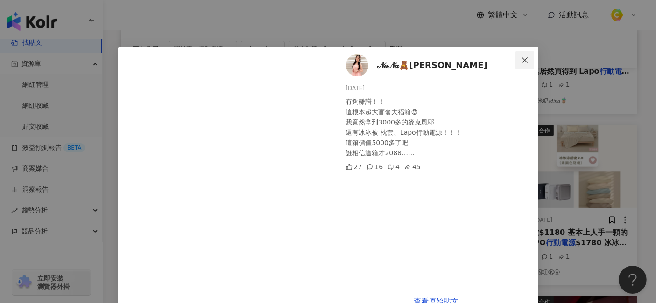
click at [521, 57] on icon "close" at bounding box center [524, 59] width 7 height 7
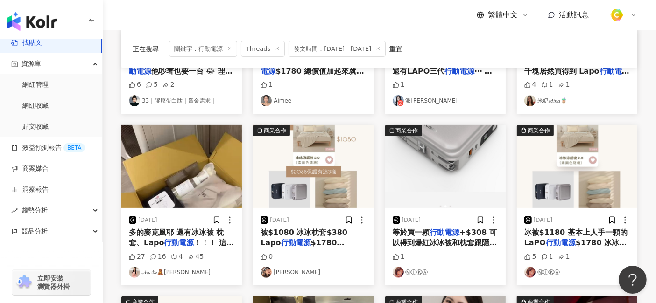
click at [449, 237] on mark "行動電源" at bounding box center [445, 232] width 30 height 9
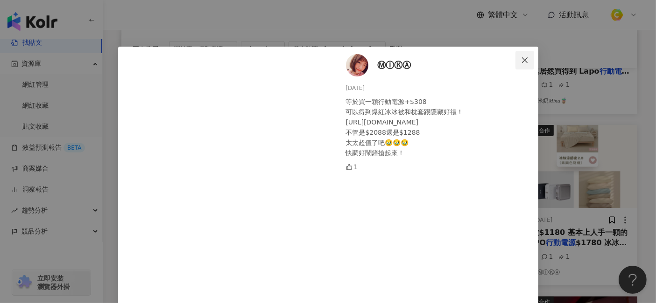
click at [521, 58] on icon "close" at bounding box center [524, 59] width 7 height 7
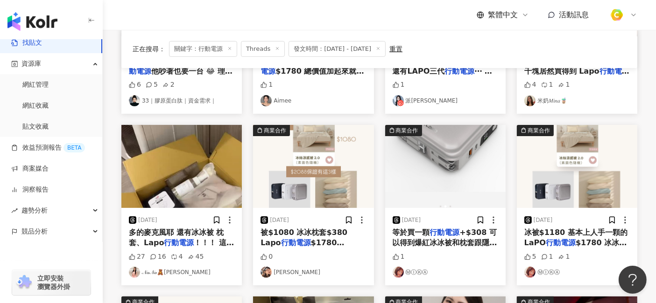
click at [560, 232] on span "冰被$1180 基本上人手一顆的LaPO" at bounding box center [575, 237] width 103 height 19
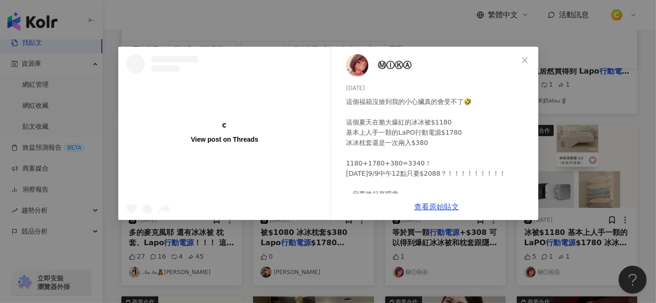
scroll to position [47, 0]
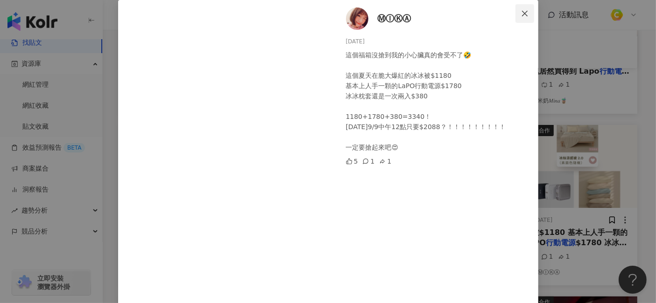
click at [521, 11] on icon "close" at bounding box center [524, 13] width 7 height 7
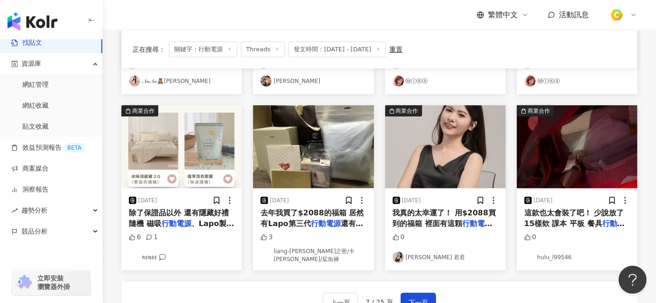
scroll to position [414, 0]
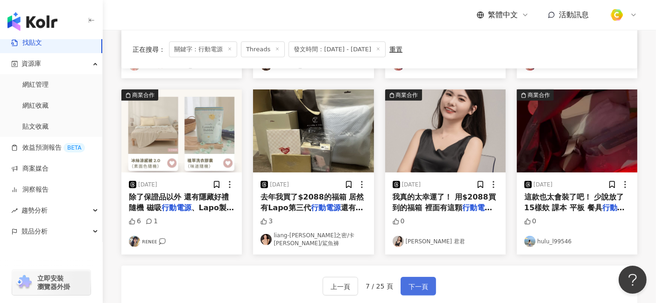
click at [411, 272] on span "下一頁" at bounding box center [418, 286] width 20 height 11
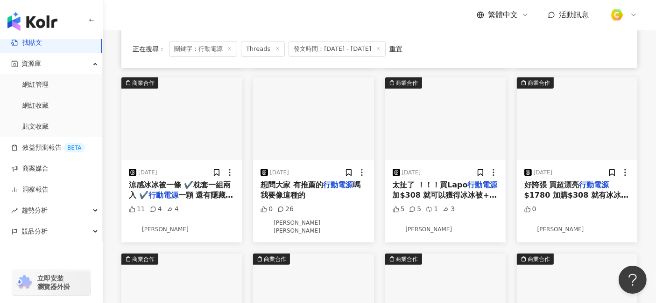
scroll to position [259, 0]
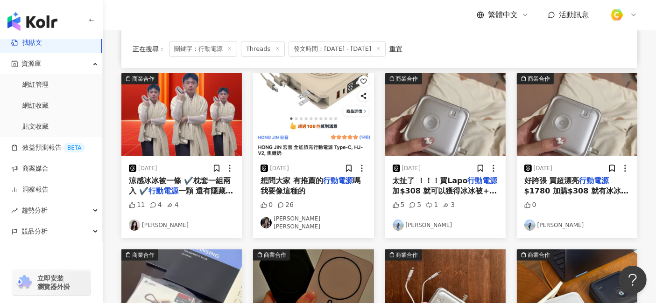
click at [336, 185] on mark "行動電源" at bounding box center [338, 180] width 30 height 9
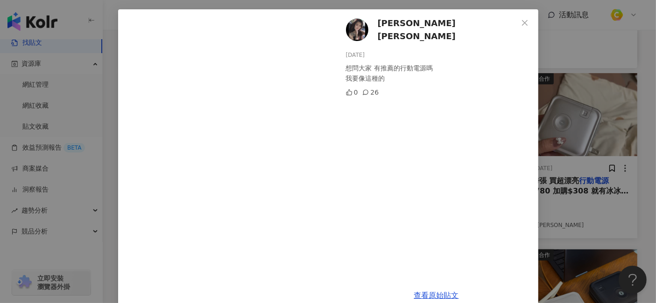
scroll to position [54, 0]
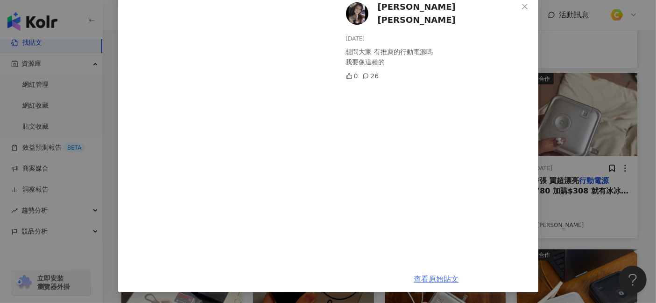
click at [441, 272] on link "查看原始貼文" at bounding box center [436, 279] width 45 height 9
click at [590, 171] on div "[PERSON_NAME][PERSON_NAME] [DATE] 想問大家 有推薦的行動電源嗎 我要像這種的 0 26 查看原始貼文" at bounding box center [328, 151] width 656 height 303
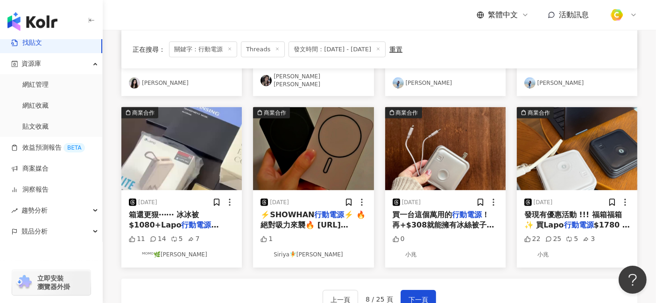
scroll to position [414, 0]
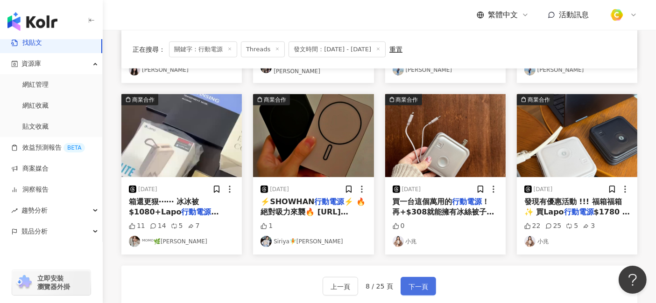
click at [417, 272] on span "下一頁" at bounding box center [418, 286] width 20 height 11
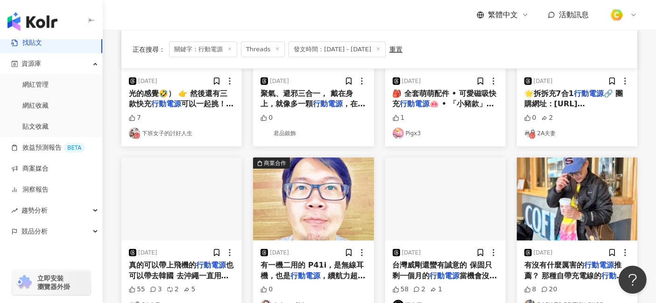
scroll to position [363, 0]
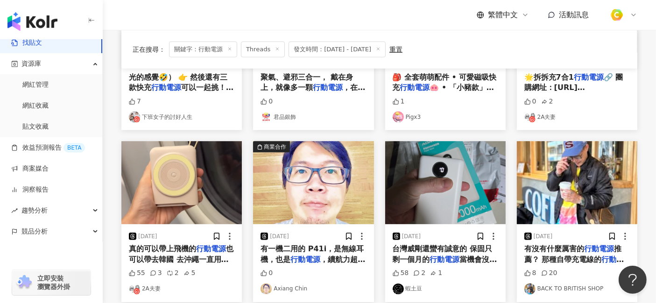
click at [214, 260] on span "也可以帶去韓國 去沖繩一直用手機拍片又吹手持風扇 2樣充了一整天，電力還有剩" at bounding box center [181, 264] width 105 height 40
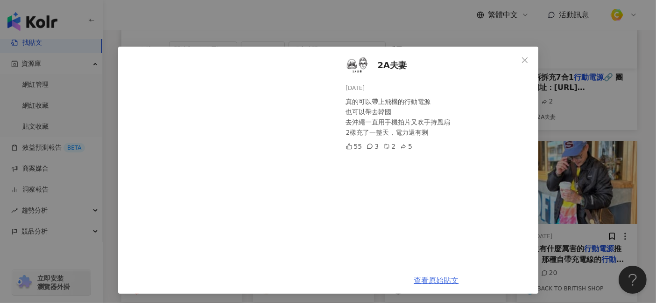
click at [427, 272] on link "查看原始貼文" at bounding box center [436, 280] width 45 height 9
click at [522, 59] on icon "close" at bounding box center [525, 60] width 6 height 6
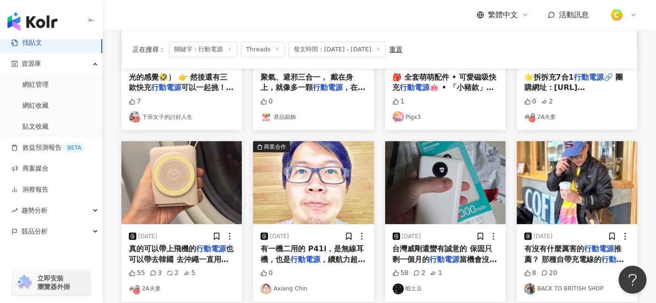
scroll to position [414, 0]
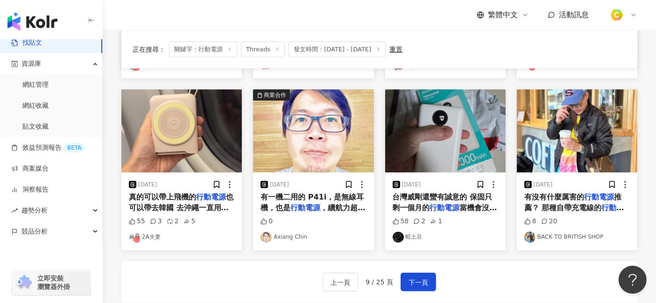
click at [467, 209] on span "當機會沒辦法直接重開機 送修他們就換新的一顆給我" at bounding box center [444, 218] width 105 height 30
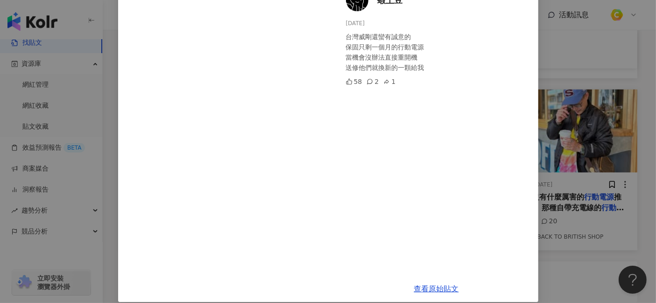
scroll to position [75, 0]
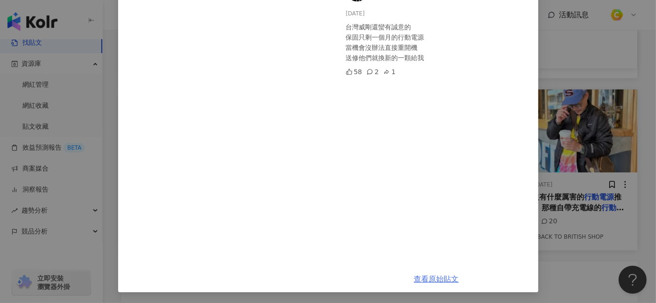
click at [425, 272] on link "查看原始貼文" at bounding box center [436, 279] width 45 height 9
click at [590, 256] on div "蝦土豆 [DATE] 台灣威剛還蠻有誠意的 保固只剩一個月的行動電源 當機會沒辦法直接重開機 送修他們就換新的一顆給我 58 2 1 查看原始貼文" at bounding box center [328, 151] width 656 height 303
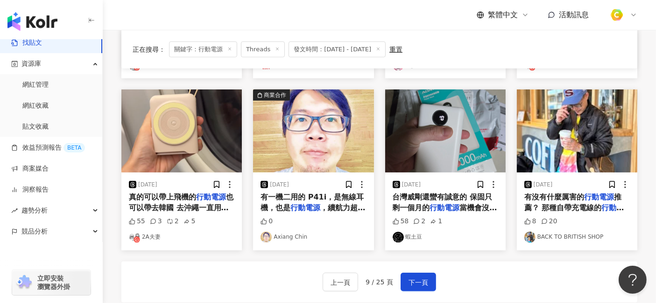
click at [576, 169] on img "button" at bounding box center [577, 131] width 120 height 83
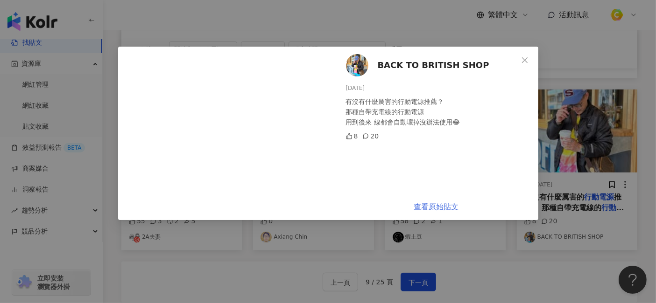
click at [445, 211] on link "查看原始貼文" at bounding box center [436, 206] width 45 height 9
click at [528, 61] on icon "close" at bounding box center [524, 59] width 7 height 7
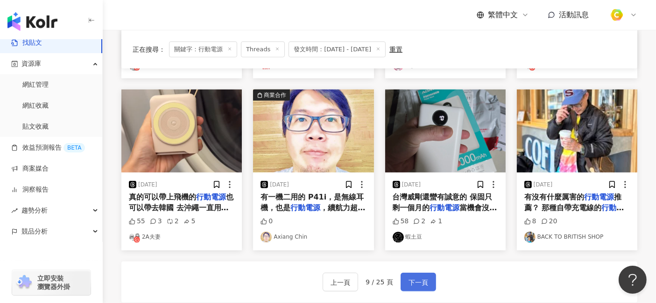
click at [427, 272] on button "下一頁" at bounding box center [417, 282] width 35 height 19
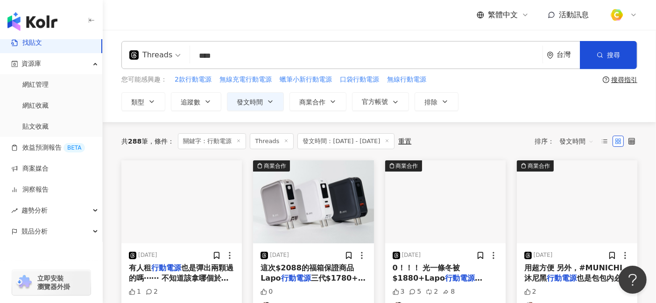
scroll to position [52, 0]
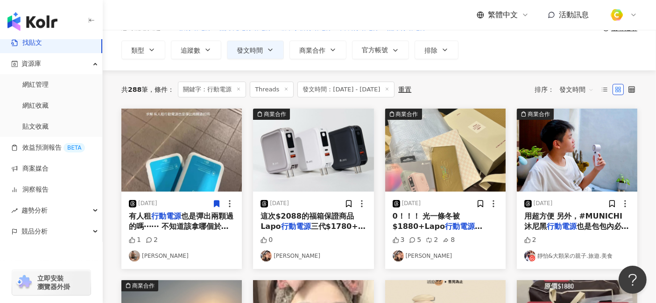
click at [209, 229] on span "也是彈出兩顆過的嗎⋯⋯ 不知道該拿哪個於是兩個都拿了⋯ #不知道的就問脆" at bounding box center [181, 232] width 105 height 40
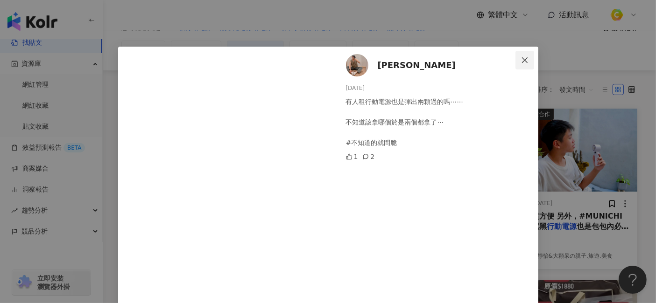
click at [523, 59] on icon "close" at bounding box center [524, 59] width 7 height 7
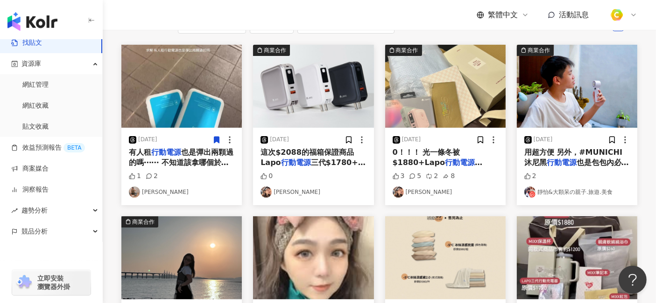
scroll to position [207, 0]
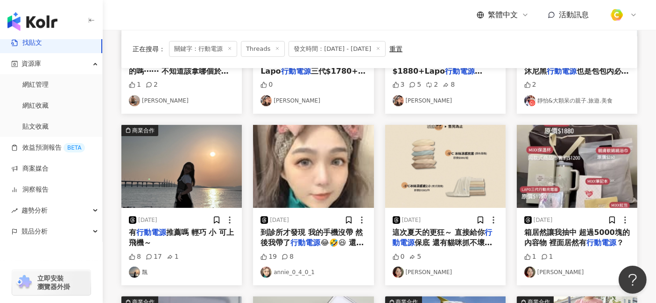
click at [214, 229] on span "推薦嗎 輕巧 小 可上飛機～" at bounding box center [181, 237] width 105 height 19
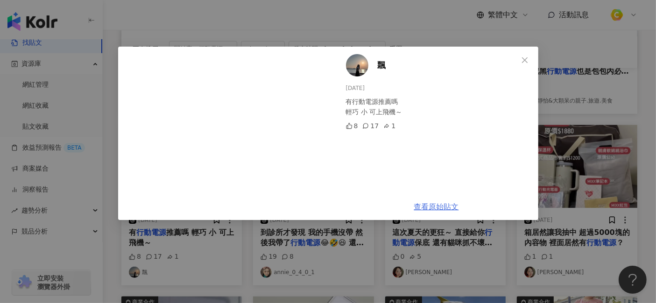
click at [433, 204] on link "查看原始貼文" at bounding box center [436, 206] width 45 height 9
click at [335, 31] on div "飄 [DATE] 有行動電源推薦嗎 輕巧 小 可上飛機～ 8 17 1 查看原始貼文" at bounding box center [328, 151] width 656 height 303
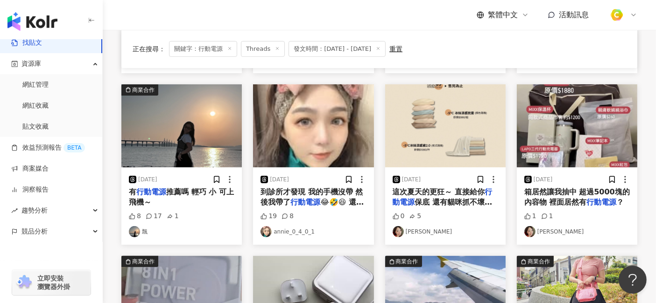
scroll to position [414, 0]
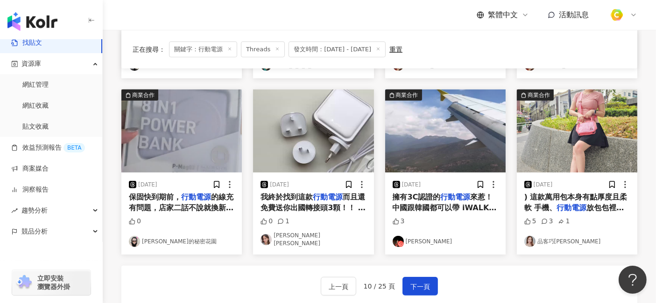
click at [154, 209] on span "的線充有問題，店家二話不說就換新的給我，大推👍YOMIX" at bounding box center [181, 208] width 105 height 30
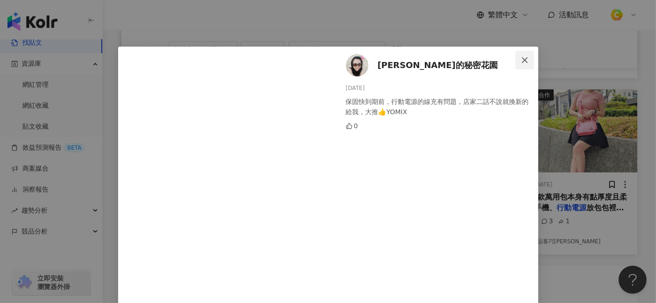
click at [521, 59] on icon "close" at bounding box center [524, 59] width 7 height 7
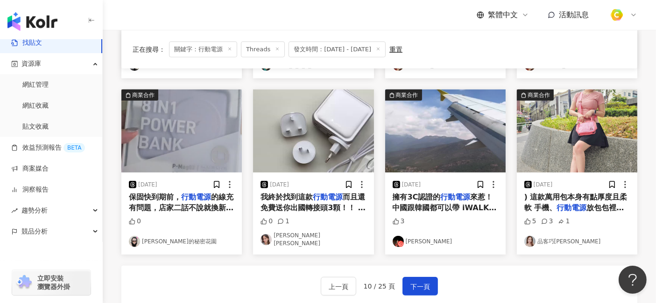
click at [433, 207] on span "來惹！ 中國跟韓國都可以帶 iWALK MAGO 磁吸帶認證開團 [URL][DOMAIN_NAME] 多次呼喚再度開團，現貨不多不要猶豫" at bounding box center [444, 223] width 105 height 61
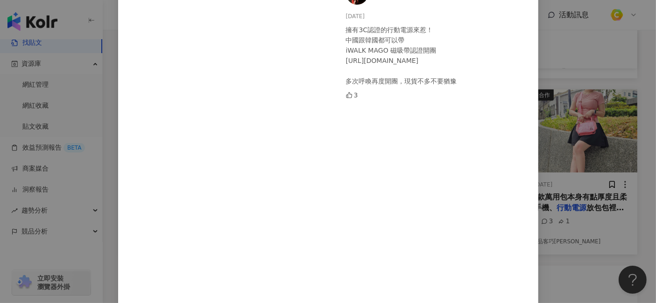
scroll to position [56, 0]
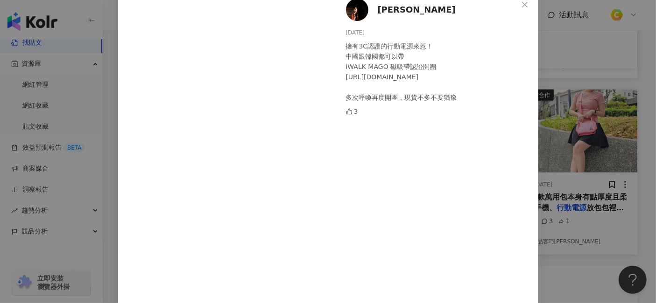
drag, startPoint x: 367, startPoint y: 34, endPoint x: 335, endPoint y: 33, distance: 32.7
click at [335, 33] on div "雪兒 [PERSON_NAME] [DATE] 擁有3C認證的行動電源來惹！ 中國跟韓國都可以帶 iWALK MAGO 磁吸帶認證開團 [URL][DOMAI…" at bounding box center [436, 154] width 203 height 327
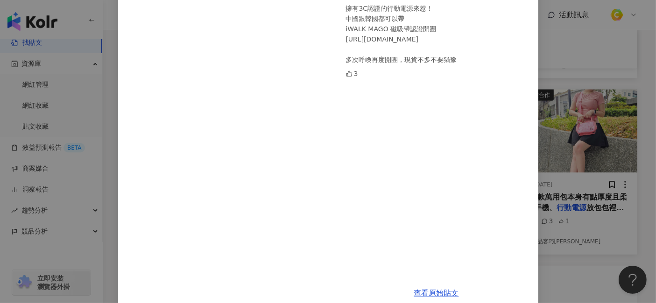
scroll to position [107, 0]
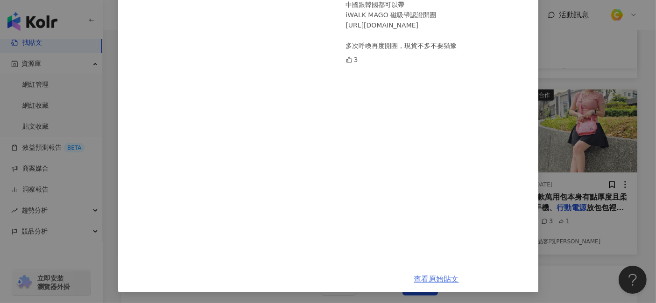
click at [436, 272] on link "查看原始貼文" at bounding box center [436, 279] width 45 height 9
click at [590, 257] on div "雪兒 [PERSON_NAME] [DATE] 擁有3C認證的行動電源來惹！ 中國跟韓國都可以帶 iWALK MAGO 磁吸帶認證開團 [URL][DOMAI…" at bounding box center [328, 151] width 656 height 303
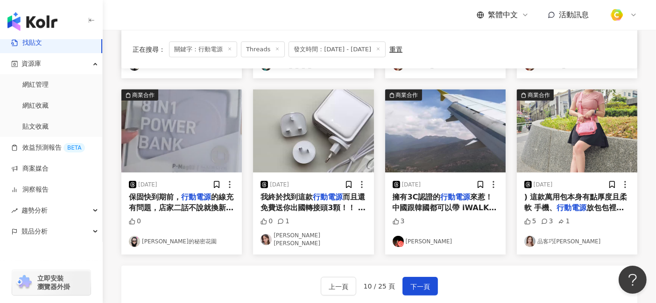
scroll to position [518, 0]
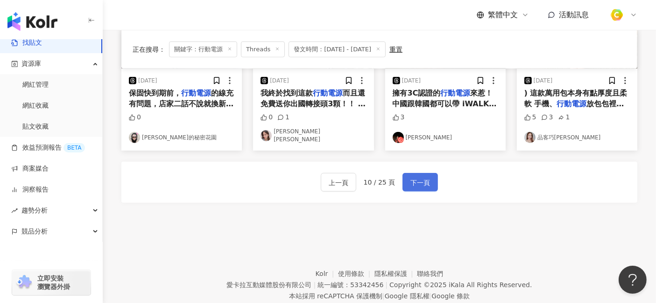
click at [425, 177] on span "下一頁" at bounding box center [420, 182] width 20 height 11
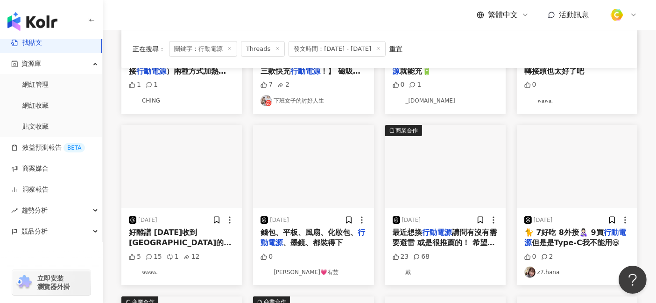
scroll to position [259, 0]
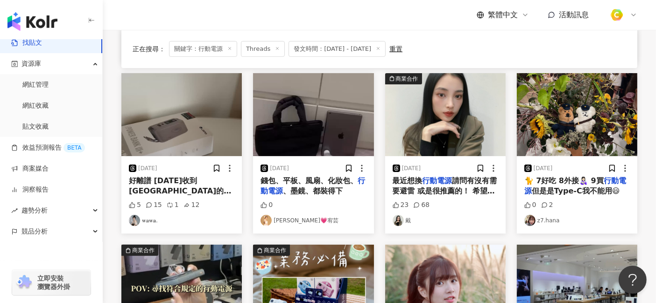
click at [461, 184] on span "請問有沒有需要避雷 或是很推薦的！ 希望是方便攜帶、可以充2-3次😍" at bounding box center [444, 191] width 105 height 30
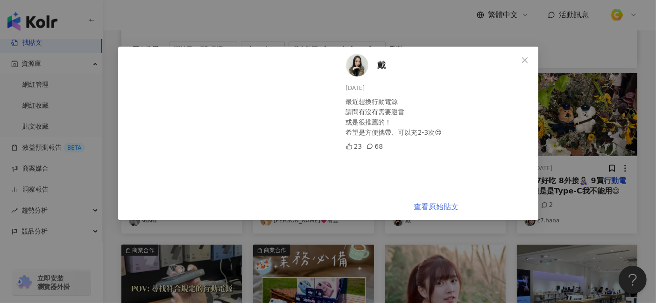
click at [453, 206] on link "查看原始貼文" at bounding box center [436, 206] width 45 height 9
click at [526, 63] on icon "close" at bounding box center [524, 59] width 7 height 7
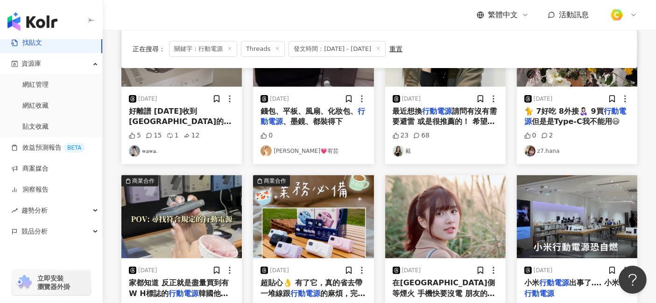
scroll to position [414, 0]
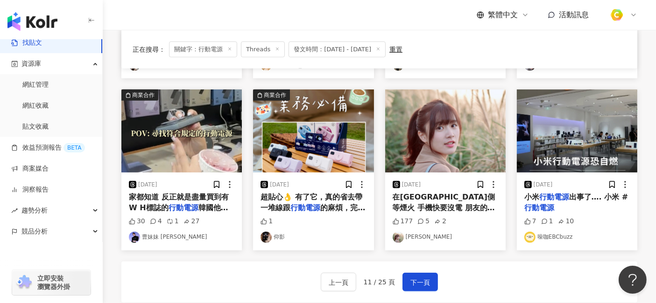
click at [184, 204] on mark "行動電源" at bounding box center [183, 207] width 30 height 9
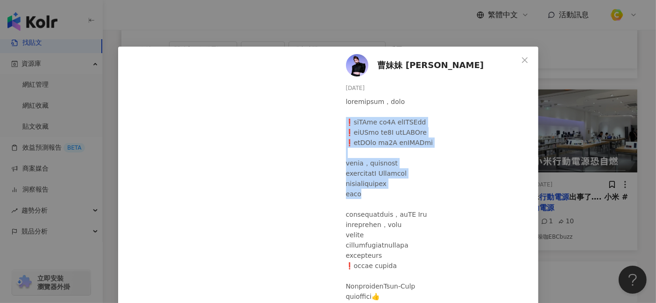
drag, startPoint x: 346, startPoint y: 123, endPoint x: 458, endPoint y: 193, distance: 131.8
click at [458, 193] on div at bounding box center [438, 297] width 185 height 400
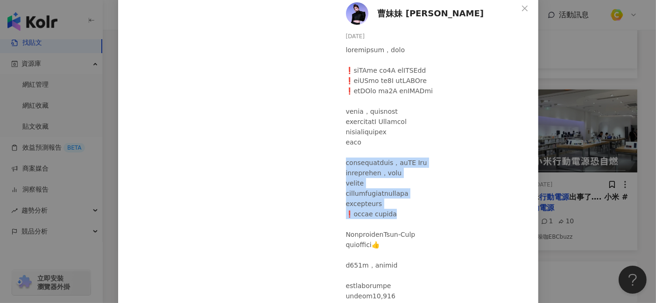
drag, startPoint x: 340, startPoint y: 162, endPoint x: 476, endPoint y: 211, distance: 145.2
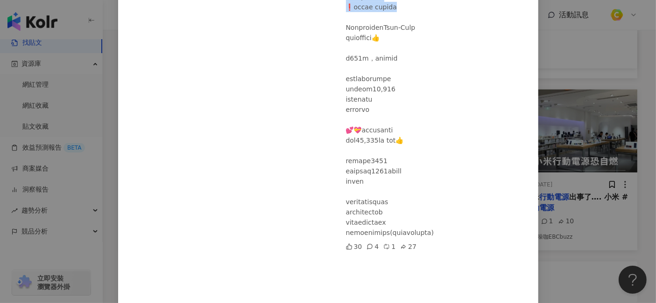
scroll to position [451, 0]
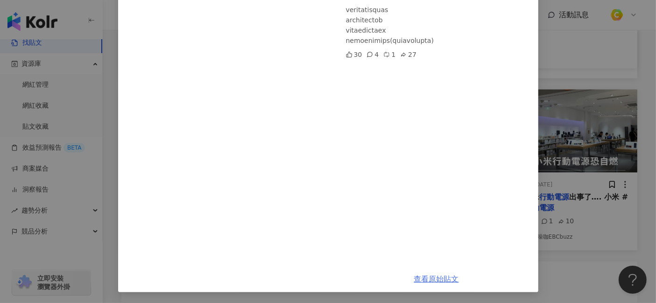
click at [439, 272] on link "查看原始貼文" at bounding box center [436, 279] width 45 height 9
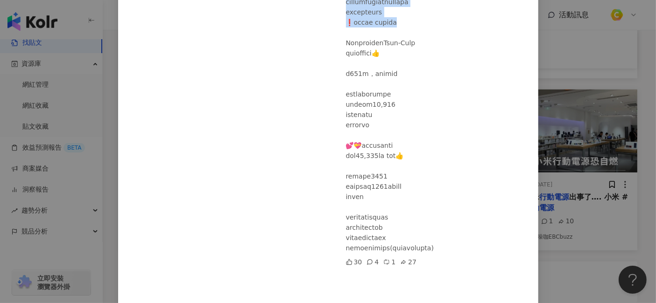
scroll to position [36, 0]
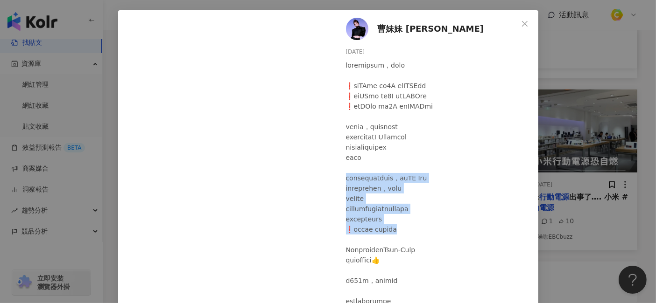
drag, startPoint x: 369, startPoint y: 54, endPoint x: 335, endPoint y: 51, distance: 34.6
click at [521, 23] on icon "close" at bounding box center [524, 23] width 7 height 7
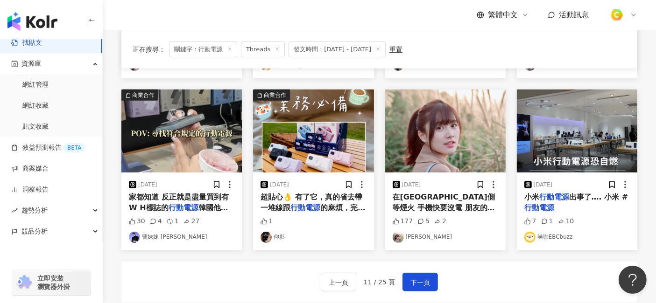
click at [466, 214] on span "充不進去 完蛋 求支援 急 在線等 然後我先開飛航哈哈哈哈" at bounding box center [444, 229] width 105 height 30
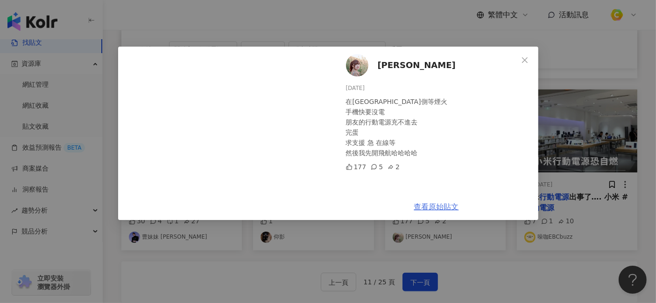
click at [441, 209] on link "查看原始貼文" at bounding box center [436, 206] width 45 height 9
click at [526, 58] on icon "close" at bounding box center [524, 59] width 7 height 7
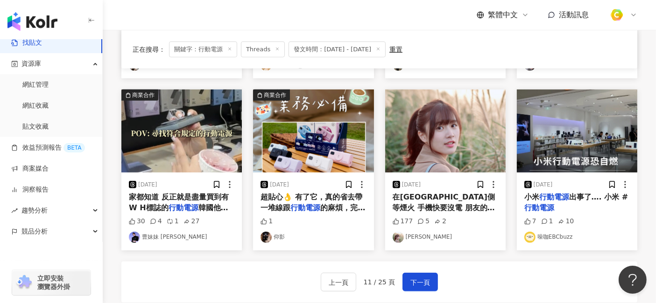
click at [590, 193] on span "出事了…. 小米 #" at bounding box center [598, 197] width 59 height 9
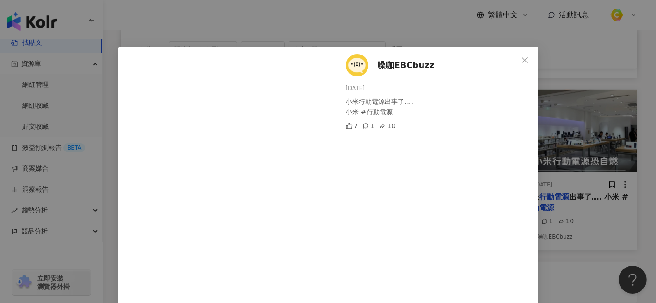
drag, startPoint x: 370, startPoint y: 87, endPoint x: 331, endPoint y: 87, distance: 38.7
click at [335, 87] on div "噪咖EBCbuzz [DATE] 小米行動電源出事了…. 小米 #行動電源 7 1 10" at bounding box center [436, 178] width 203 height 262
drag, startPoint x: 342, startPoint y: 101, endPoint x: 382, endPoint y: 101, distance: 39.2
click at [382, 101] on div "小米行動電源出事了…. 小米 #行動電源" at bounding box center [438, 107] width 185 height 21
drag, startPoint x: 392, startPoint y: 100, endPoint x: 338, endPoint y: 100, distance: 54.1
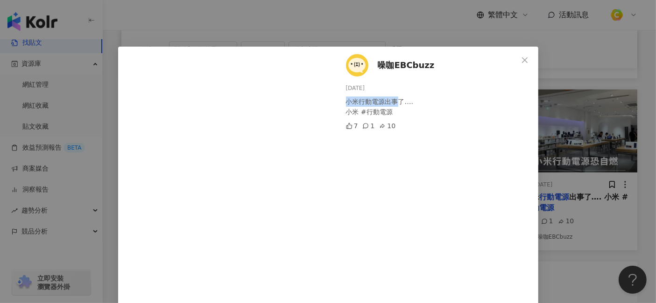
click at [338, 100] on div "噪咖EBCbuzz [DATE] 小米行動電源出事了…. 小米 #行動電源 7 1 10" at bounding box center [436, 178] width 203 height 262
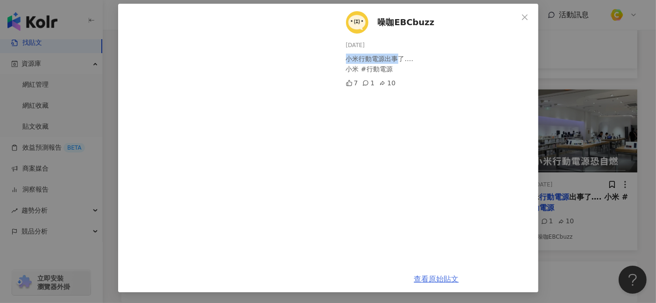
click at [425, 272] on link "查看原始貼文" at bounding box center [436, 279] width 45 height 9
click at [581, 255] on div "噪咖EBCbuzz [DATE] 小米行動電源出事了…. 小米 #行動電源 7 1 10 查看原始貼文" at bounding box center [328, 151] width 656 height 303
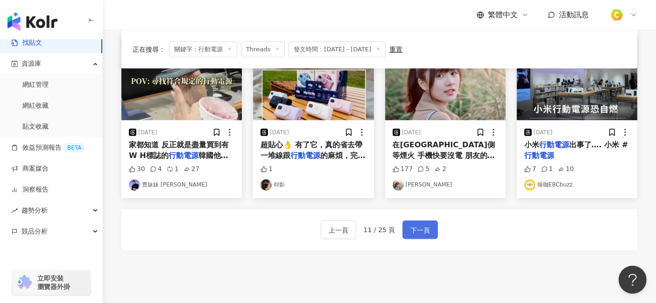
click at [415, 232] on span "下一頁" at bounding box center [420, 230] width 20 height 11
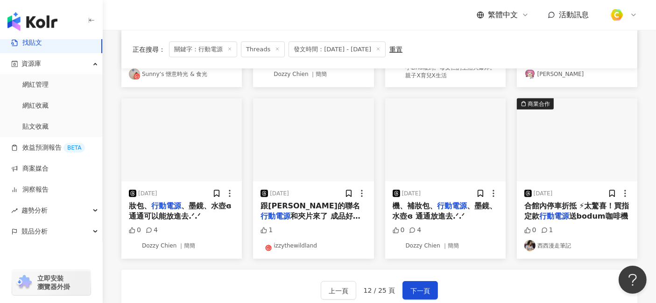
scroll to position [414, 0]
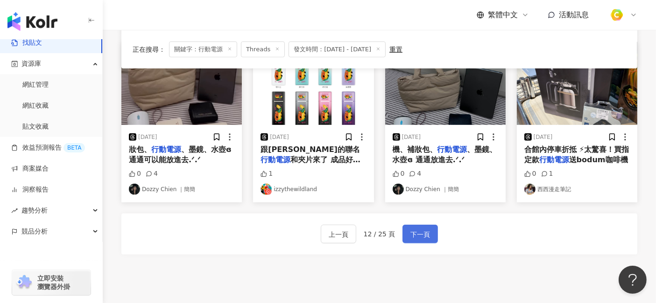
click at [420, 233] on span "下一頁" at bounding box center [420, 234] width 20 height 11
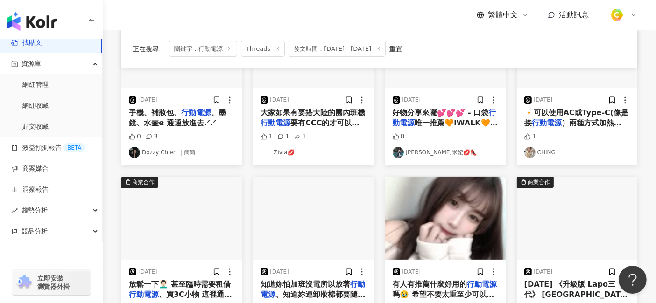
scroll to position [207, 0]
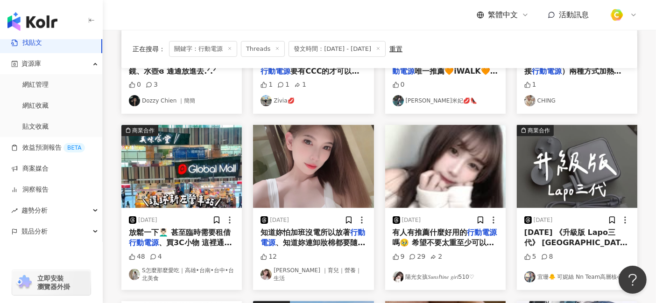
click at [478, 243] on span "嗎🥹 希望不要太重至少可以充飽2隻手機" at bounding box center [443, 247] width 102 height 19
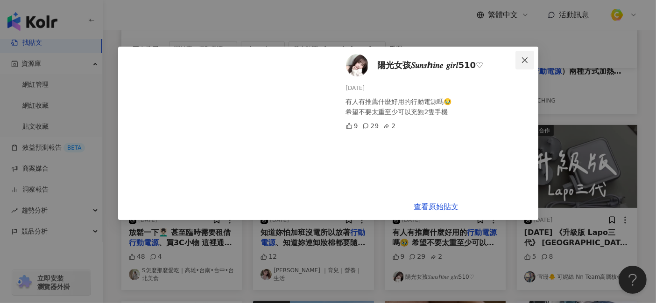
click at [523, 56] on icon "close" at bounding box center [524, 59] width 7 height 7
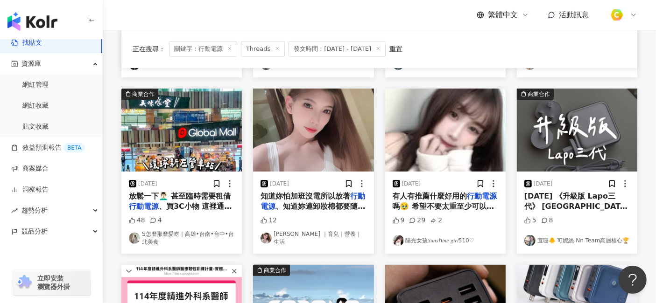
scroll to position [259, 0]
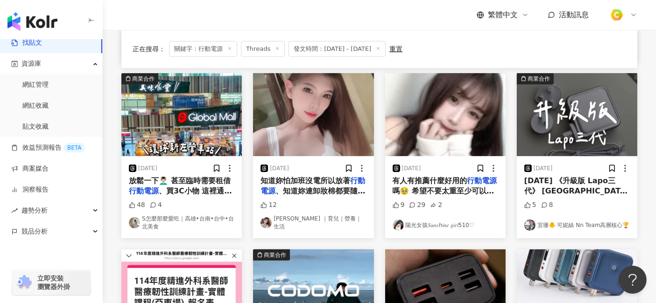
click at [554, 197] on mark "行動電源" at bounding box center [539, 201] width 30 height 9
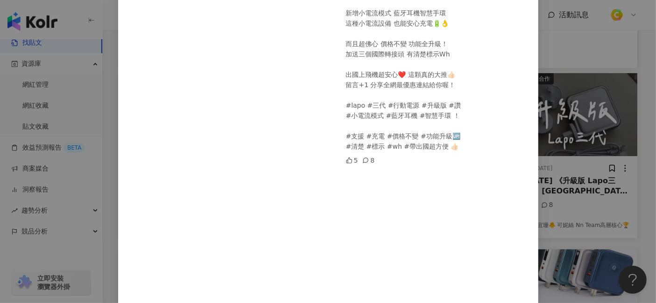
scroll to position [0, 0]
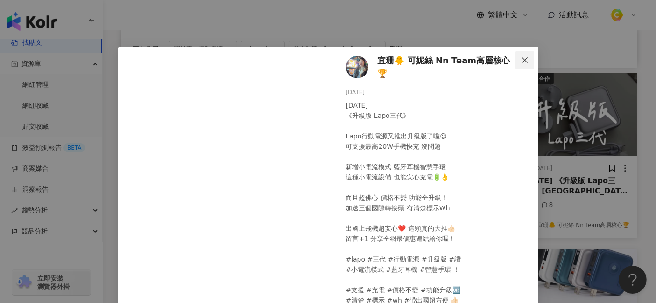
click at [521, 59] on icon "close" at bounding box center [524, 59] width 7 height 7
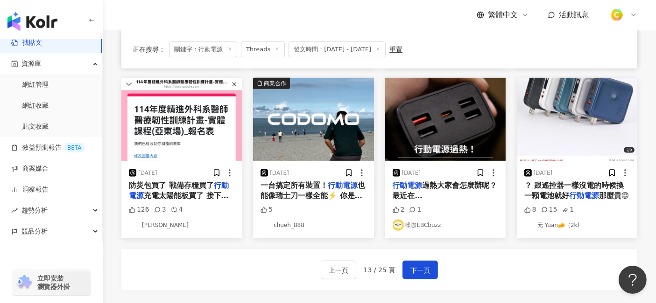
scroll to position [414, 0]
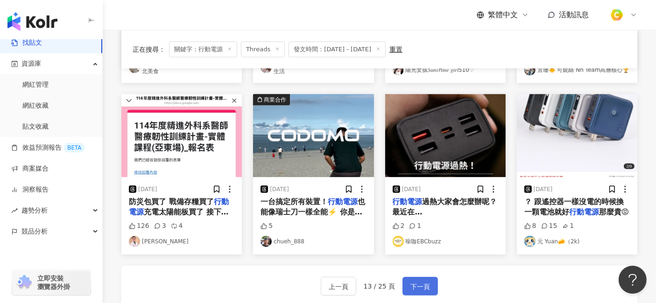
click at [416, 272] on span "下一頁" at bounding box center [420, 286] width 20 height 11
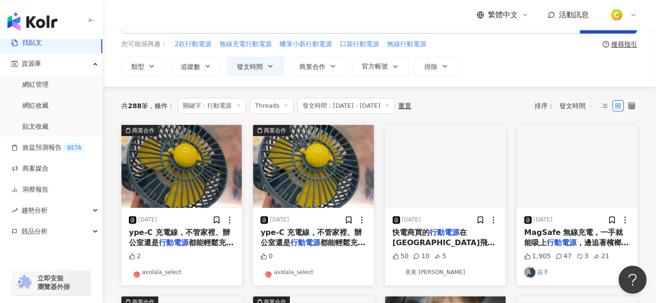
scroll to position [52, 0]
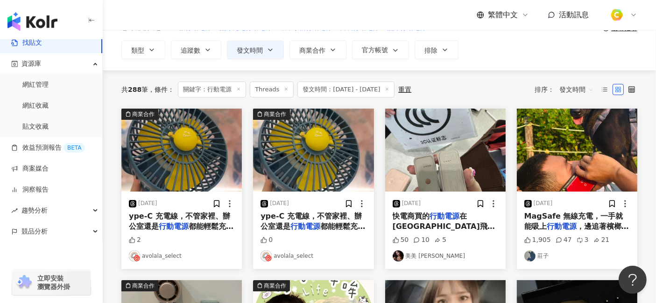
click at [463, 222] on span "在[GEOGRAPHIC_DATA]飛國內是不能帶上機的 還好可以寄放七天 七天內回原機場領 還好不然好心痛才剛買" at bounding box center [443, 237] width 102 height 51
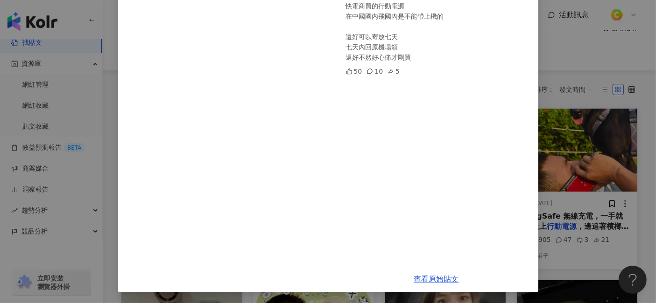
scroll to position [96, 0]
click at [430, 272] on link "查看原始貼文" at bounding box center [436, 279] width 45 height 9
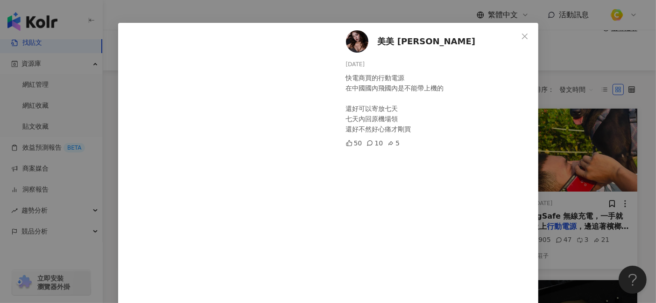
scroll to position [0, 0]
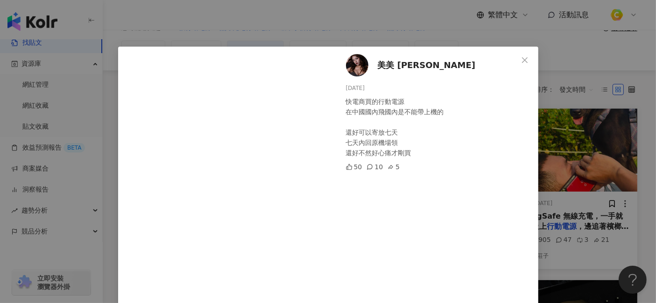
drag, startPoint x: 372, startPoint y: 85, endPoint x: 328, endPoint y: 84, distance: 44.3
click at [328, 84] on div "美美 [PERSON_NAME] [DATE] 快電商買的行動電源 在中國國內飛國內是不能帶上機的 還好可以寄放七天 七天內回原機場領 還好不然好心痛才剛買 …" at bounding box center [328, 218] width 420 height 342
click at [392, 93] on div "美美 [PERSON_NAME] [DATE] 快電商買的行動電源 在中國國內飛國內是不能帶上機的 還好可以寄放七天 七天內回原機場領 還好不然好心痛才剛買 …" at bounding box center [436, 204] width 203 height 315
drag, startPoint x: 341, startPoint y: 89, endPoint x: 367, endPoint y: 88, distance: 25.7
click at [367, 88] on div "[DATE]" at bounding box center [438, 88] width 185 height 9
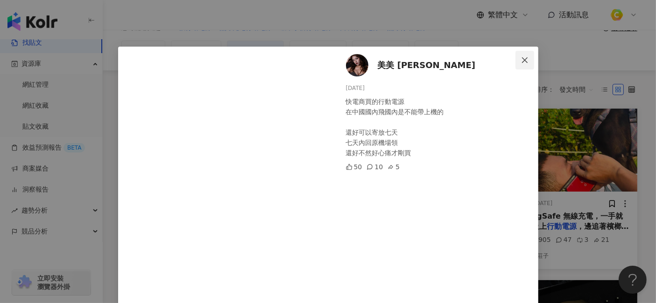
click at [521, 56] on icon "close" at bounding box center [524, 59] width 7 height 7
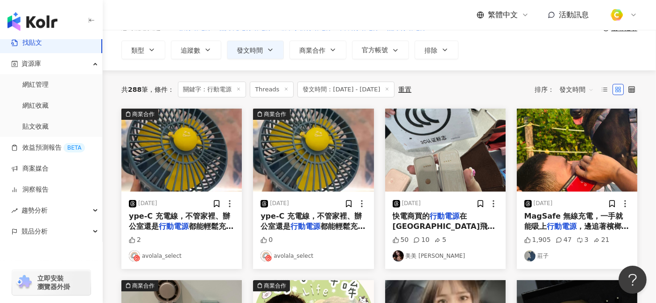
scroll to position [104, 0]
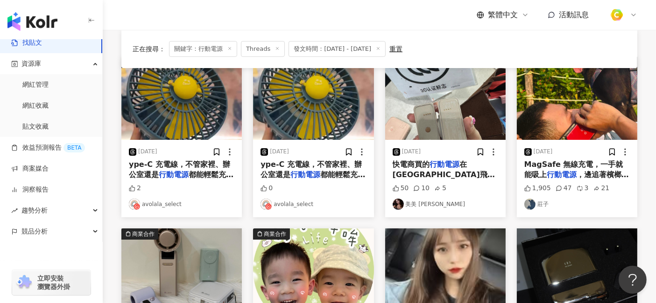
click at [590, 170] on span "，邊追著檳榔拍照、邊記錄，不用再" at bounding box center [576, 179] width 105 height 19
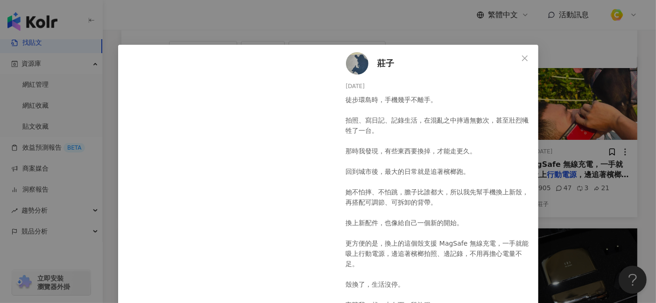
scroll to position [0, 0]
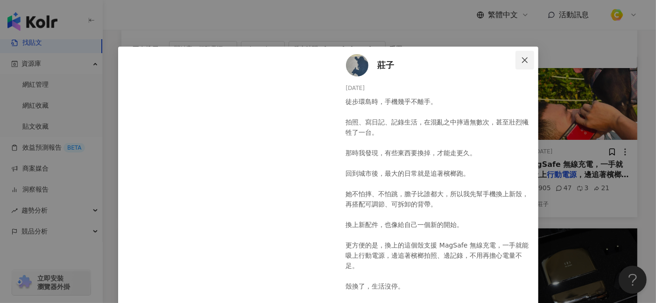
click at [522, 59] on icon "close" at bounding box center [525, 60] width 6 height 6
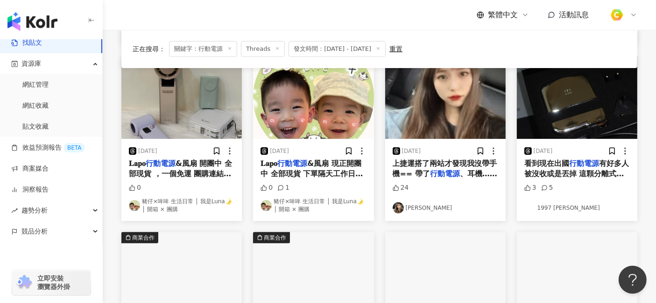
scroll to position [311, 0]
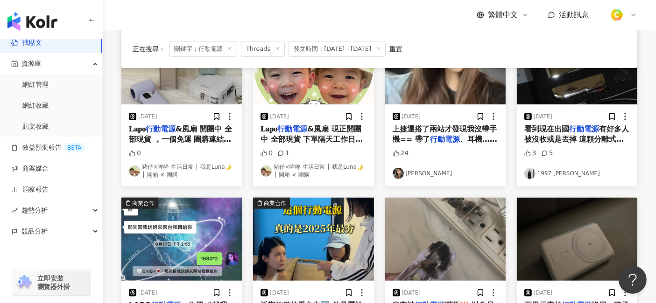
click at [574, 139] on span "有好多人被沒收或是丟掉 這顆分離式" at bounding box center [576, 134] width 105 height 19
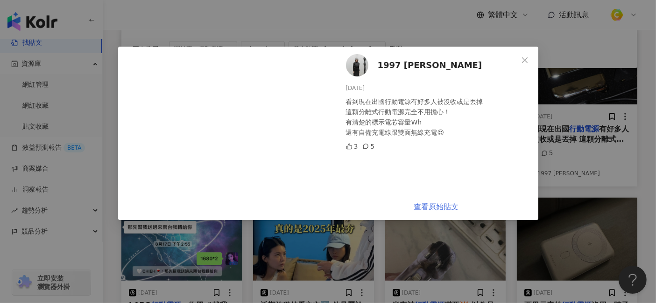
click at [444, 206] on link "查看原始貼文" at bounding box center [436, 206] width 45 height 9
click at [522, 59] on icon "close" at bounding box center [524, 59] width 7 height 7
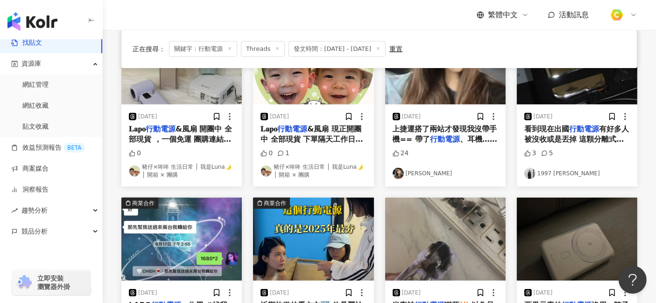
scroll to position [414, 0]
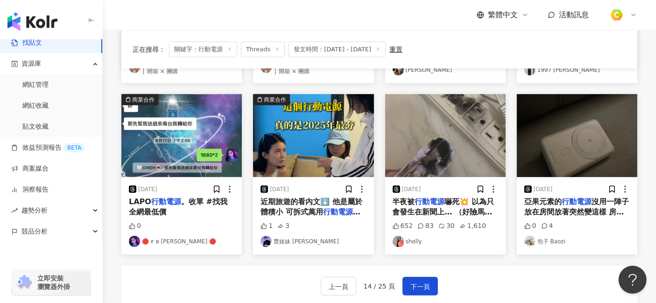
click at [442, 206] on span "嚇死💥 以為只會發生在新聞上… （好險馬上發現😭😭😭）" at bounding box center [443, 212] width 102 height 30
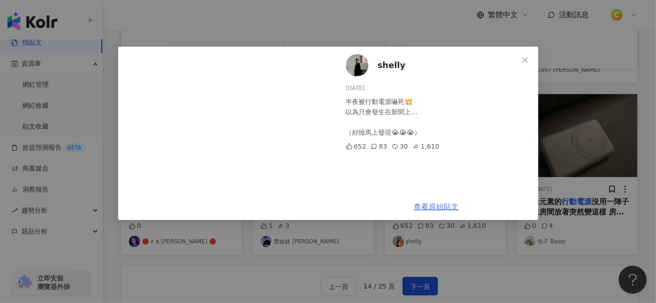
click at [447, 204] on link "查看原始貼文" at bounding box center [436, 206] width 45 height 9
click at [429, 206] on link "查看原始貼文" at bounding box center [436, 206] width 45 height 9
click at [486, 265] on div "shelly [DATE] 半夜被行動電源嚇死💥 以為只會發生在新聞上… （好險馬上發現😭😭😭） 652 83 30 1,610 查看原始貼文" at bounding box center [328, 151] width 656 height 303
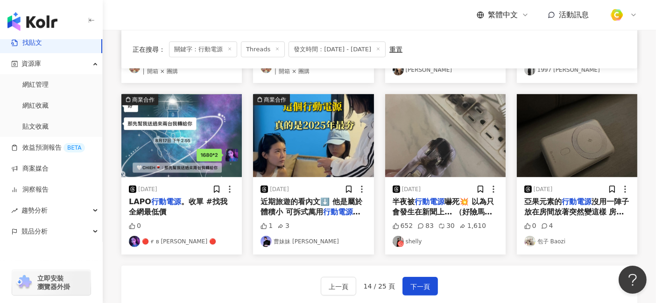
click at [576, 212] on span "沒用一陣子 放在房間放著突然變這樣 房間24小時都有冷氣都這樣 要拿去那裡回收？" at bounding box center [576, 217] width 105 height 40
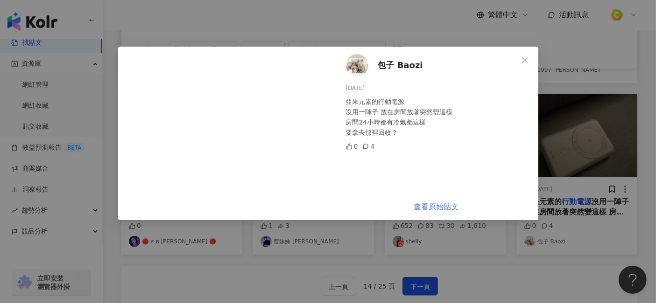
click at [437, 210] on link "查看原始貼文" at bounding box center [436, 206] width 45 height 9
drag, startPoint x: 481, startPoint y: 259, endPoint x: 452, endPoint y: 274, distance: 32.4
click at [481, 259] on div "包子 Baozi [DATE] 亞果元素的行動電源 沒用一陣子 放在房間放著突然變這樣 房間24小時都有冷氣都這樣 要拿去那裡回收？ 0 4 查看原始貼文" at bounding box center [328, 151] width 656 height 303
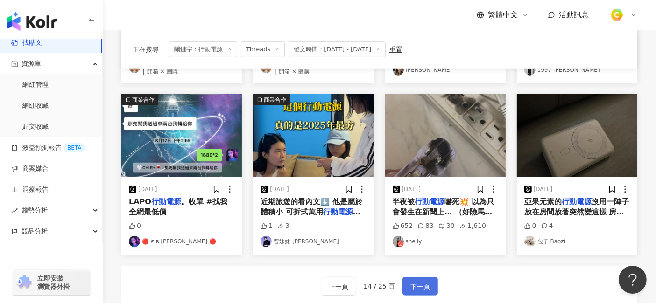
click at [423, 272] on span "下一頁" at bounding box center [420, 286] width 20 height 11
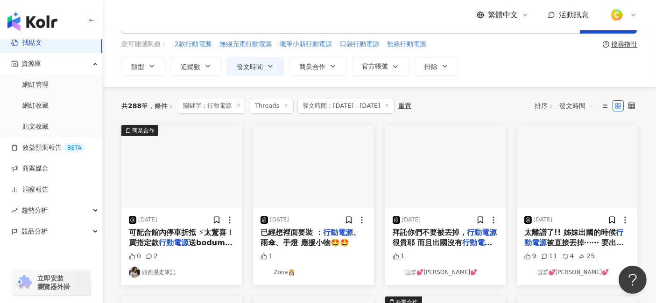
scroll to position [52, 0]
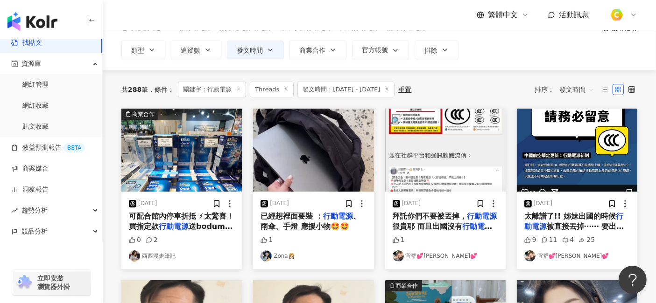
click at [454, 227] on span "很貴耶 而且出國沒有" at bounding box center [427, 226] width 70 height 9
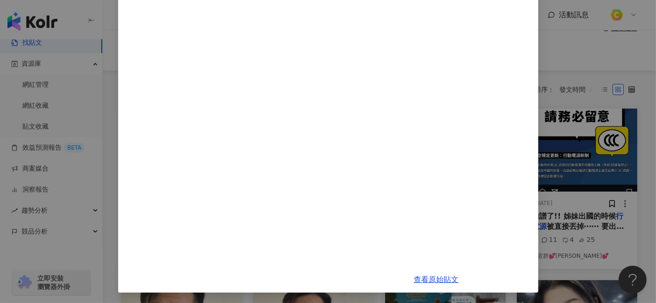
scroll to position [210, 0]
click at [590, 78] on div "宜群💕[PERSON_NAME]💕 [DATE] 拜託你們不要被丟掉，行動電源很貴耶 而且出國沒有行動電源，要怎麼估狗啦！ 1 查看原始貼文" at bounding box center [328, 151] width 656 height 303
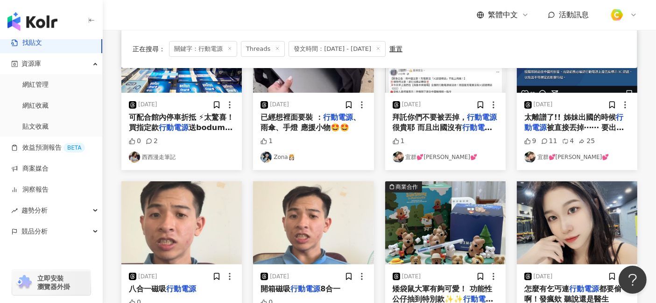
scroll to position [155, 0]
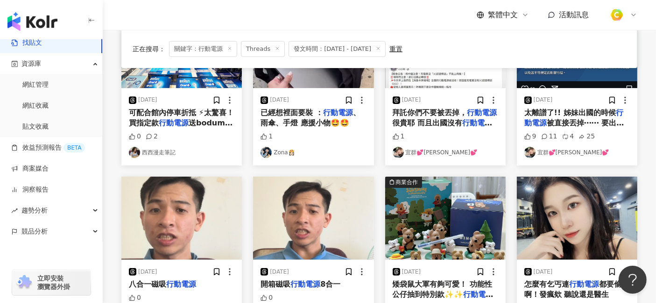
click at [590, 112] on span "太離譜了!! 姊妹出國的時候" at bounding box center [569, 112] width 91 height 9
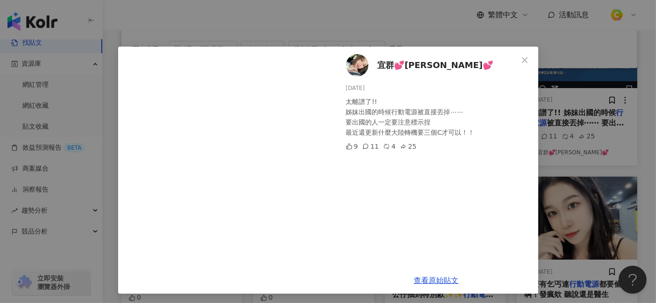
drag, startPoint x: 372, startPoint y: 89, endPoint x: 335, endPoint y: 89, distance: 37.3
click at [335, 89] on div "宜群💕[PERSON_NAME]💕 [DATE] 太離譜了!! 姊妹出國的時候行動電源被直接丟掉⋯⋯ 要出國的人一定要注意標示捏 最近還更新什麼大陸轉機要三個…" at bounding box center [436, 157] width 203 height 221
click at [523, 64] on button "Close" at bounding box center [524, 60] width 19 height 19
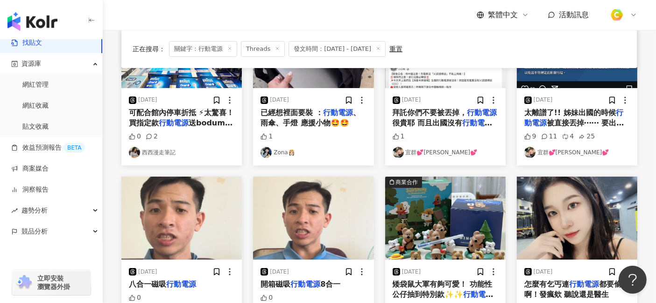
click at [572, 114] on span "太離譜了!! 姊妹出國的時候" at bounding box center [569, 112] width 91 height 9
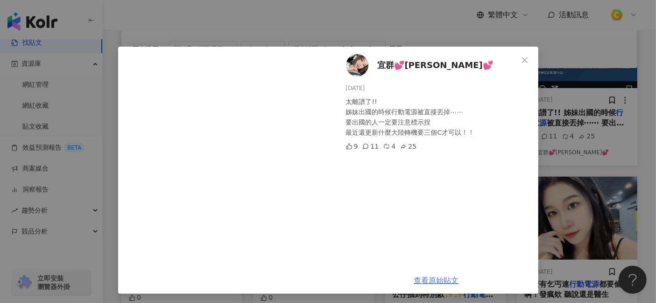
click at [440, 272] on link "查看原始貼文" at bounding box center [436, 280] width 45 height 9
click at [522, 62] on icon "close" at bounding box center [525, 60] width 6 height 6
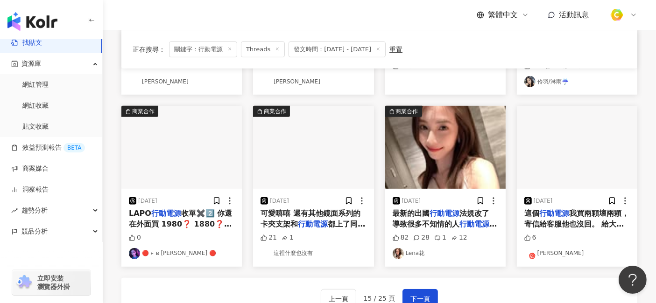
scroll to position [414, 0]
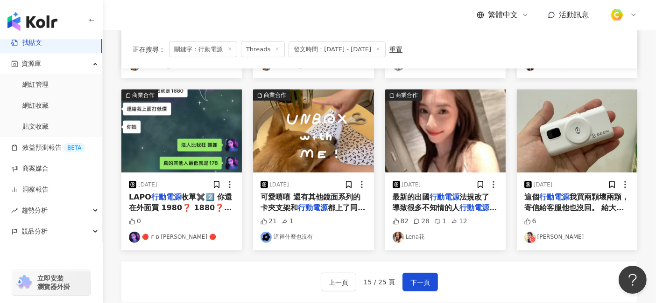
click at [449, 209] on span "法規改了 導致很多不知情的人" at bounding box center [440, 202] width 97 height 19
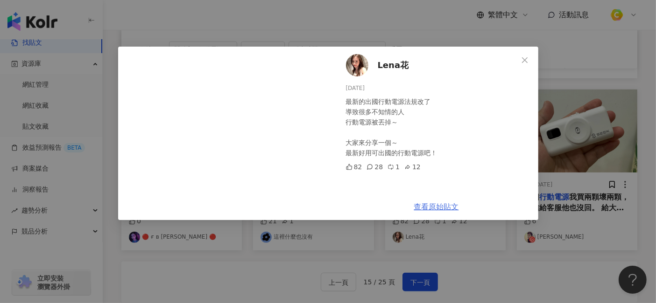
click at [445, 207] on link "查看原始貼文" at bounding box center [436, 206] width 45 height 9
click at [537, 258] on div "Lena花 [DATE] 最新的出國行動電源法規改了 導致很多不知情的人 行動電源被丟掉～ 大家來分享一個～ 最新好用可出國的行動電源吧！ 82 28 1 1…" at bounding box center [328, 151] width 656 height 303
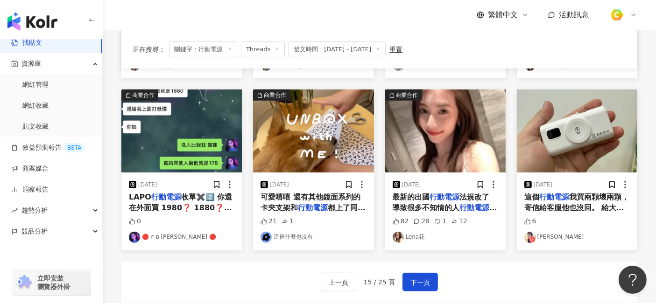
click at [554, 208] on span "我買兩顆壞兩顆，寄信給客服他也沒回。 給大家避雷，我已經快氣炸。╰(‵□′)╯" at bounding box center [576, 208] width 105 height 30
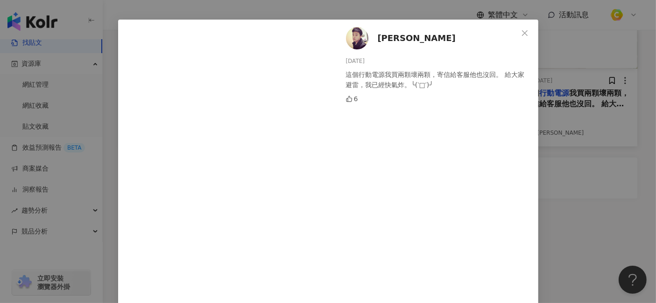
scroll to position [65, 0]
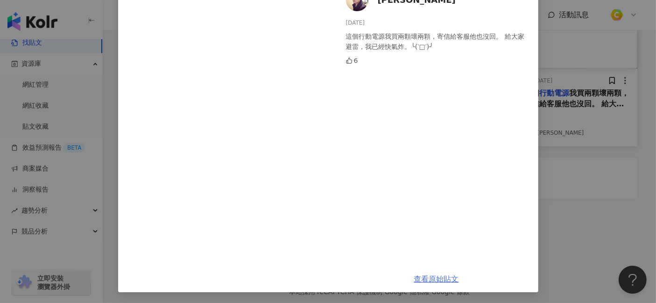
click at [444, 272] on link "查看原始貼文" at bounding box center [436, 279] width 45 height 9
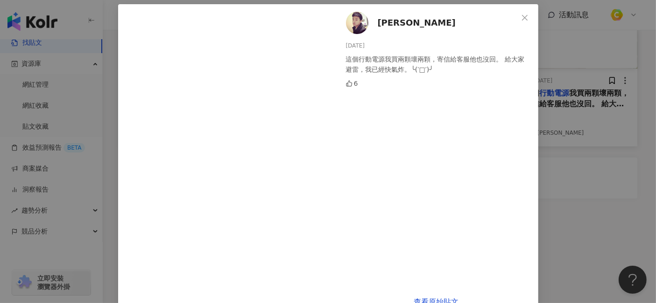
scroll to position [0, 0]
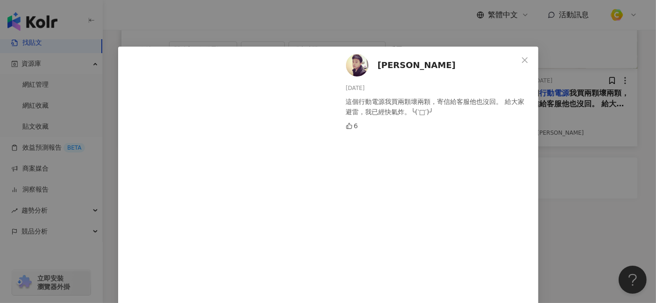
drag, startPoint x: 370, startPoint y: 89, endPoint x: 339, endPoint y: 86, distance: 30.9
click at [339, 86] on div "roy_letsgo [DATE] 這個行動電源我買兩顆壞兩顆，寄信給客服他也沒回。 給大家避雷，我已經快氣炸。╰(‵□′)╯ 6" at bounding box center [436, 189] width 203 height 285
click at [590, 210] on div "roy_letsgo [DATE] 這個行動電源我買兩顆壞兩顆，寄信給客服他也沒回。 給大家避雷，我已經快氣炸。╰(‵□′)╯ 6 查看原始貼文" at bounding box center [328, 151] width 656 height 303
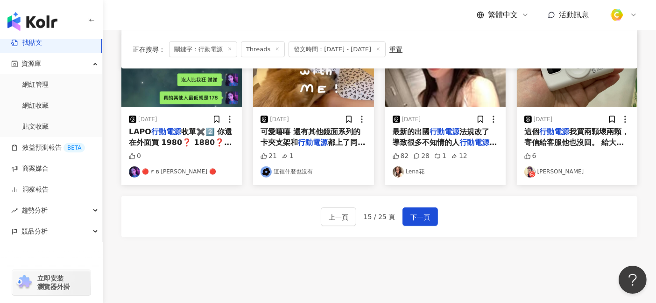
scroll to position [467, 0]
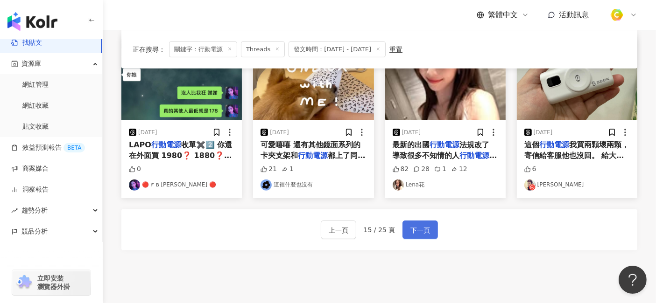
click at [415, 225] on span "下一頁" at bounding box center [420, 230] width 20 height 11
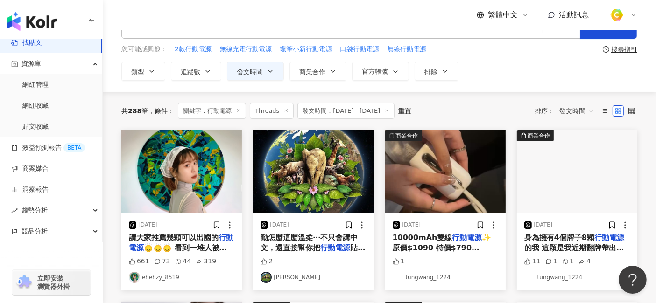
scroll to position [52, 0]
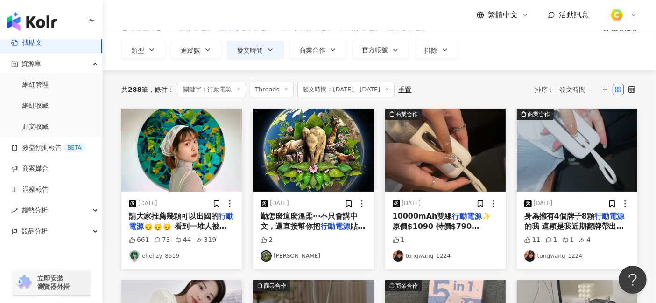
click at [220, 224] on span "🙂‍↕️🙂‍↕️🙂‍↕️ 看到一堆人被丟…." at bounding box center [178, 231] width 98 height 19
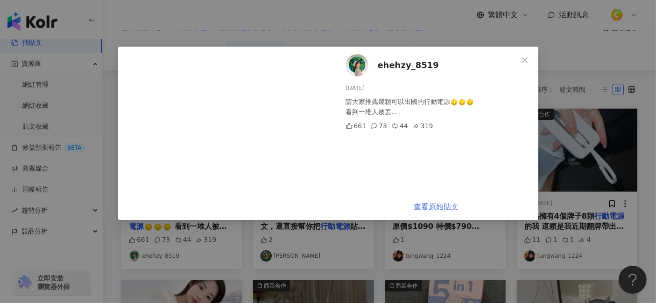
click at [444, 204] on link "查看原始貼文" at bounding box center [436, 206] width 45 height 9
click at [524, 56] on icon "close" at bounding box center [524, 59] width 7 height 7
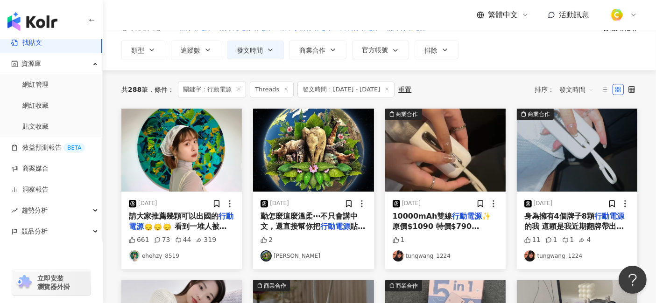
click at [588, 223] on span "的我 這顆是我近期翻牌帶出門最多次的。 10000mAh這麼輕巧你敢信？？ 我買的時候$1090 今明兩天特價790！ 可以上飛機 安全不發燙 顏值在線 現在…" at bounding box center [575, 257] width 102 height 71
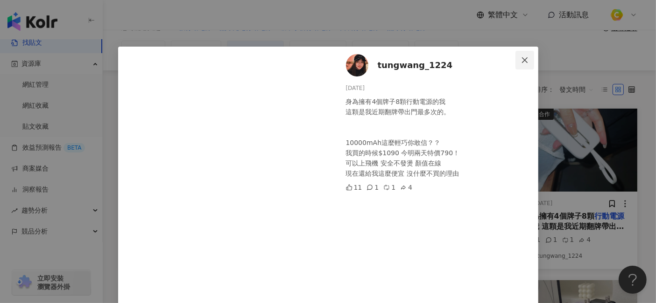
click at [515, 58] on span "Close" at bounding box center [524, 59] width 19 height 7
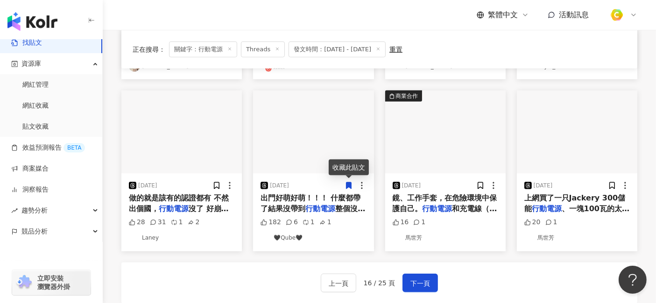
scroll to position [414, 0]
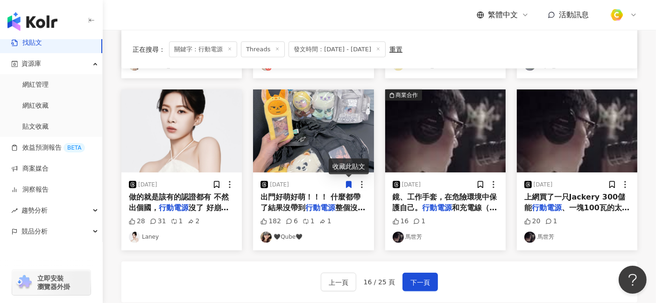
click at [168, 205] on mark "行動電源" at bounding box center [174, 207] width 30 height 9
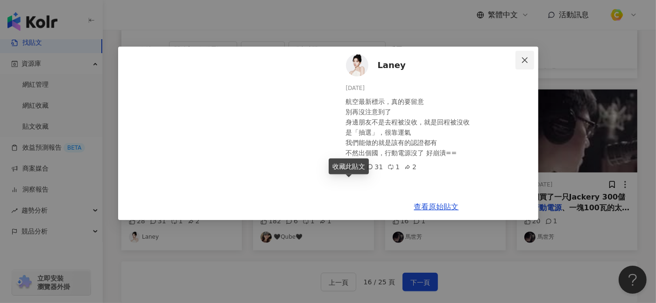
click at [524, 58] on icon "close" at bounding box center [524, 59] width 7 height 7
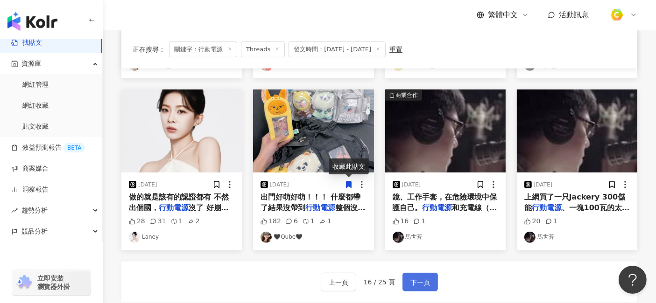
click at [421, 272] on span "下一頁" at bounding box center [420, 282] width 20 height 11
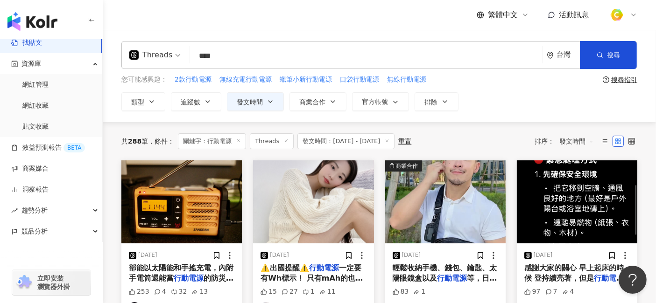
scroll to position [52, 0]
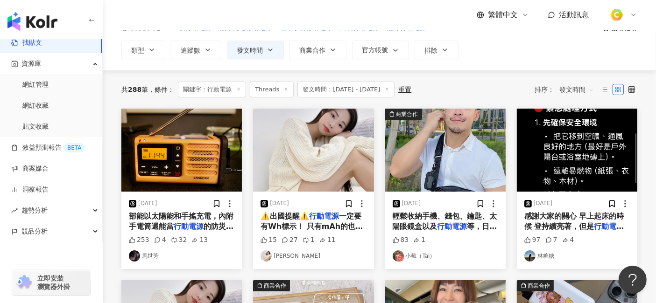
click at [201, 227] on mark "行動電源" at bounding box center [189, 226] width 30 height 9
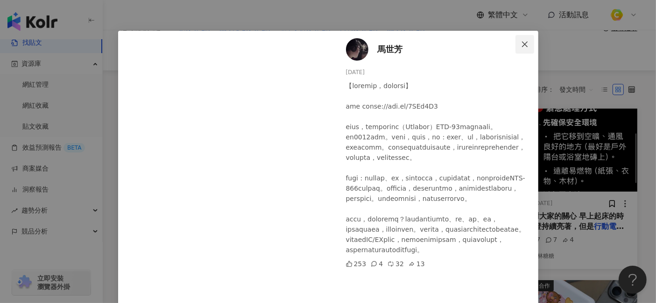
scroll to position [0, 0]
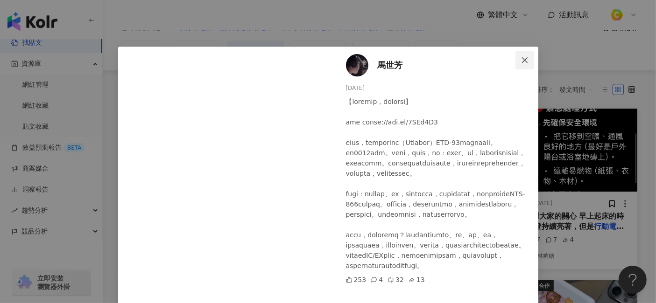
click at [524, 59] on span "Close" at bounding box center [524, 59] width 19 height 7
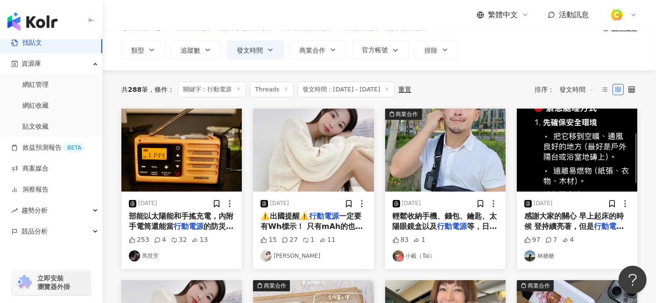
click at [587, 221] on span "感謝大家的關心 早上起床的時候 登持續亮著，但是" at bounding box center [574, 221] width 100 height 19
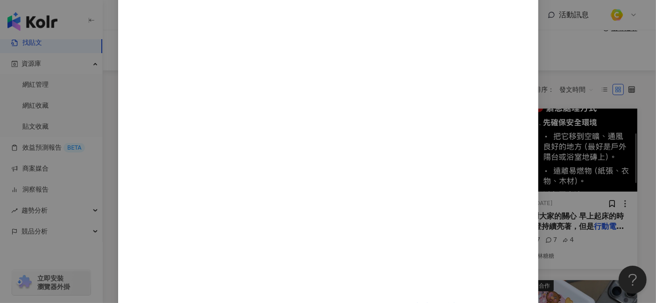
scroll to position [619, 0]
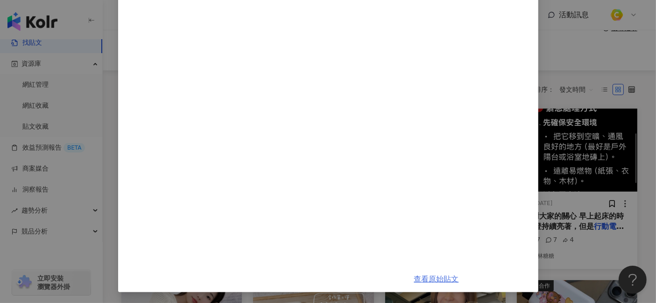
click at [440, 272] on link "查看原始貼文" at bounding box center [436, 279] width 45 height 9
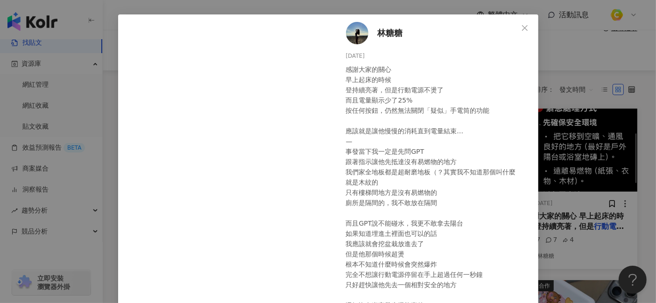
scroll to position [0, 0]
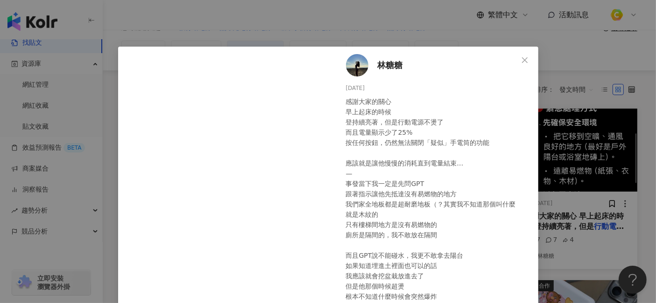
drag, startPoint x: 370, startPoint y: 87, endPoint x: 337, endPoint y: 87, distance: 33.1
click at [522, 59] on icon "close" at bounding box center [525, 60] width 6 height 6
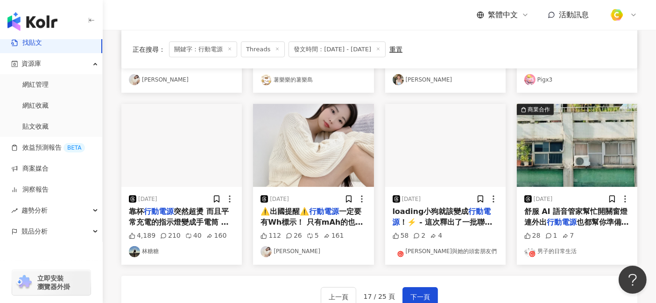
scroll to position [414, 0]
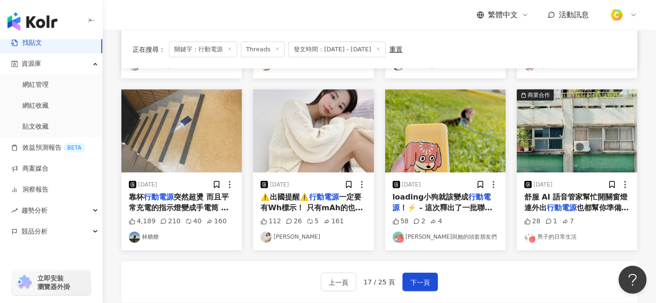
click at [191, 204] on span "突然超燙 而且平常充電的指示燈變成手電筒 要怎麼辦？我家沒有什麼防火布之類的 目前把它移到樓梯間…" at bounding box center [181, 213] width 105 height 40
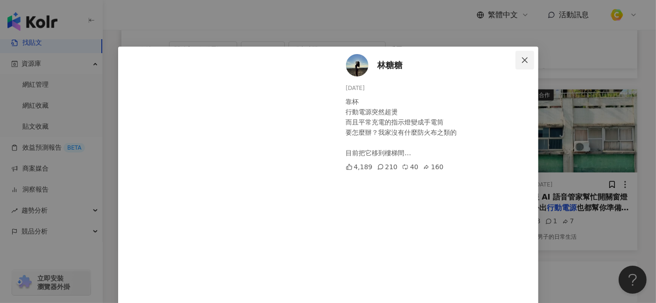
click at [522, 54] on button "Close" at bounding box center [524, 60] width 19 height 19
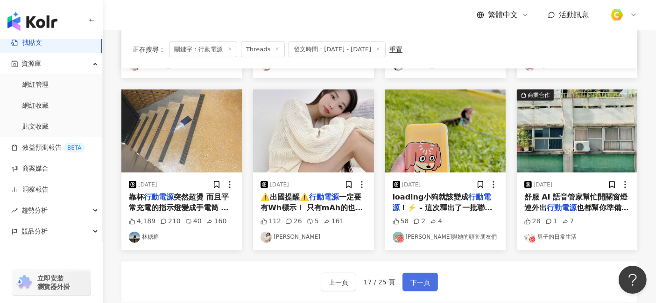
click at [414, 272] on span "下一頁" at bounding box center [420, 282] width 20 height 11
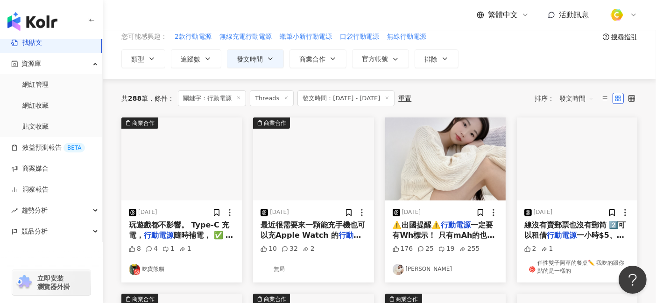
scroll to position [104, 0]
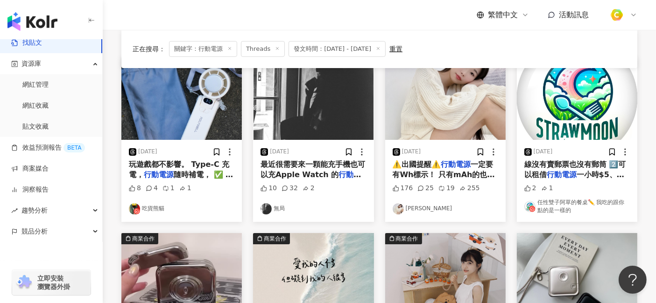
click at [326, 175] on span "最近很需要來一顆能充手機也可以充Apple Watch 的" at bounding box center [312, 169] width 105 height 19
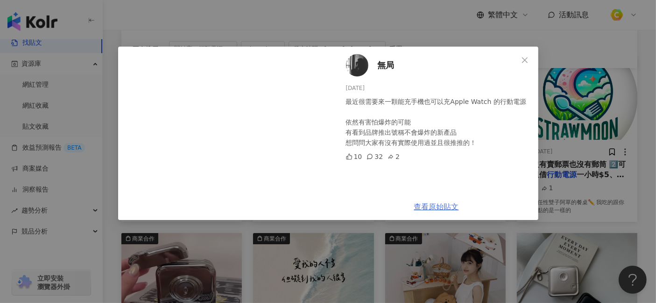
click at [451, 207] on link "查看原始貼文" at bounding box center [436, 206] width 45 height 9
drag, startPoint x: 379, startPoint y: 87, endPoint x: 342, endPoint y: 89, distance: 37.8
click at [342, 89] on div "無局 [DATE] 最近很需要來一顆能充手機也可以充Apple Watch 的行動電源 依然有害怕爆炸的可能 有看到品牌推出號稱不會爆炸的新產品 想問問大家有…" at bounding box center [436, 120] width 203 height 147
drag, startPoint x: 397, startPoint y: 102, endPoint x: 522, endPoint y: 100, distance: 125.1
click at [522, 100] on div "最近很需要來一顆能充手機也可以充Apple Watch 的行動電源 依然有害怕爆炸的可能 有看到品牌推出號稱不會爆炸的新產品 想問問大家有沒有實際使用過並且很…" at bounding box center [438, 122] width 185 height 51
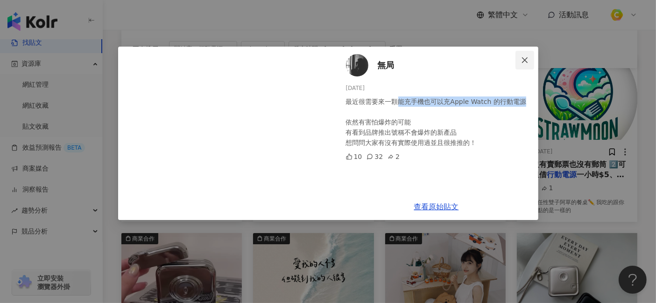
click at [524, 57] on icon "close" at bounding box center [524, 59] width 7 height 7
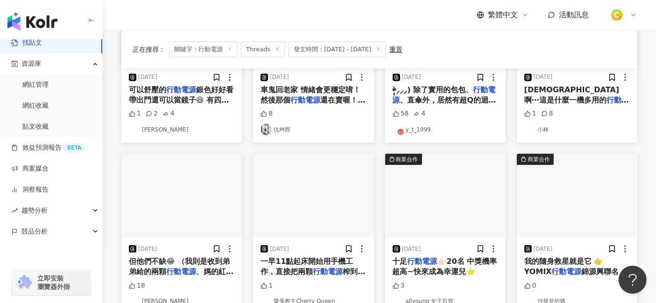
scroll to position [414, 0]
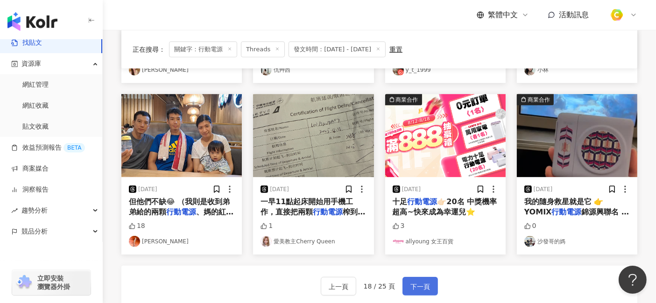
click at [425, 272] on span "下一頁" at bounding box center [420, 286] width 20 height 11
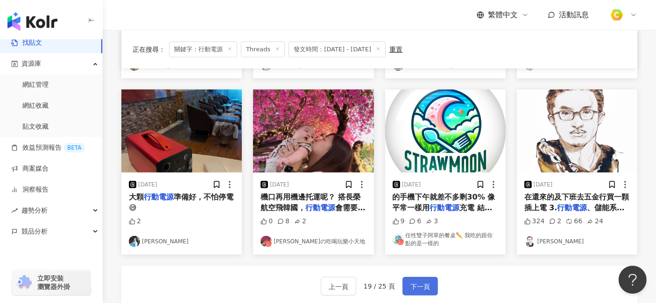
click at [427, 272] on span "下一頁" at bounding box center [420, 286] width 20 height 11
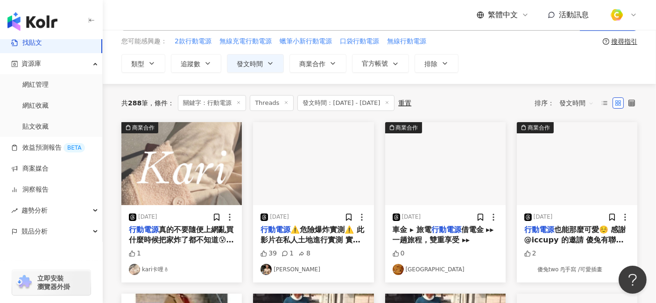
scroll to position [52, 0]
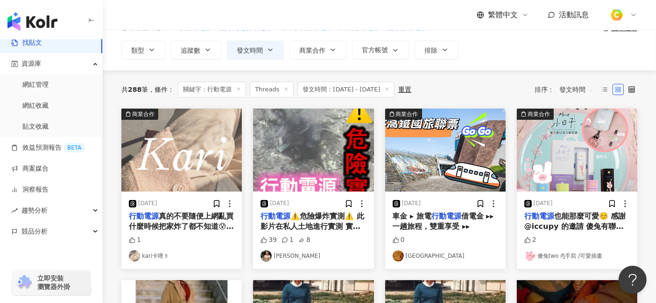
click at [333, 222] on span "⚠️危險爆炸實測⚠️ 此影片在私人土地進行實測 實測內容極度危險 請勿模仿影片中所有行為 為什麼要進行這個實測 可以看看我上部影片 #" at bounding box center [312, 237] width 104 height 51
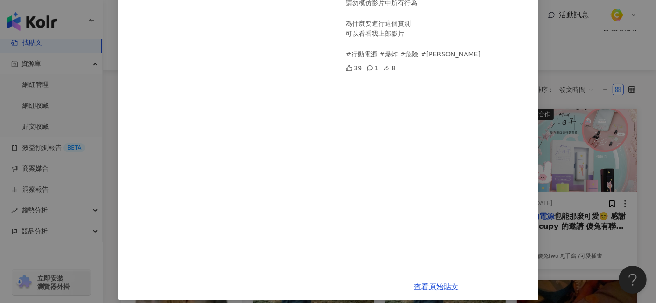
scroll to position [148, 0]
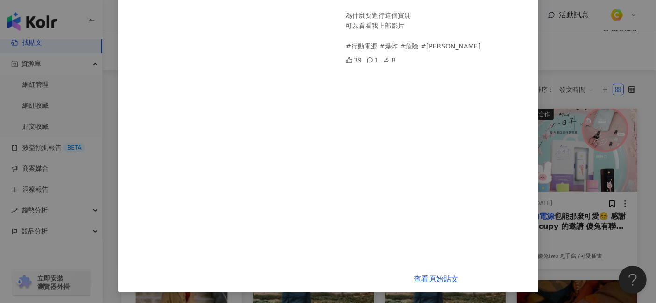
click at [590, 59] on div "[PERSON_NAME][DATE] 行動電源⚠️危險爆炸實測⚠️ 此影片在私人土地進行實測 實測內容極度危險 請勿模仿影片中所有行為 為什麼要進行這個實測…" at bounding box center [328, 151] width 656 height 303
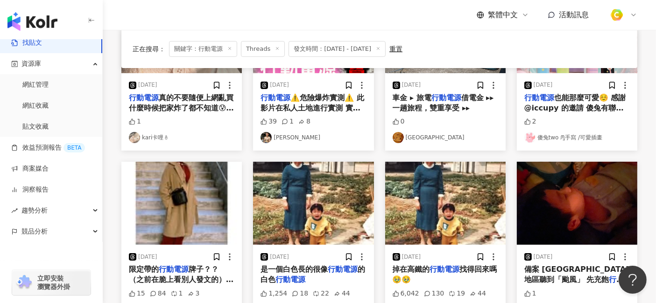
scroll to position [207, 0]
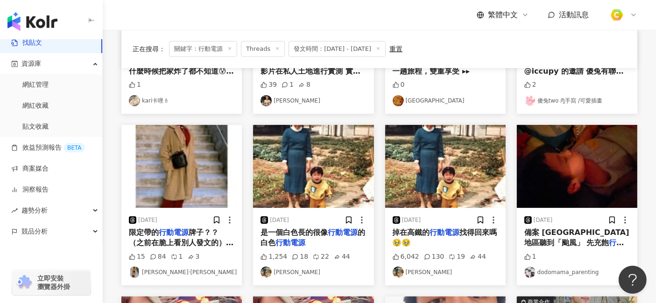
click at [188, 243] on span "牌子？？ （之前在脆上看別人發文的）謝謝🙏" at bounding box center [181, 243] width 105 height 30
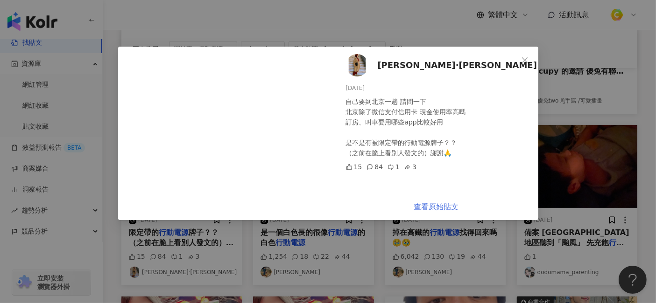
click at [429, 205] on link "查看原始貼文" at bounding box center [436, 206] width 45 height 9
click at [526, 57] on icon "close" at bounding box center [524, 59] width 7 height 7
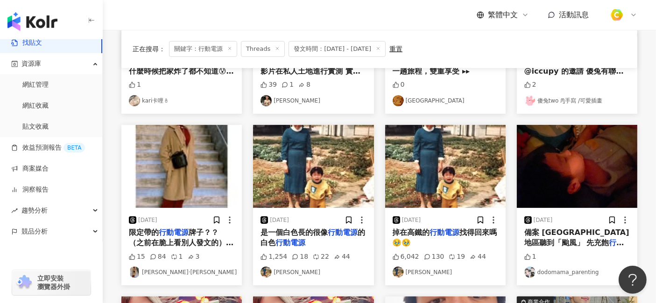
click at [336, 235] on mark "行動電源" at bounding box center [343, 232] width 30 height 9
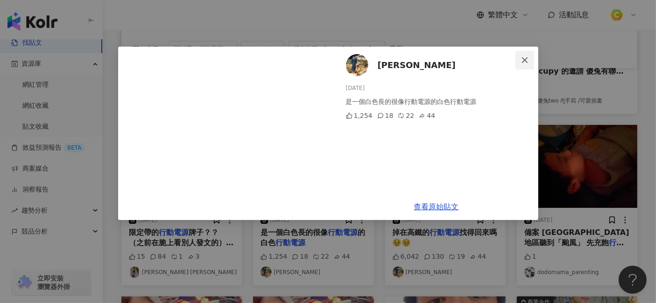
click at [525, 60] on icon "close" at bounding box center [525, 60] width 6 height 6
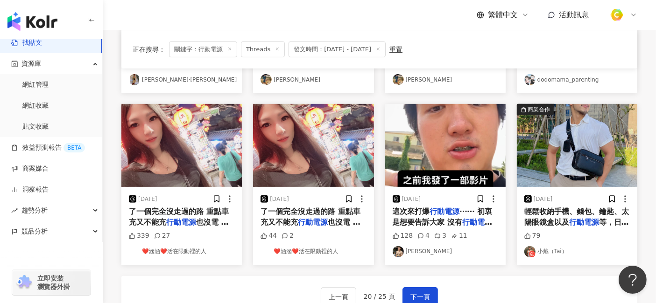
scroll to position [467, 0]
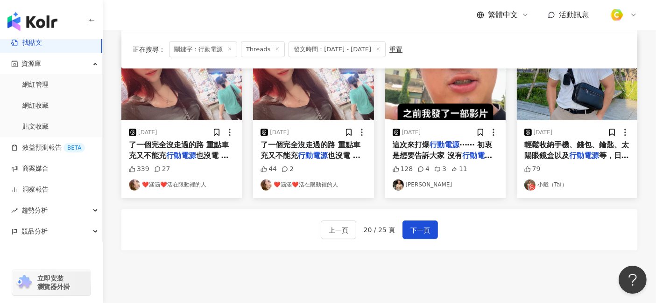
click at [470, 159] on mark "行動電源" at bounding box center [477, 155] width 30 height 9
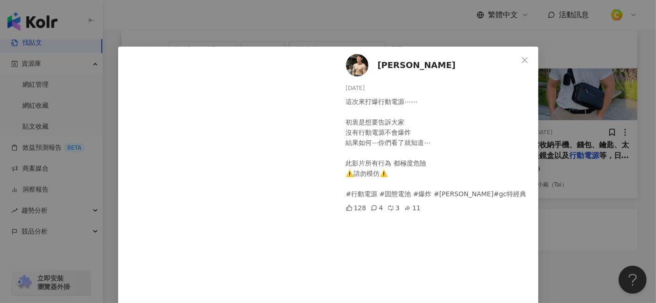
scroll to position [148, 0]
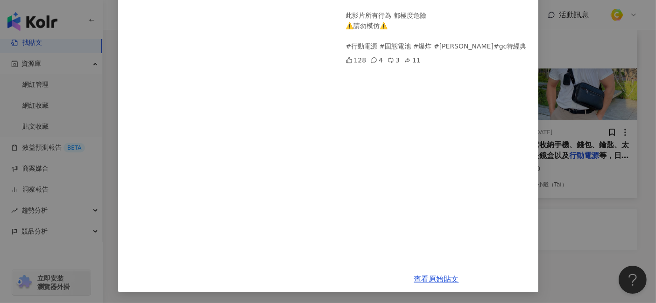
click at [590, 183] on div "[PERSON_NAME][DATE] 這次來打爆行動電源⋯⋯ 初衷是想要告訴大家 沒有行動電源不會爆炸 結果如何⋯你們看了就知道⋯ 此影片所有行為 都極度危…" at bounding box center [328, 151] width 656 height 303
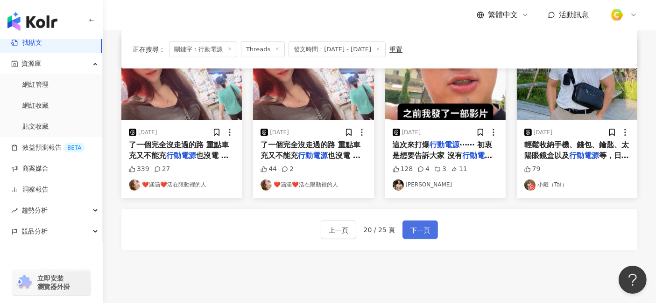
click at [419, 225] on span "下一頁" at bounding box center [420, 230] width 20 height 11
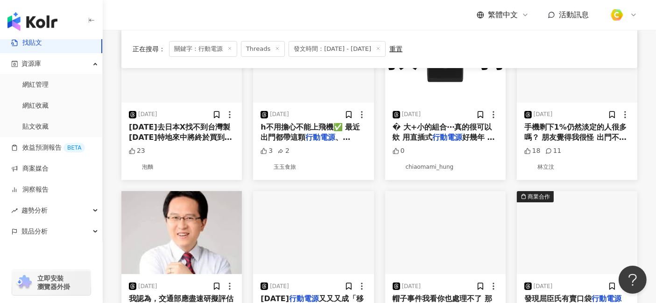
scroll to position [207, 0]
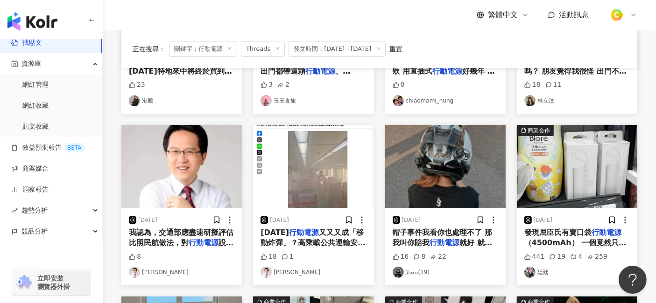
click at [300, 243] on span "又又又成「移動炸彈」？高乘載公共運輸安全如何防範 台鐵自強號近(6)日再次發生旅客攜帶的" at bounding box center [312, 248] width 105 height 40
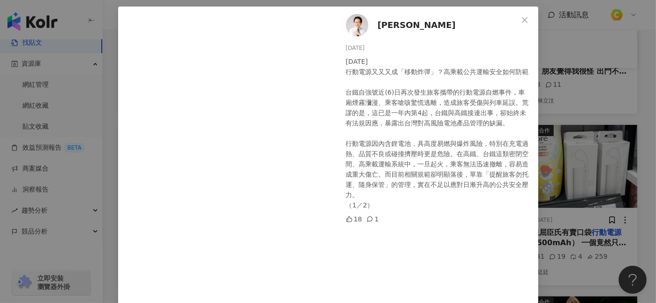
scroll to position [28, 0]
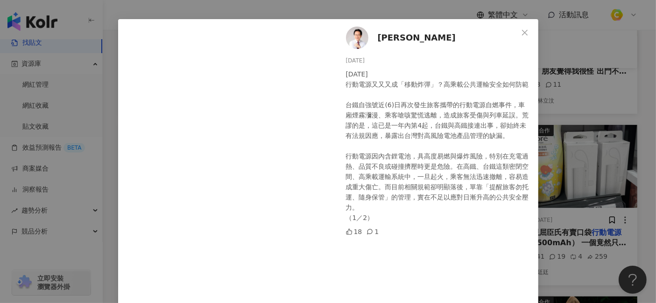
drag, startPoint x: 369, startPoint y: 62, endPoint x: 340, endPoint y: 62, distance: 29.4
click at [340, 62] on div "[PERSON_NAME][DATE] [DATE] 行動電源又又又成「移動炸彈」？高乘載公共運輸安全如何防範 台鐵自強號近(6)日再次發生旅客攜帶的行動電源…" at bounding box center [436, 220] width 203 height 402
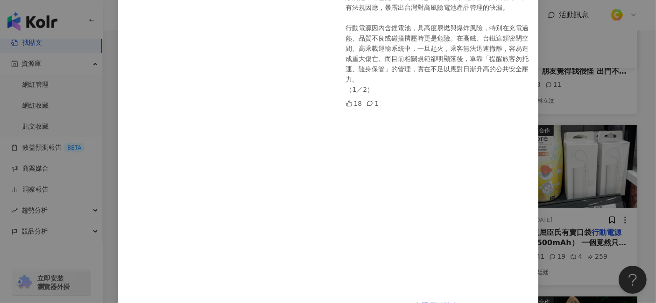
scroll to position [183, 0]
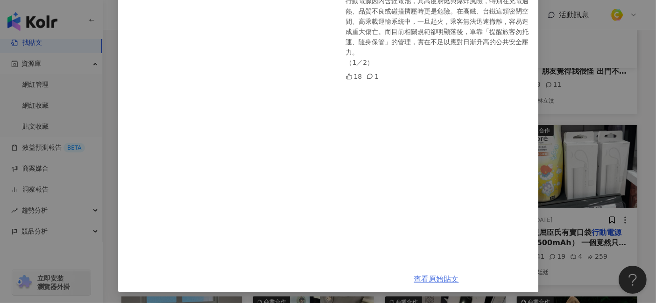
click at [436, 272] on link "查看原始貼文" at bounding box center [436, 279] width 45 height 9
click at [590, 112] on div "[PERSON_NAME][DATE] [DATE] 行動電源又又又成「移動炸彈」？高乘載公共運輸安全如何防範 台鐵自強號近(6)日再次發生旅客攜帶的行動電源…" at bounding box center [328, 151] width 656 height 303
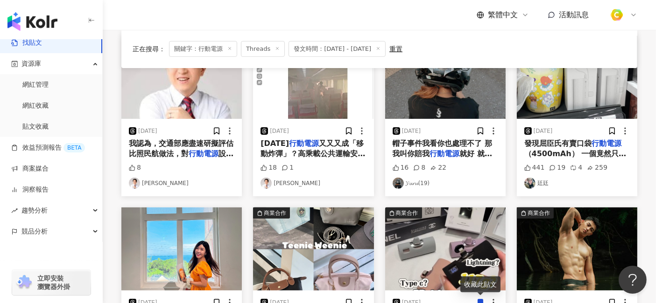
scroll to position [363, 0]
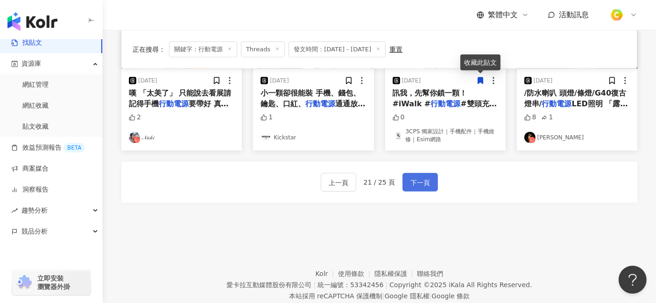
click at [430, 184] on button "下一頁" at bounding box center [419, 182] width 35 height 19
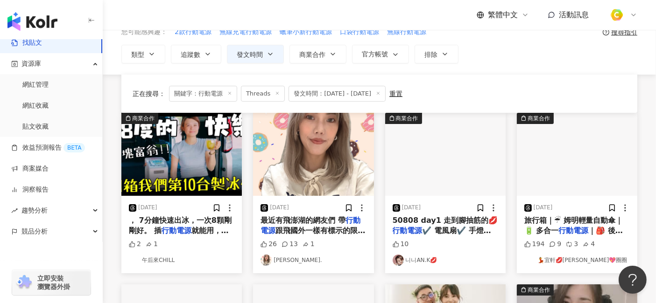
scroll to position [47, 0]
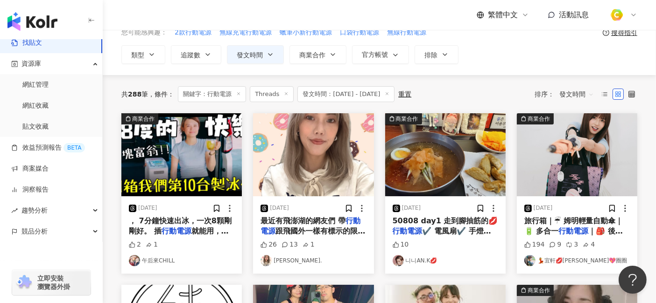
click at [340, 232] on span "跟飛國外一樣有標示的限制嗎？" at bounding box center [312, 236] width 105 height 19
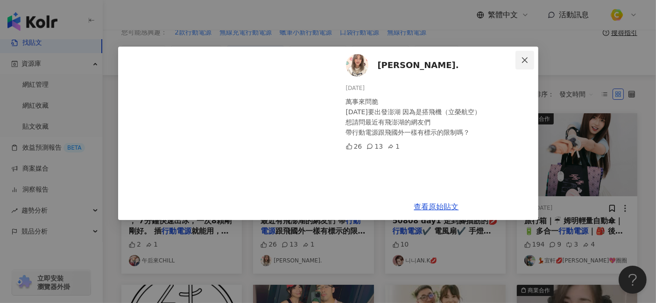
click at [528, 56] on icon "close" at bounding box center [524, 59] width 7 height 7
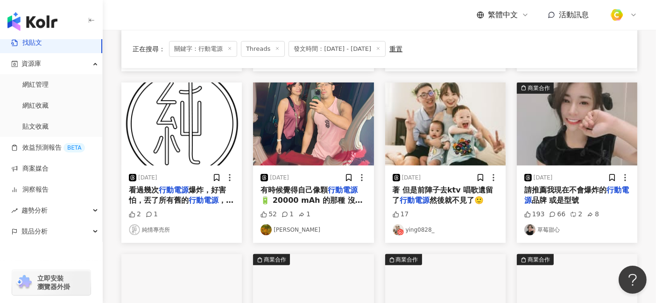
scroll to position [254, 0]
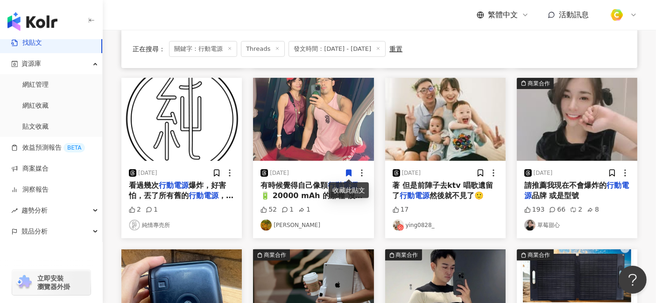
click at [569, 184] on span "請推薦我現在不會爆炸的" at bounding box center [565, 185] width 82 height 9
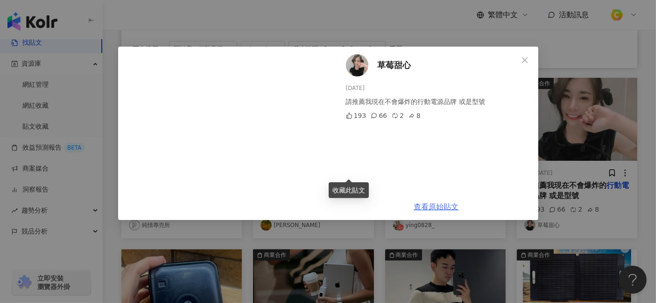
click at [438, 203] on link "查看原始貼文" at bounding box center [436, 206] width 45 height 9
drag, startPoint x: 374, startPoint y: 88, endPoint x: 346, endPoint y: 87, distance: 27.6
click at [346, 87] on div "[DATE]" at bounding box center [438, 88] width 185 height 9
click at [343, 24] on div "草莓甜心 [DATE] 請推薦我現在不會爆炸的行動電源品牌 或是型號 193 66 2 8 查看原始貼文" at bounding box center [328, 151] width 656 height 303
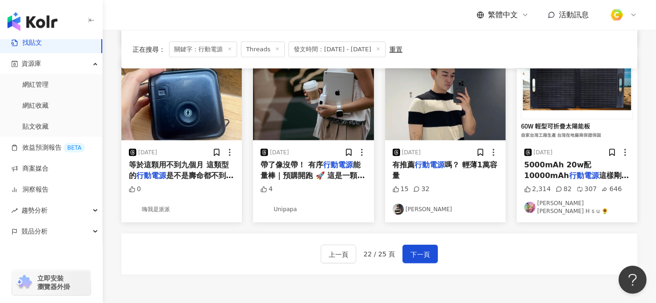
scroll to position [462, 0]
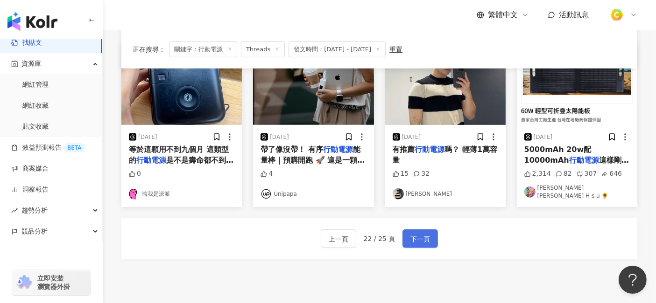
click at [433, 233] on button "下一頁" at bounding box center [419, 239] width 35 height 19
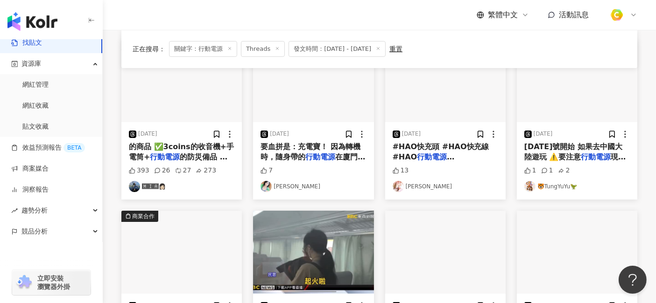
scroll to position [202, 0]
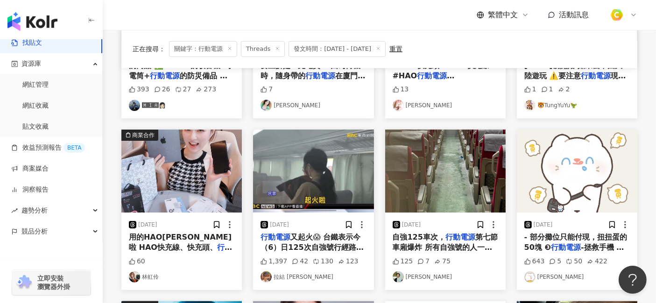
click at [429, 238] on span "自強125車次，" at bounding box center [418, 237] width 53 height 9
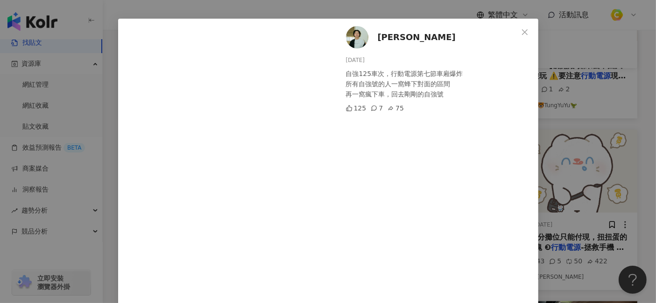
scroll to position [64, 0]
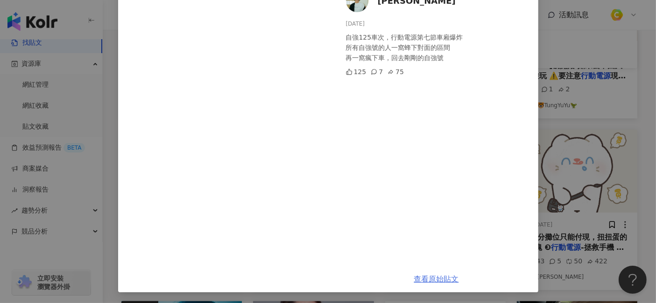
click at [434, 272] on link "查看原始貼文" at bounding box center [436, 279] width 45 height 9
click at [590, 119] on div "[PERSON_NAME][DATE] 自強125車次，行動電源第七節車廂爆炸 所有自強號的人一窩蜂下對面的區間 再一窩瘋下車，回去剛剛的自強號 125 7 …" at bounding box center [328, 151] width 656 height 303
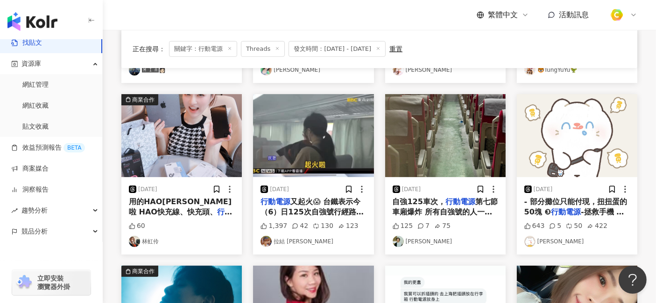
scroll to position [254, 0]
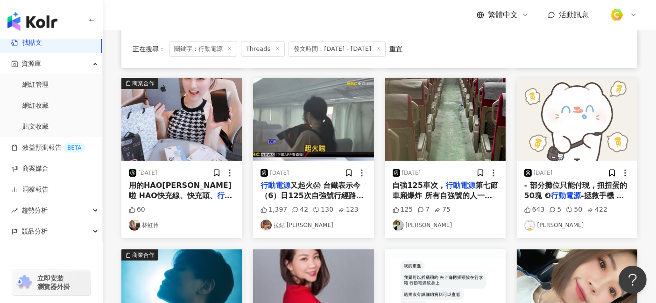
click at [325, 197] on span "又起火😱 台鐵表示今（6）日125次自強號行經路竹=新左營間時，坐於第7車車廂一名男性旅客攜帶之" at bounding box center [311, 201] width 103 height 40
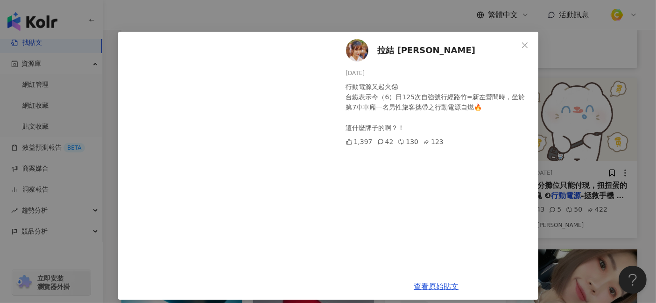
scroll to position [22, 0]
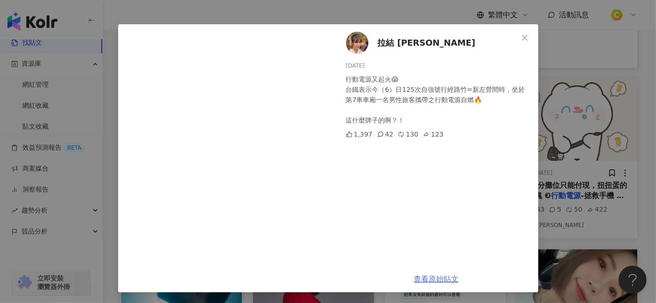
click at [418, 272] on link "查看原始貼文" at bounding box center [436, 279] width 45 height 9
drag, startPoint x: 365, startPoint y: 68, endPoint x: 340, endPoint y: 66, distance: 25.3
click at [340, 66] on div "拉結 黃 [DATE] 行動電源又起火😱 台鐵表示今（6）日125次自強號行經路竹=新左營間時，坐於第7車車廂一名男性旅客攜帶之行動電源自燃🔥 這什麼牌子的啊…" at bounding box center [436, 145] width 203 height 242
click at [522, 35] on icon "close" at bounding box center [525, 38] width 6 height 6
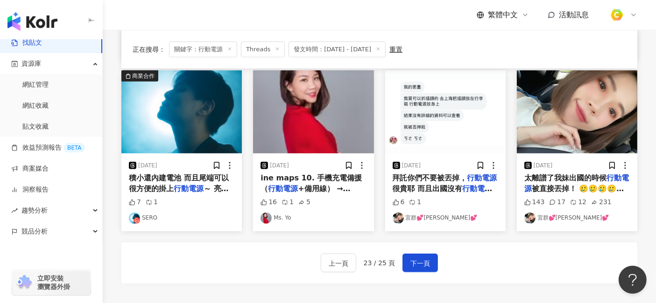
scroll to position [462, 0]
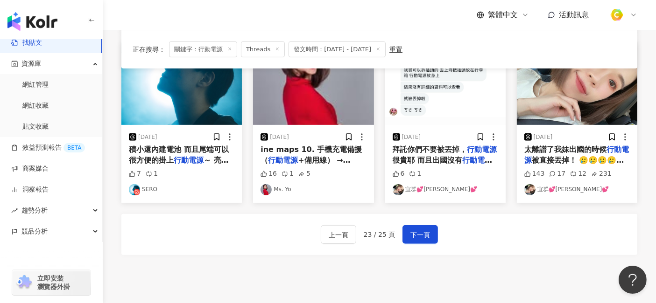
click at [573, 156] on span "被直接丟掉！ 🥲🥲🥲🥲🥲 有要出國的人一定要注意標示耶⋯ 攜帶的" at bounding box center [575, 171] width 102 height 30
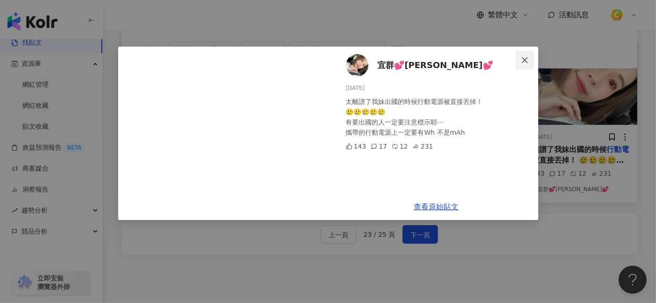
click at [523, 61] on icon "close" at bounding box center [524, 59] width 7 height 7
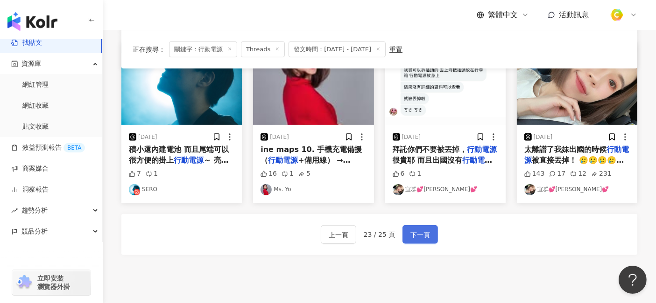
click at [410, 233] on span "下一頁" at bounding box center [420, 235] width 20 height 11
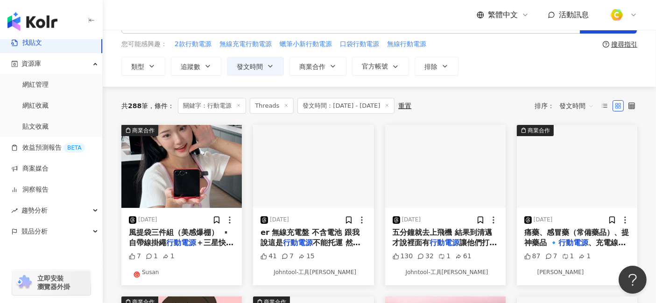
scroll to position [52, 0]
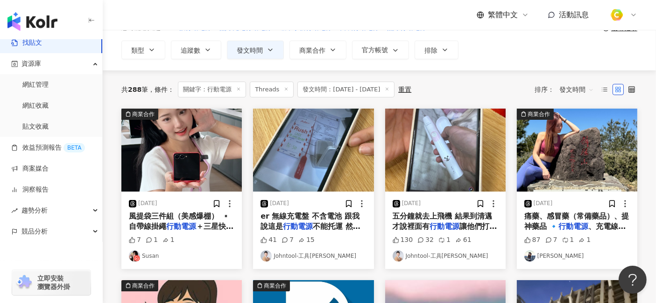
click at [298, 229] on mark "行動電源" at bounding box center [298, 226] width 30 height 9
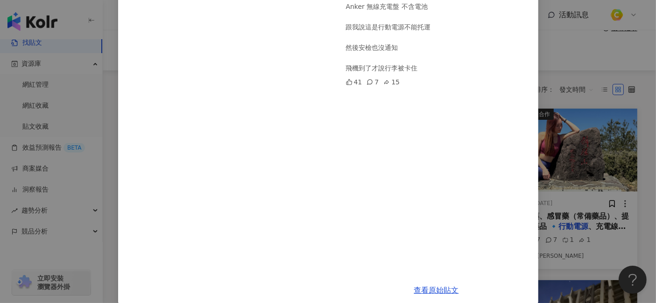
scroll to position [127, 0]
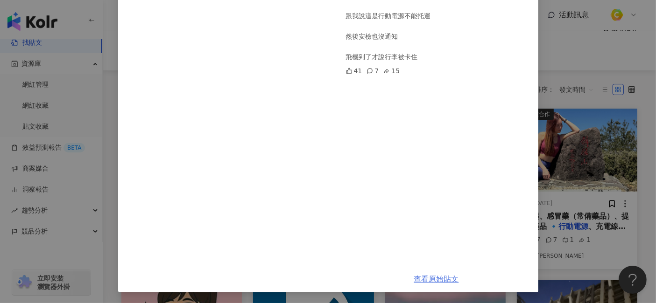
click at [430, 272] on link "查看原始貼文" at bounding box center [436, 279] width 45 height 9
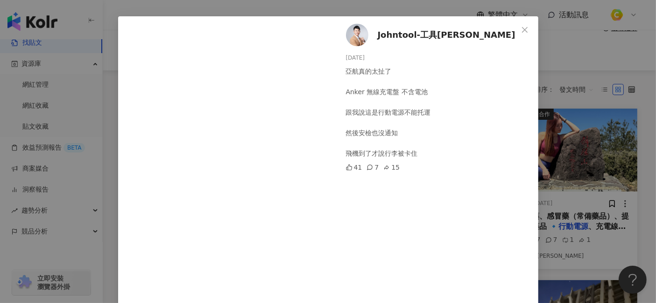
scroll to position [0, 0]
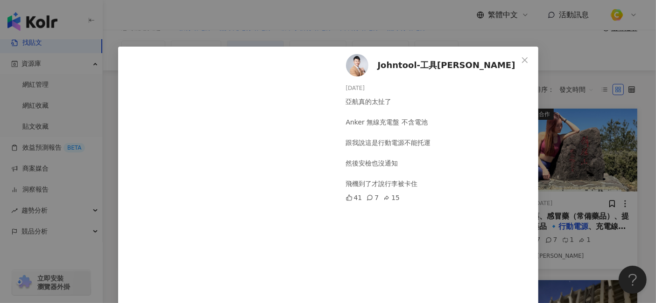
drag, startPoint x: 365, startPoint y: 86, endPoint x: 340, endPoint y: 87, distance: 25.7
click at [340, 87] on div "Johntool-工具[PERSON_NAME] [DATE] 亞航真的太扯了 Anker 無線充電盤 不含電池 跟我說這是行動電源不能托運 然後安檢也沒通知…" at bounding box center [436, 220] width 203 height 346
click at [521, 56] on icon "close" at bounding box center [524, 59] width 7 height 7
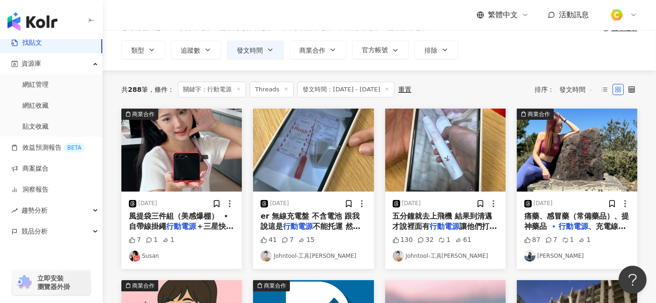
click at [453, 213] on span "五分鐘就去上飛機 結果到清邁才說裡面有" at bounding box center [442, 221] width 100 height 19
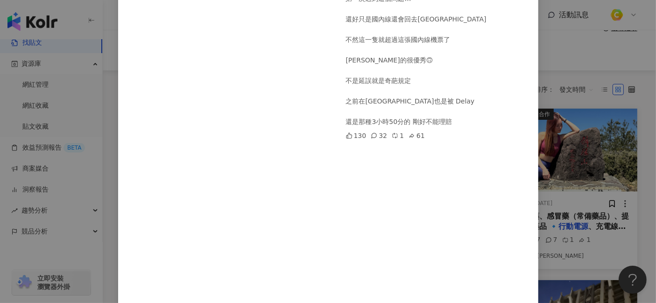
scroll to position [311, 0]
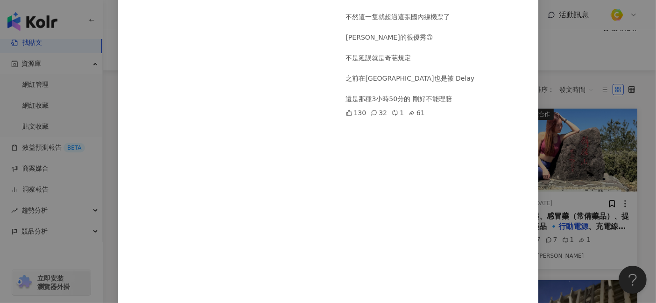
click at [590, 181] on div "Johntool-工具[PERSON_NAME] [DATE] 飛機托運傻眼新知識 [DATE]從曼谷搭亞航到[GEOGRAPHIC_DATA] 托運安檢說三…" at bounding box center [328, 151] width 656 height 303
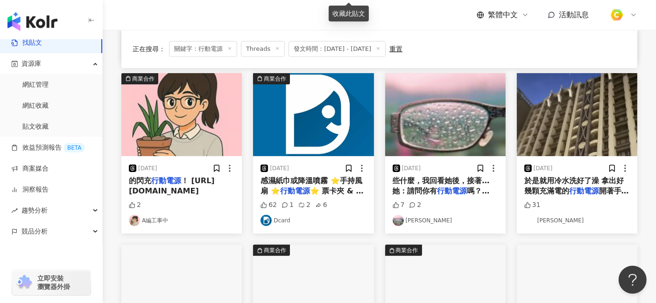
scroll to position [414, 0]
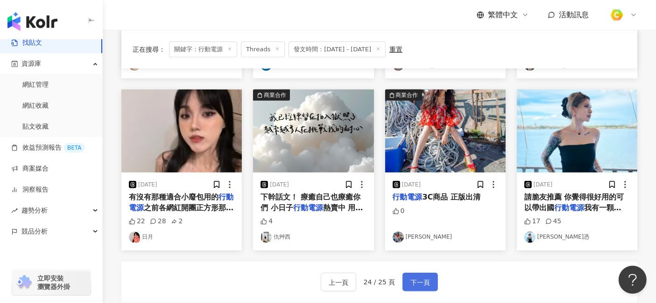
click at [431, 272] on button "下一頁" at bounding box center [419, 282] width 35 height 19
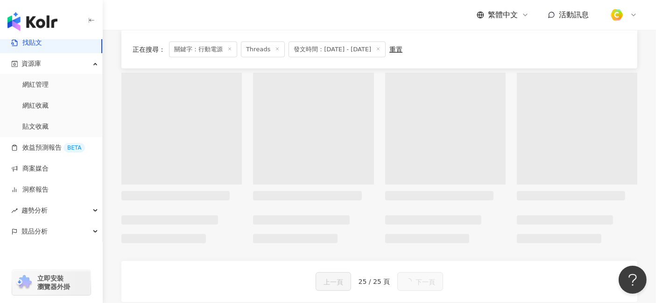
scroll to position [0, 0]
